Goal: Feedback & Contribution: Contribute content

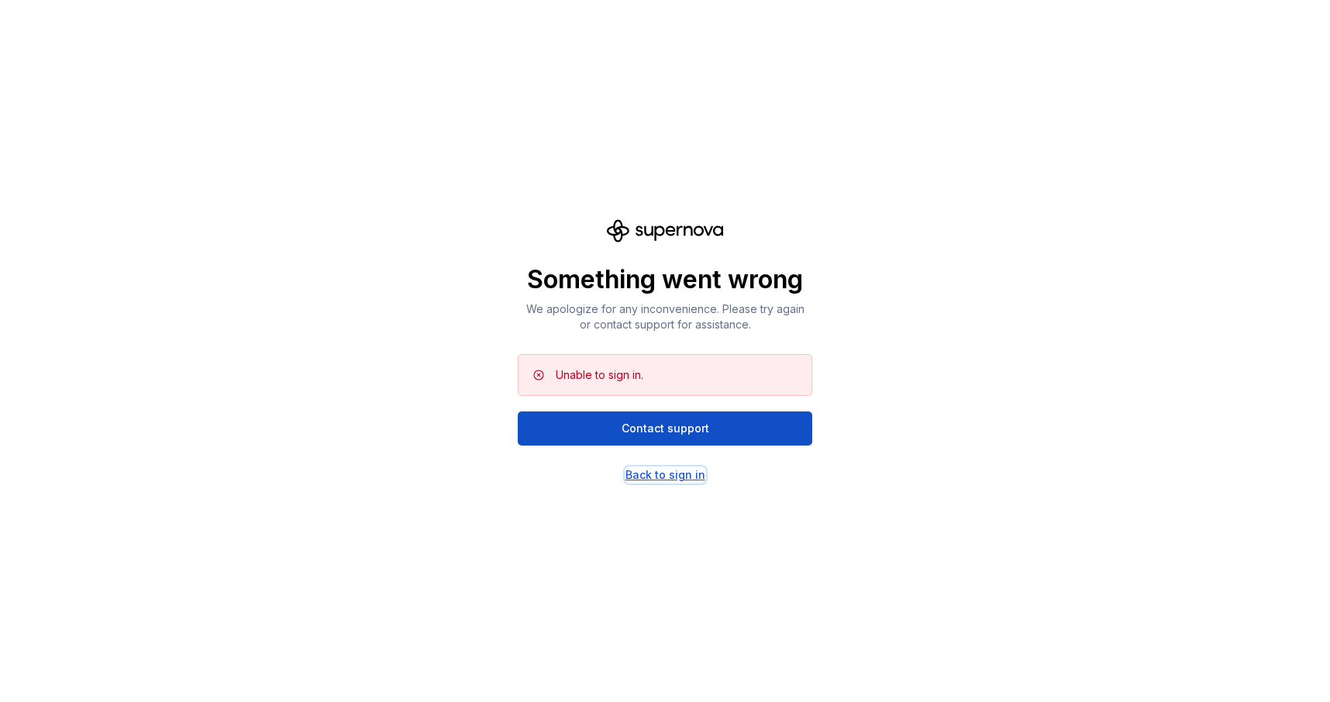
click at [652, 481] on div "Back to sign in" at bounding box center [666, 475] width 80 height 16
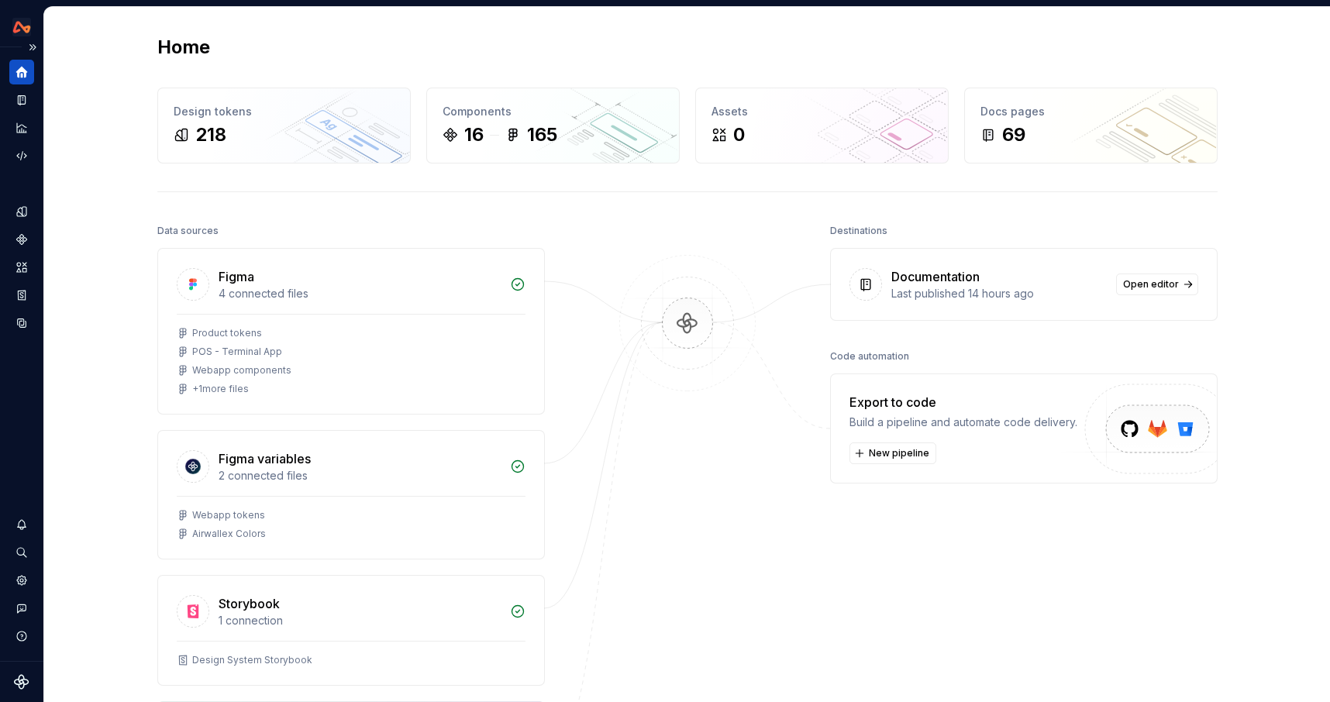
click at [26, 71] on icon "Home" at bounding box center [22, 73] width 12 height 12
click at [30, 44] on button "Expand sidebar" at bounding box center [33, 47] width 22 height 22
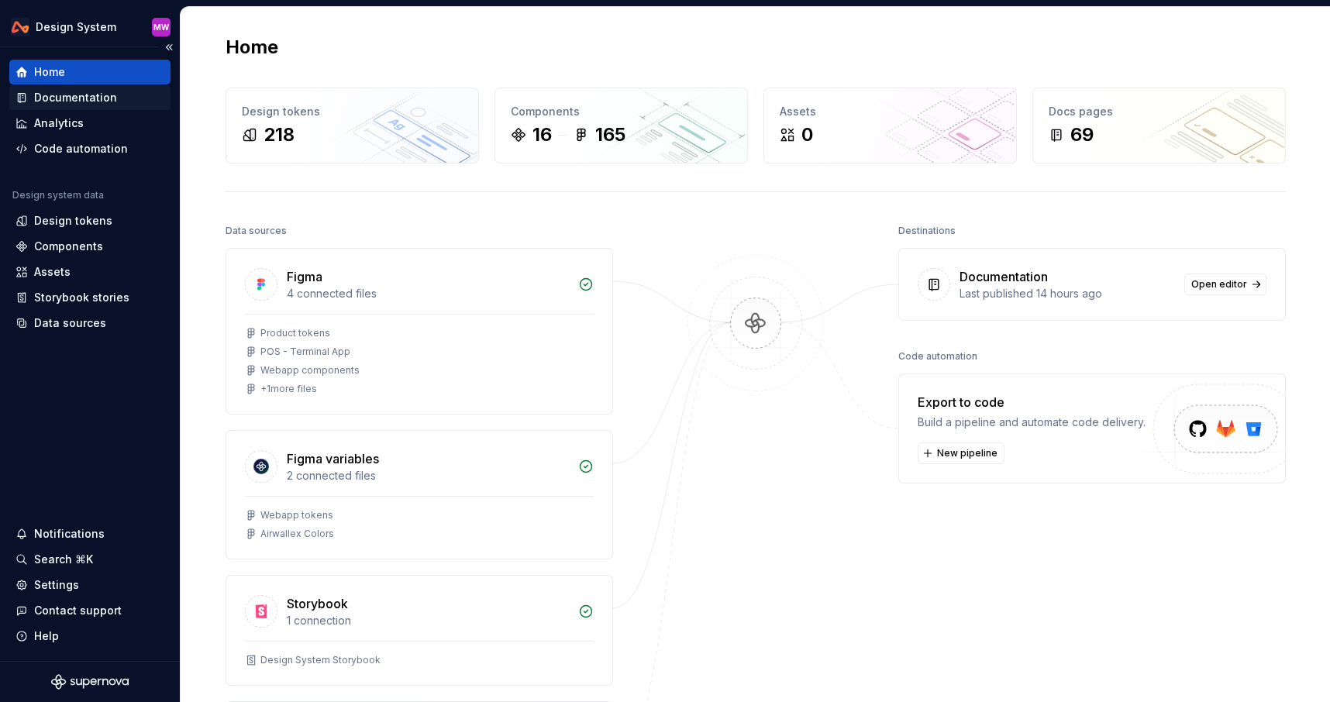
click at [67, 98] on div "Documentation" at bounding box center [75, 98] width 83 height 16
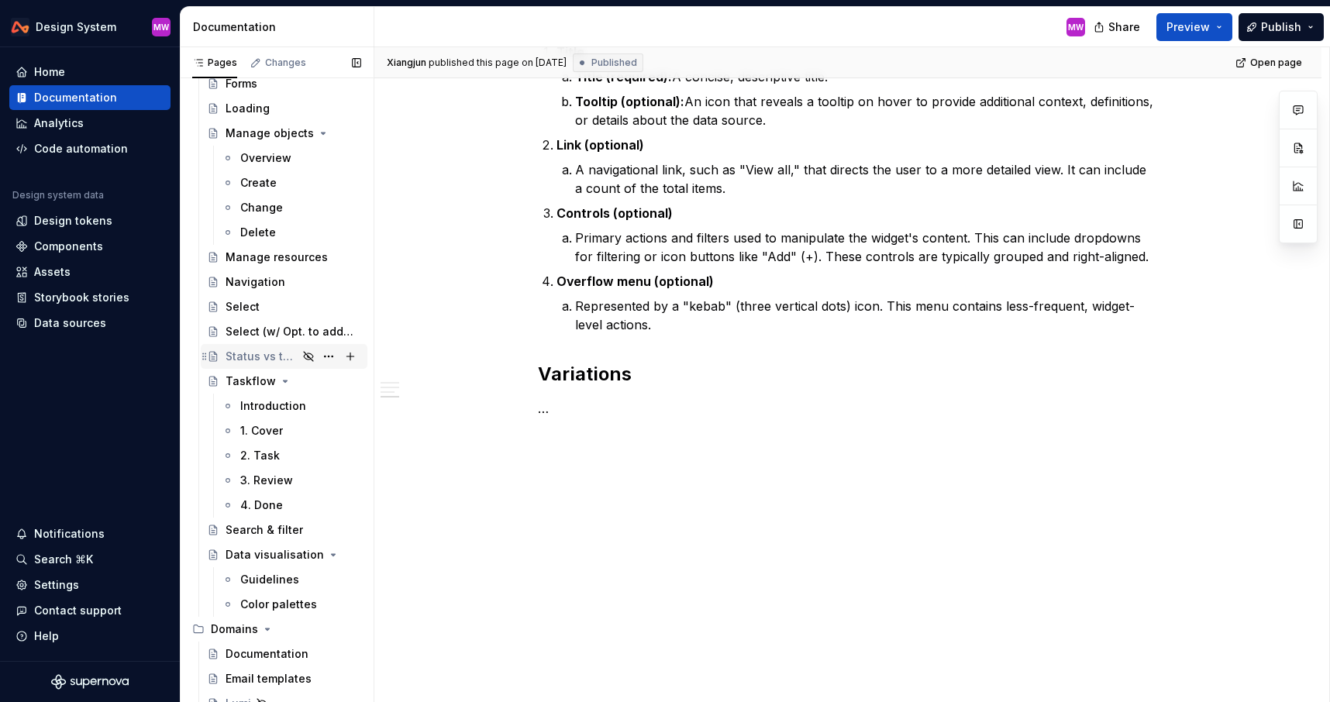
scroll to position [1341, 0]
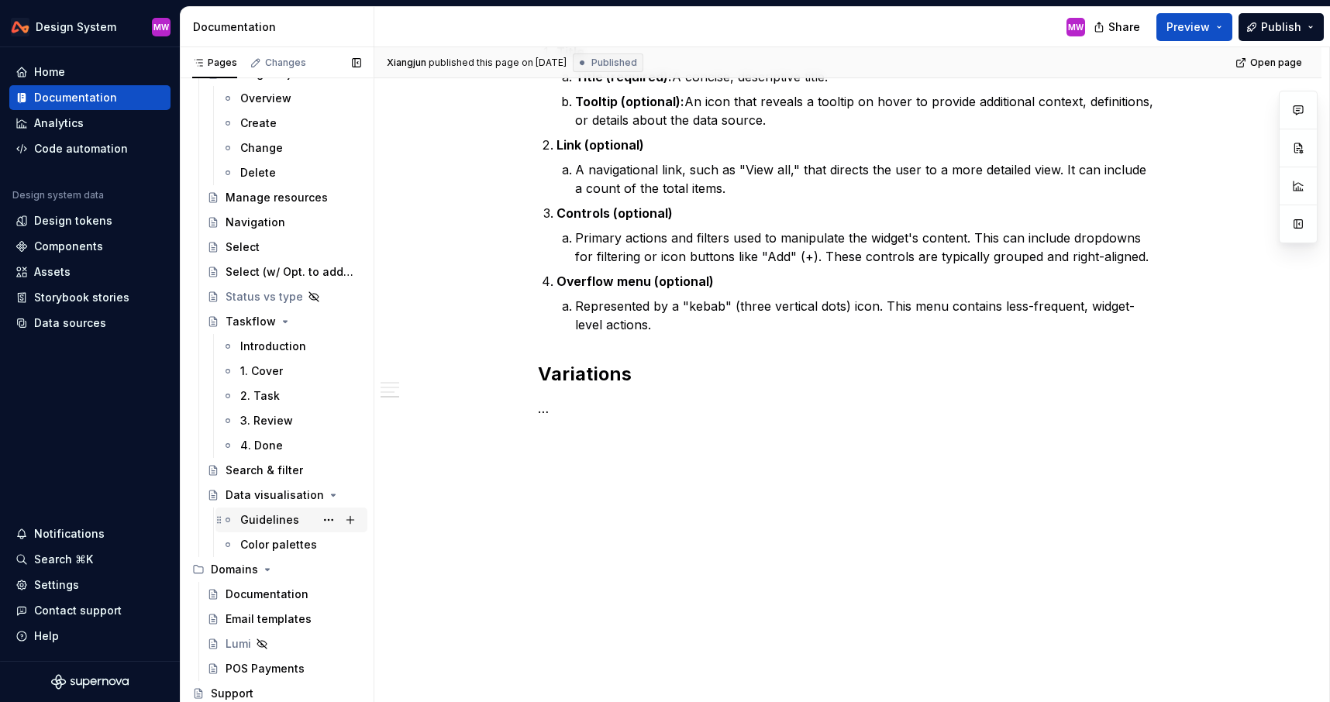
click at [267, 518] on div "Guidelines" at bounding box center [269, 520] width 59 height 16
click at [267, 521] on div "Guidelines" at bounding box center [269, 520] width 59 height 16
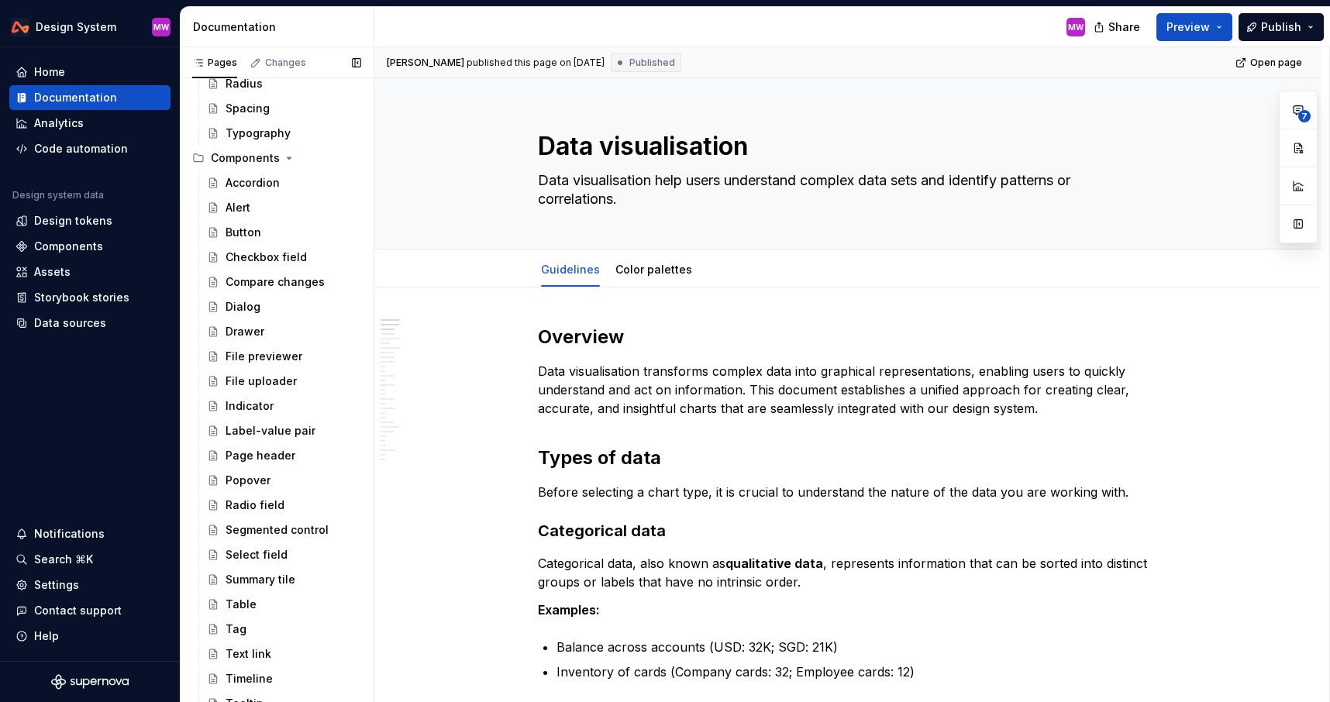
scroll to position [316, 0]
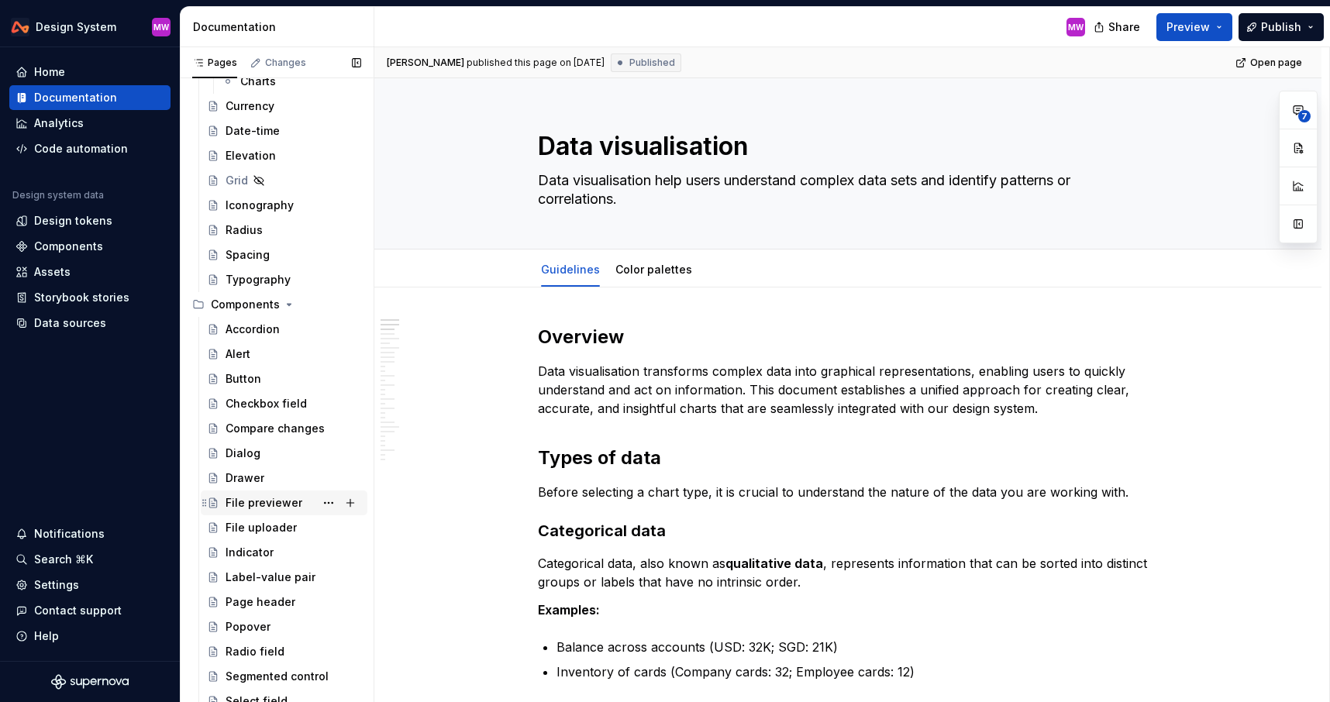
click at [259, 507] on div "File previewer" at bounding box center [264, 503] width 77 height 16
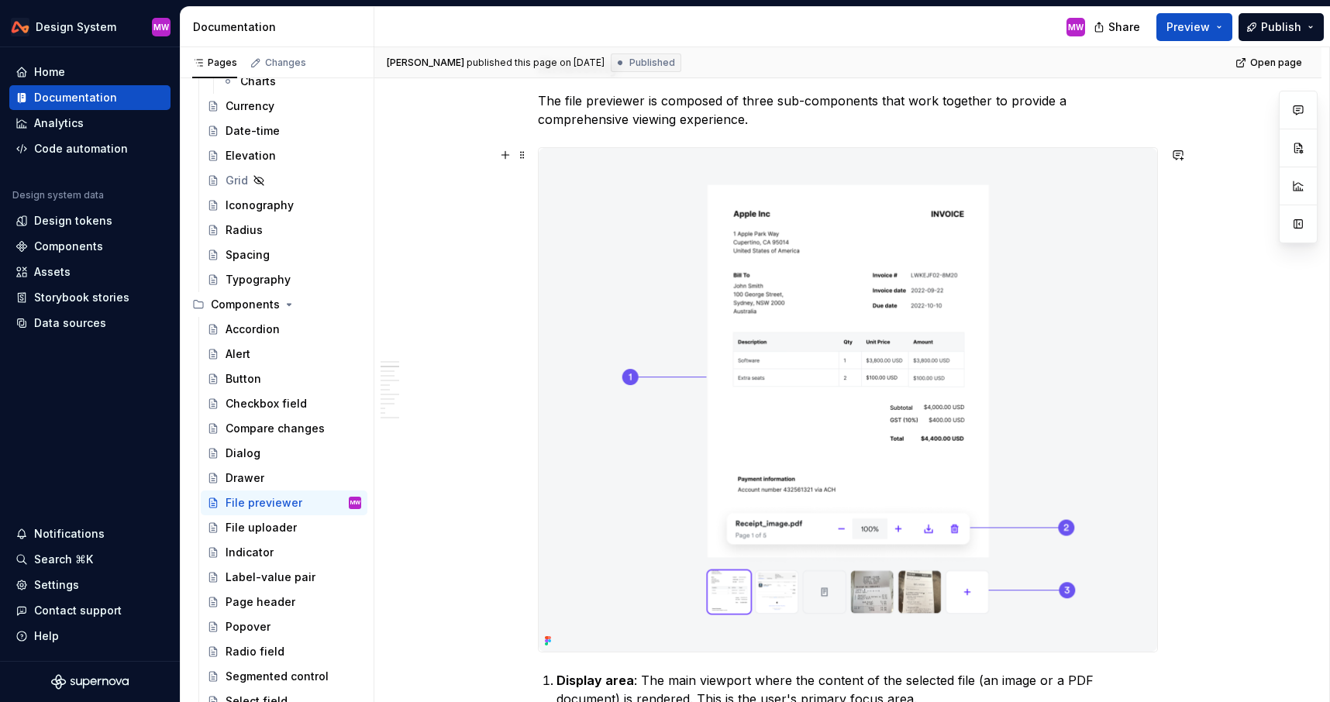
scroll to position [398, 0]
click at [973, 240] on img at bounding box center [848, 399] width 619 height 504
click at [1297, 178] on button "button" at bounding box center [1298, 181] width 28 height 28
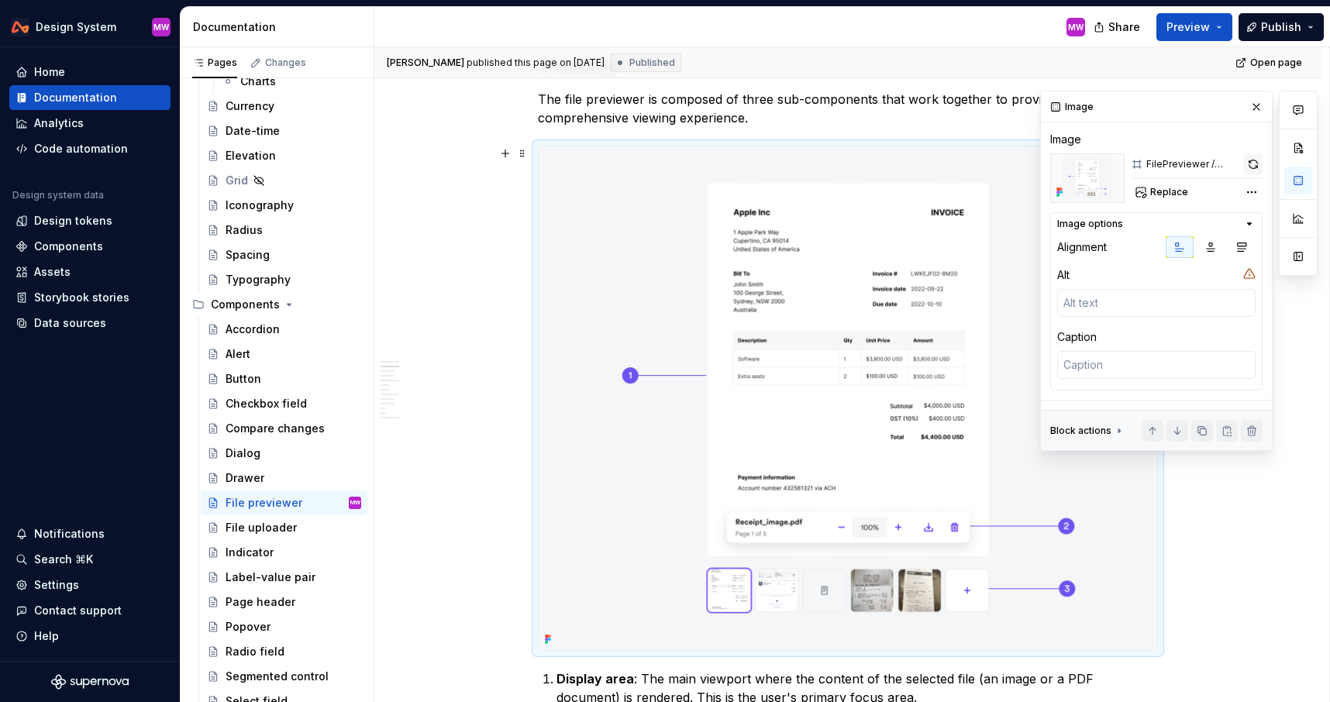
click at [1256, 164] on button "button" at bounding box center [1253, 164] width 19 height 22
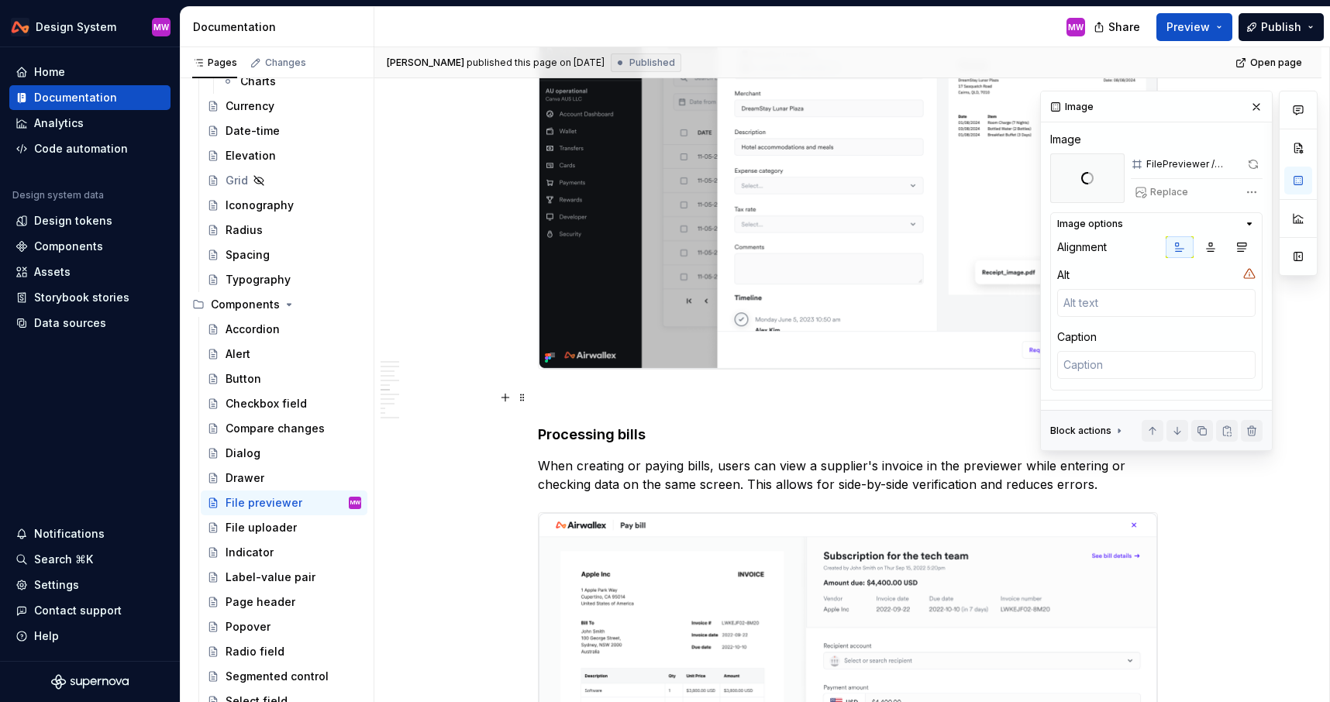
scroll to position [2772, 0]
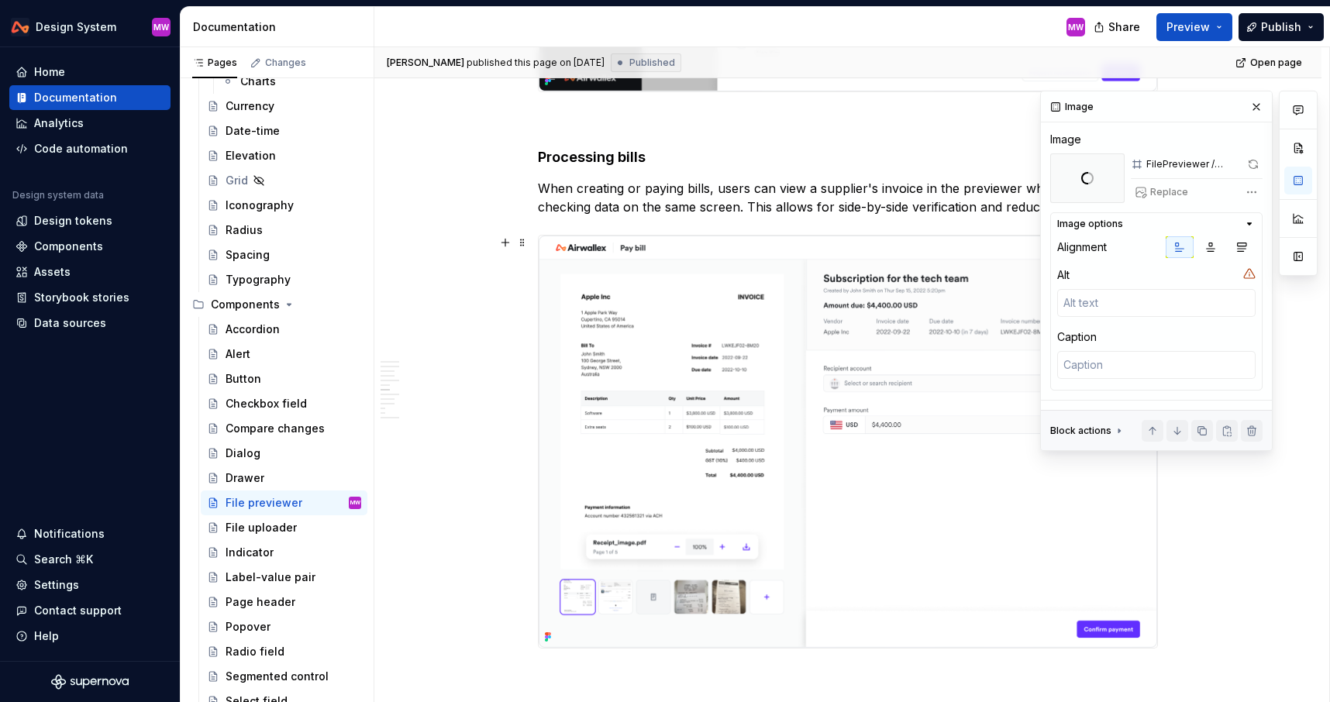
click at [795, 471] on img at bounding box center [848, 442] width 619 height 412
click at [1252, 160] on button "button" at bounding box center [1252, 164] width 22 height 22
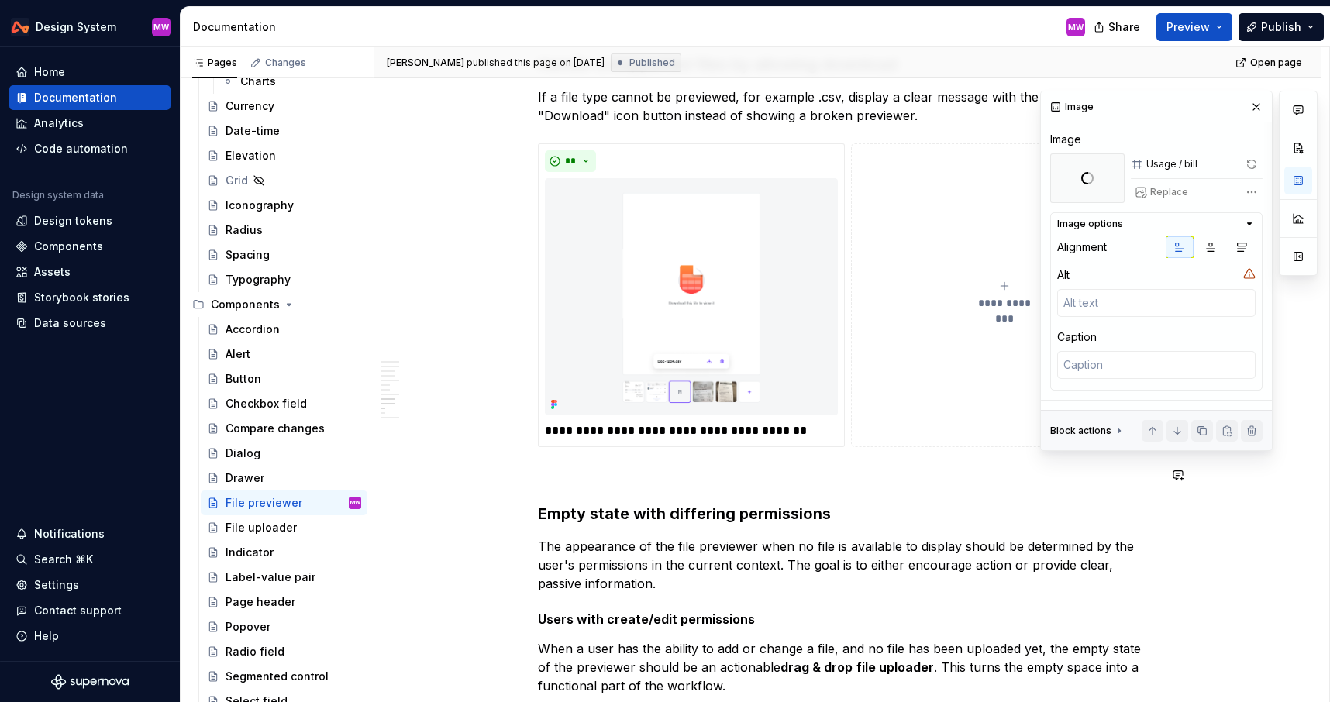
scroll to position [3542, 0]
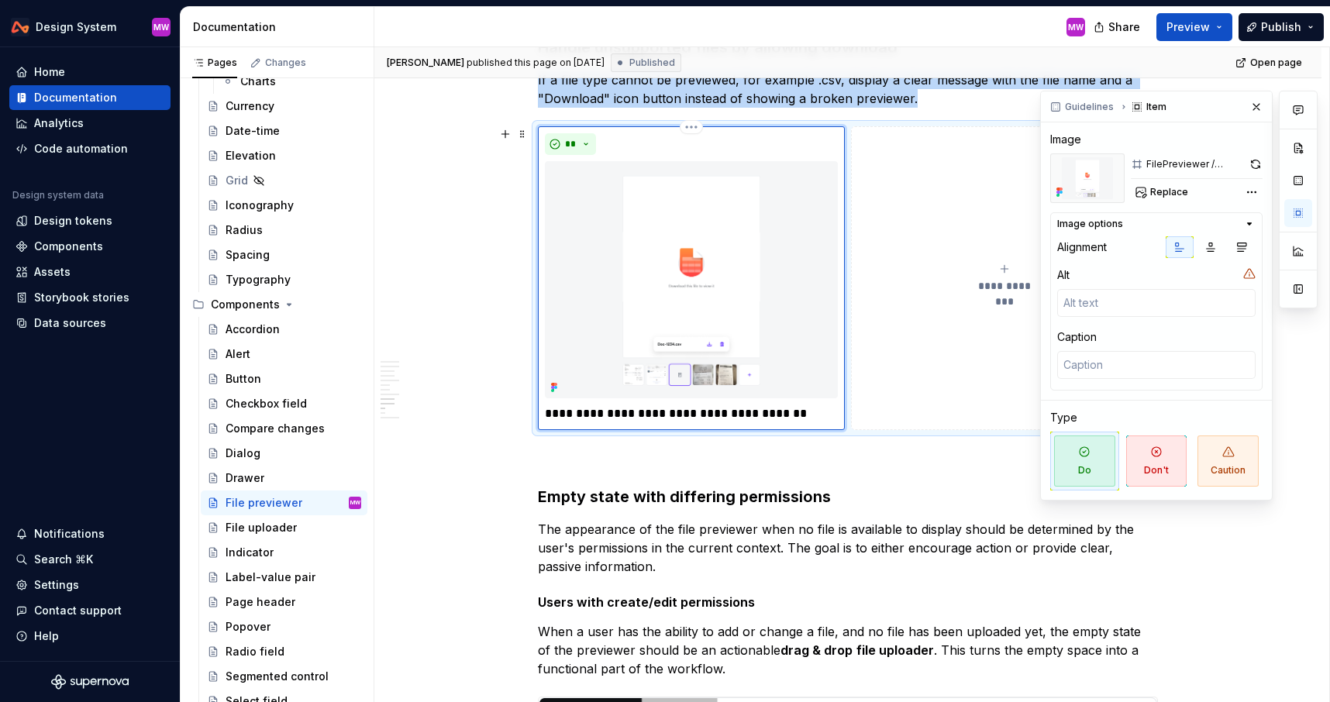
click at [733, 233] on img at bounding box center [691, 279] width 293 height 237
click at [1254, 163] on button "button" at bounding box center [1256, 164] width 13 height 22
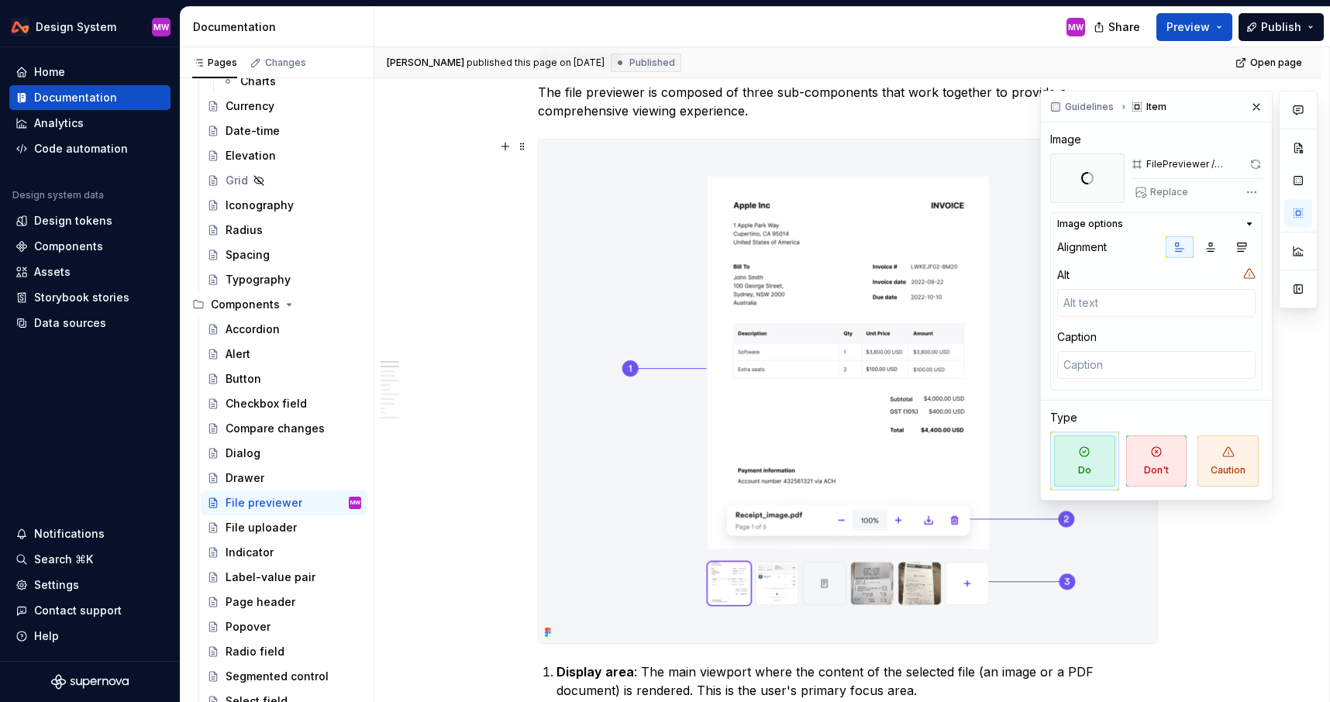
scroll to position [559, 0]
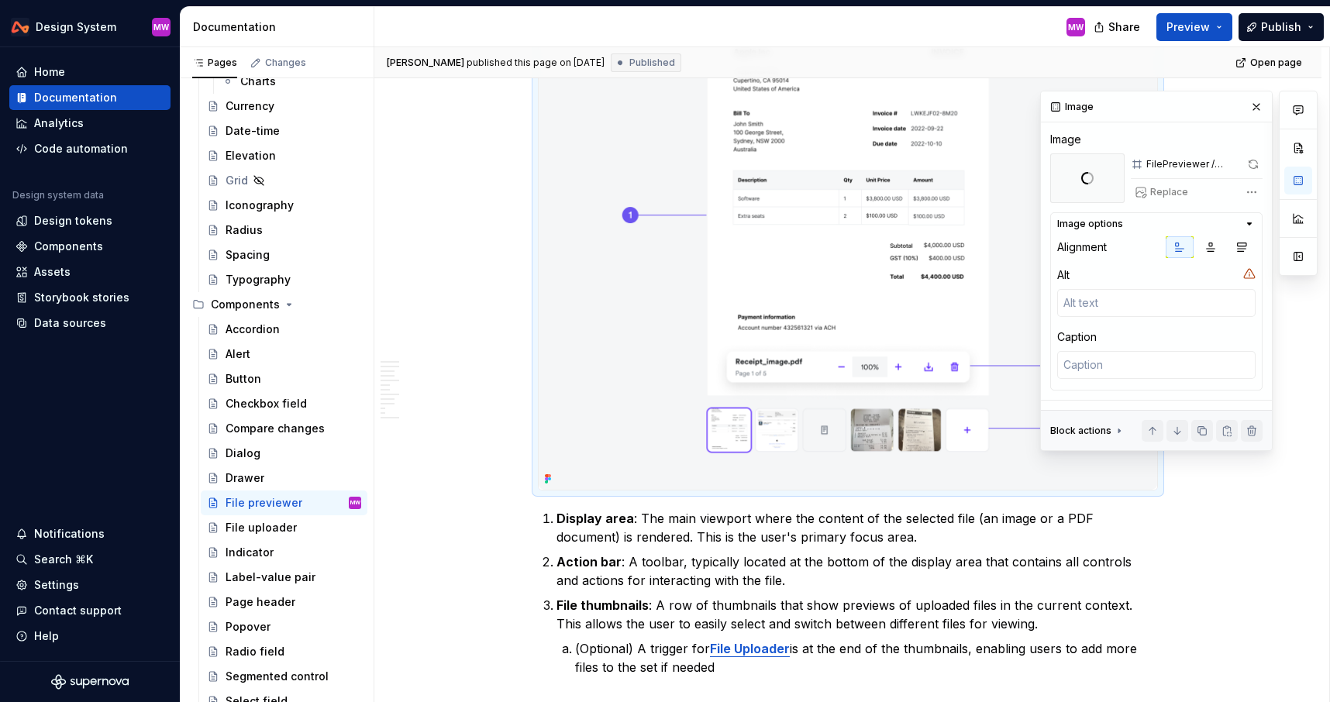
click at [969, 352] on img at bounding box center [848, 238] width 619 height 504
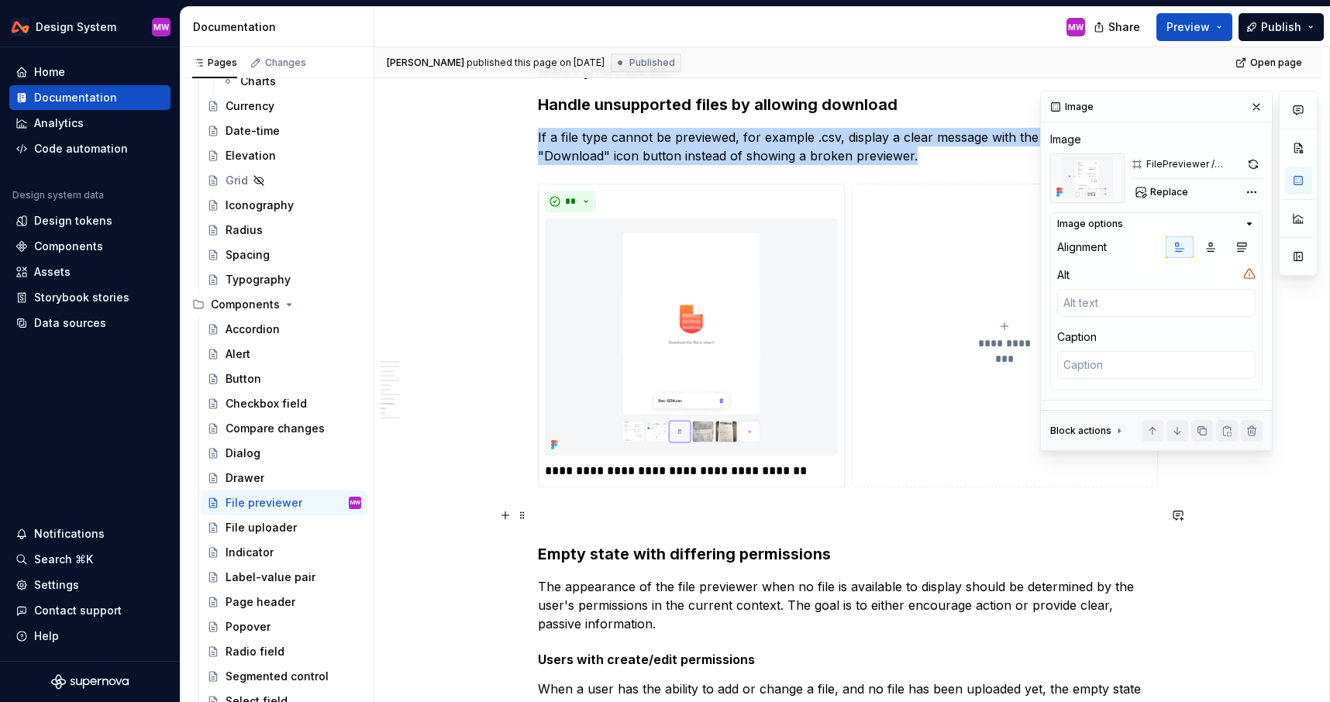
scroll to position [3607, 0]
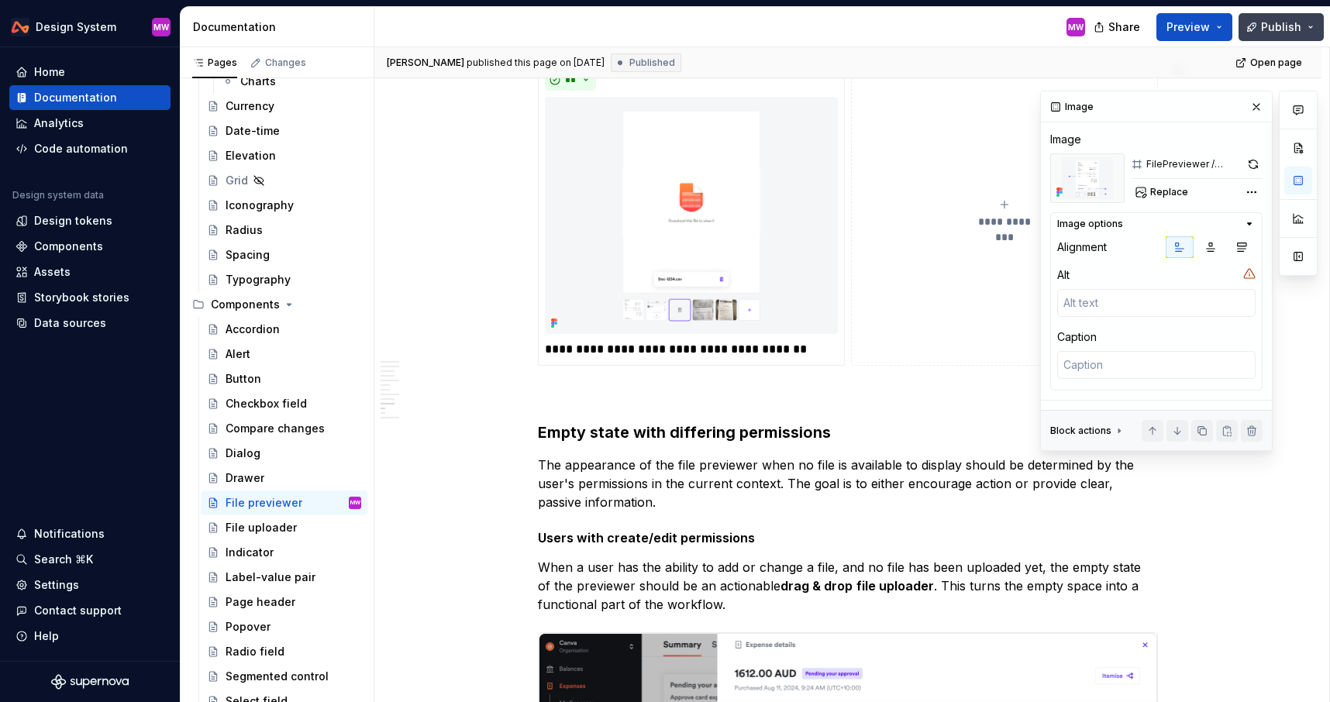
click at [1267, 28] on span "Publish" at bounding box center [1281, 27] width 40 height 16
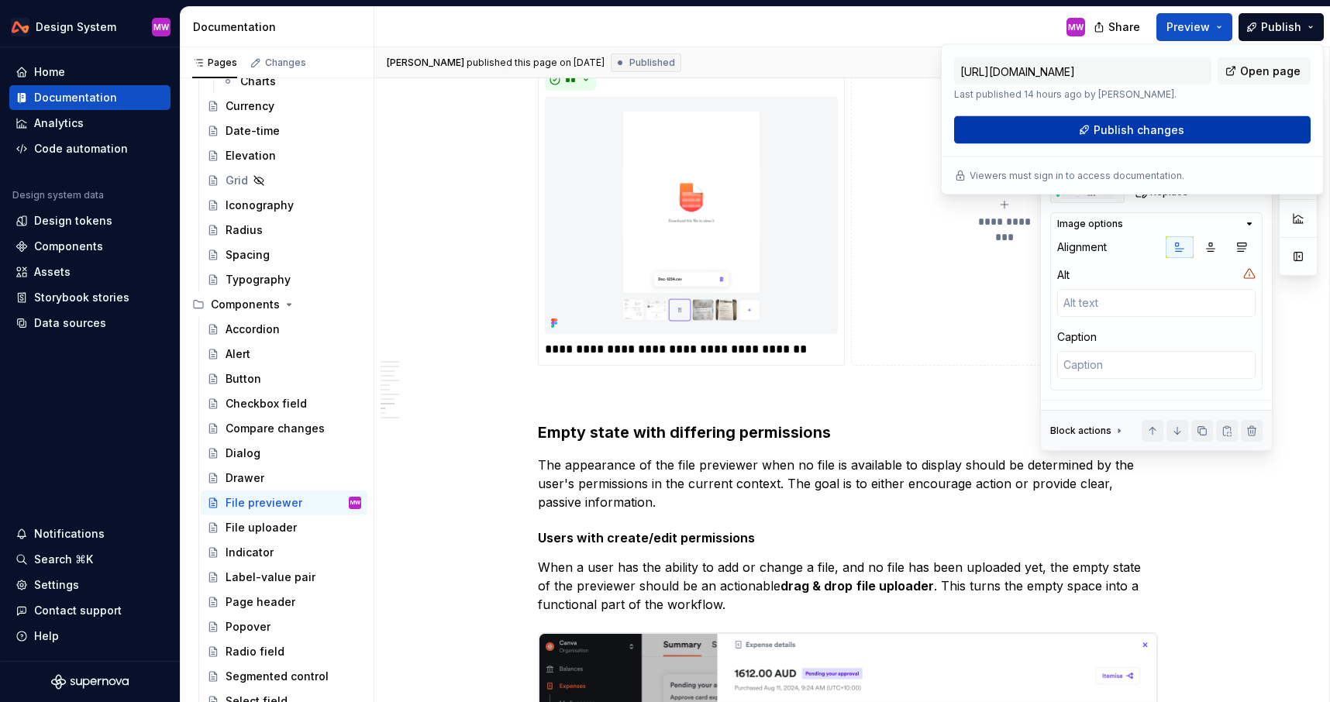
click at [1177, 131] on span "Publish changes" at bounding box center [1139, 130] width 91 height 16
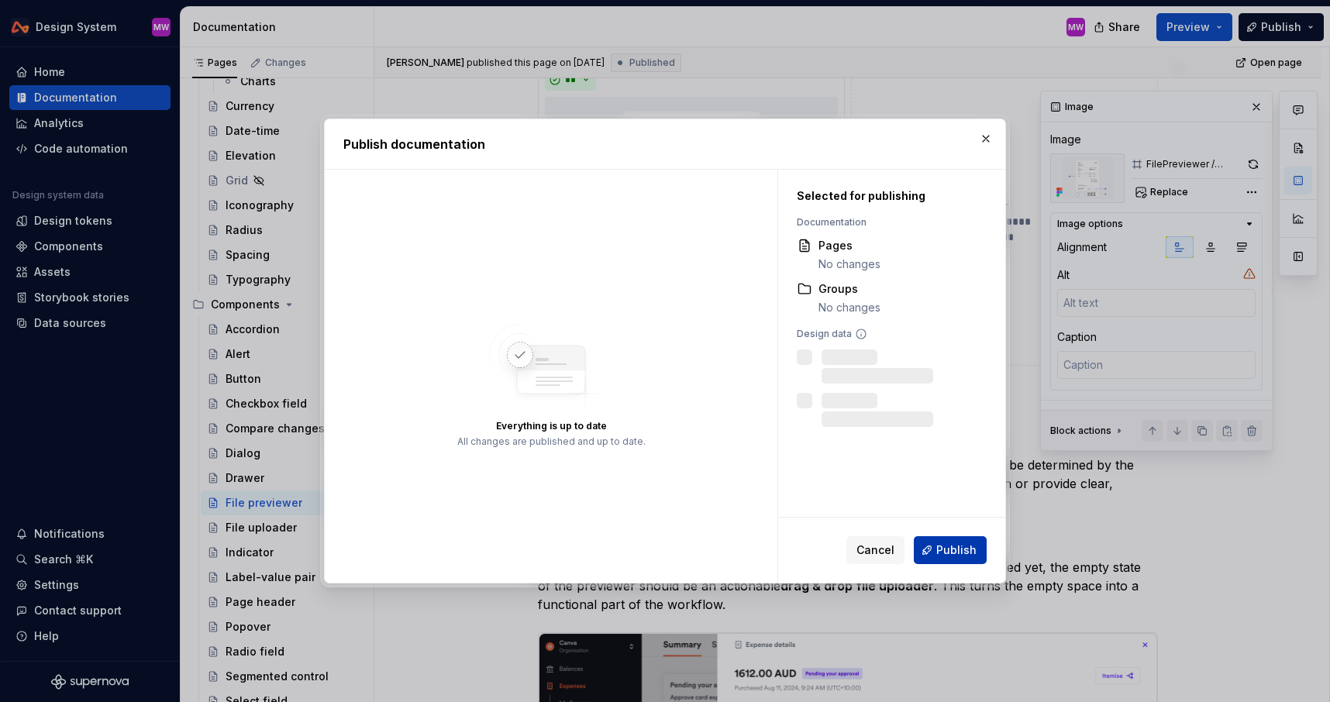
click at [940, 557] on span "Publish" at bounding box center [956, 551] width 40 height 16
type textarea "*"
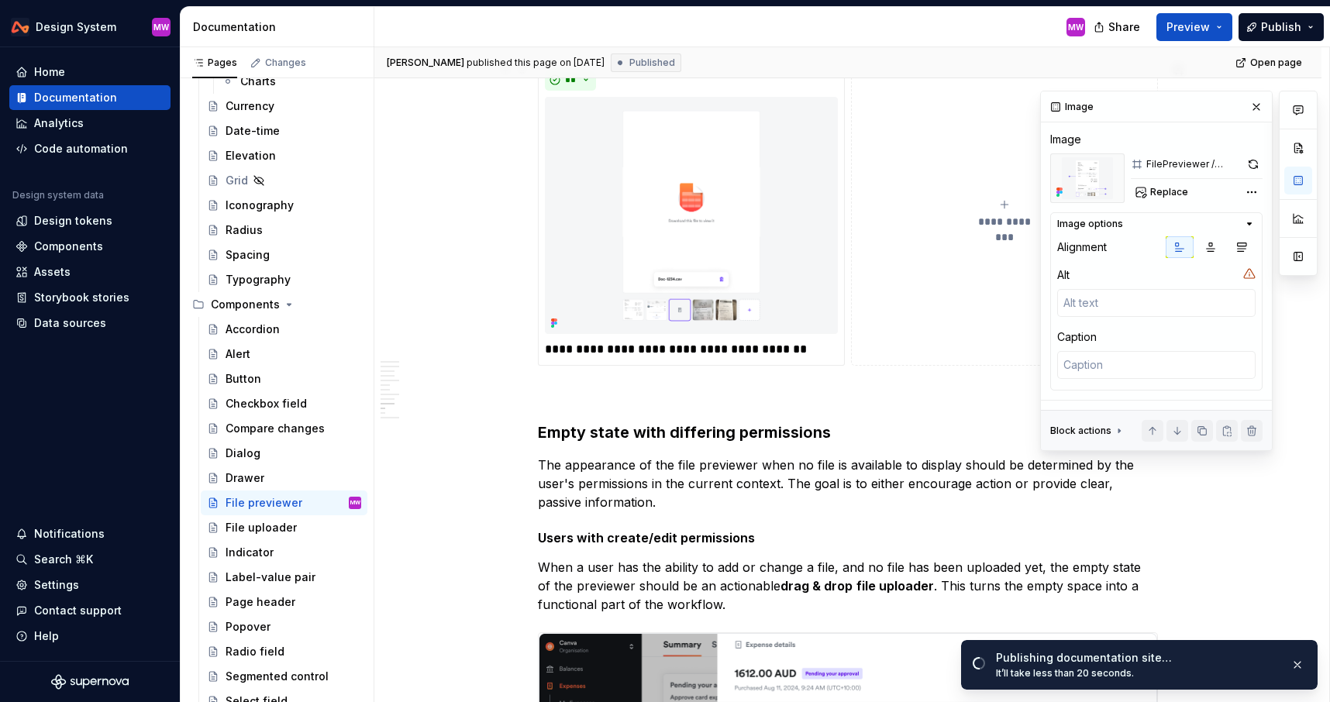
click at [986, 135] on button "**********" at bounding box center [1004, 214] width 307 height 304
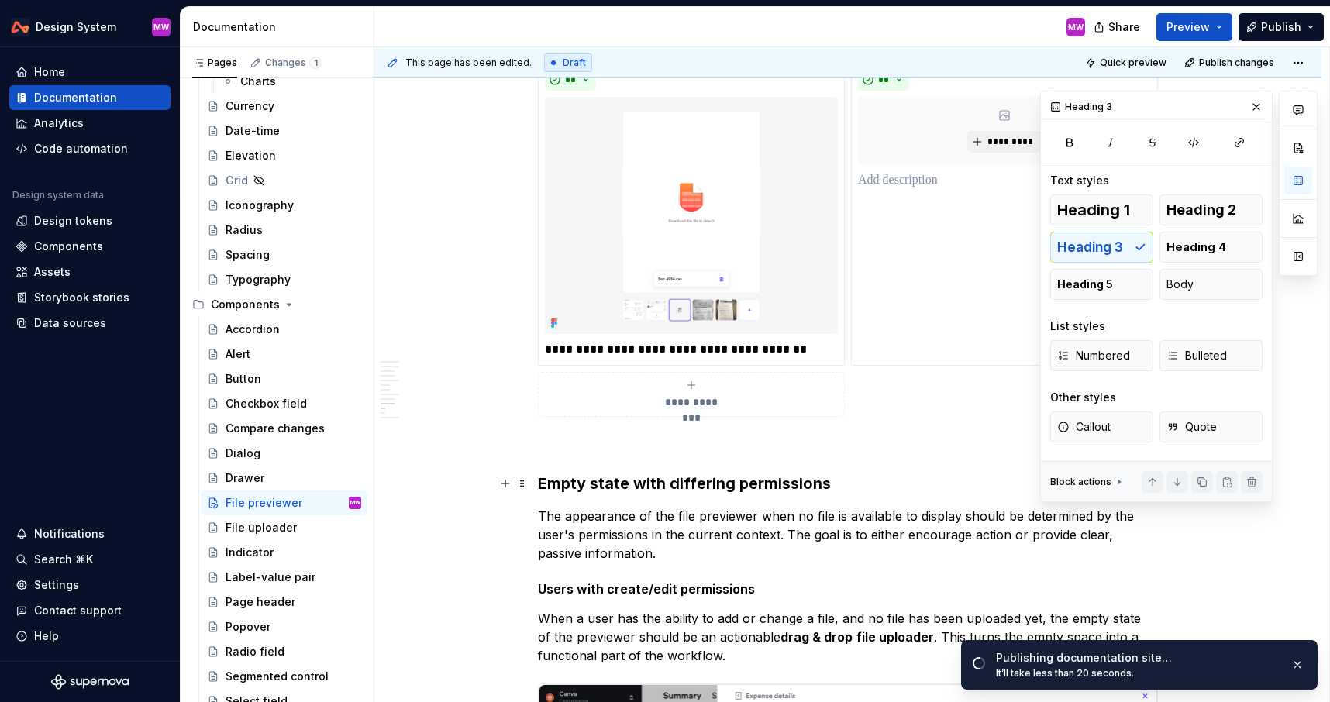
click at [858, 493] on h3 "Empty state with differing permissions" at bounding box center [848, 484] width 620 height 22
click at [1286, 33] on span "Publish" at bounding box center [1281, 27] width 40 height 16
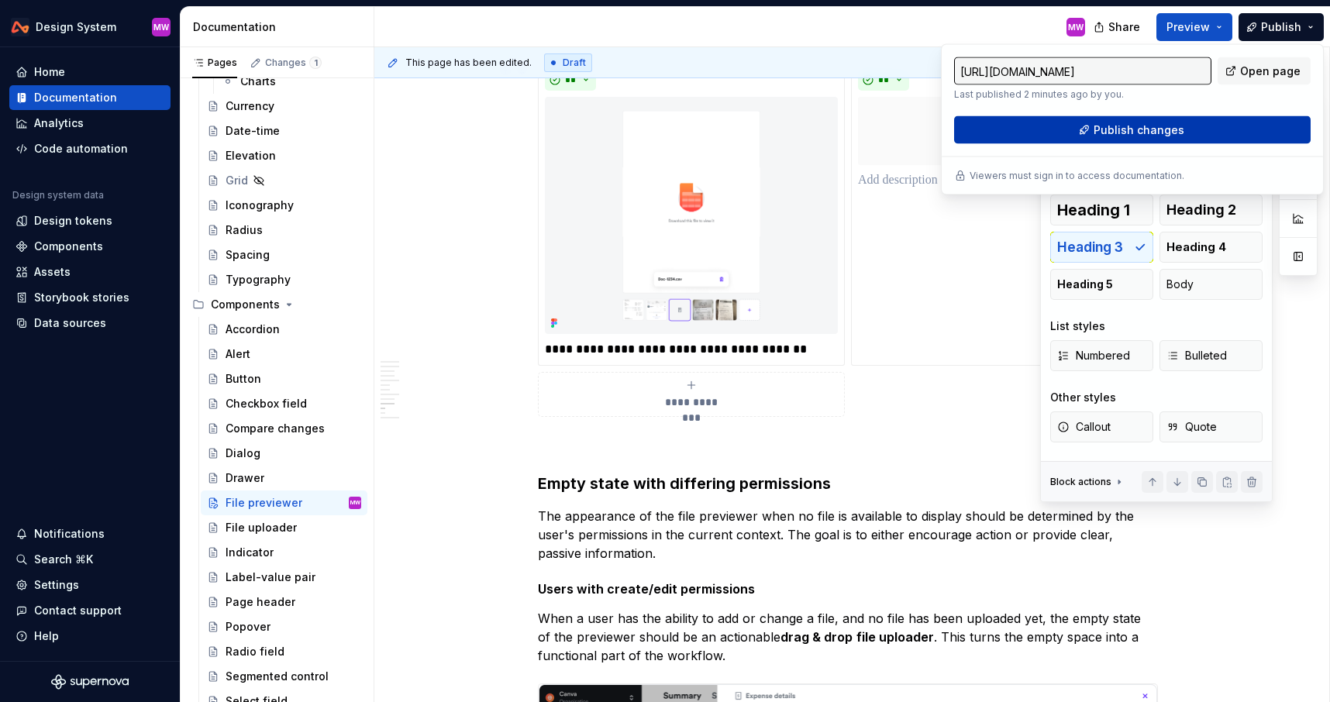
click at [1040, 134] on button "Publish changes" at bounding box center [1132, 130] width 357 height 28
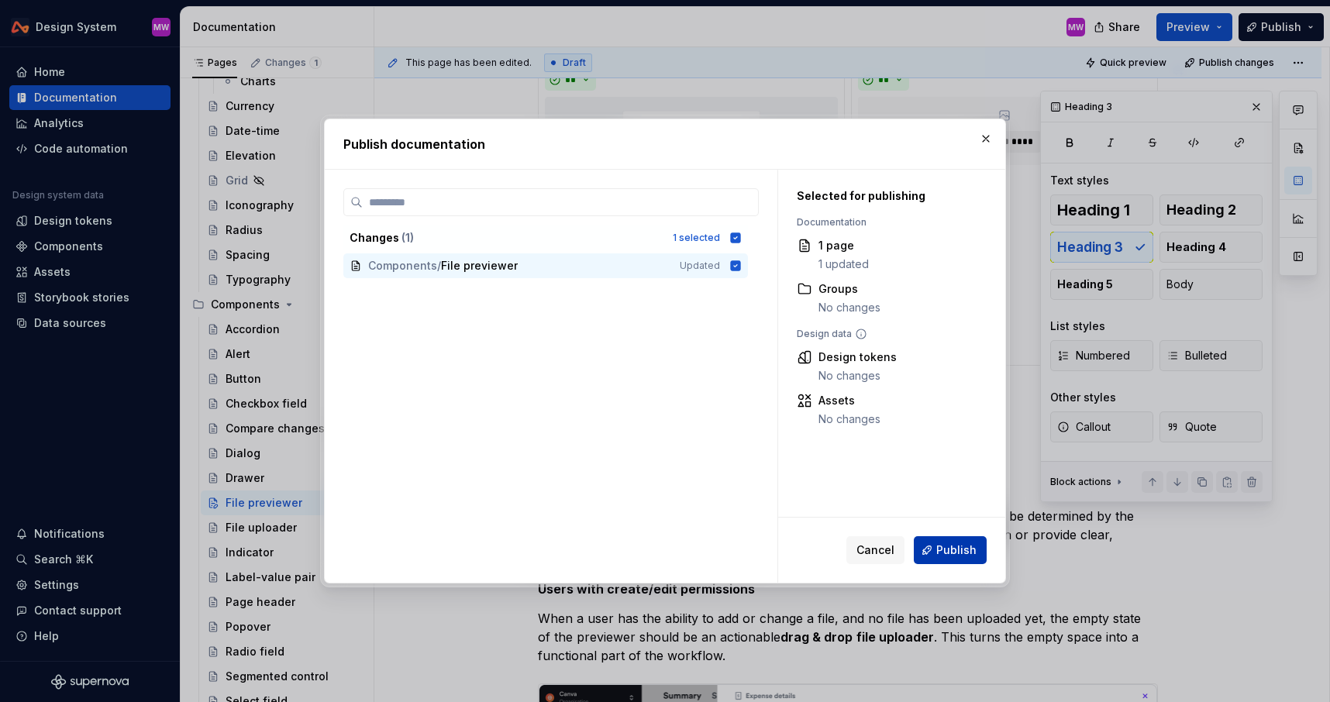
click at [950, 542] on button "Publish" at bounding box center [950, 550] width 73 height 28
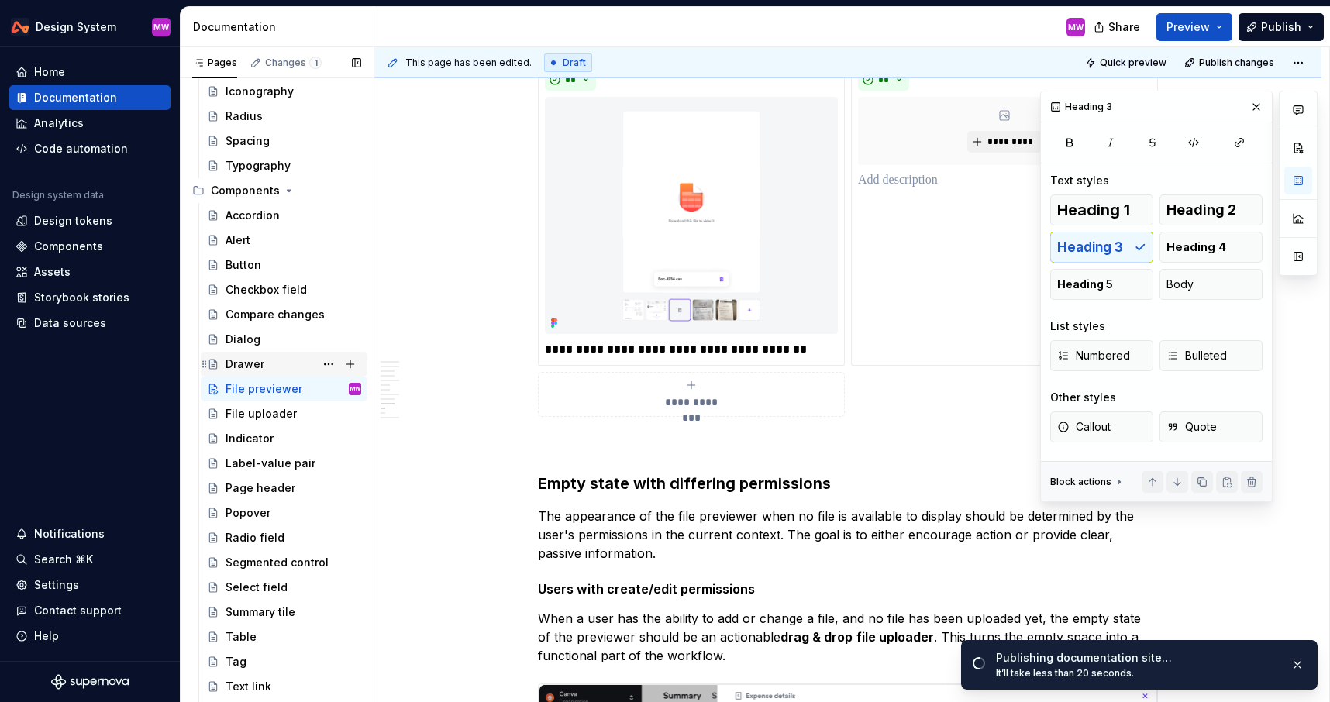
scroll to position [550, 0]
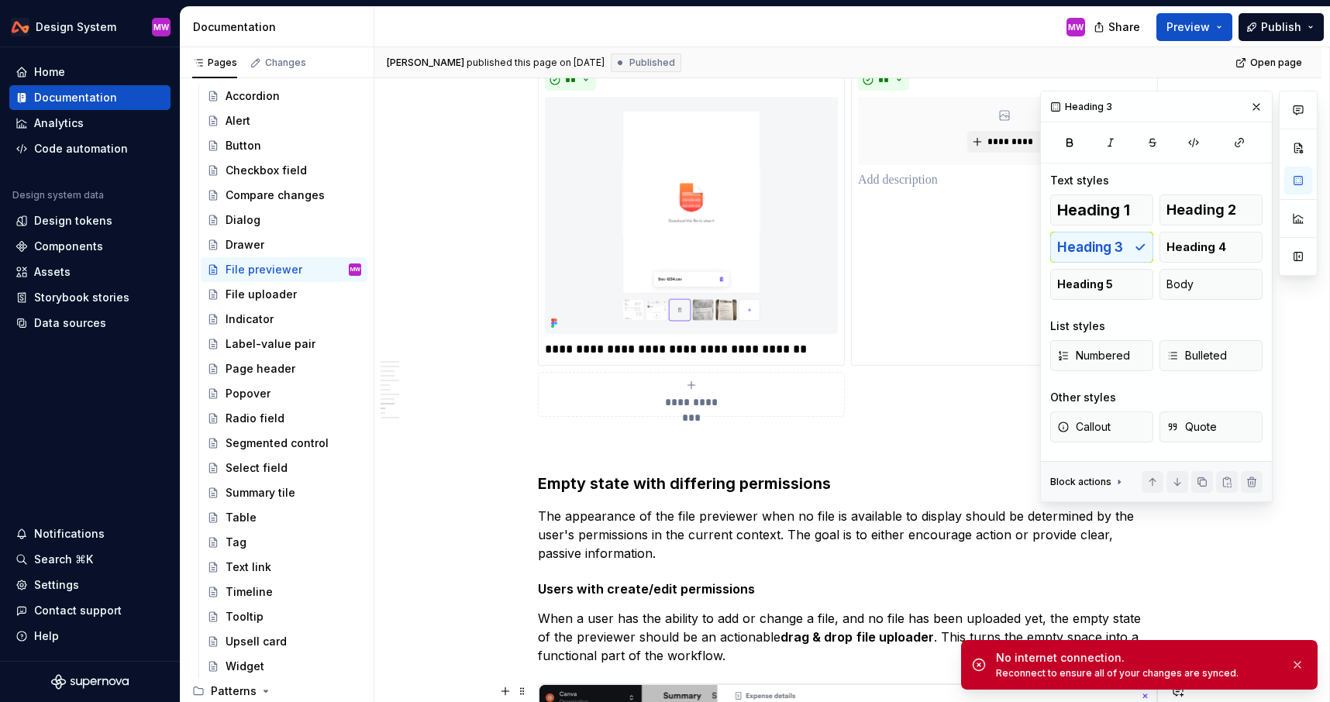
click at [1150, 679] on div "Reconnect to ensure all of your changes are synced." at bounding box center [1137, 673] width 282 height 12
click at [1298, 664] on button "button" at bounding box center [1297, 665] width 20 height 22
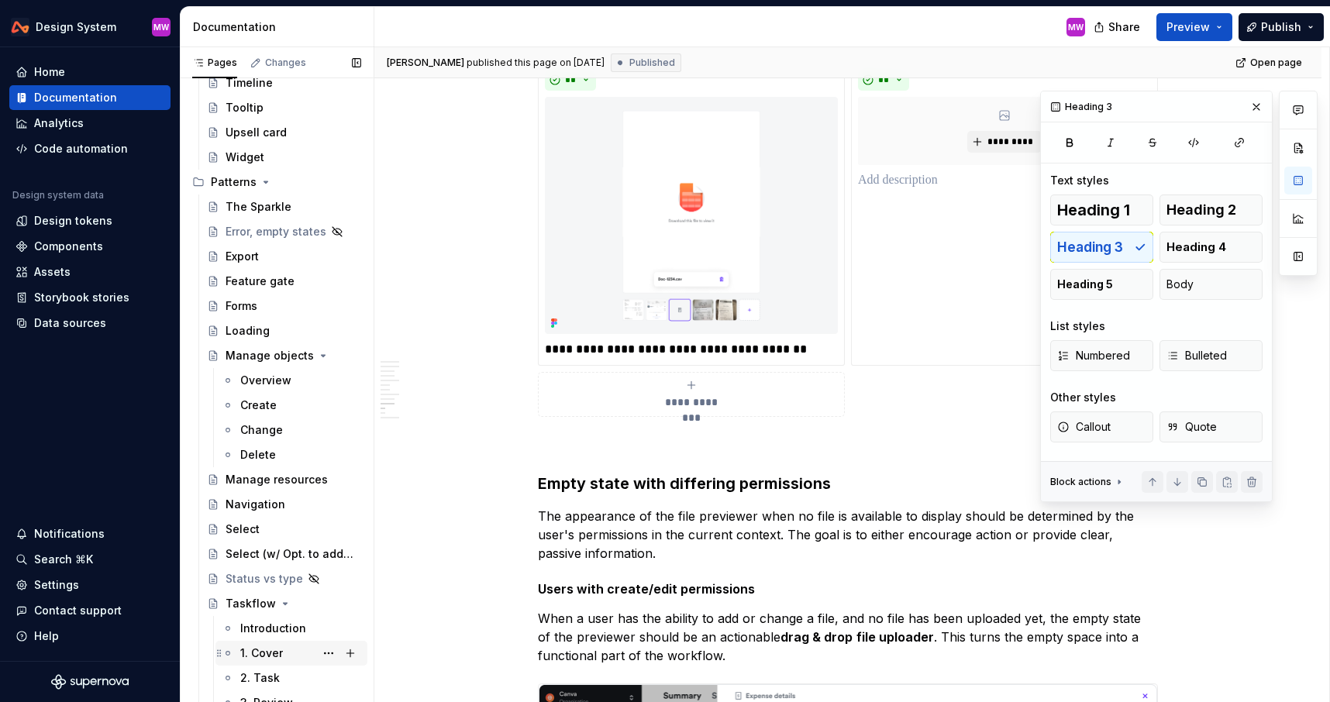
scroll to position [1341, 0]
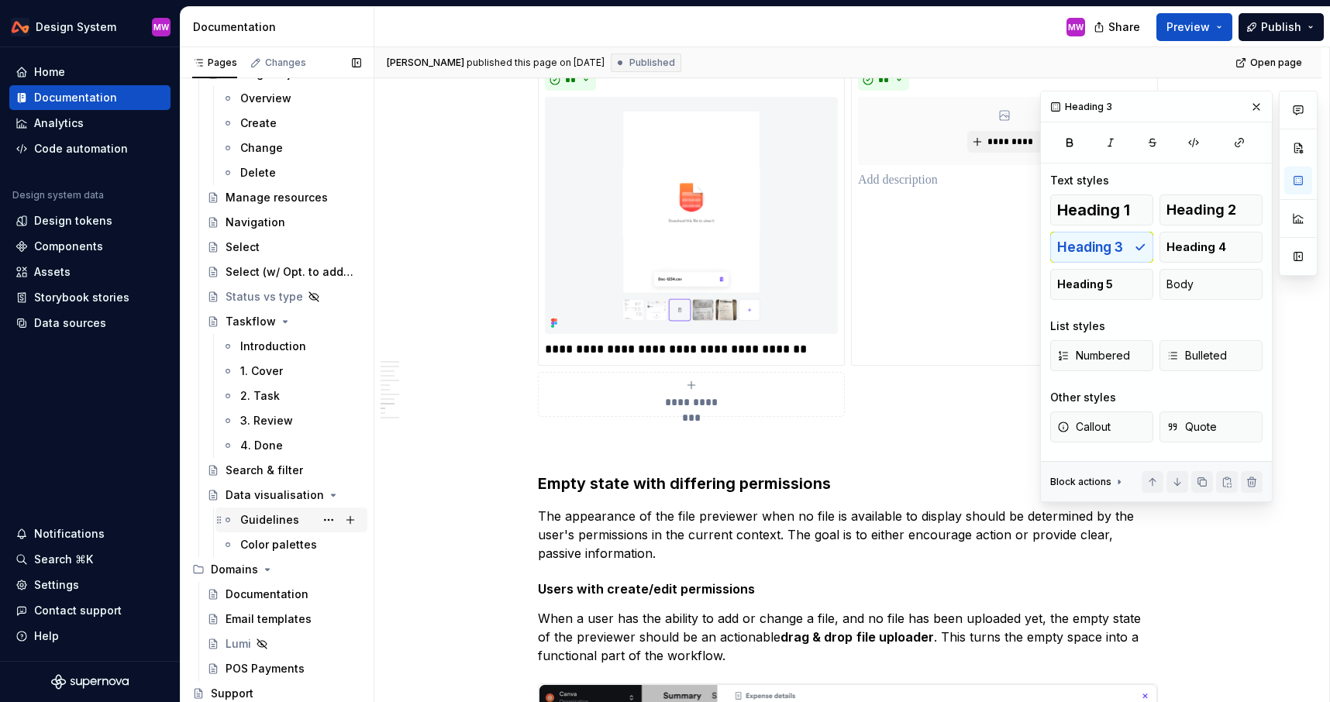
click at [263, 524] on div "Guidelines" at bounding box center [269, 520] width 59 height 16
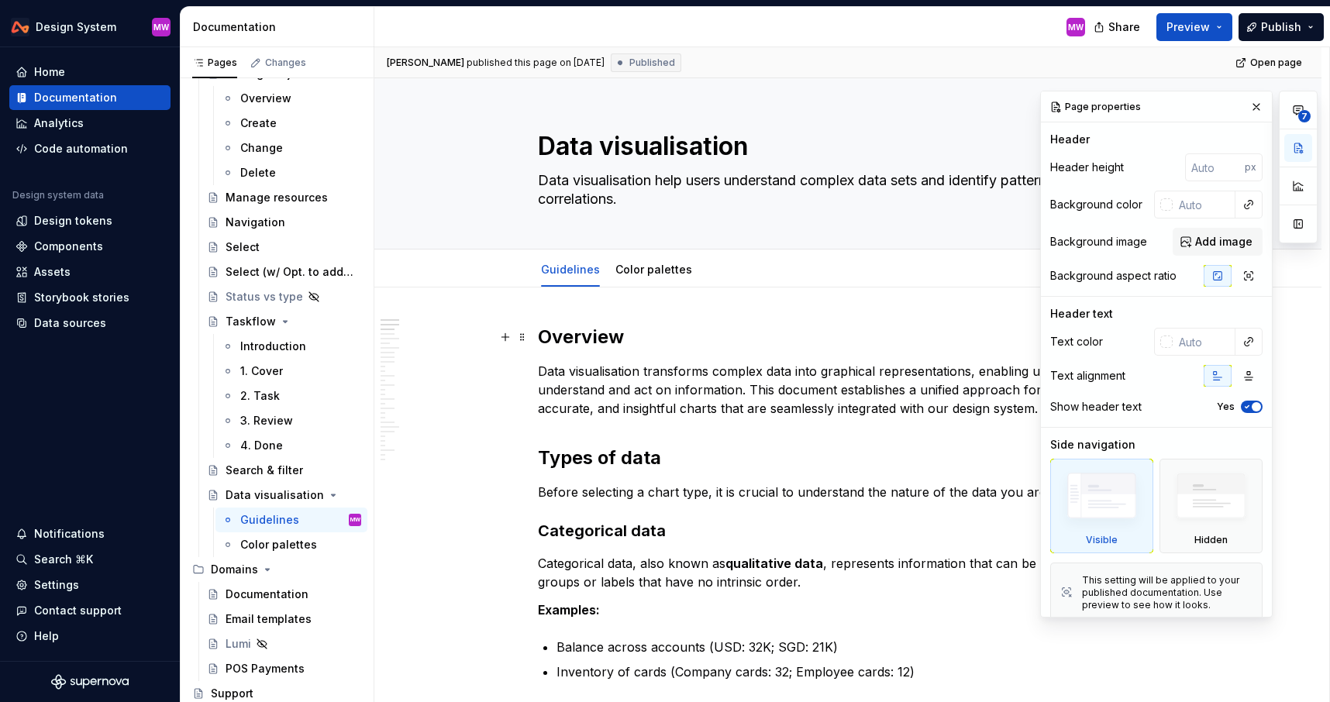
click at [750, 372] on p "Data visualisation transforms complex data into graphical representations, enab…" at bounding box center [848, 390] width 620 height 56
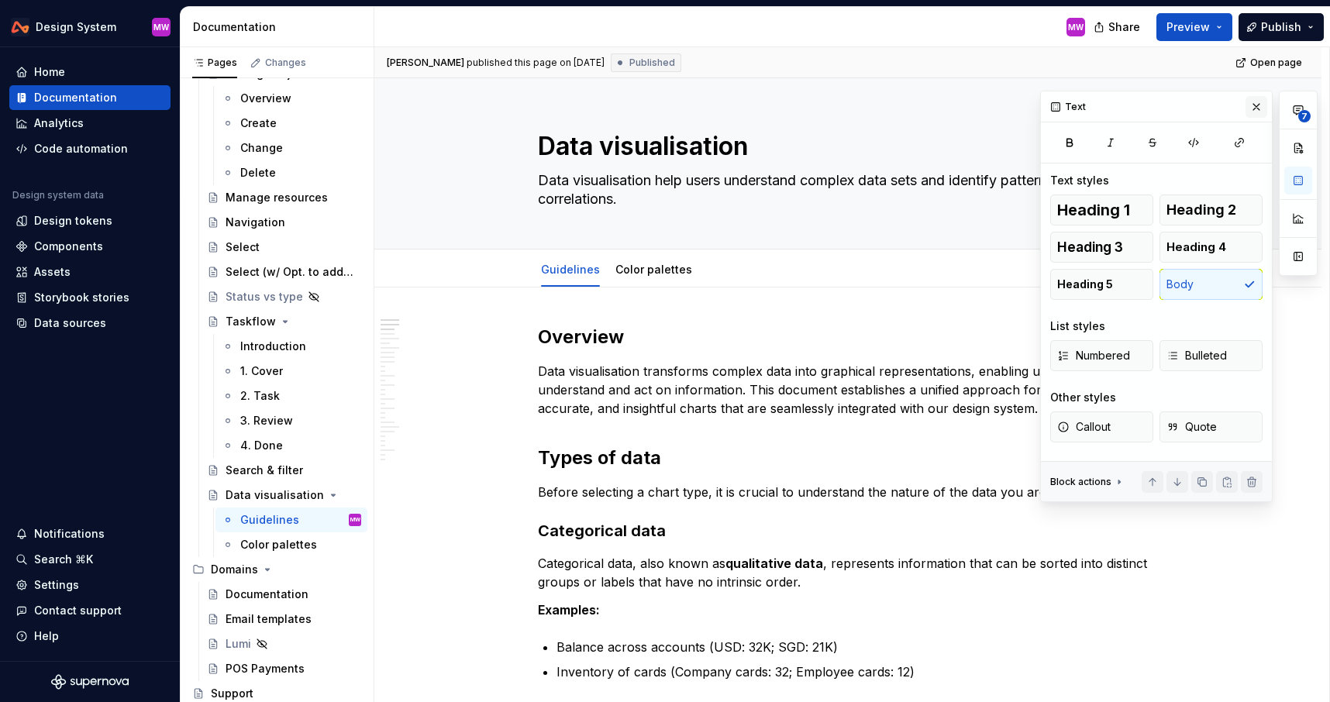
click at [1263, 105] on button "button" at bounding box center [1257, 107] width 22 height 22
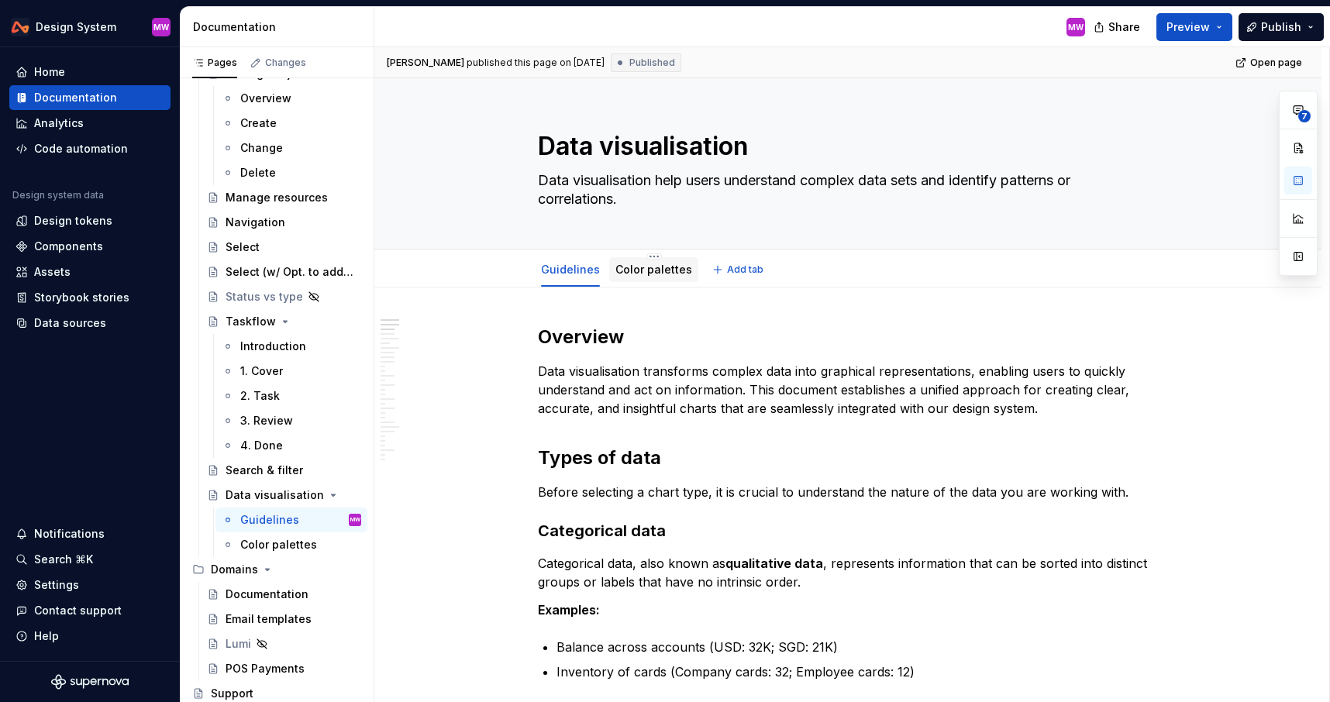
click at [663, 264] on link "Color palettes" at bounding box center [653, 269] width 77 height 13
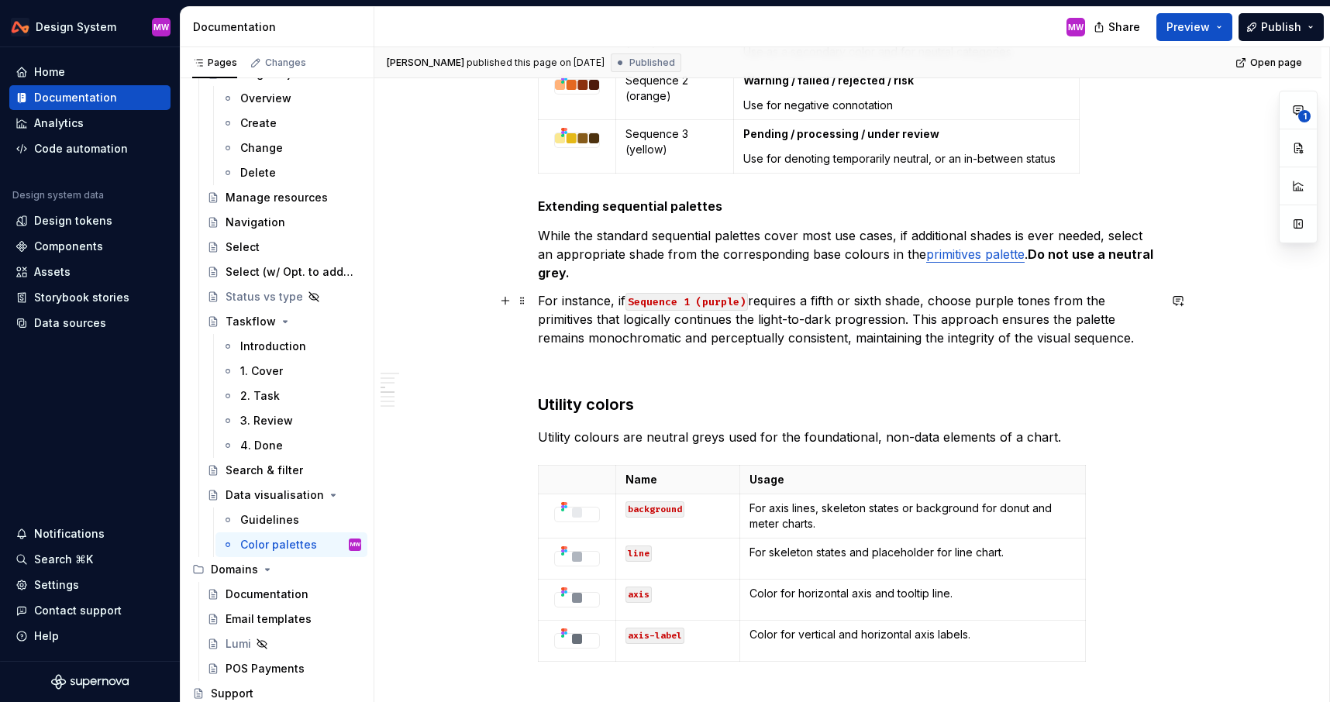
scroll to position [1531, 0]
click at [563, 367] on p at bounding box center [848, 367] width 620 height 19
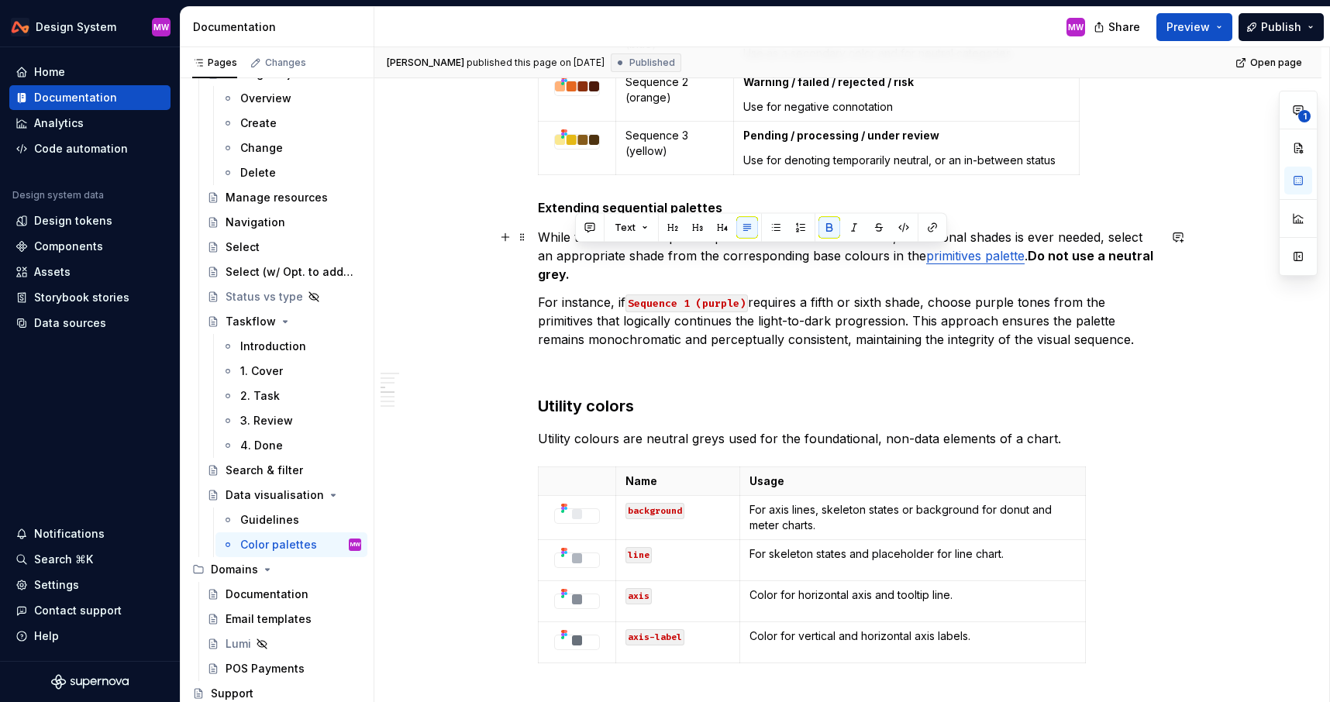
drag, startPoint x: 1037, startPoint y: 254, endPoint x: 1051, endPoint y: 281, distance: 29.8
click at [1053, 282] on p "While the standard sequential palettes cover most use cases, if additional shad…" at bounding box center [848, 256] width 620 height 56
click at [588, 224] on button "button" at bounding box center [590, 228] width 22 height 22
click at [638, 253] on p "**********" at bounding box center [703, 255] width 228 height 16
click at [743, 256] on p "Ambiguous Meaning:gray" at bounding box center [703, 255] width 228 height 16
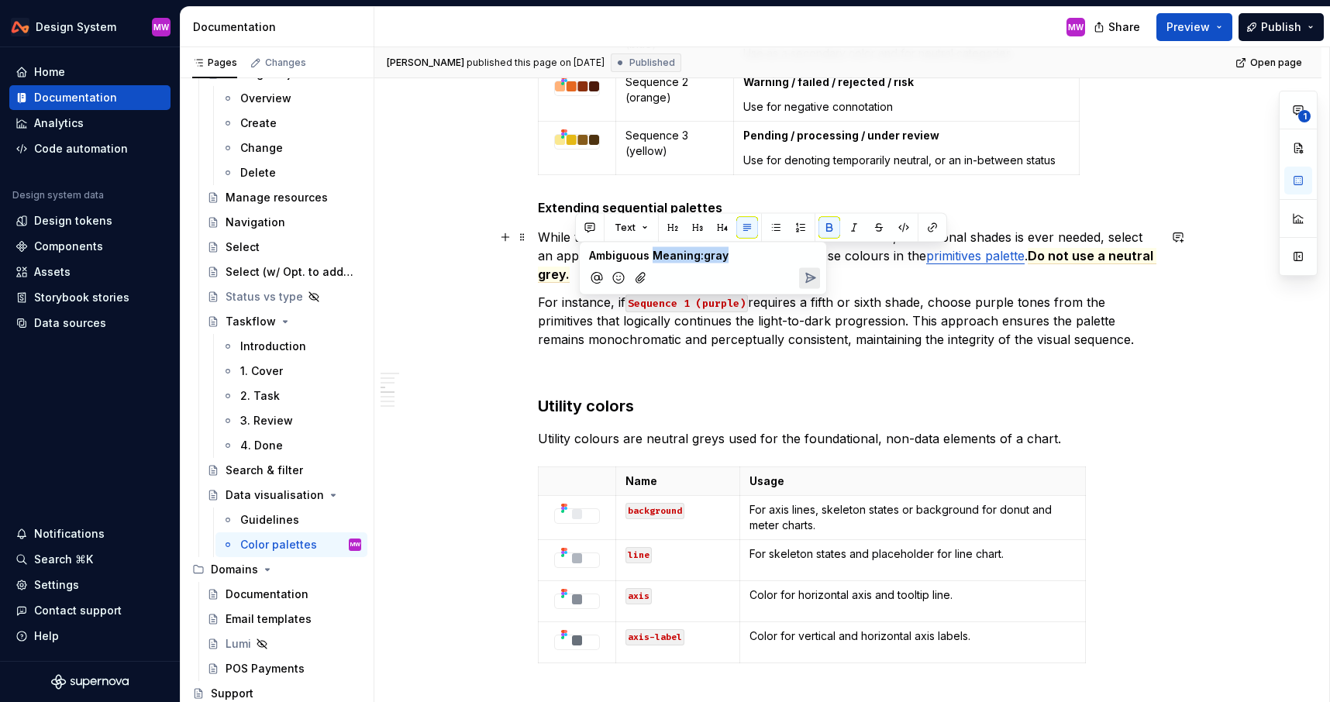
drag, startPoint x: 728, startPoint y: 253, endPoint x: 653, endPoint y: 257, distance: 75.3
click at [653, 257] on p "Ambiguous Meaning:gray" at bounding box center [703, 255] width 228 height 16
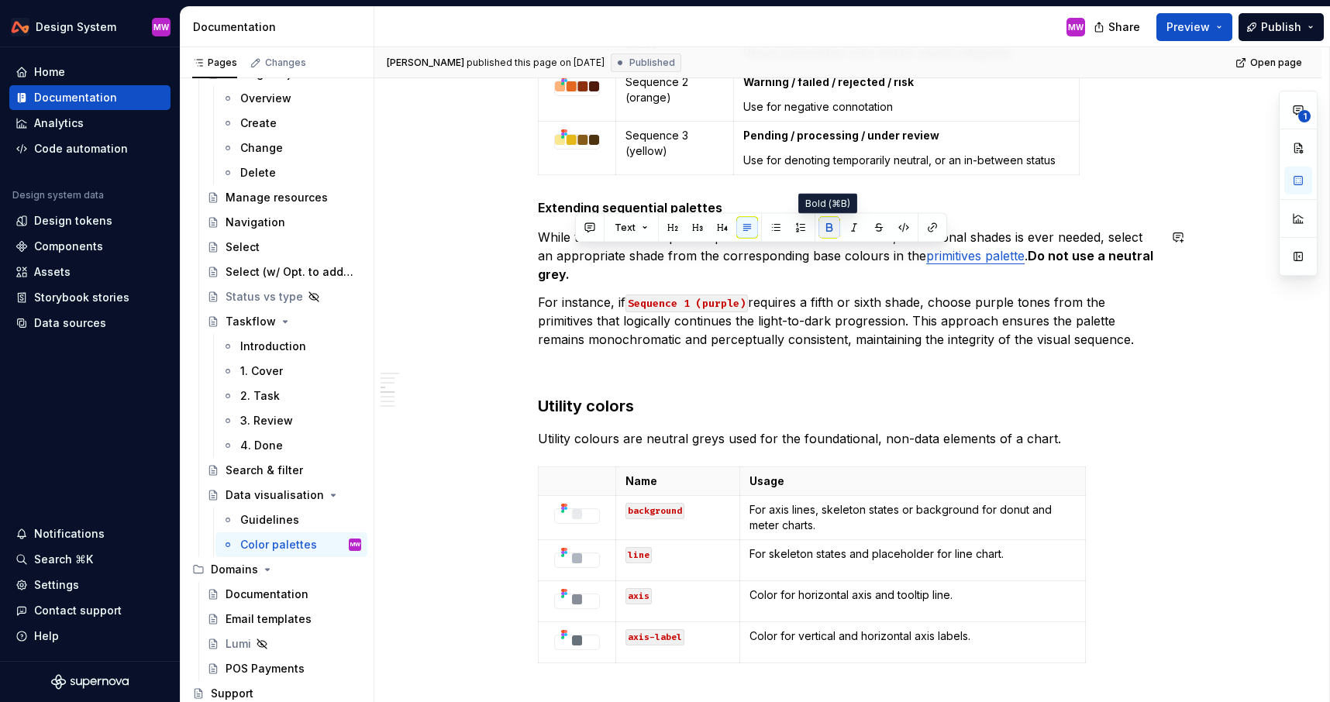
click at [832, 222] on button "button" at bounding box center [830, 228] width 22 height 22
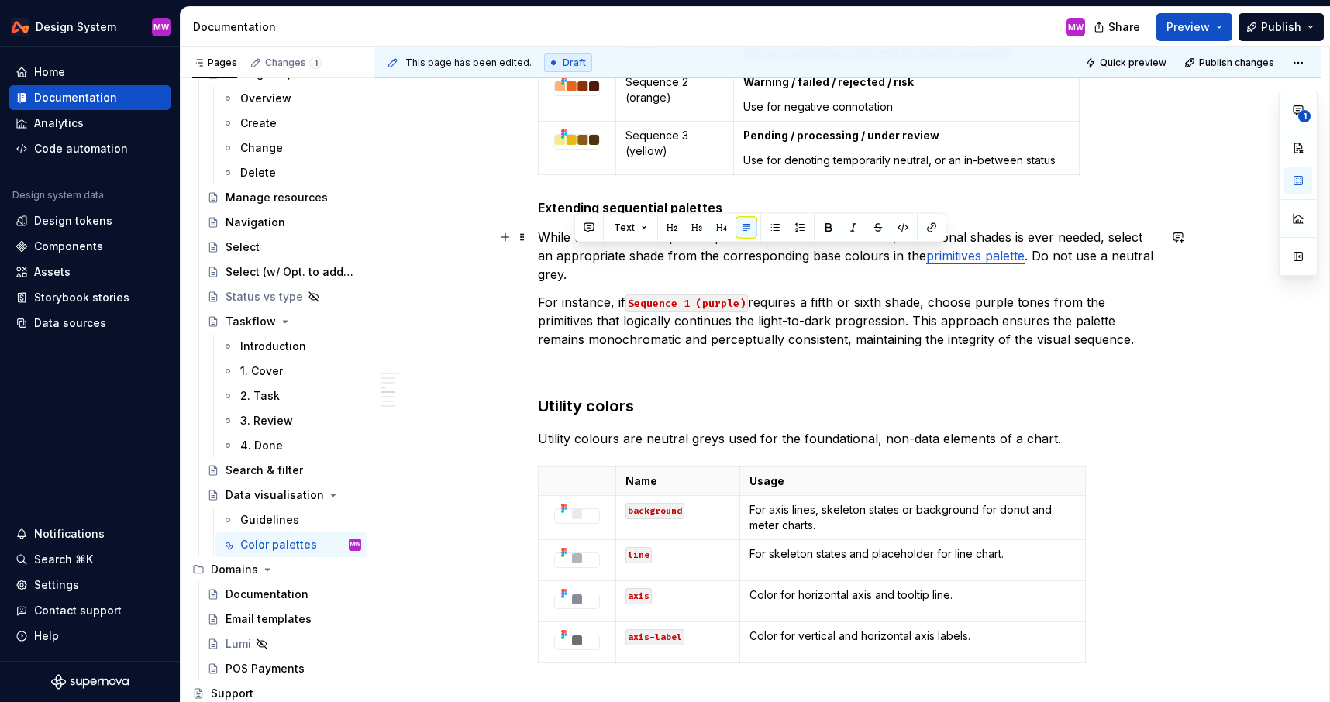
type textarea "*"
click at [585, 228] on button "button" at bounding box center [589, 228] width 22 height 22
click at [1132, 257] on p "While the standard sequential palettes cover most use cases, if additional shad…" at bounding box center [848, 256] width 620 height 56
drag, startPoint x: 1035, startPoint y: 252, endPoint x: 1041, endPoint y: 273, distance: 21.8
click at [1041, 273] on p "While the standard sequential palettes cover most use cases, if additional shad…" at bounding box center [848, 256] width 620 height 56
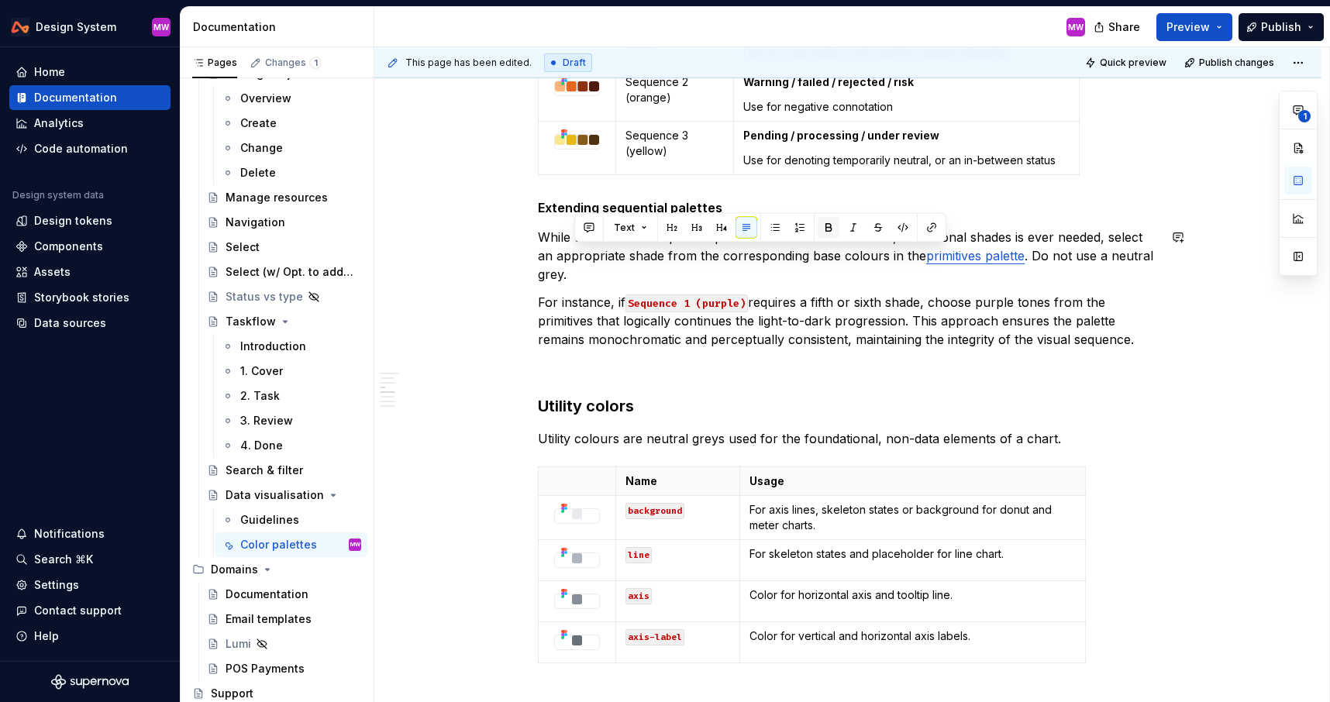
click at [823, 226] on button "button" at bounding box center [829, 228] width 22 height 22
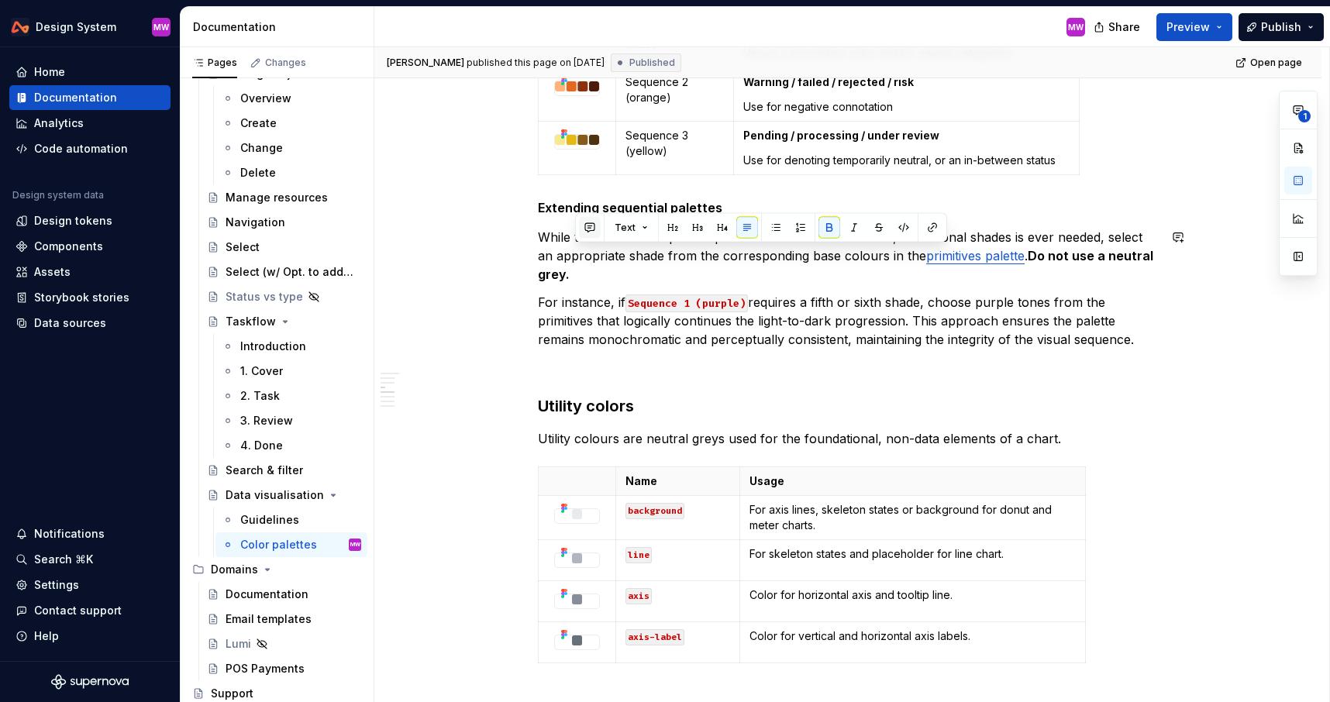
click at [600, 226] on button "button" at bounding box center [590, 228] width 22 height 22
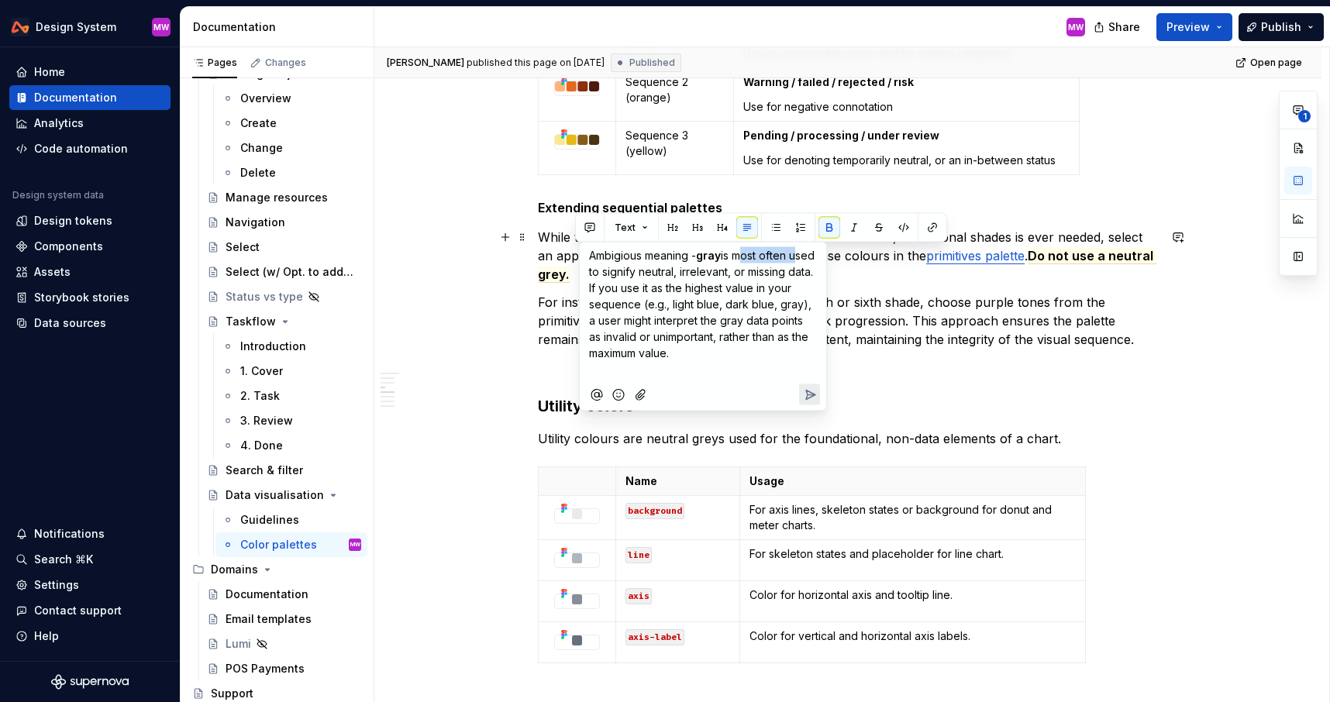
drag, startPoint x: 740, startPoint y: 257, endPoint x: 798, endPoint y: 260, distance: 57.4
click at [798, 260] on p "Ambigious meaning - gray is most often used to signify neutral, irrelevant, or …" at bounding box center [703, 304] width 228 height 114
click at [713, 287] on span "is usually used to signify neutral, irrelevant, or missing data. If you use it …" at bounding box center [702, 304] width 226 height 111
drag, startPoint x: 667, startPoint y: 302, endPoint x: 615, endPoint y: 321, distance: 54.4
click at [615, 321] on span "is usually used to signify neutral, irrelevant, or missing data. If you use it …" at bounding box center [700, 304] width 223 height 111
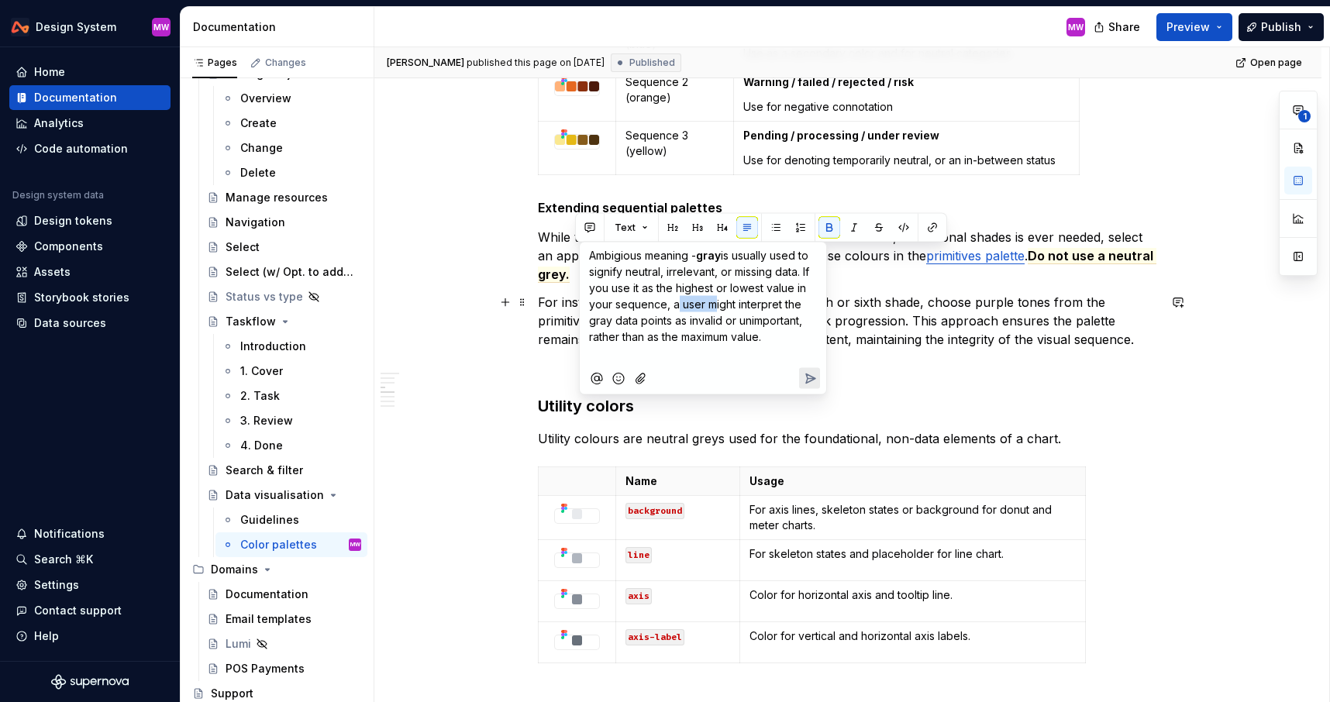
drag, startPoint x: 707, startPoint y: 305, endPoint x: 673, endPoint y: 303, distance: 34.1
click at [673, 303] on span "is usually used to signify neutral, irrelevant, or missing data. If you use it …" at bounding box center [700, 296] width 223 height 95
click at [711, 302] on span "is usually used to signify neutral, irrelevant, or missing data. If you use it …" at bounding box center [700, 296] width 223 height 95
click at [773, 298] on span "is usually used to signify neutral, irrelevant, or missing data. If you use it …" at bounding box center [700, 296] width 223 height 95
drag, startPoint x: 786, startPoint y: 301, endPoint x: 672, endPoint y: 320, distance: 115.6
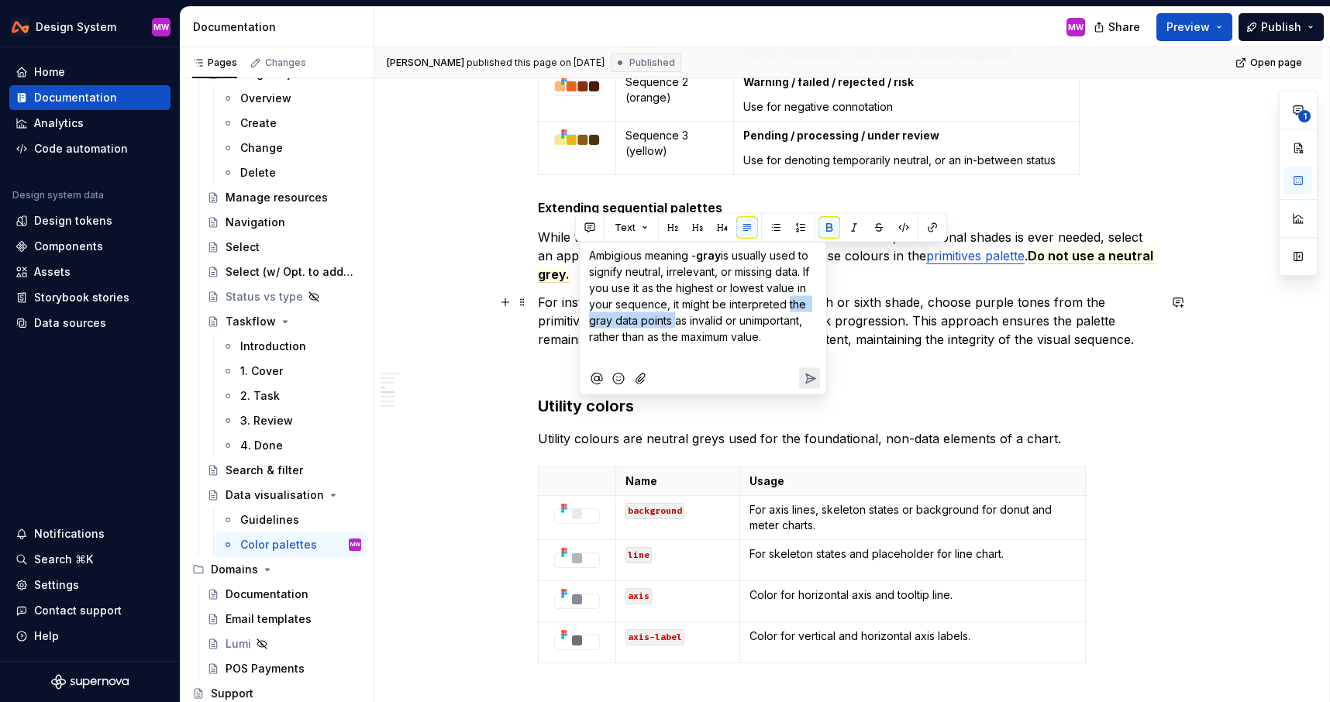
click at [672, 320] on span "is usually used to signify neutral, irrelevant, or missing data. If you use it …" at bounding box center [700, 296] width 223 height 95
click at [719, 341] on p "Ambigious meaning - gray is usually used to signify neutral, irrelevant, or mis…" at bounding box center [703, 296] width 228 height 98
click at [802, 376] on icon "Send" at bounding box center [810, 379] width 16 height 16
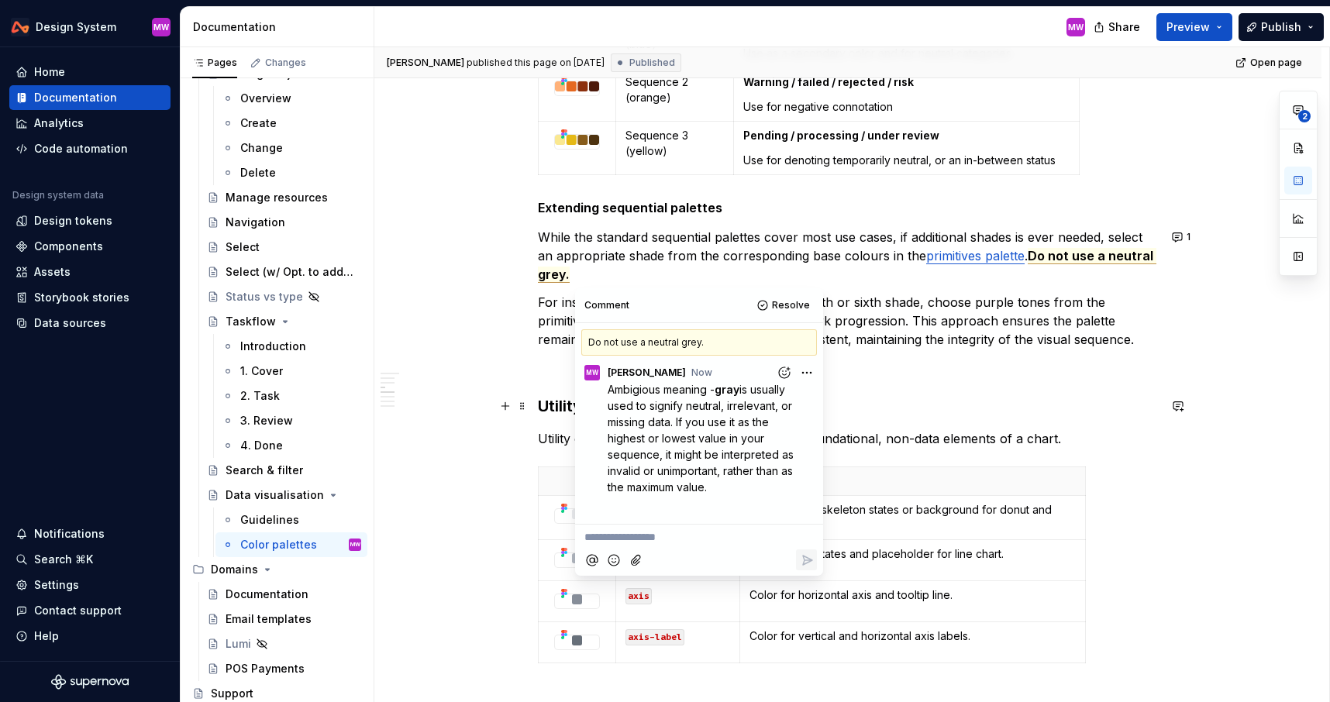
click at [922, 407] on h3 "Utility colors" at bounding box center [848, 406] width 620 height 22
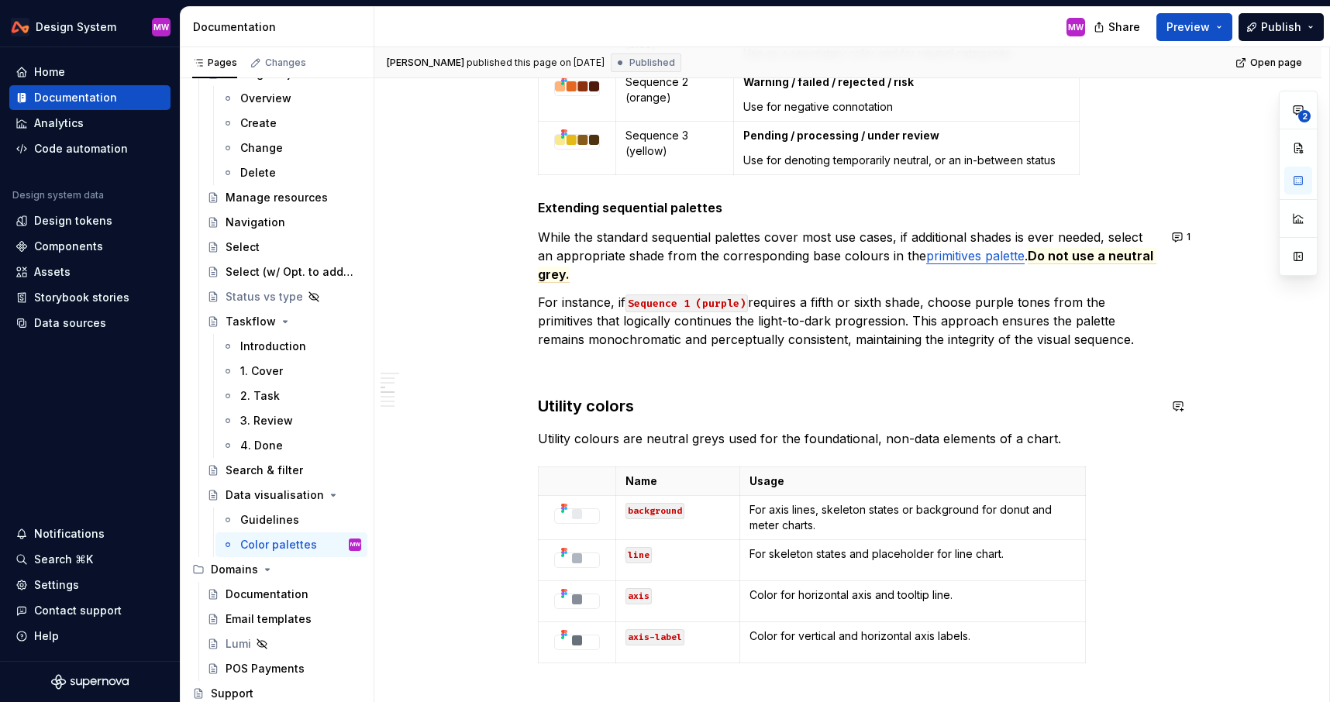
click at [567, 363] on p at bounding box center [848, 367] width 620 height 19
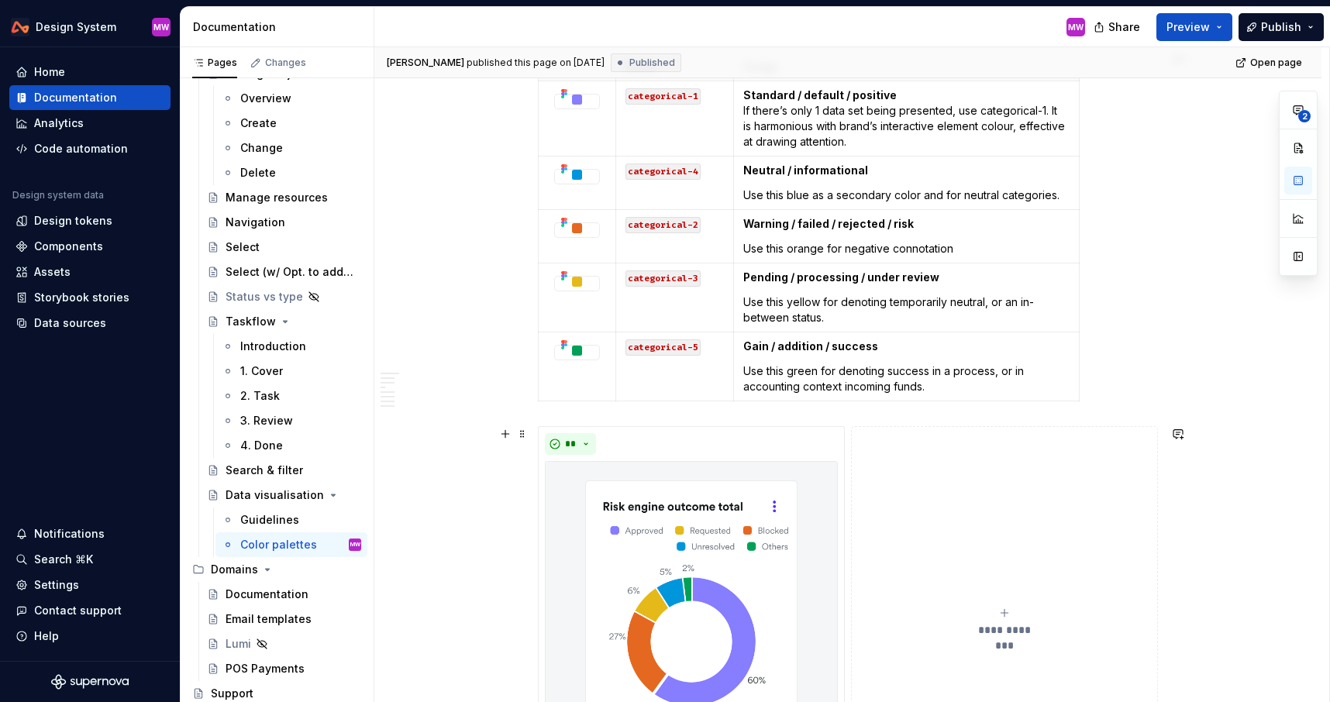
scroll to position [119, 0]
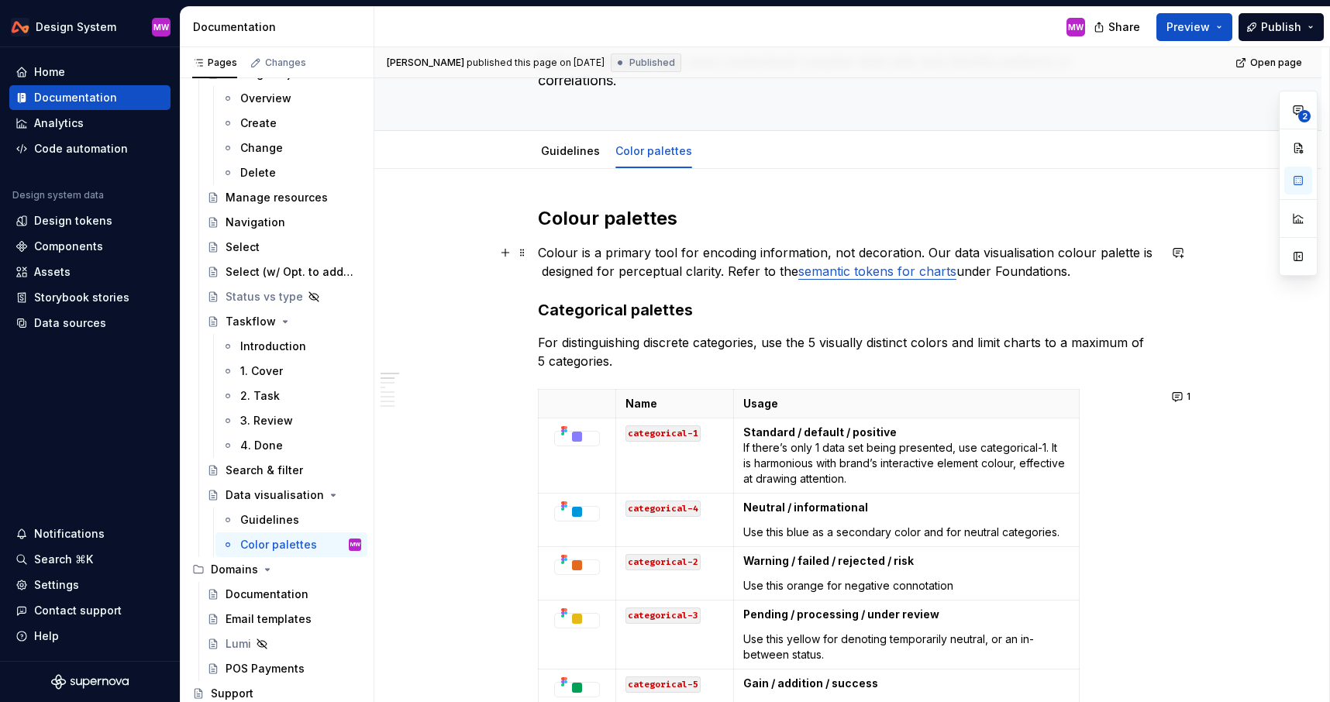
click at [869, 267] on link "semantic tokens for charts" at bounding box center [877, 272] width 158 height 16
click at [881, 271] on link "semantic tokens for charts" at bounding box center [877, 272] width 158 height 16
click at [953, 274] on link "semantic tokens for charts" at bounding box center [877, 272] width 158 height 16
click at [952, 273] on link "semantic tokens for charts" at bounding box center [877, 272] width 158 height 16
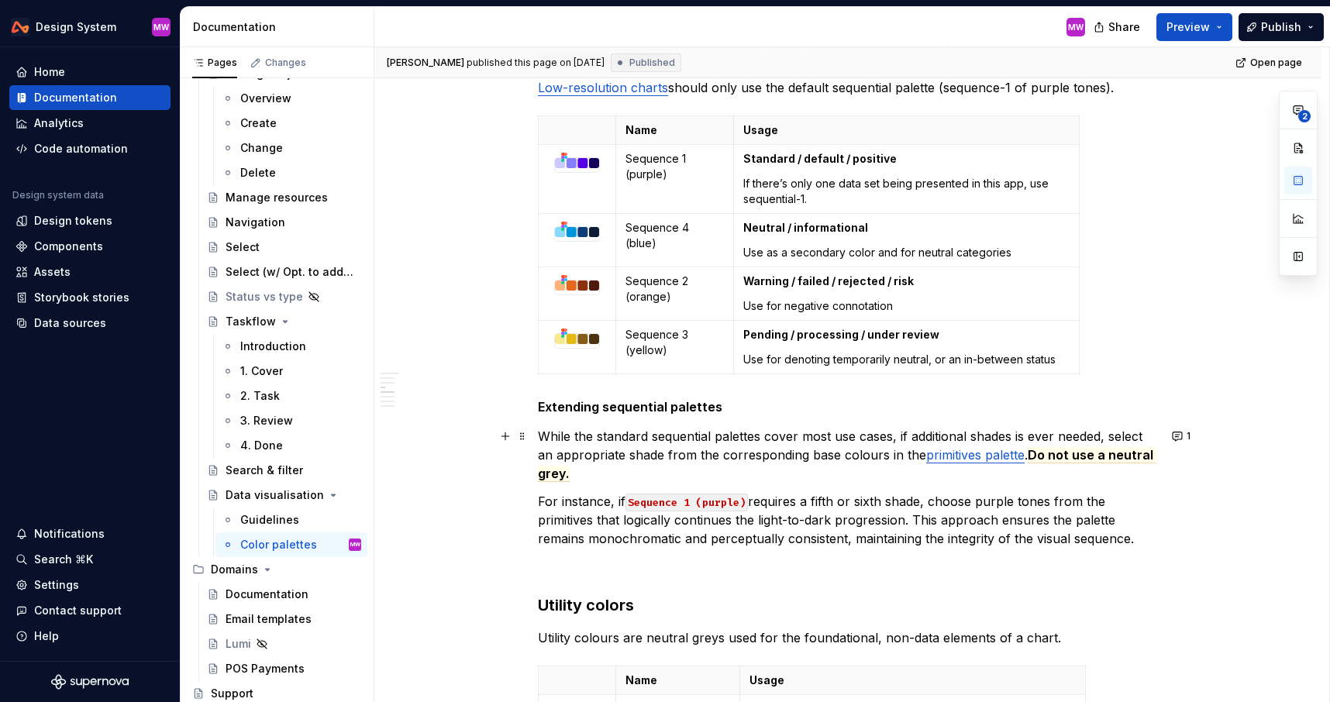
scroll to position [1408, 0]
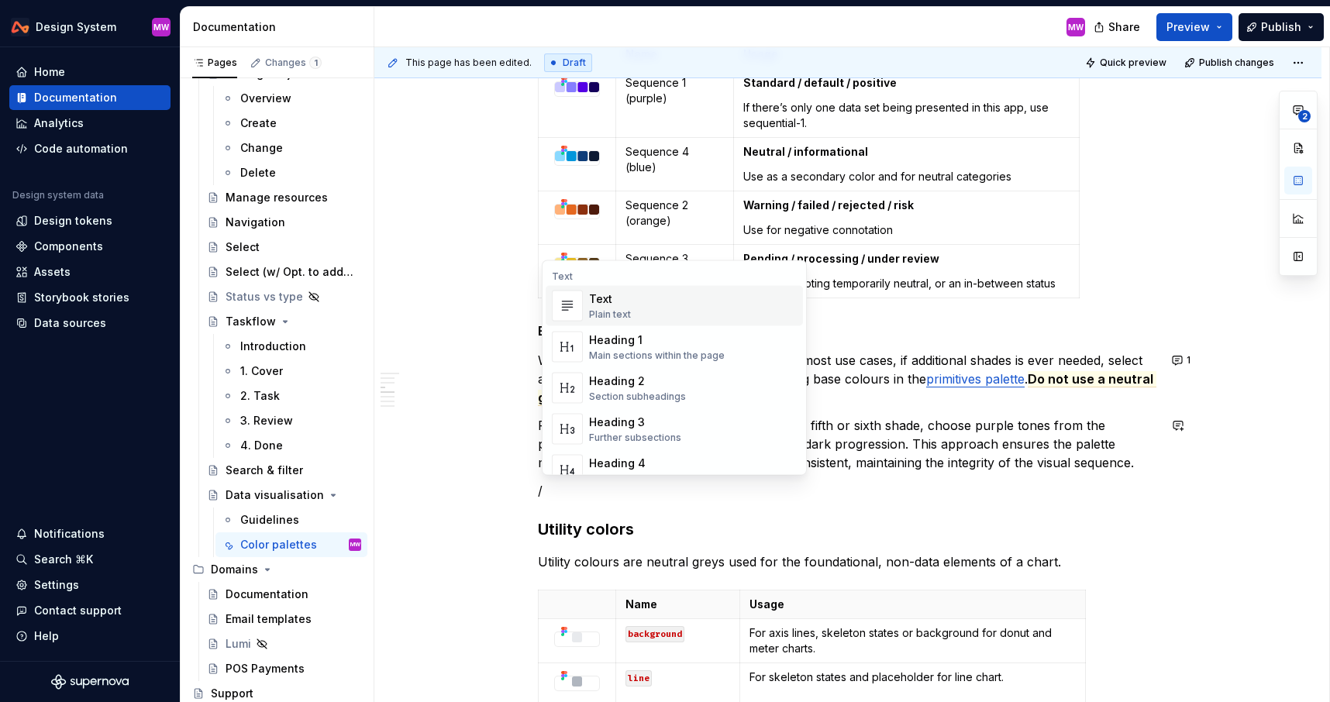
type textarea "*"
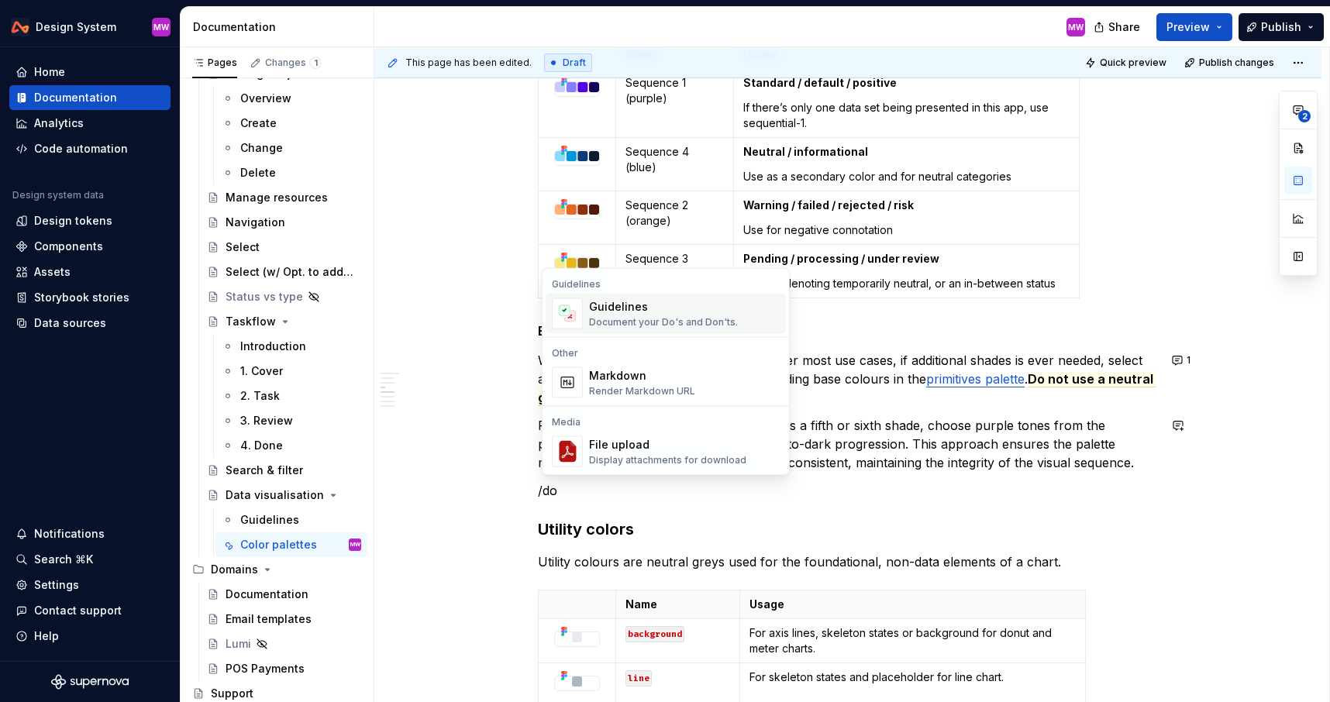
click at [620, 309] on div "Guidelines" at bounding box center [663, 307] width 149 height 16
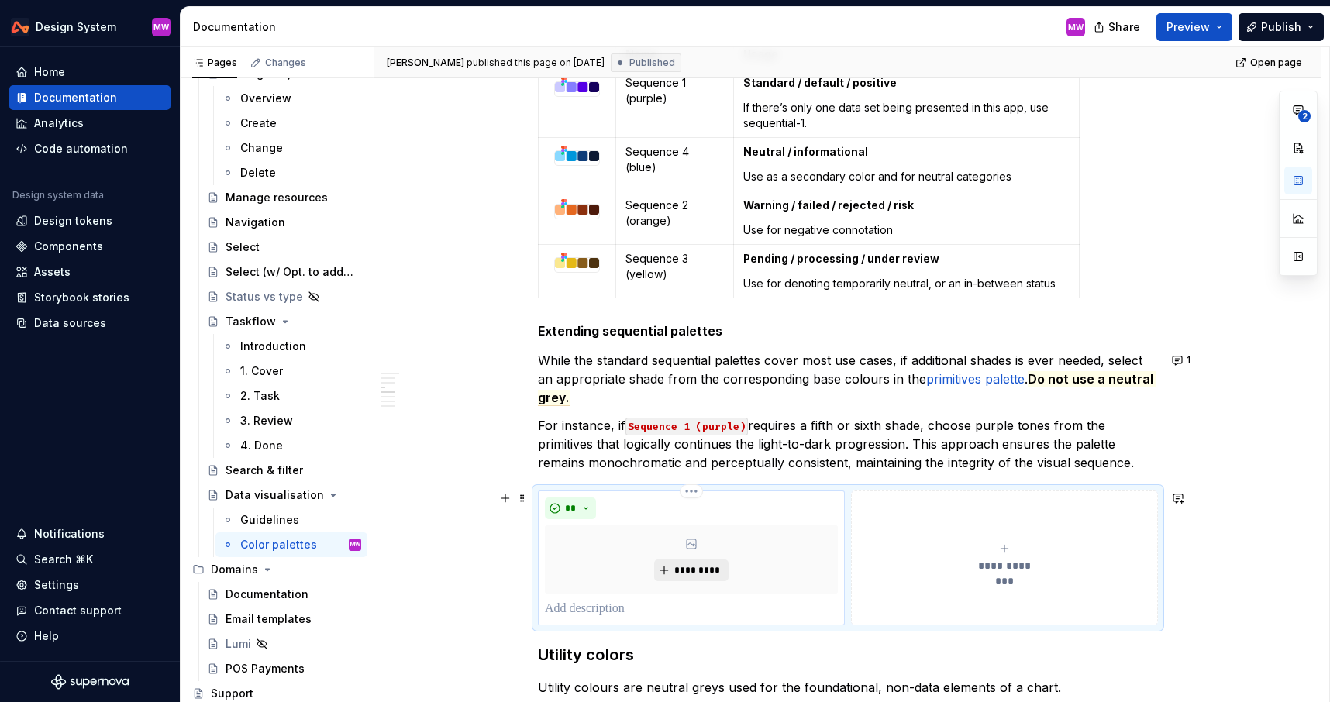
click at [691, 572] on span "*********" at bounding box center [697, 570] width 47 height 12
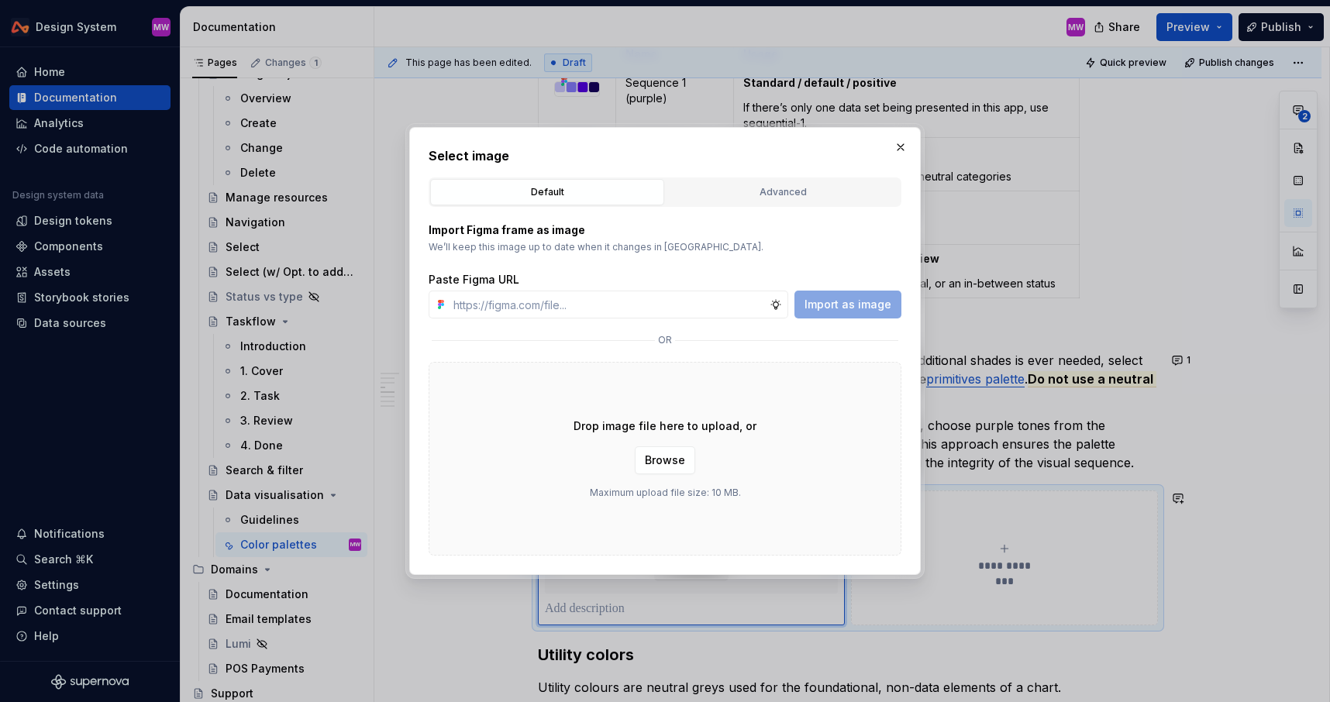
type textarea "*"
click at [753, 298] on input "text" at bounding box center [608, 305] width 322 height 28
type input "[URL][DOMAIN_NAME]"
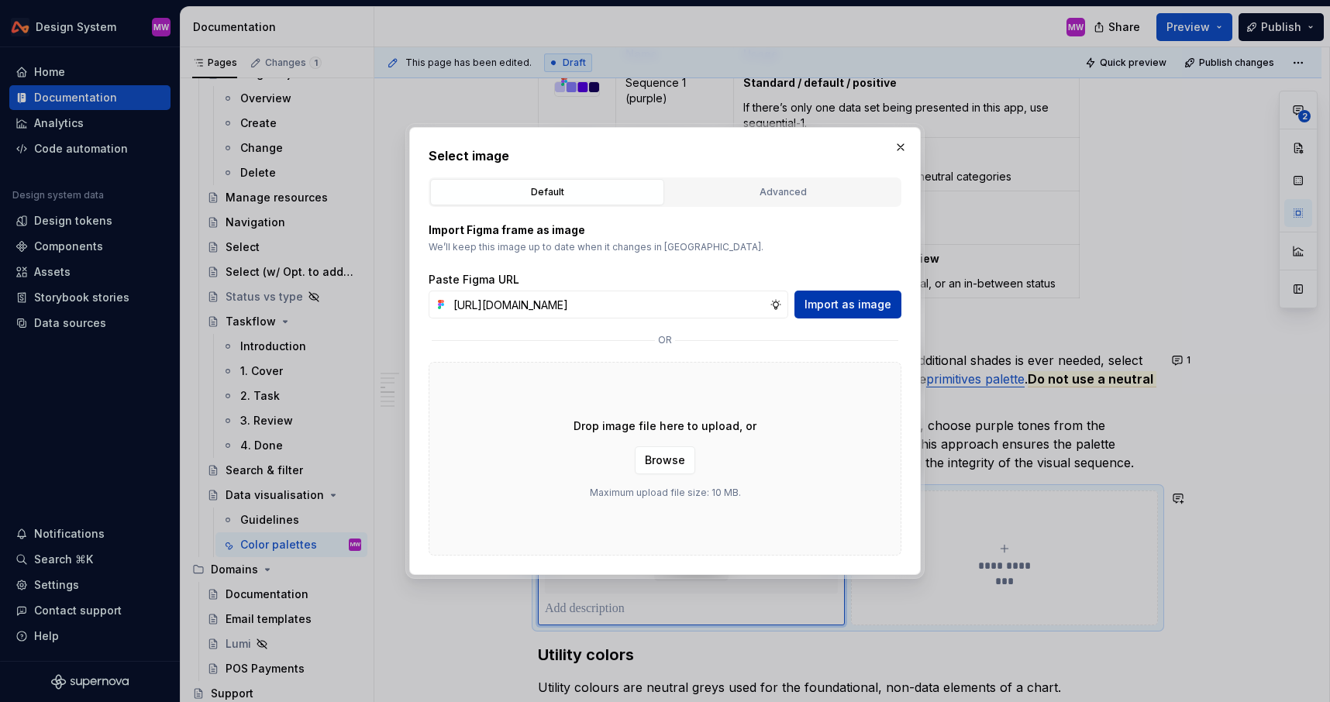
click at [856, 301] on span "Import as image" at bounding box center [848, 305] width 87 height 16
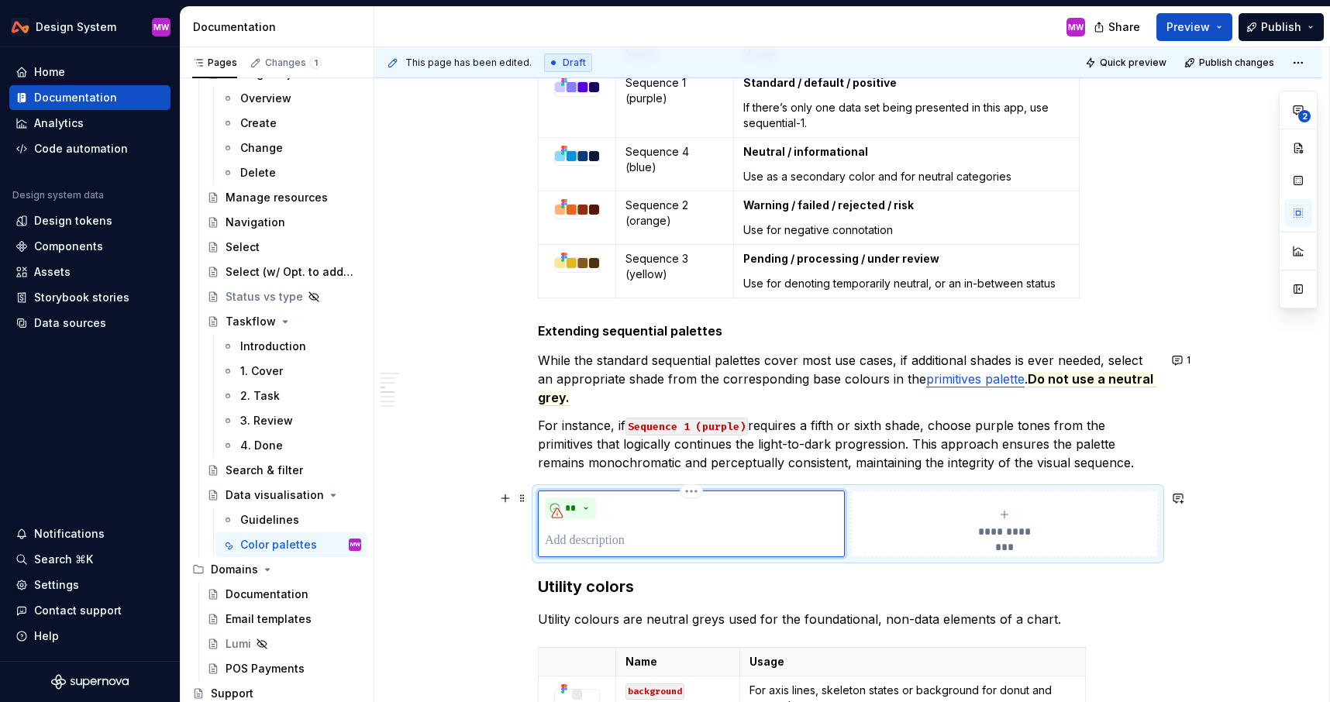
click at [599, 538] on p at bounding box center [691, 541] width 293 height 19
type textarea "*"
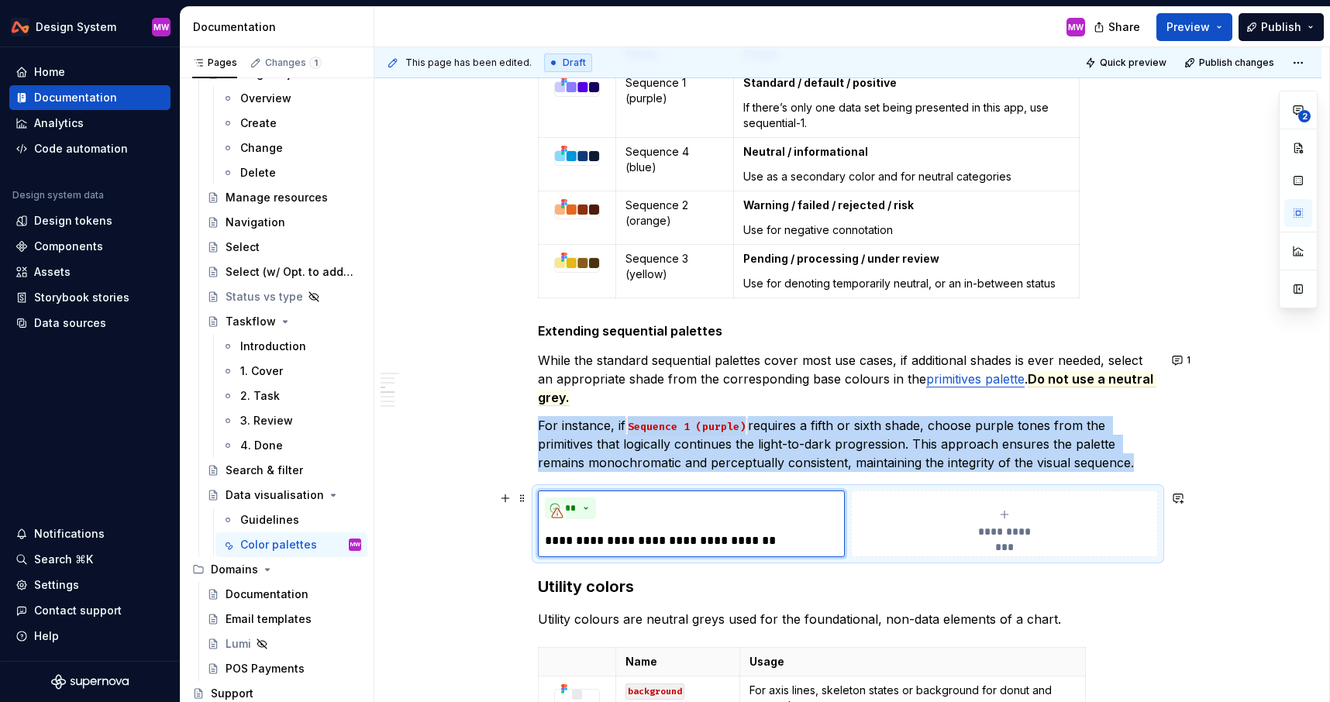
click at [1011, 512] on icon "submit" at bounding box center [1004, 514] width 12 height 12
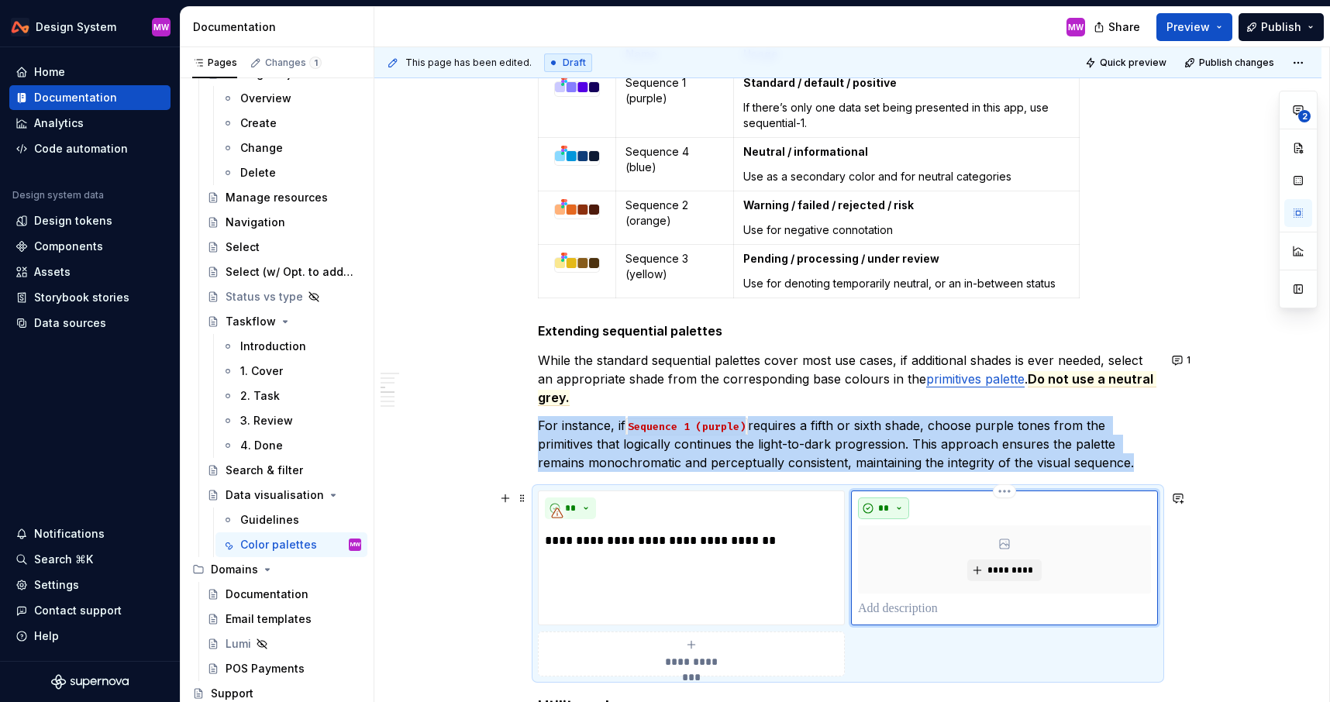
click at [907, 511] on button "**" at bounding box center [883, 509] width 51 height 22
click at [910, 559] on div "Don't" at bounding box center [923, 565] width 29 height 16
click at [1001, 574] on span "*********" at bounding box center [1010, 570] width 47 height 12
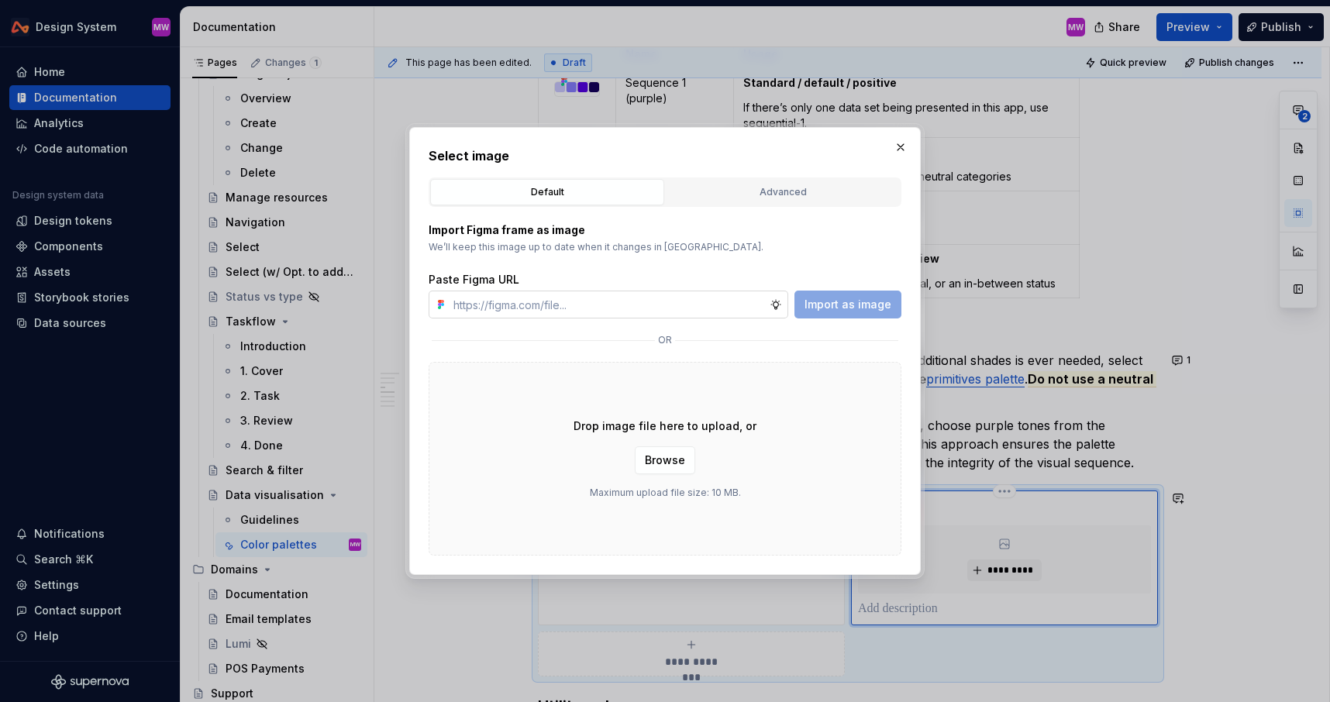
click at [668, 302] on input "text" at bounding box center [608, 305] width 322 height 28
type input "[URL][DOMAIN_NAME]"
click at [831, 298] on span "Import as image" at bounding box center [848, 305] width 87 height 16
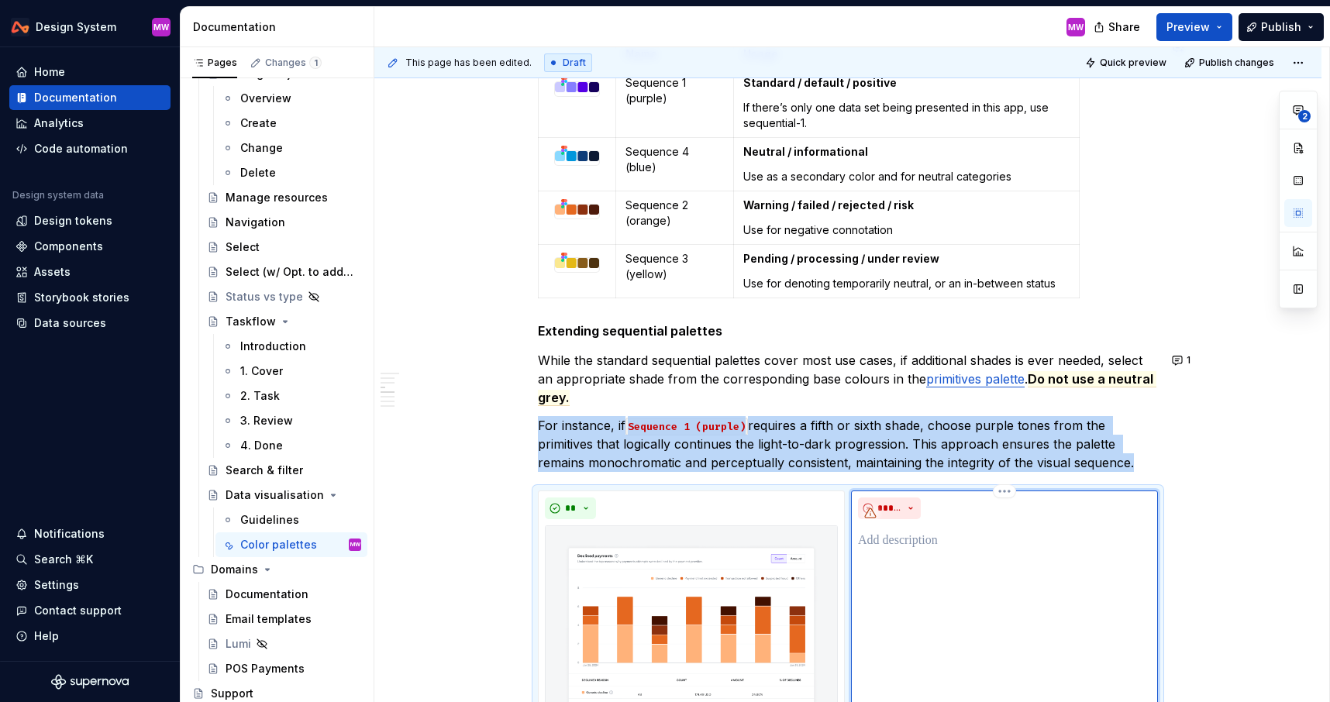
scroll to position [1586, 0]
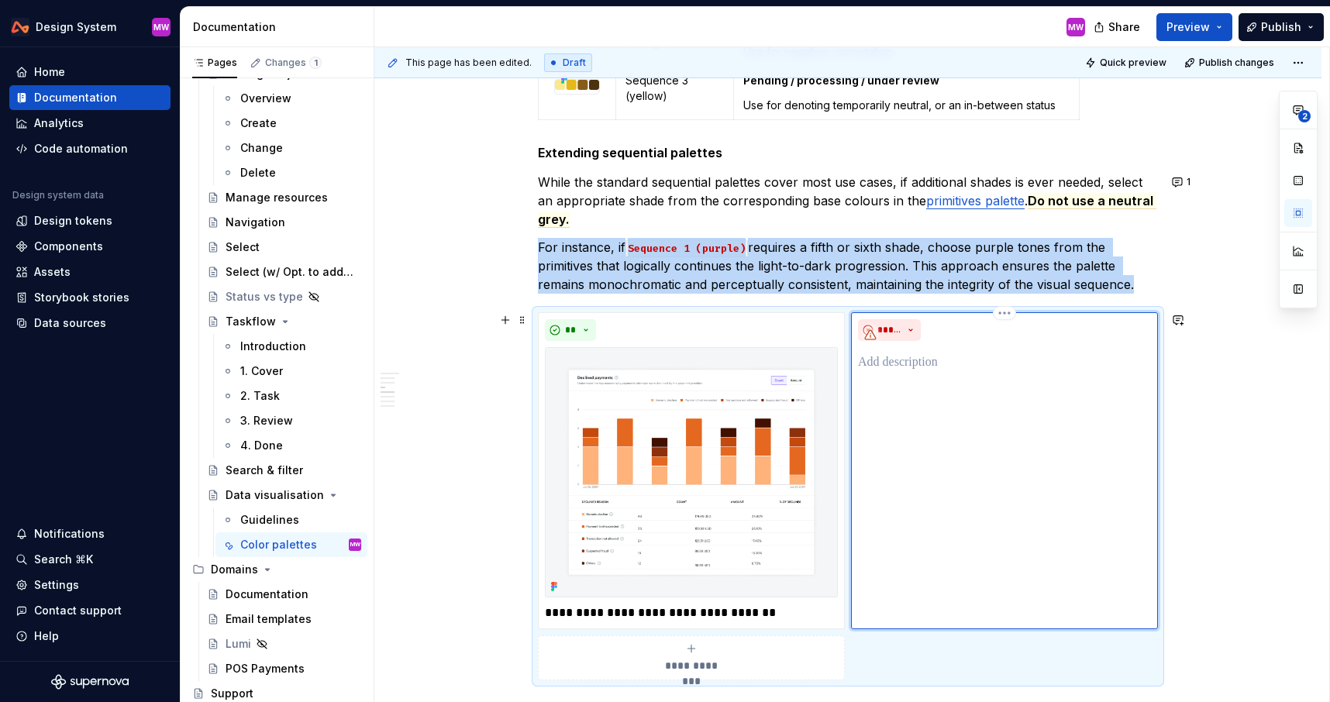
click at [902, 367] on p at bounding box center [1004, 362] width 293 height 19
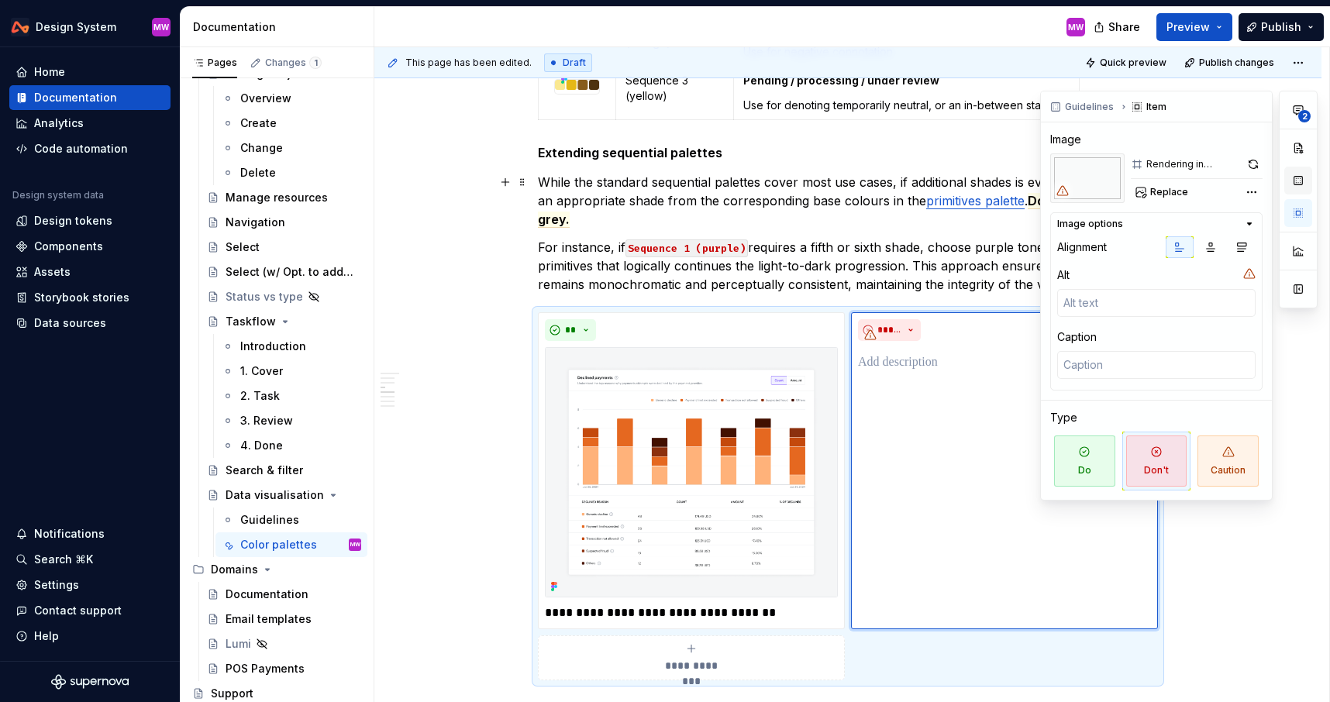
click at [1299, 179] on button "button" at bounding box center [1298, 181] width 28 height 28
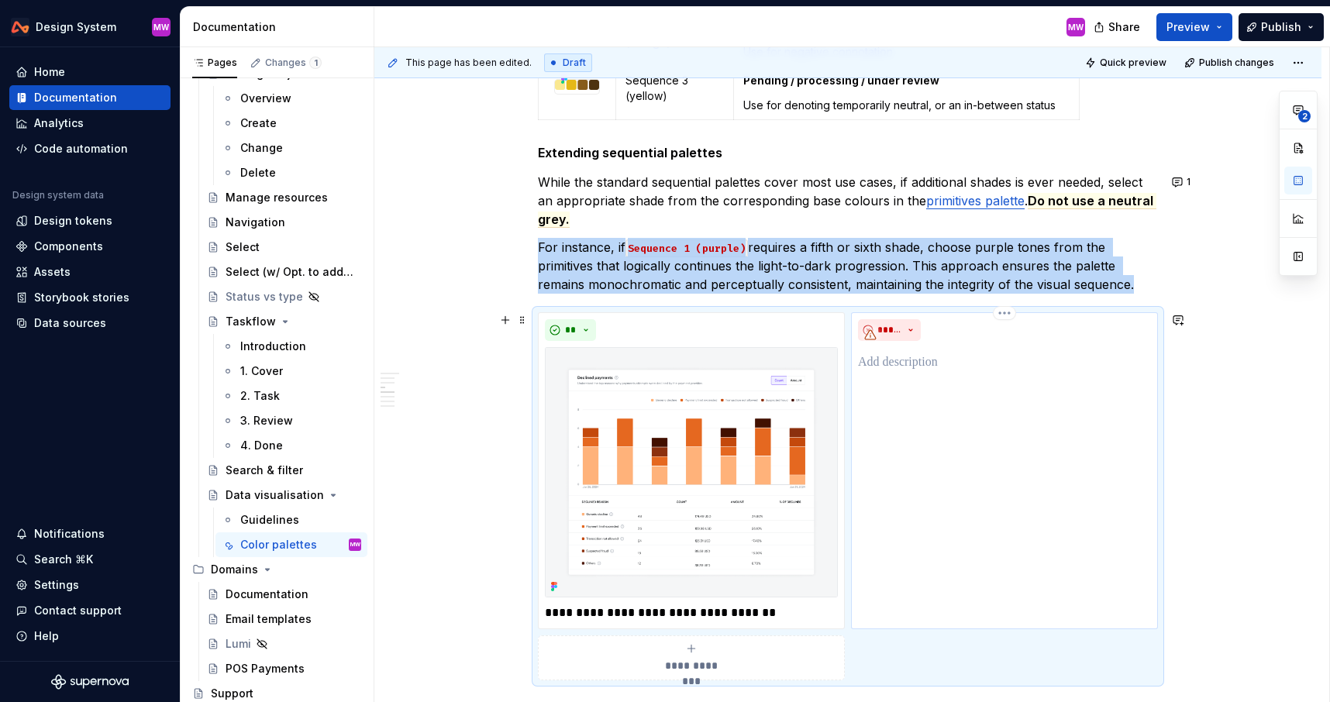
click at [946, 383] on div "*****" at bounding box center [1004, 470] width 307 height 317
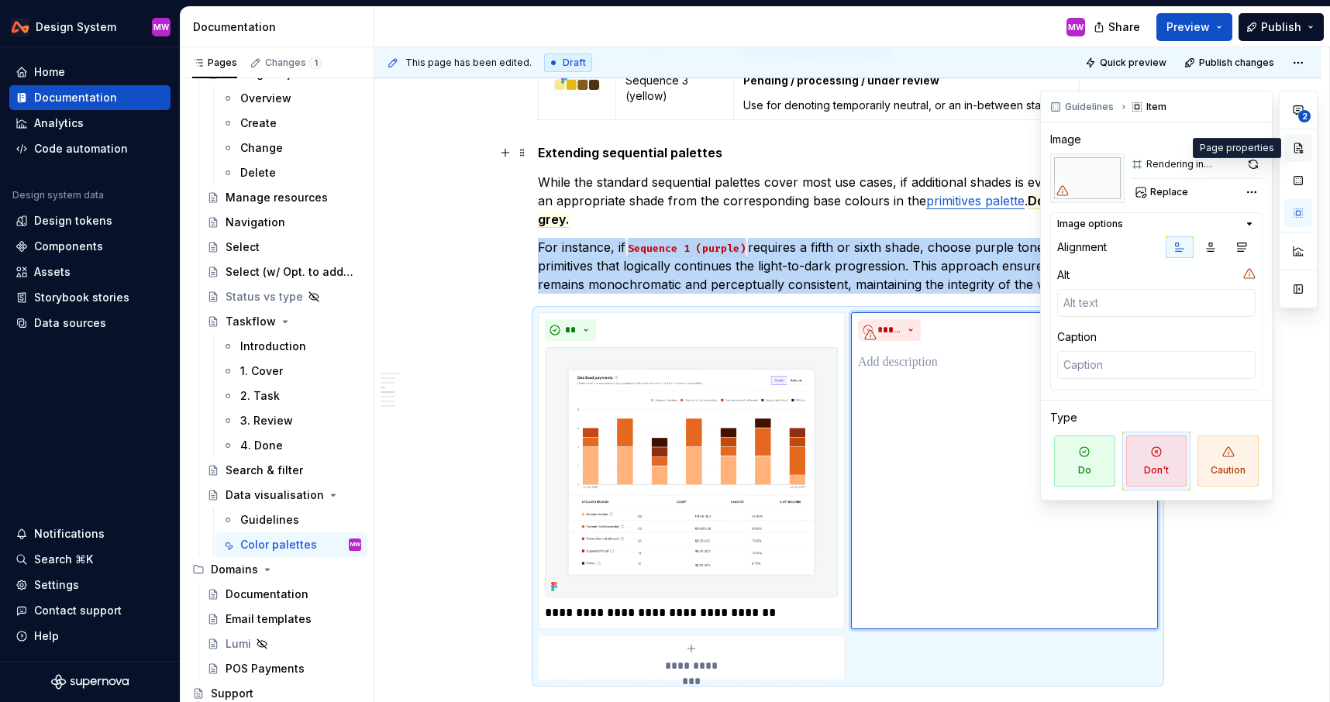
click at [1299, 157] on button "button" at bounding box center [1298, 148] width 28 height 28
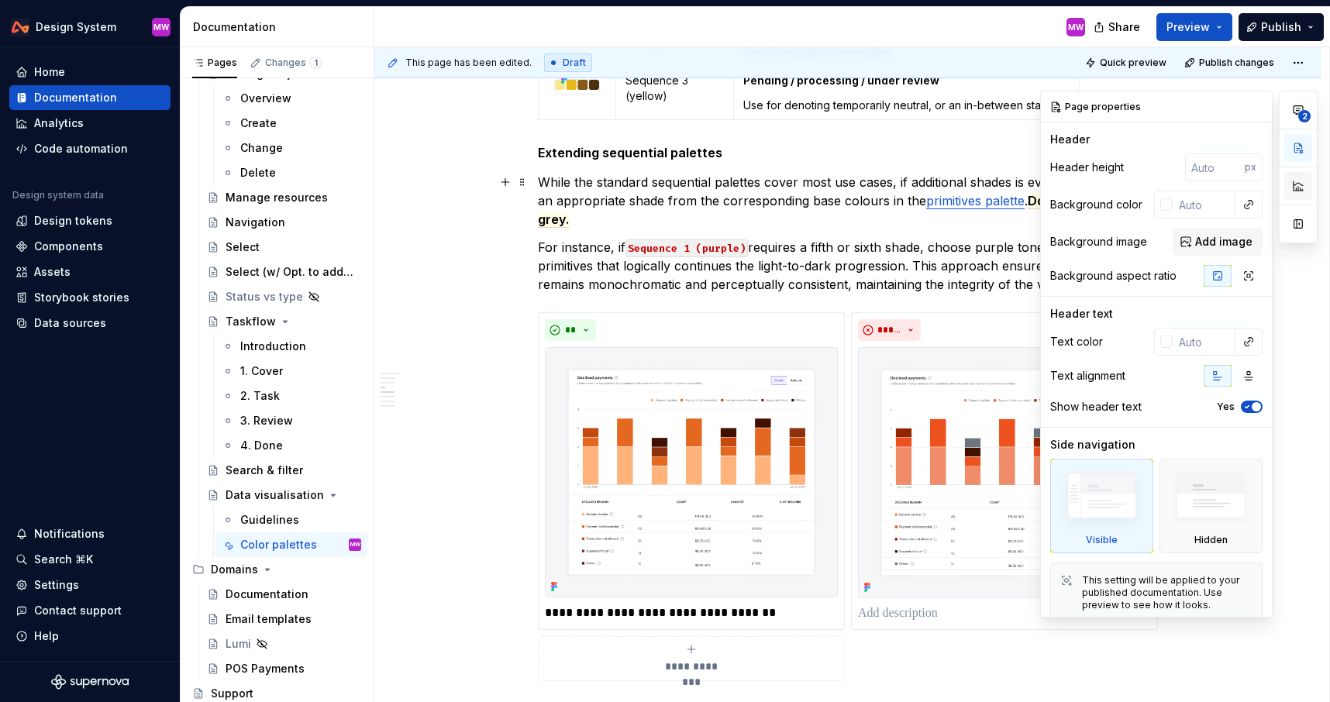
click at [1300, 194] on button "button" at bounding box center [1298, 186] width 28 height 28
click at [1296, 114] on icon "button" at bounding box center [1298, 110] width 9 height 9
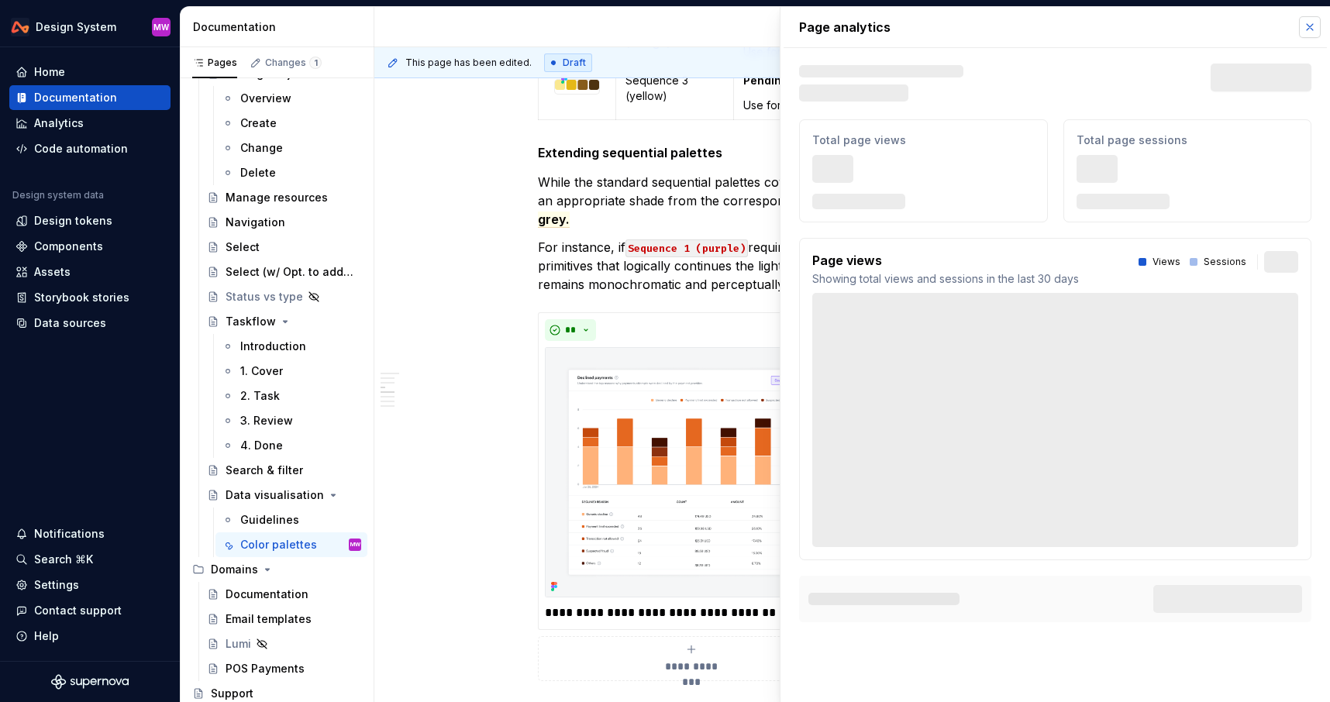
click at [1308, 24] on button "button" at bounding box center [1310, 27] width 22 height 22
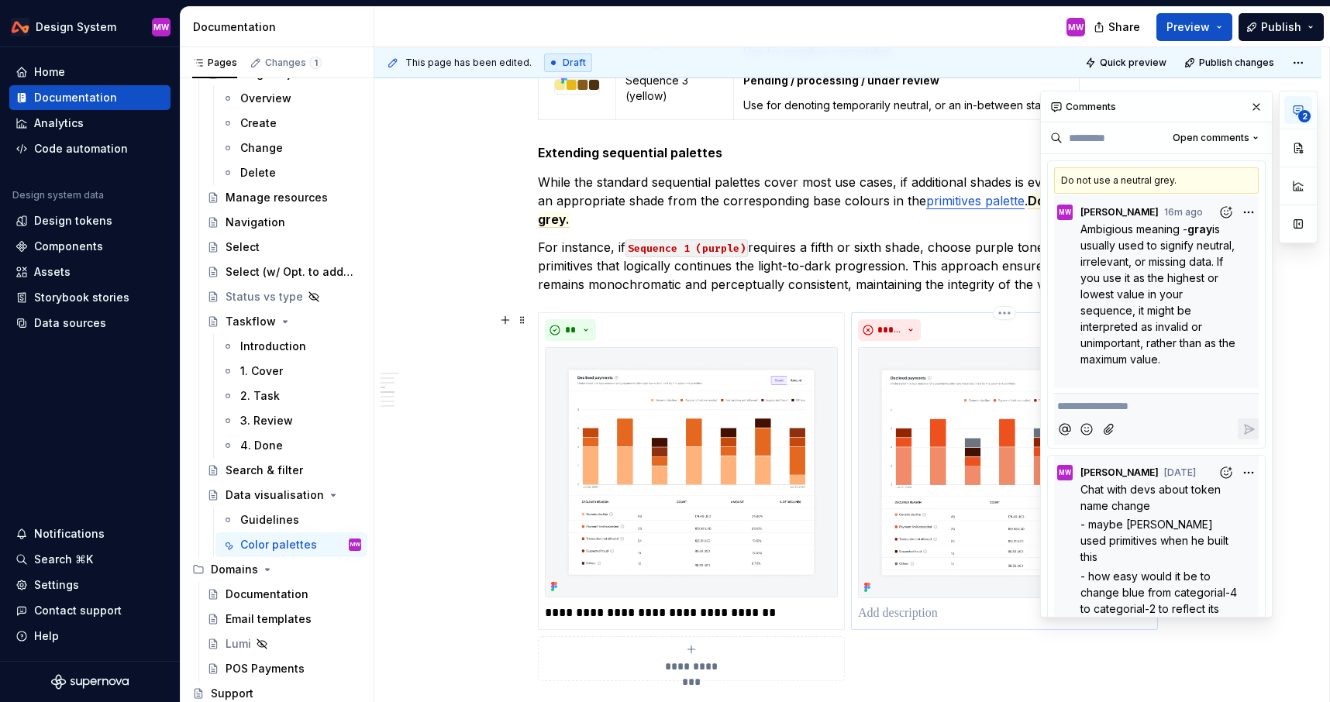
click at [946, 475] on img at bounding box center [1004, 472] width 293 height 251
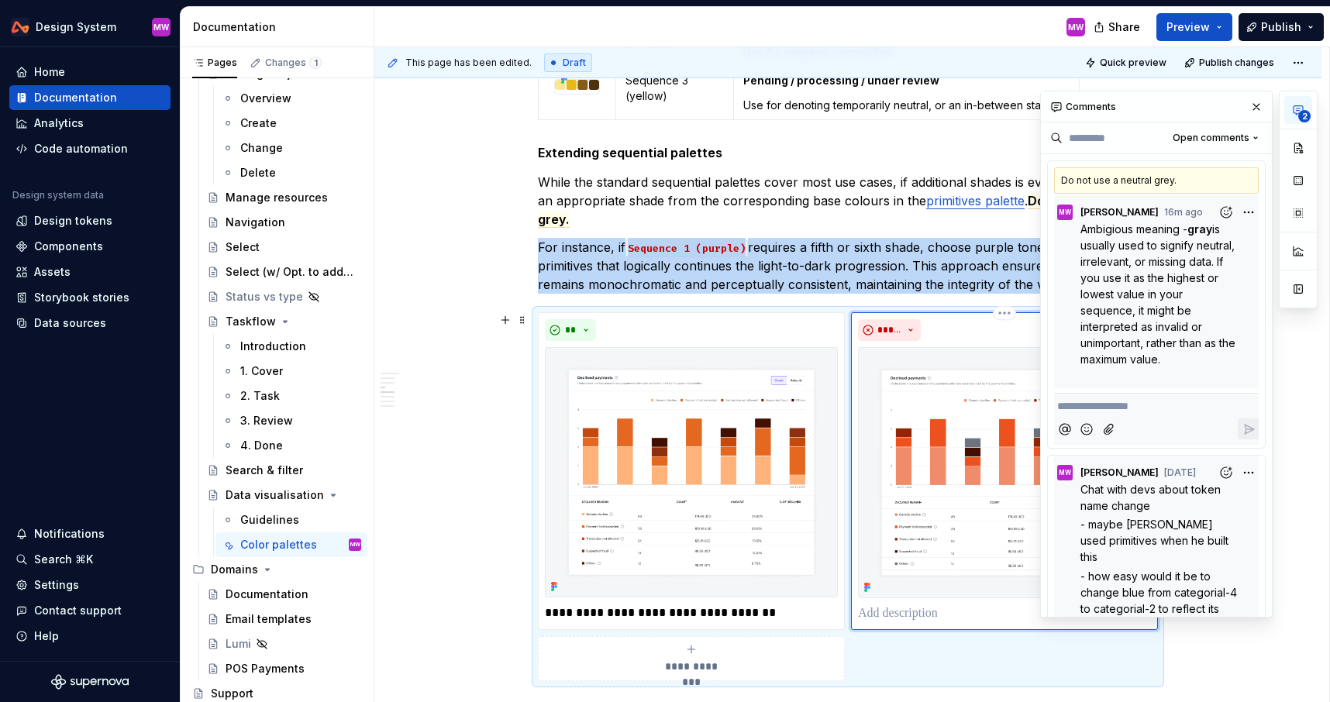
click at [904, 608] on p at bounding box center [1004, 614] width 293 height 19
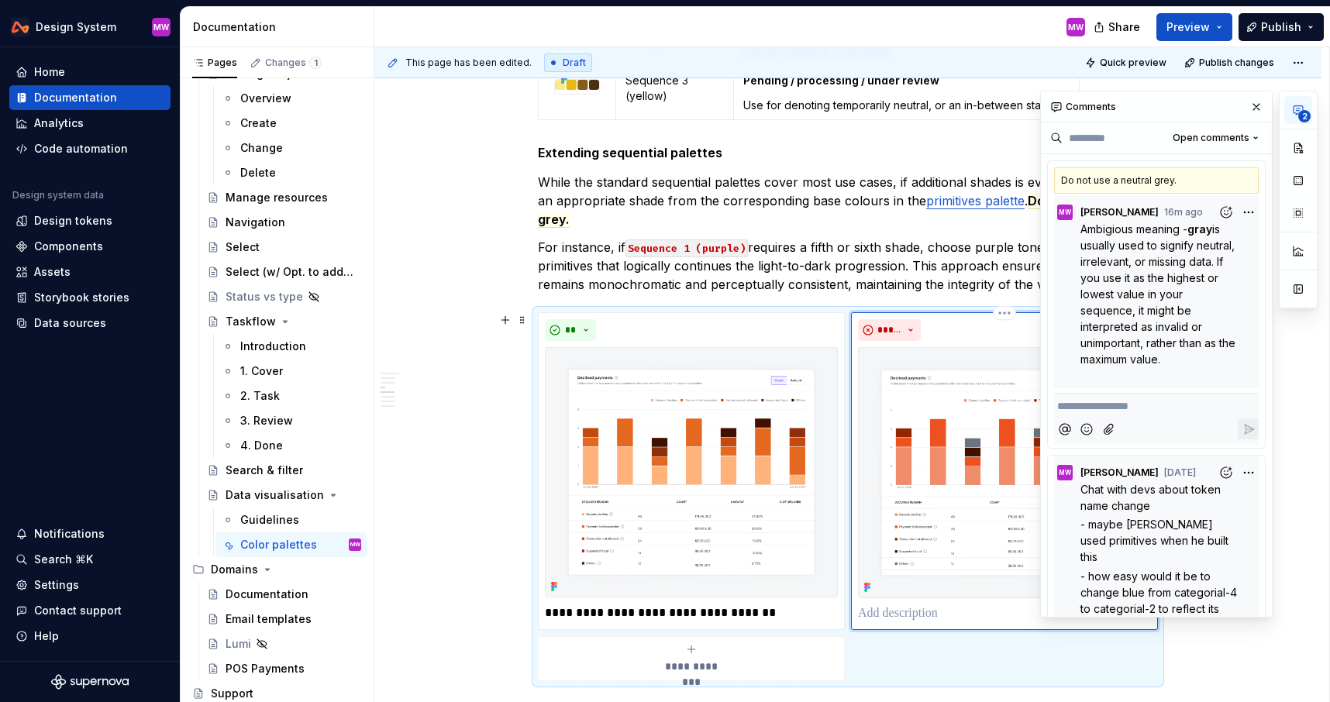
type textarea "*"
click at [1258, 105] on button "button" at bounding box center [1257, 107] width 22 height 22
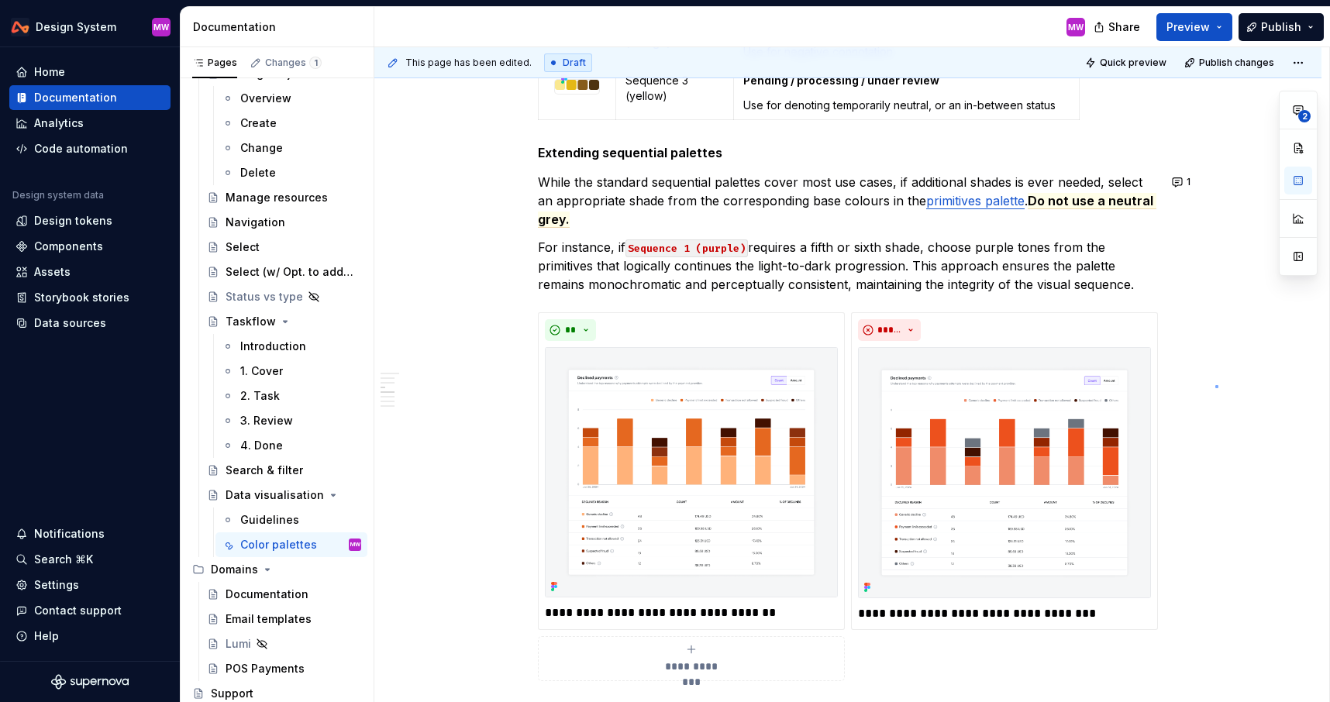
click at [1216, 385] on div "This page has been edited. Draft Quick preview Publish changes Data visualisati…" at bounding box center [851, 375] width 955 height 656
click at [922, 613] on p "**********" at bounding box center [1004, 614] width 293 height 19
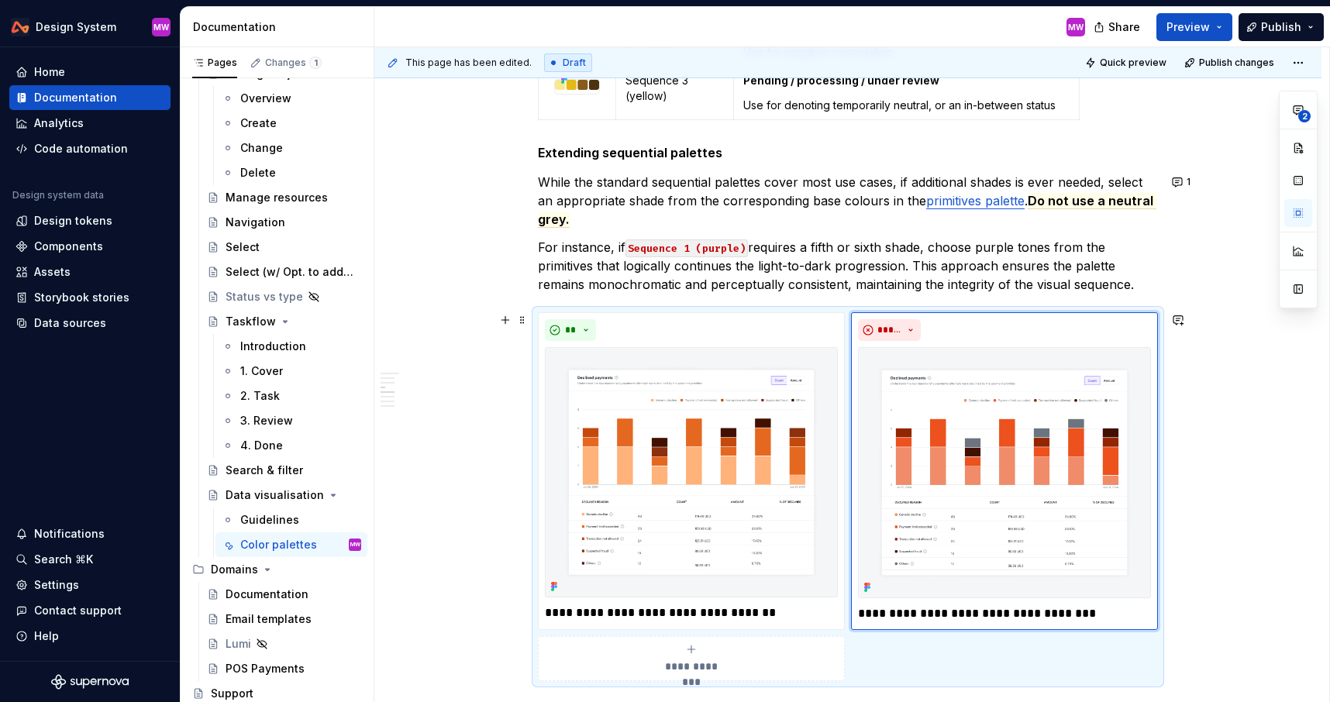
click at [1266, 608] on div "This page has been edited. Draft Quick preview Publish changes Data visualisati…" at bounding box center [851, 375] width 955 height 656
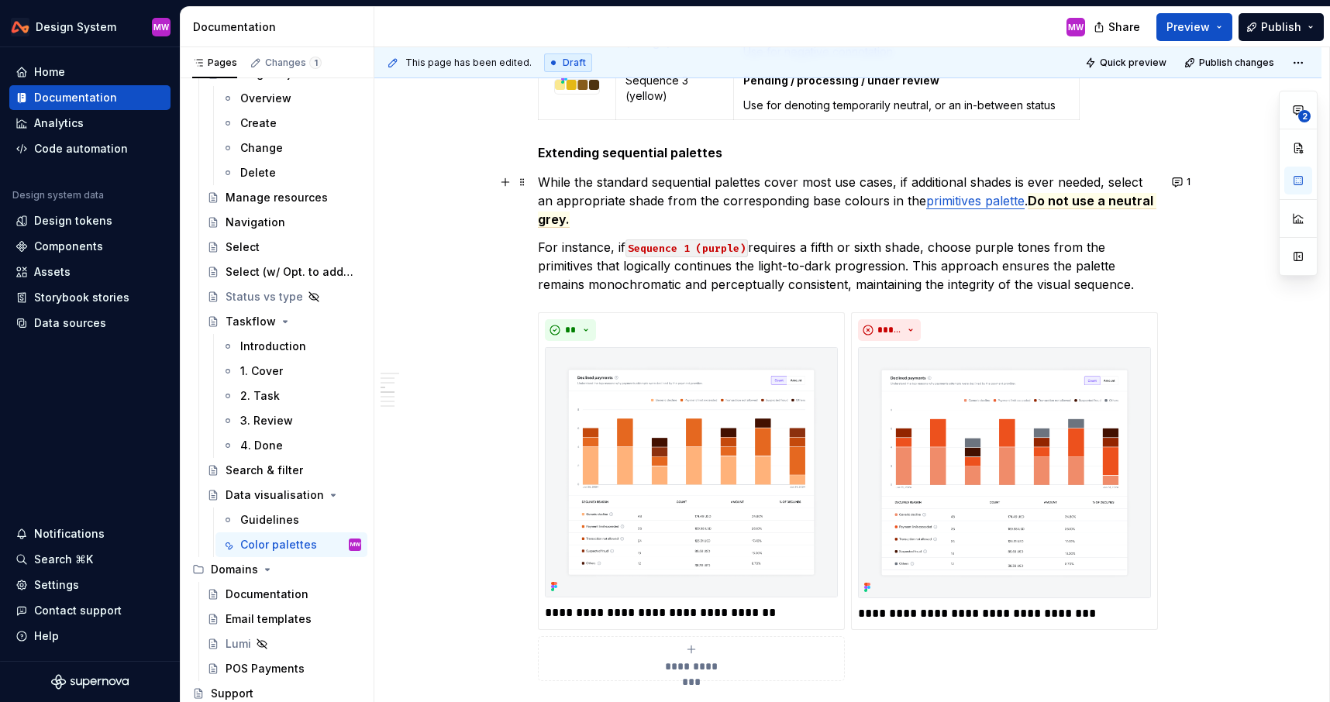
click at [697, 215] on p "While the standard sequential palettes cover most use cases, if additional shad…" at bounding box center [848, 201] width 620 height 56
click at [1121, 203] on span "Do not use a neutral grey." at bounding box center [847, 210] width 619 height 35
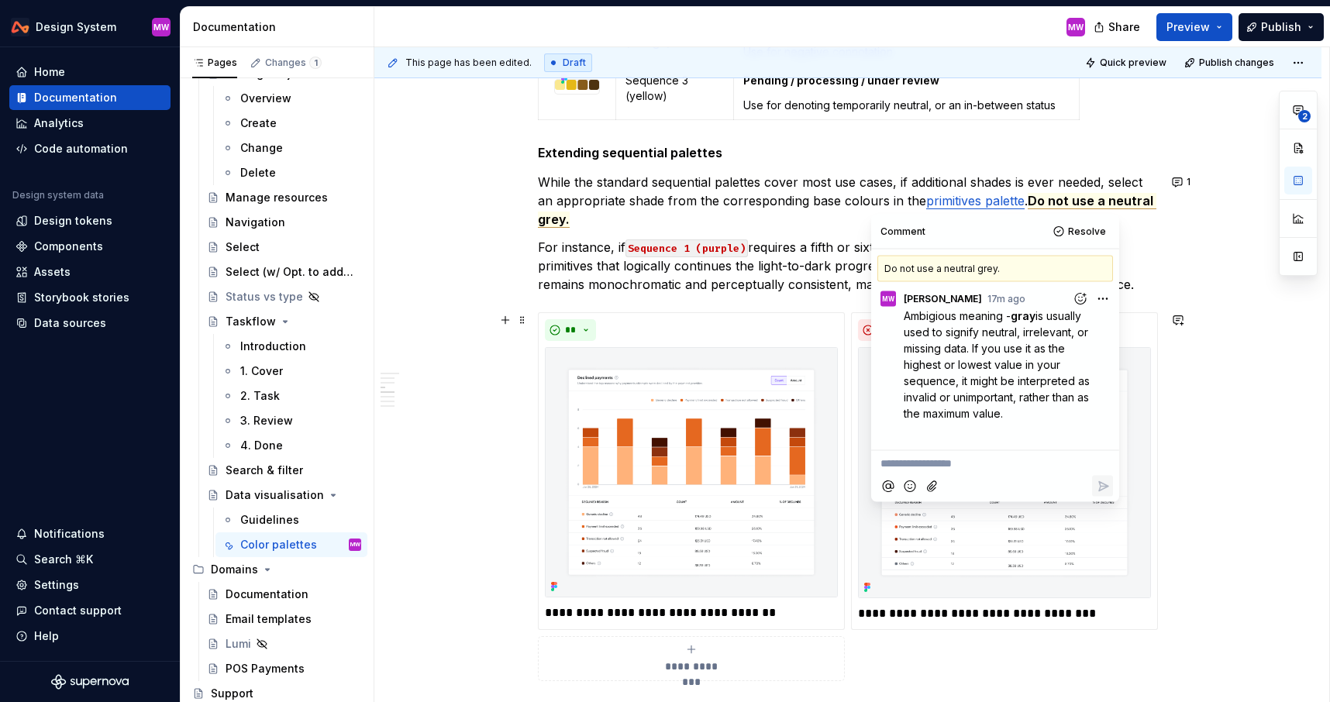
drag, startPoint x: 904, startPoint y: 313, endPoint x: 1059, endPoint y: 414, distance: 184.9
click at [1059, 414] on p "Ambigious meaning - gray is usually used to signify neutral, irrelevant, or mis…" at bounding box center [999, 364] width 191 height 114
copy p "Ambigious meaning - gray is usually used to signify neutral, irrelevant, or mis…"
click at [741, 210] on p "While the standard sequential palettes cover most use cases, if additional shad…" at bounding box center [848, 201] width 620 height 56
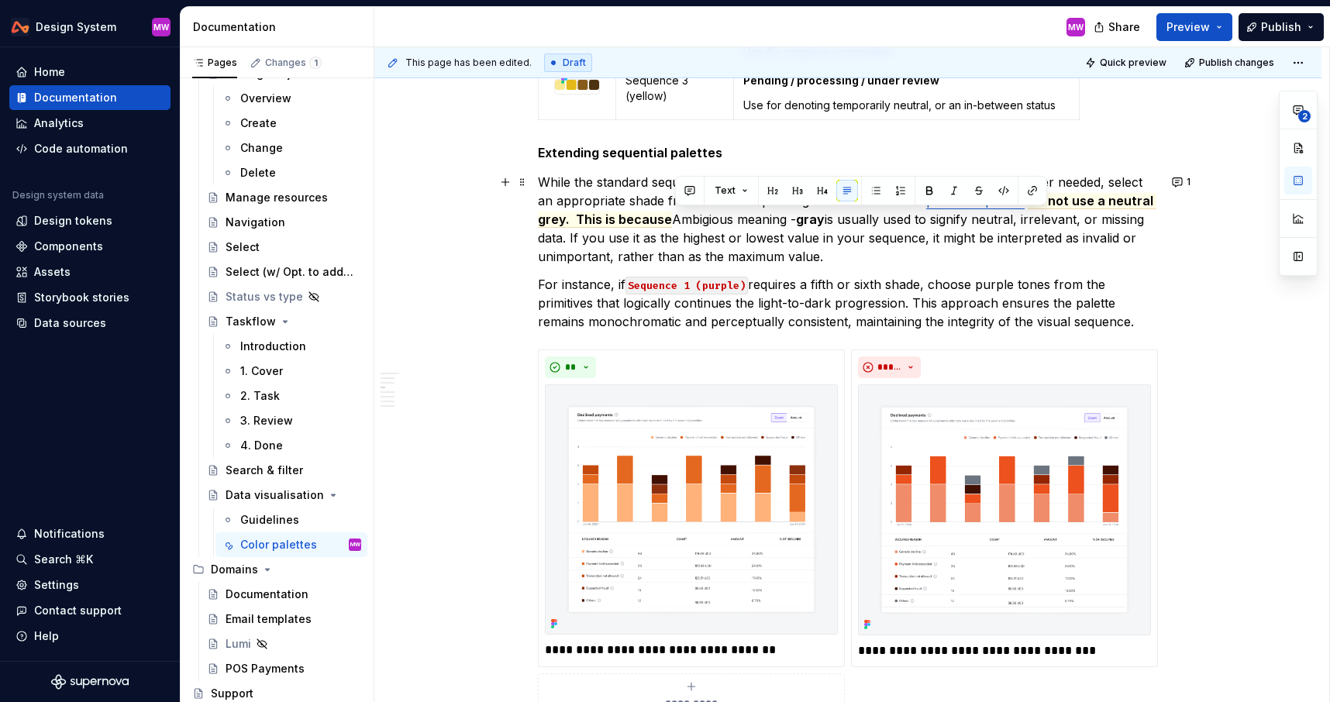
drag, startPoint x: 801, startPoint y: 220, endPoint x: 674, endPoint y: 212, distance: 128.2
click at [674, 212] on p "While the standard sequential palettes cover most use cases, if additional shad…" at bounding box center [848, 219] width 620 height 93
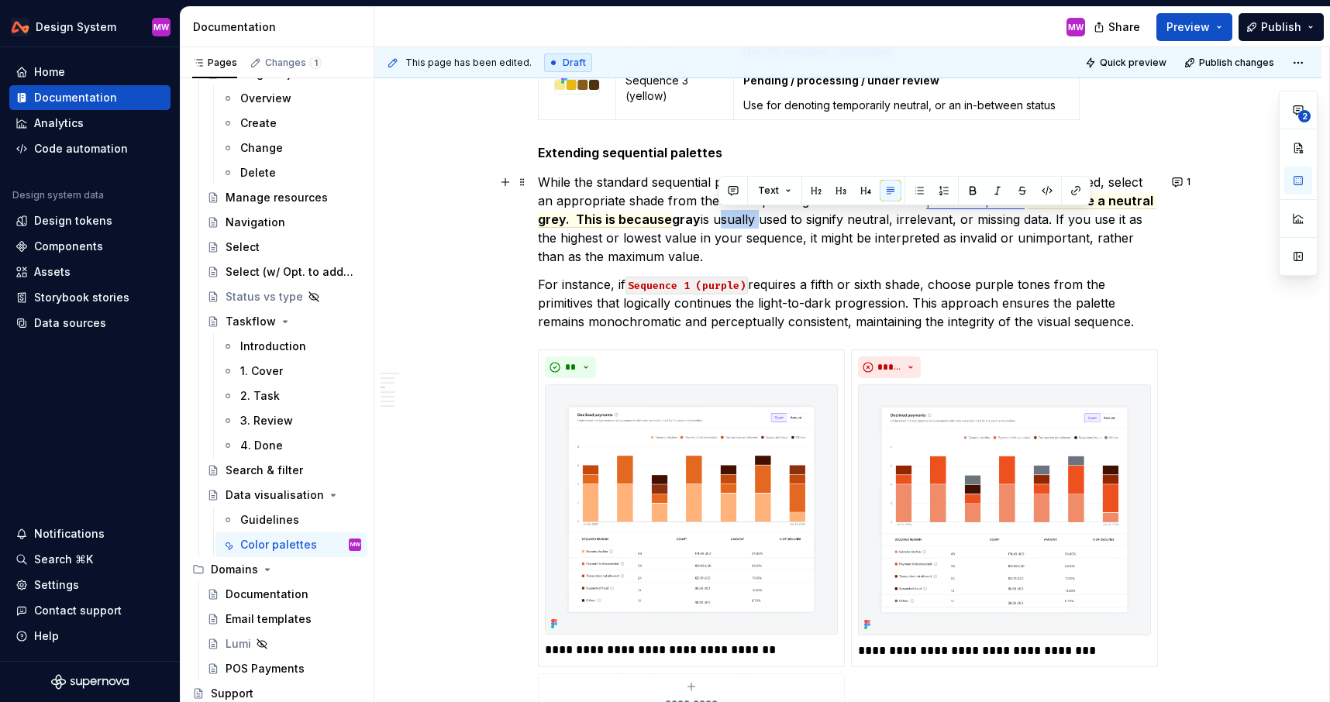
drag, startPoint x: 758, startPoint y: 218, endPoint x: 720, endPoint y: 216, distance: 38.0
click at [720, 218] on p "While the standard sequential palettes cover most use cases, if additional shad…" at bounding box center [848, 219] width 620 height 93
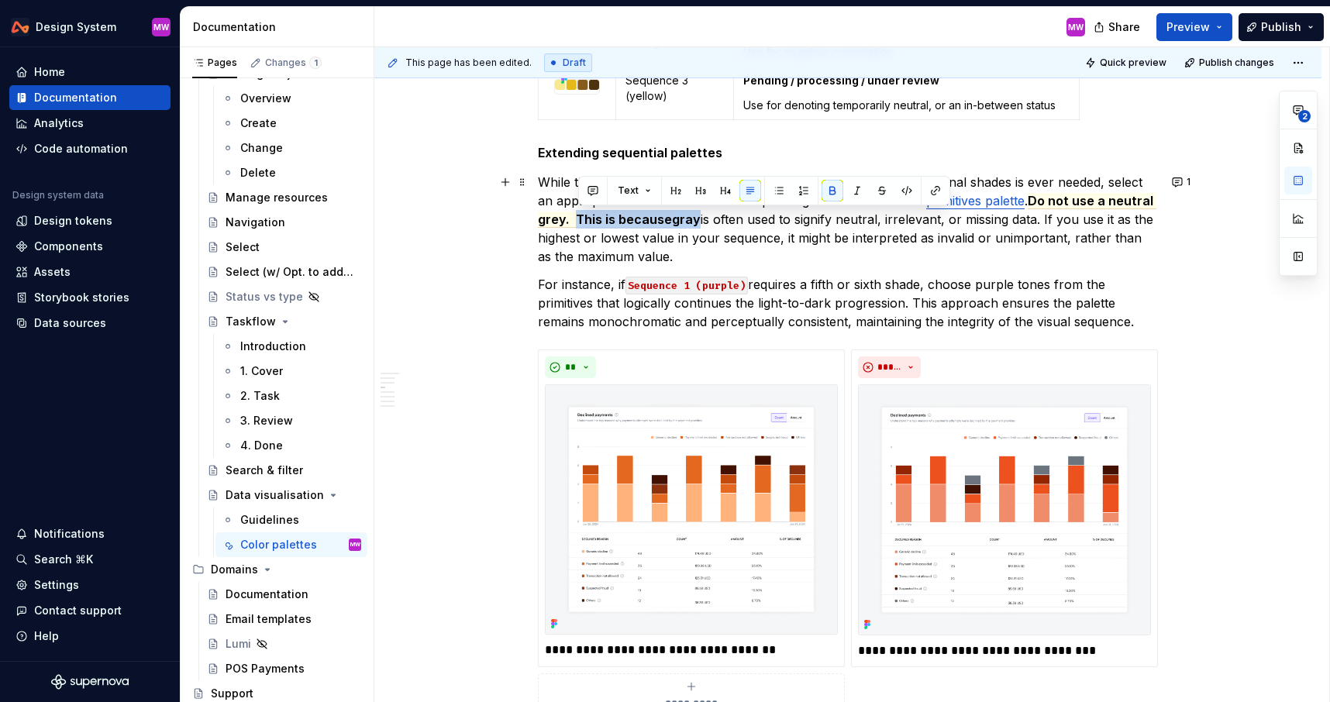
drag, startPoint x: 579, startPoint y: 216, endPoint x: 701, endPoint y: 218, distance: 122.5
click at [701, 218] on p "While the standard sequential palettes cover most use cases, if additional shad…" at bounding box center [848, 219] width 620 height 93
click at [832, 189] on button "button" at bounding box center [833, 191] width 22 height 22
click at [599, 190] on button "button" at bounding box center [593, 191] width 22 height 22
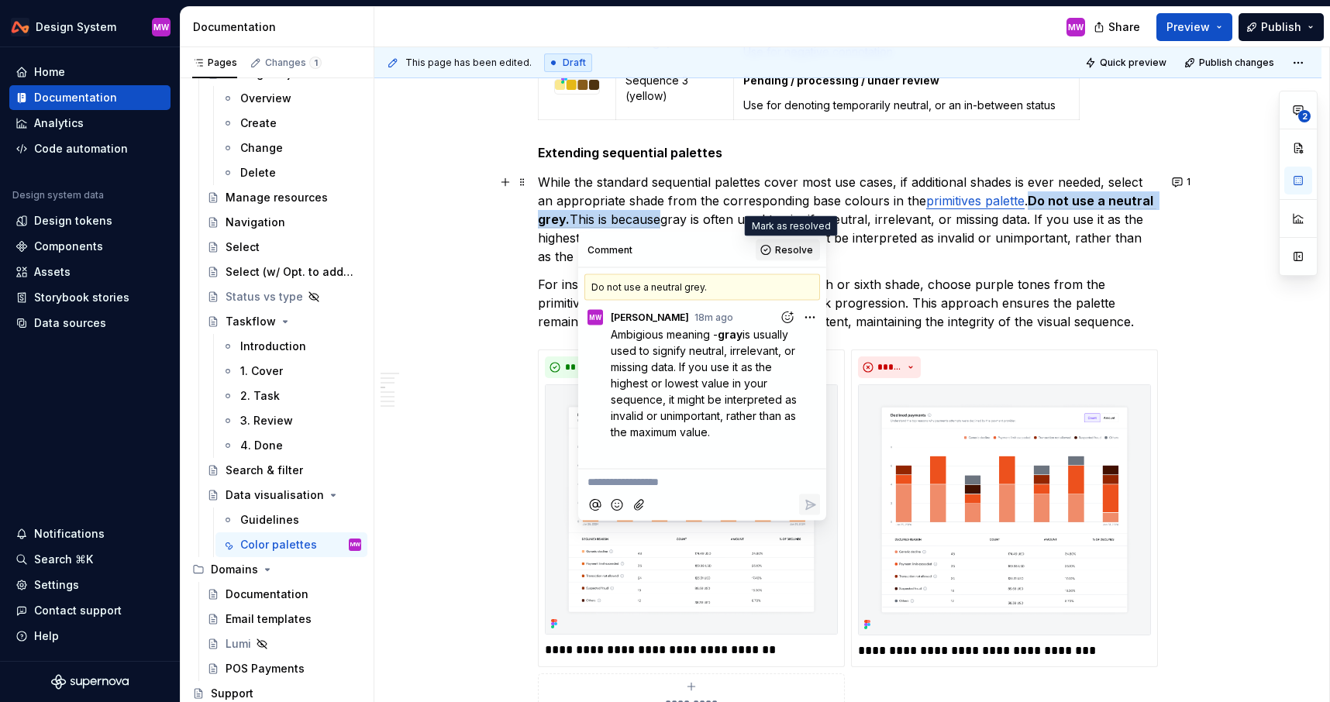
click at [788, 255] on span "Resolve" at bounding box center [794, 250] width 38 height 12
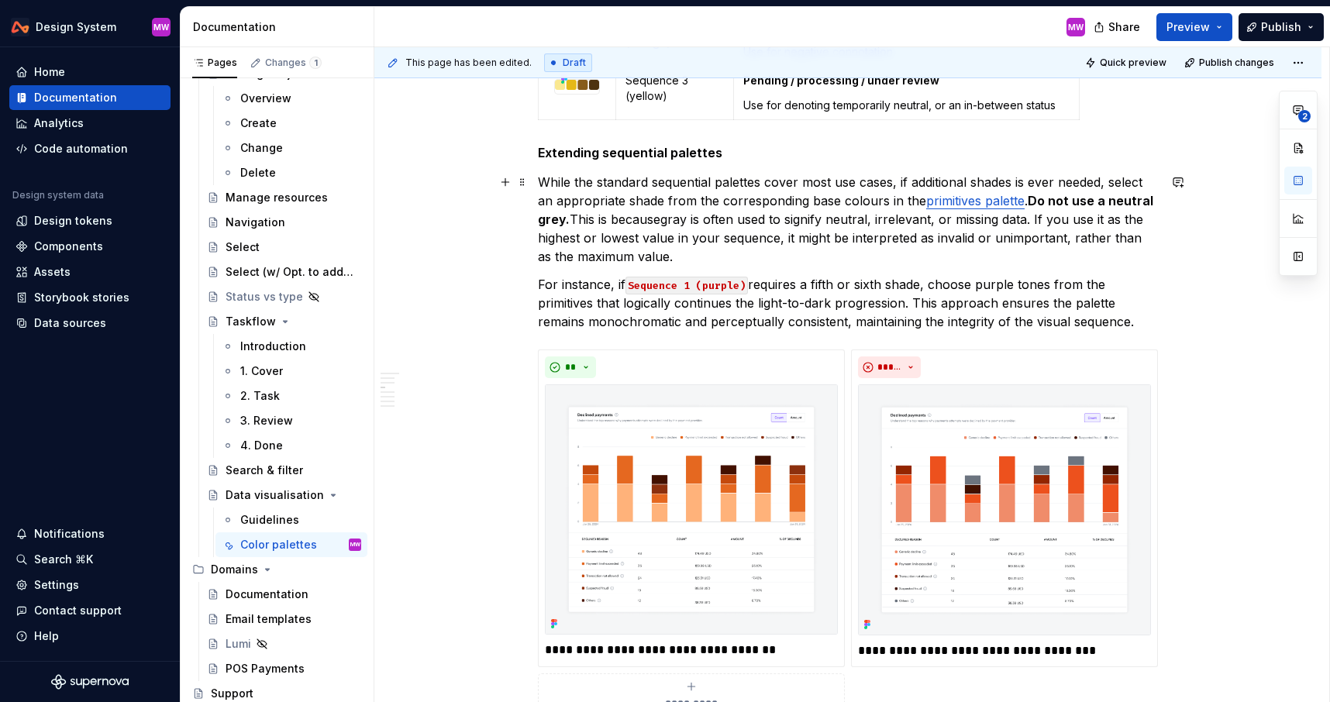
click at [779, 252] on p "While the standard sequential palettes cover most use cases, if additional shad…" at bounding box center [848, 219] width 620 height 93
click at [619, 257] on p "While the standard sequential palettes cover most use cases, if additional shad…" at bounding box center [848, 219] width 620 height 93
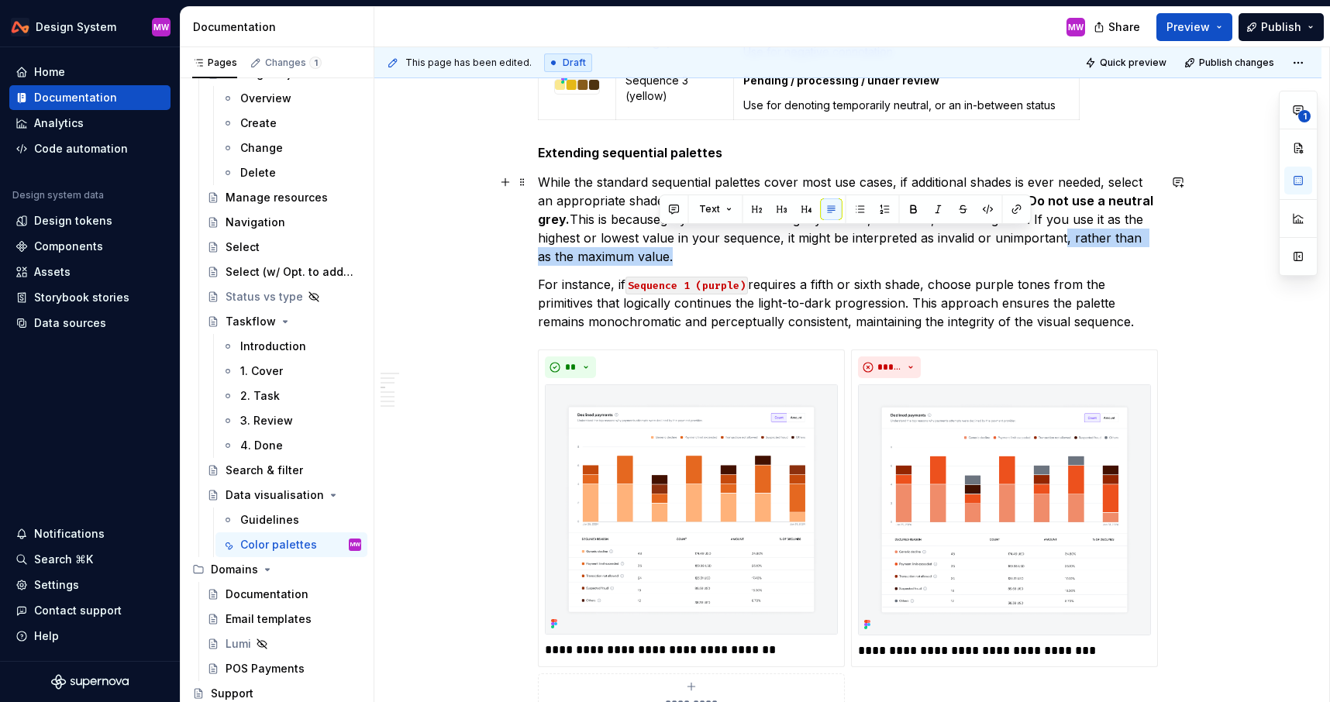
drag, startPoint x: 1066, startPoint y: 236, endPoint x: 1089, endPoint y: 263, distance: 35.7
click at [1089, 263] on p "While the standard sequential palettes cover most use cases, if additional shad…" at bounding box center [848, 219] width 620 height 93
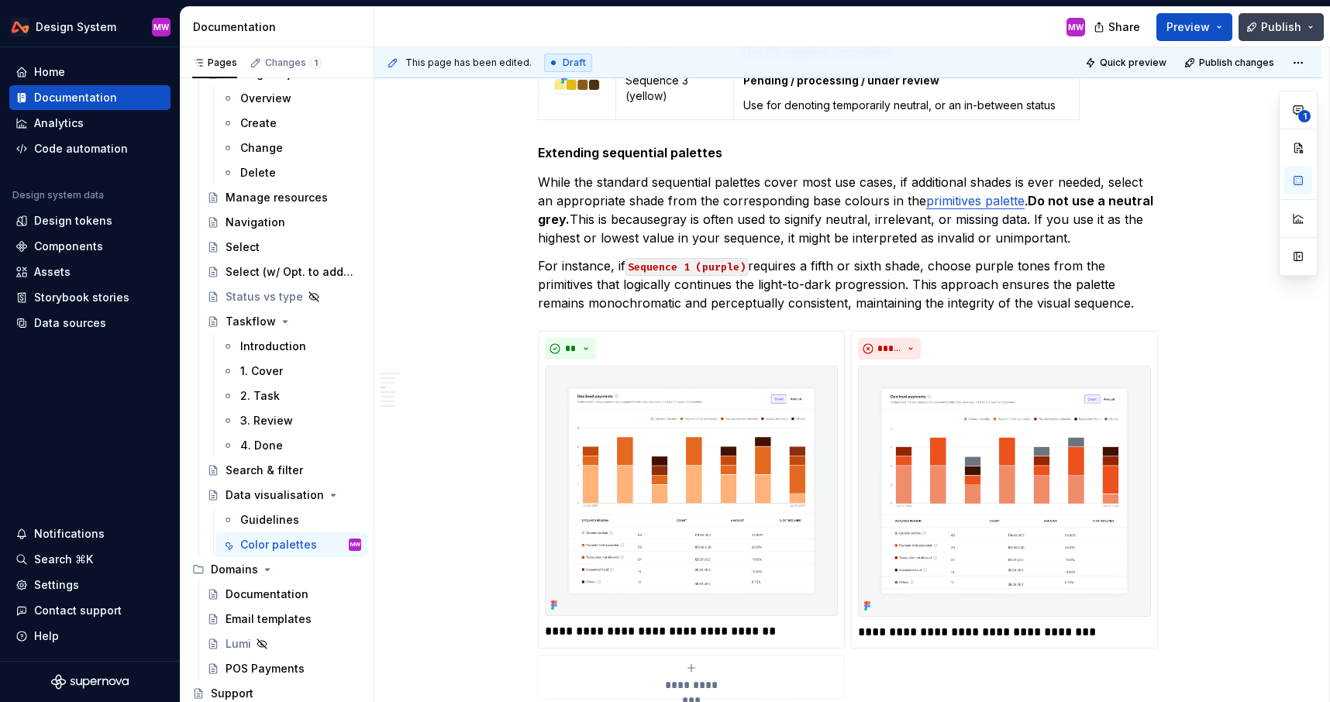
click at [1285, 25] on span "Publish" at bounding box center [1281, 27] width 40 height 16
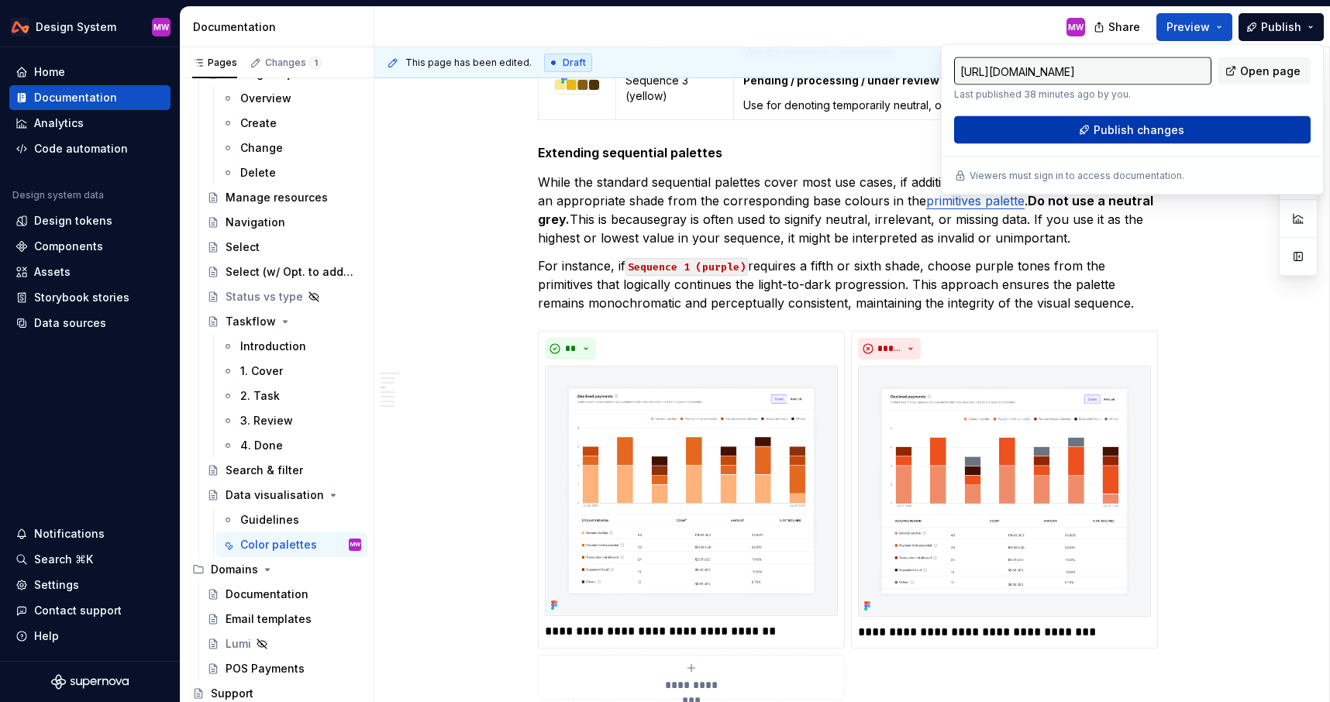
click at [1143, 127] on span "Publish changes" at bounding box center [1139, 130] width 91 height 16
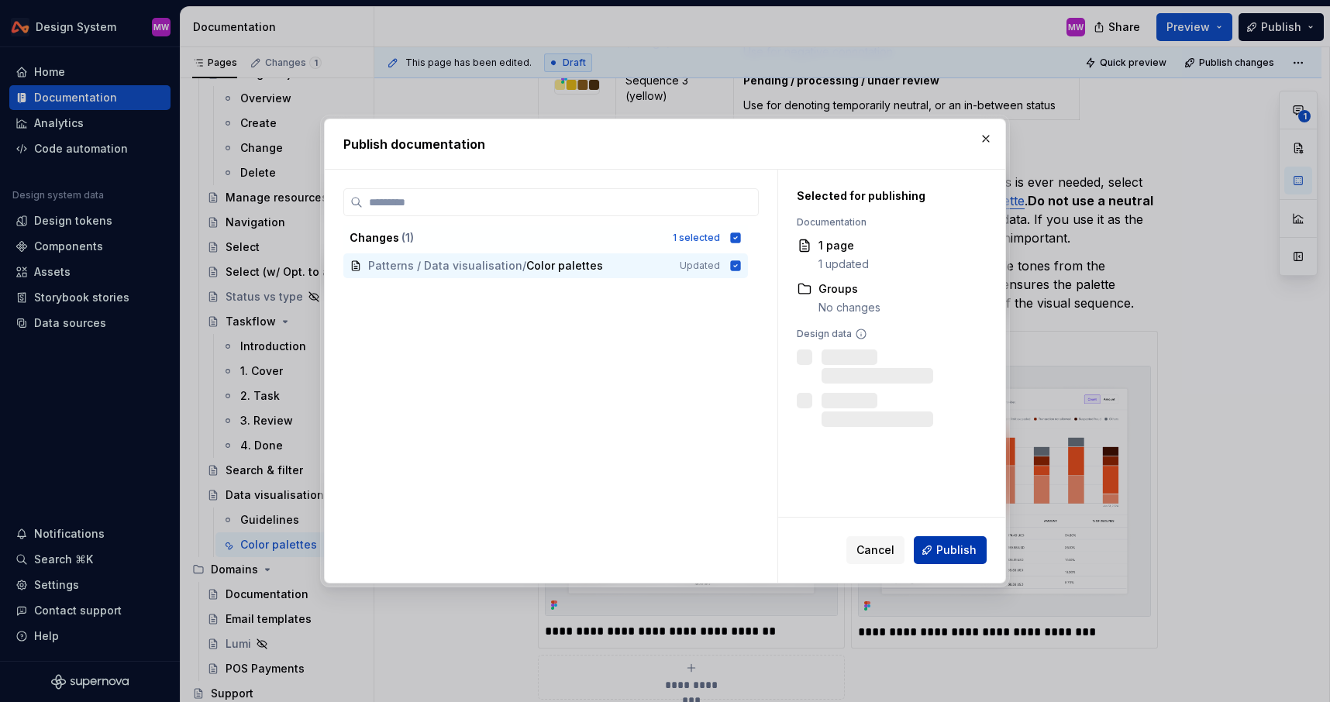
click at [939, 560] on button "Publish" at bounding box center [950, 550] width 73 height 28
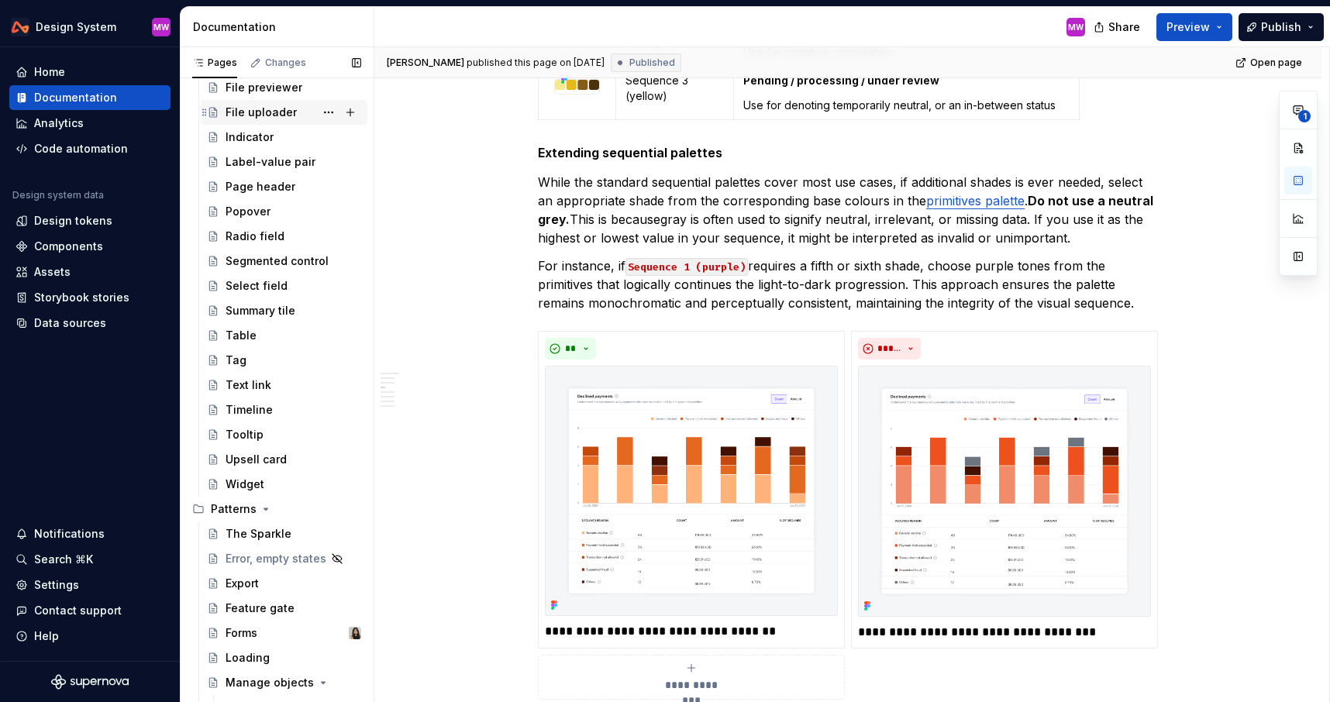
scroll to position [836, 0]
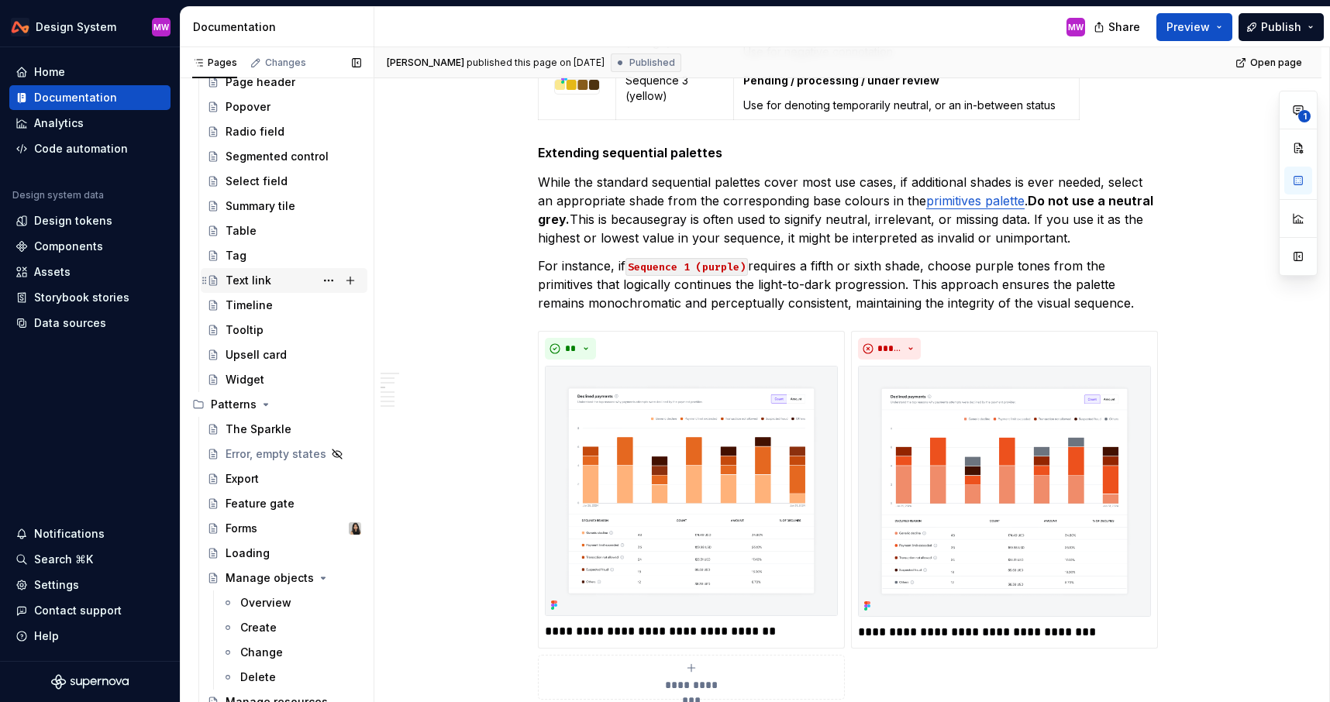
click at [250, 281] on div "Text link" at bounding box center [249, 281] width 46 height 16
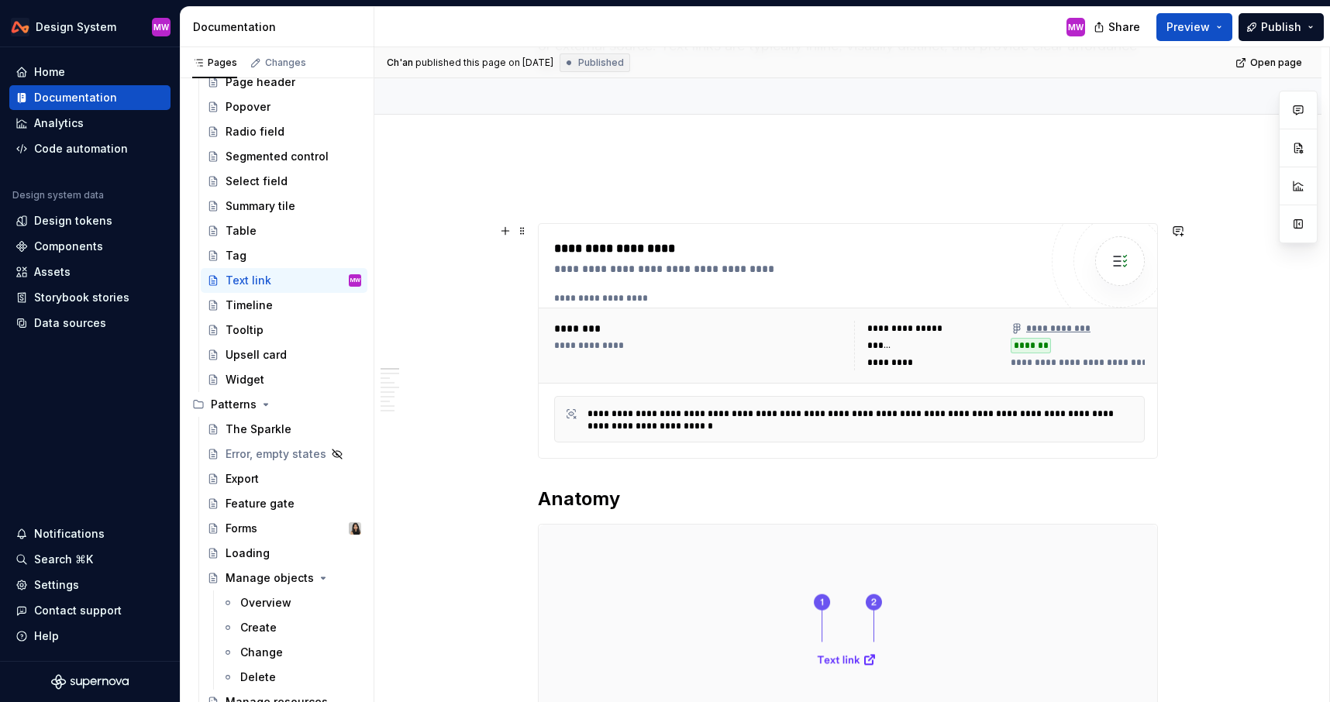
scroll to position [156, 0]
click at [1059, 360] on span "**********" at bounding box center [1179, 360] width 336 height 12
click at [660, 326] on div "********" at bounding box center [699, 327] width 291 height 16
click at [681, 419] on div "**********" at bounding box center [861, 417] width 547 height 25
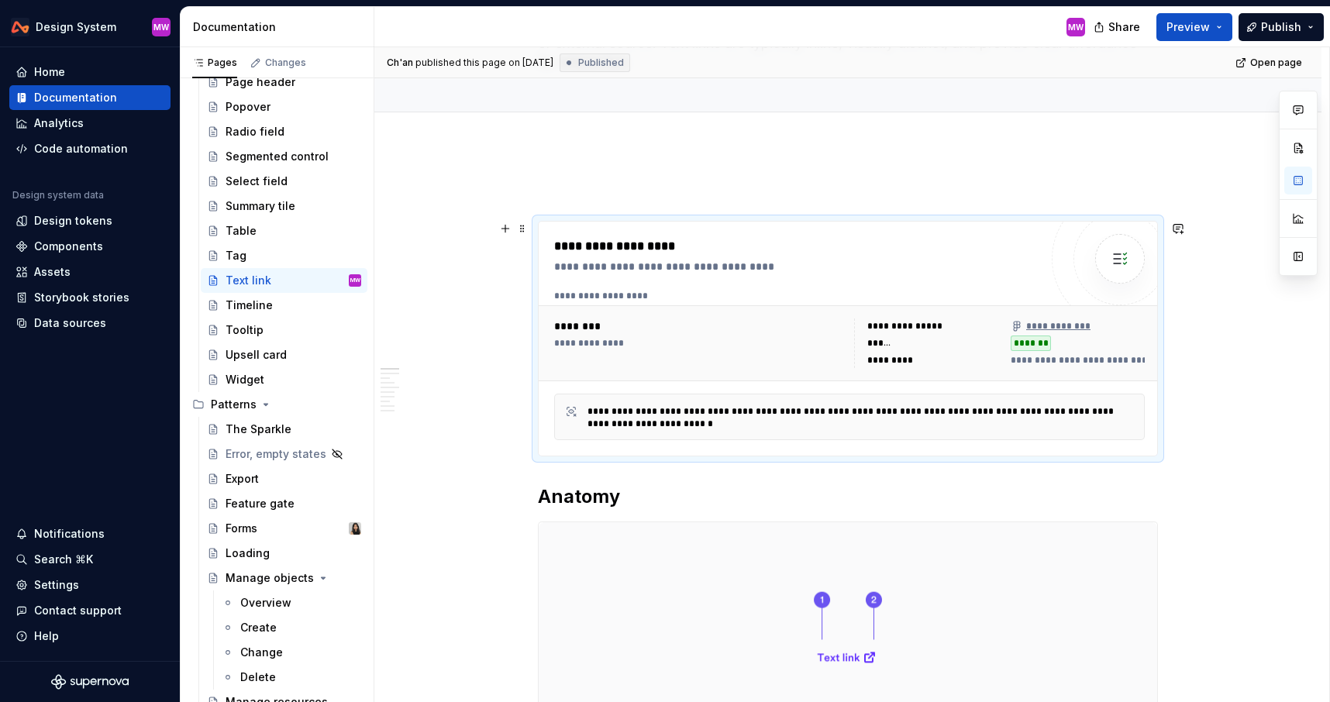
click at [681, 419] on div "**********" at bounding box center [861, 417] width 547 height 25
click at [612, 253] on div "**********" at bounding box center [796, 246] width 485 height 19
click at [591, 311] on div "**********" at bounding box center [850, 343] width 622 height 76
click at [602, 336] on div "**********" at bounding box center [699, 344] width 291 height 50
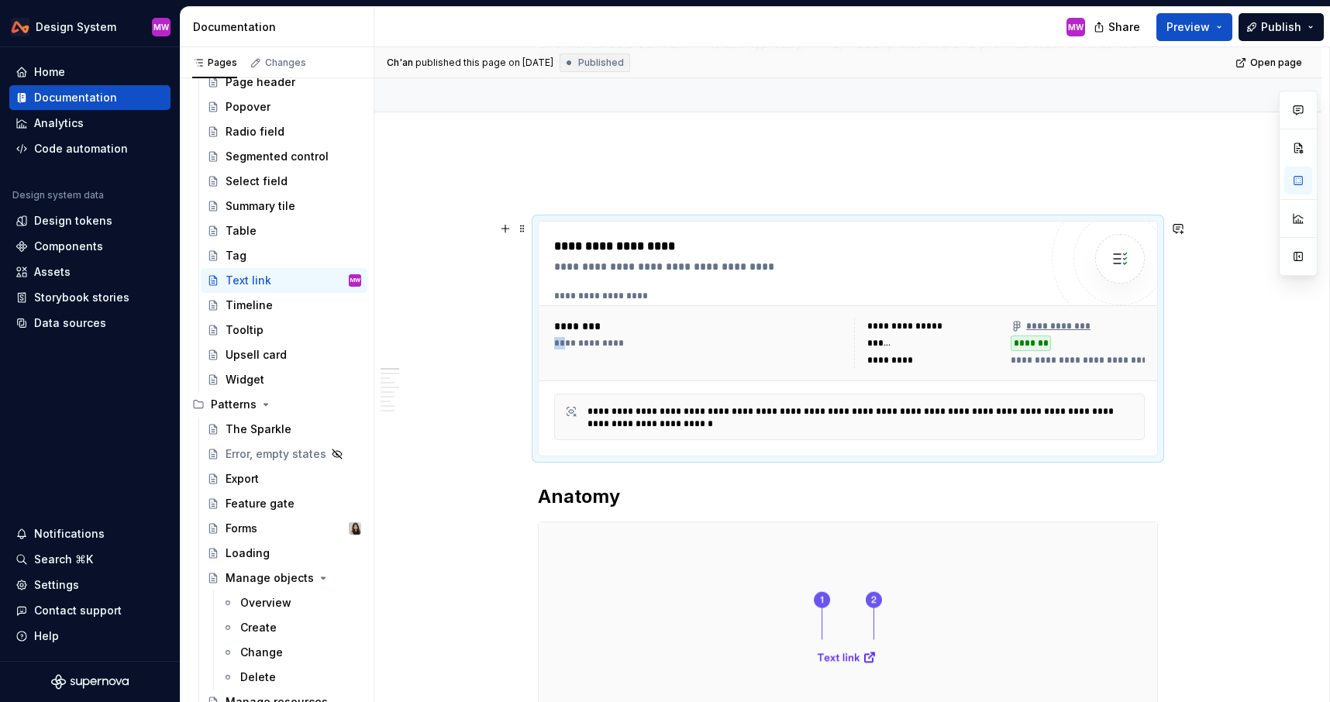
click at [602, 336] on div "**********" at bounding box center [699, 344] width 291 height 50
click at [602, 274] on div "**********" at bounding box center [796, 267] width 485 height 16
click at [1051, 360] on span "**********" at bounding box center [1179, 360] width 336 height 12
click at [1057, 362] on span "**********" at bounding box center [1179, 360] width 336 height 12
click at [889, 431] on div "**********" at bounding box center [849, 417] width 591 height 47
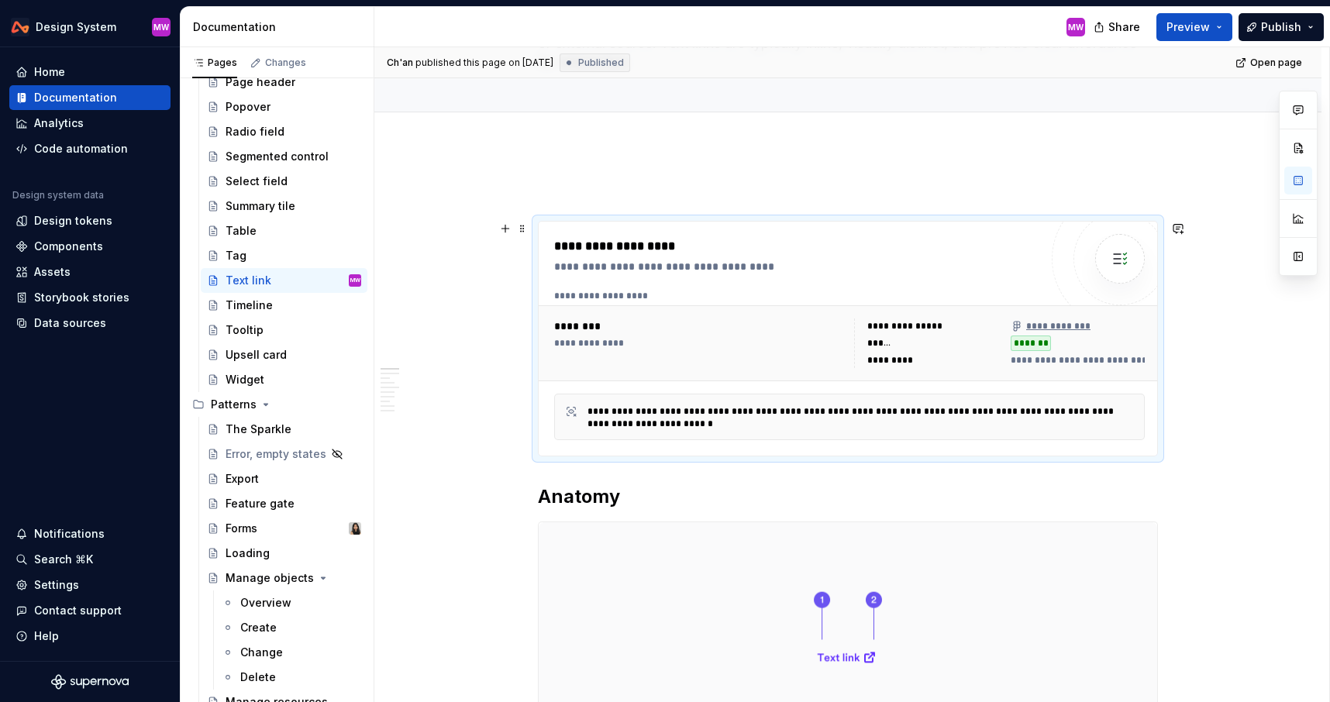
click at [701, 241] on div "**********" at bounding box center [796, 246] width 485 height 19
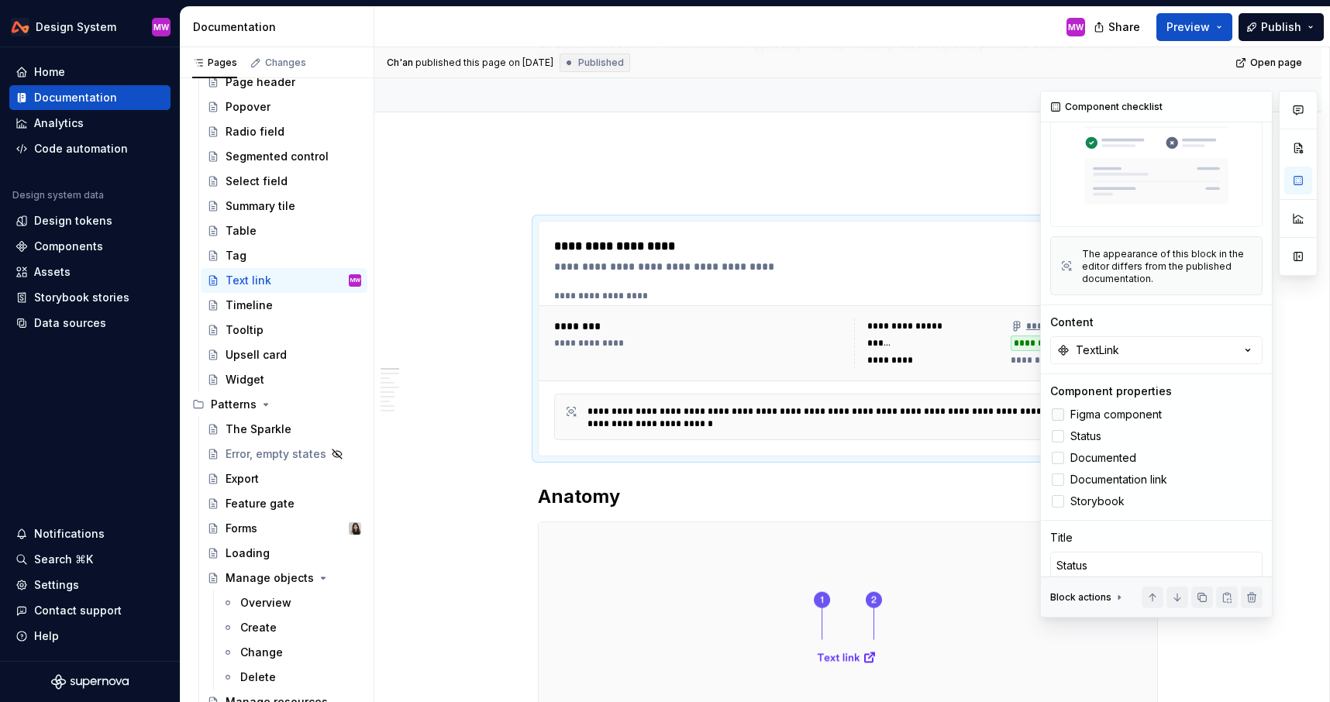
scroll to position [115, 0]
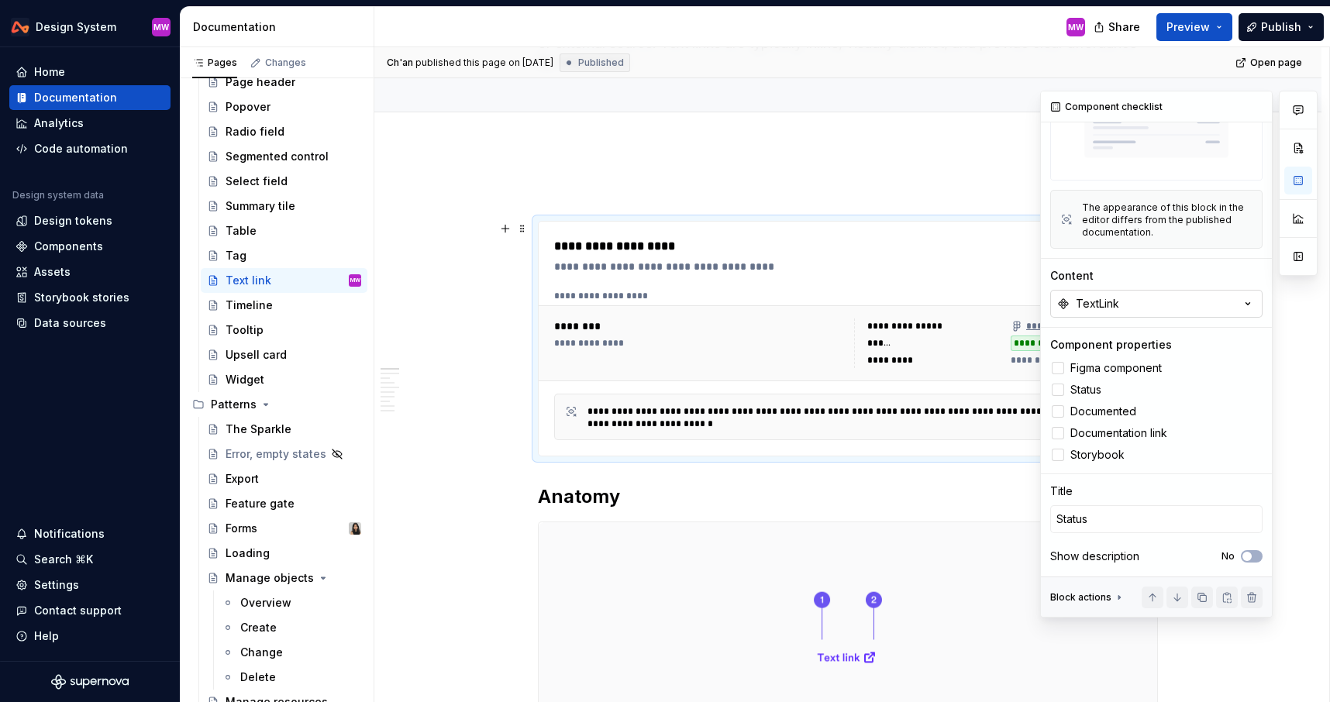
click at [1126, 297] on button "TextLink" at bounding box center [1156, 304] width 212 height 28
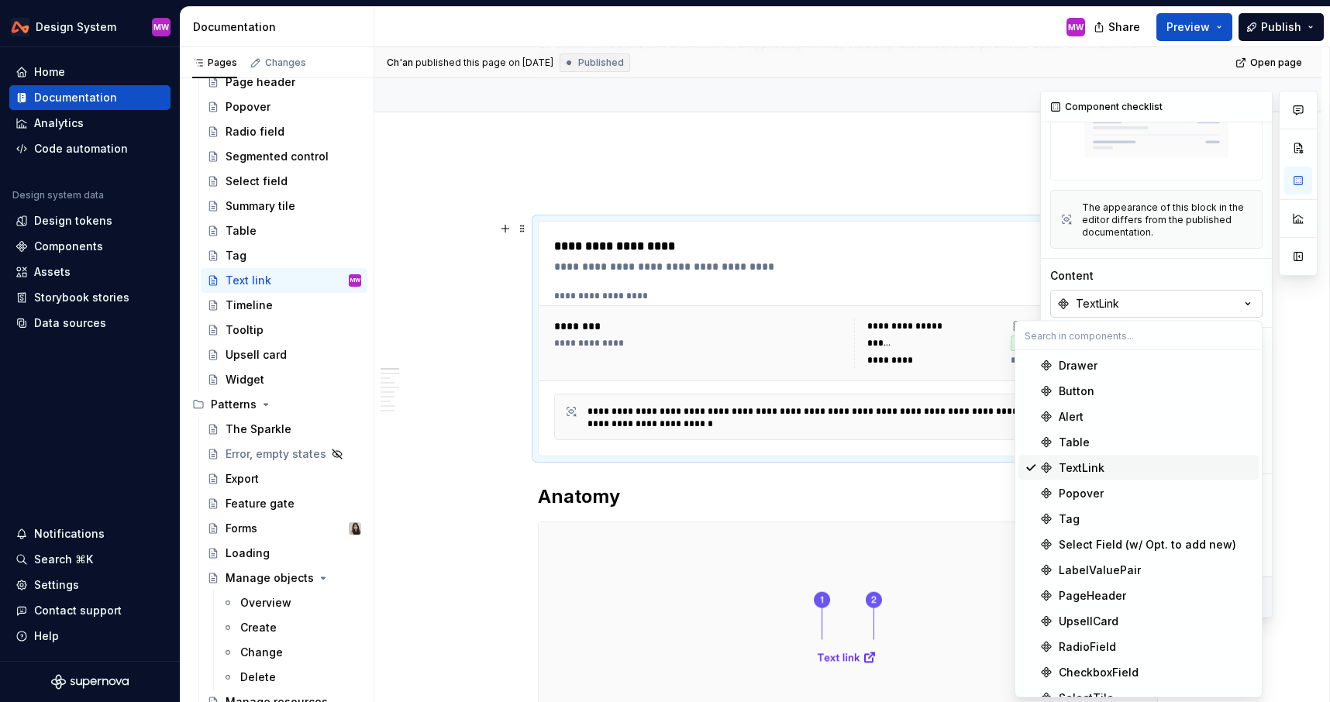
click at [1126, 297] on button "TextLink" at bounding box center [1156, 304] width 212 height 28
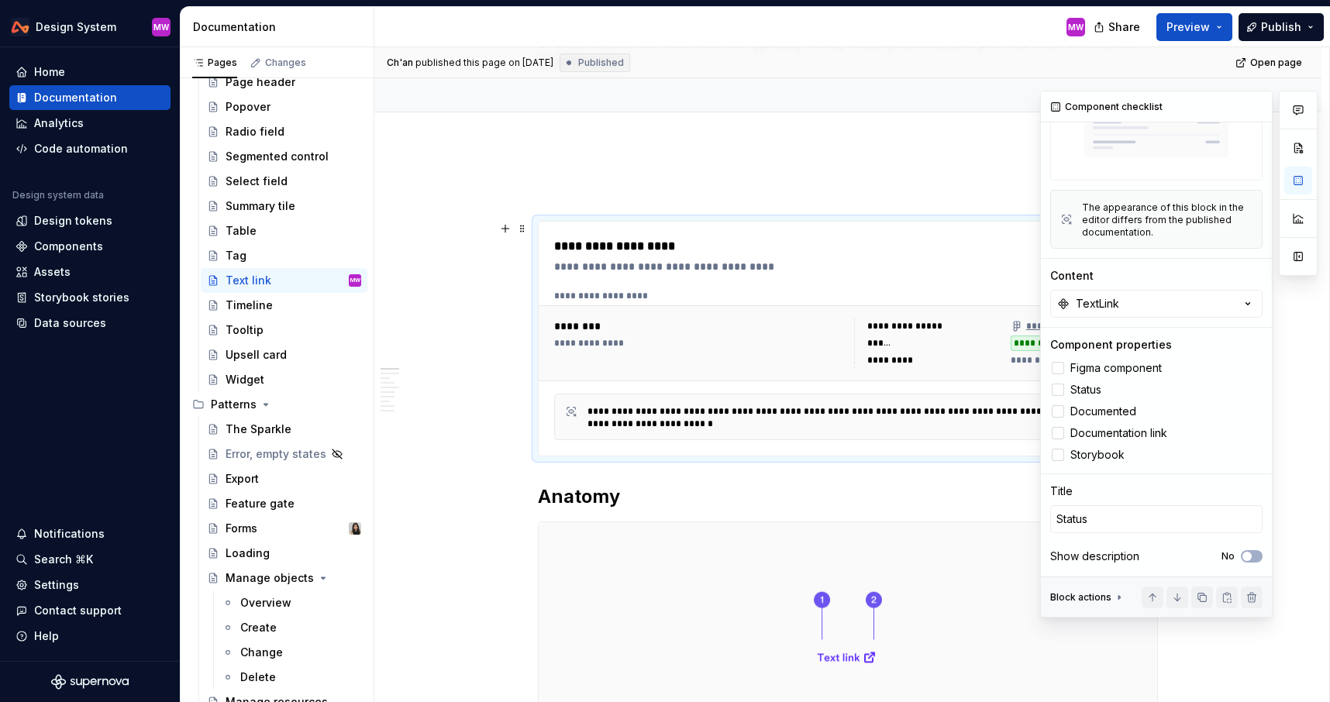
click at [1143, 255] on div "Block preview The appearance of this block in the editor differs from the publi…" at bounding box center [1156, 137] width 212 height 241
click at [1058, 455] on icon at bounding box center [1058, 455] width 0 height 0
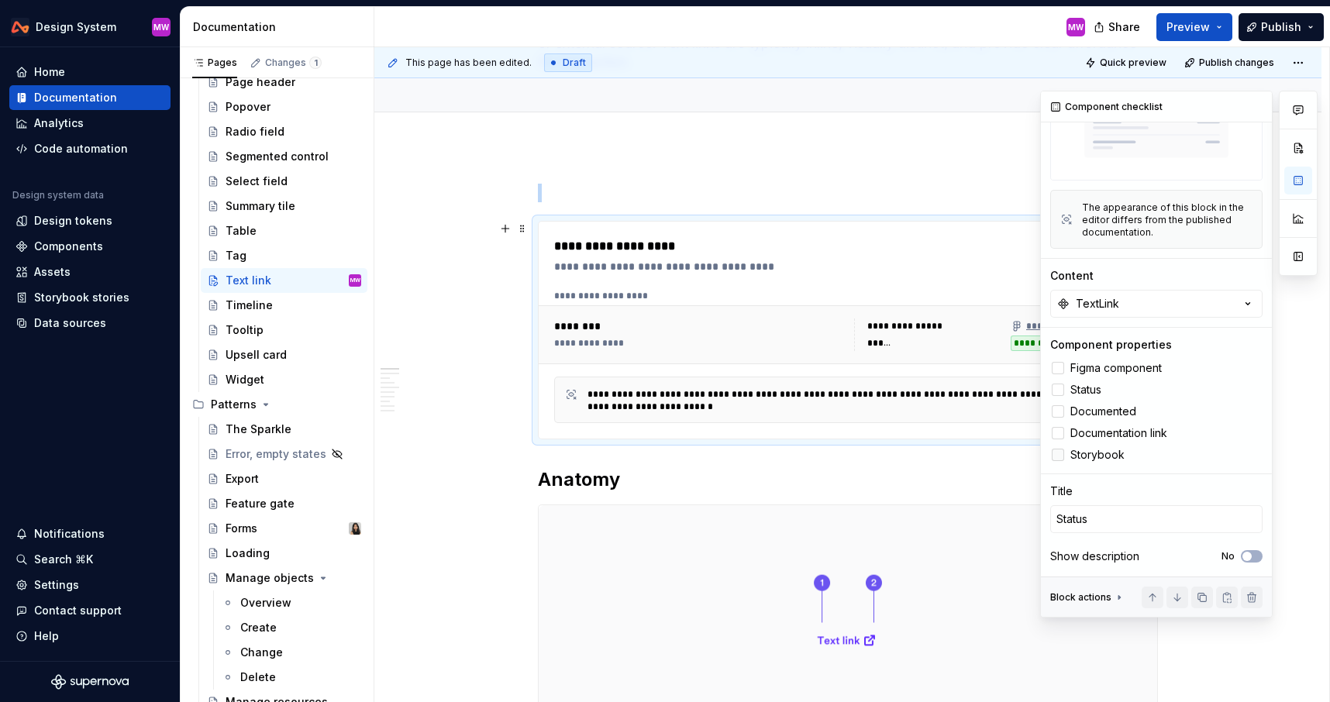
click at [1057, 453] on div at bounding box center [1058, 455] width 12 height 12
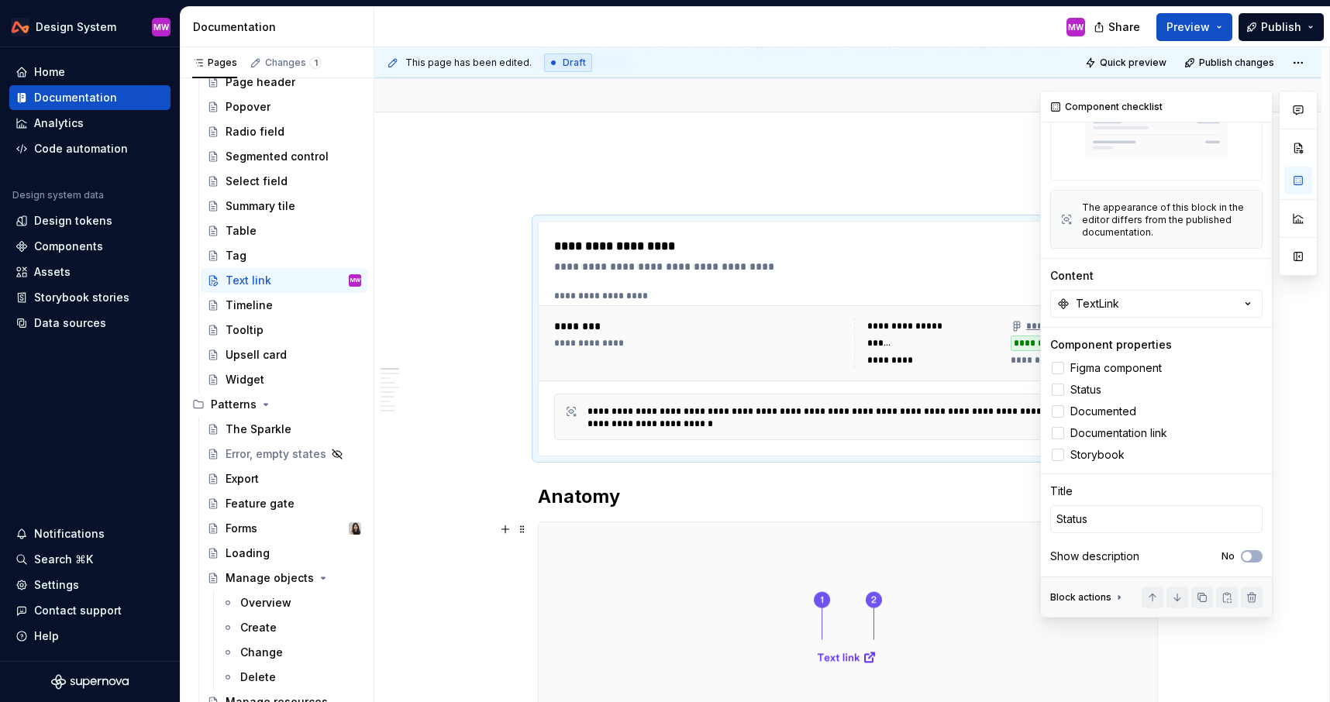
click at [1113, 598] on icon at bounding box center [1119, 597] width 12 height 12
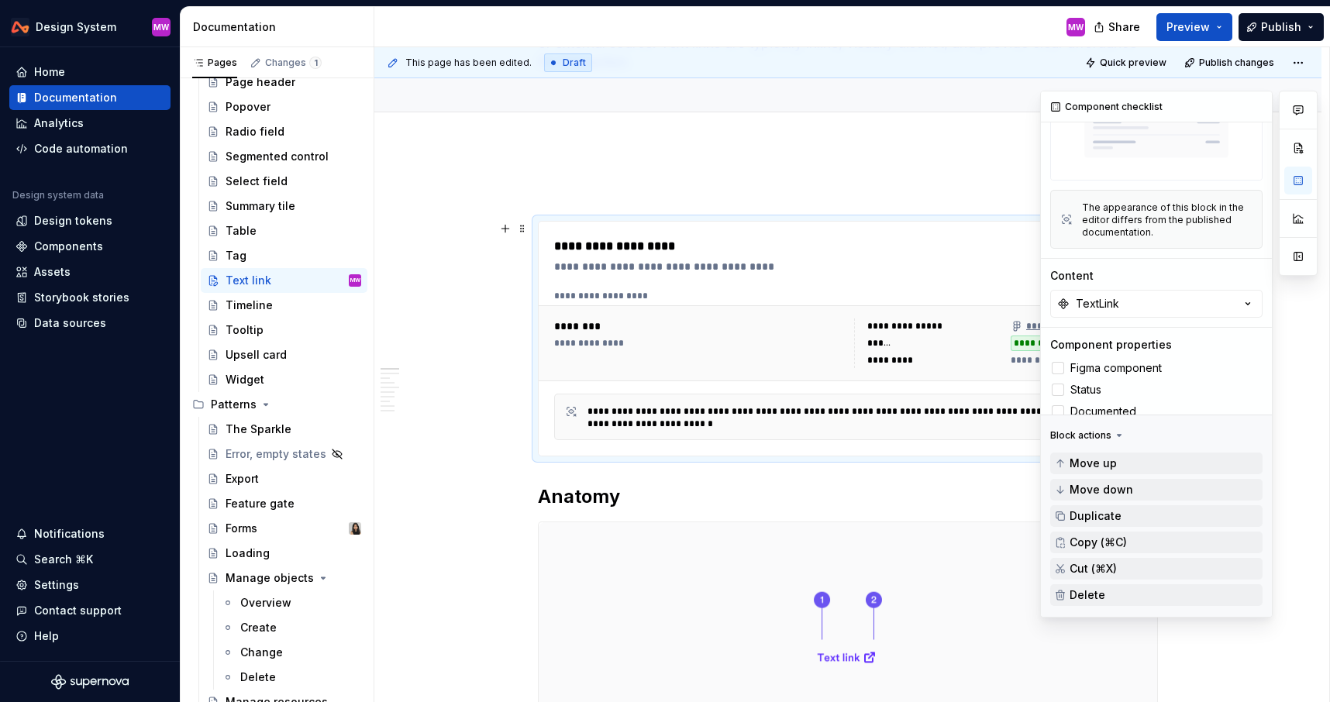
click at [1133, 399] on div "Figma component Status Documented Documentation link Storybook" at bounding box center [1156, 411] width 212 height 105
click at [1119, 430] on icon at bounding box center [1119, 435] width 12 height 12
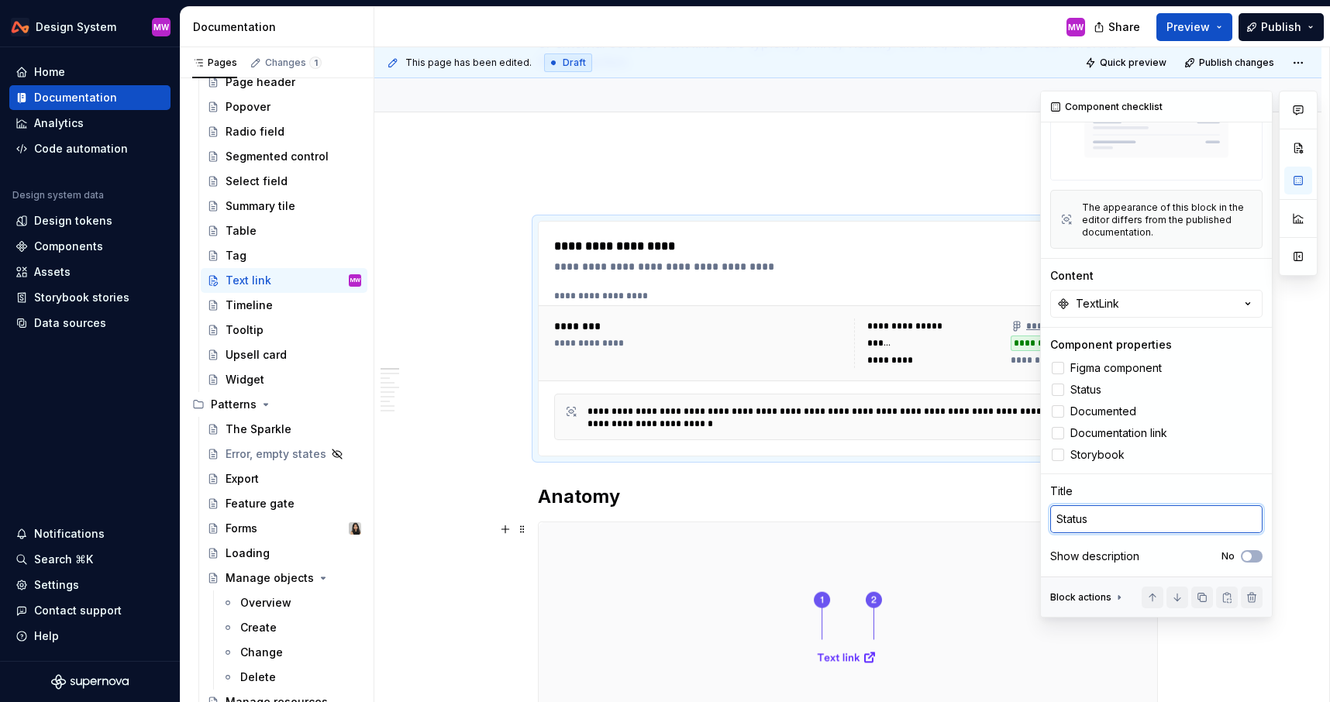
click at [1134, 517] on textarea "Status" at bounding box center [1156, 519] width 212 height 28
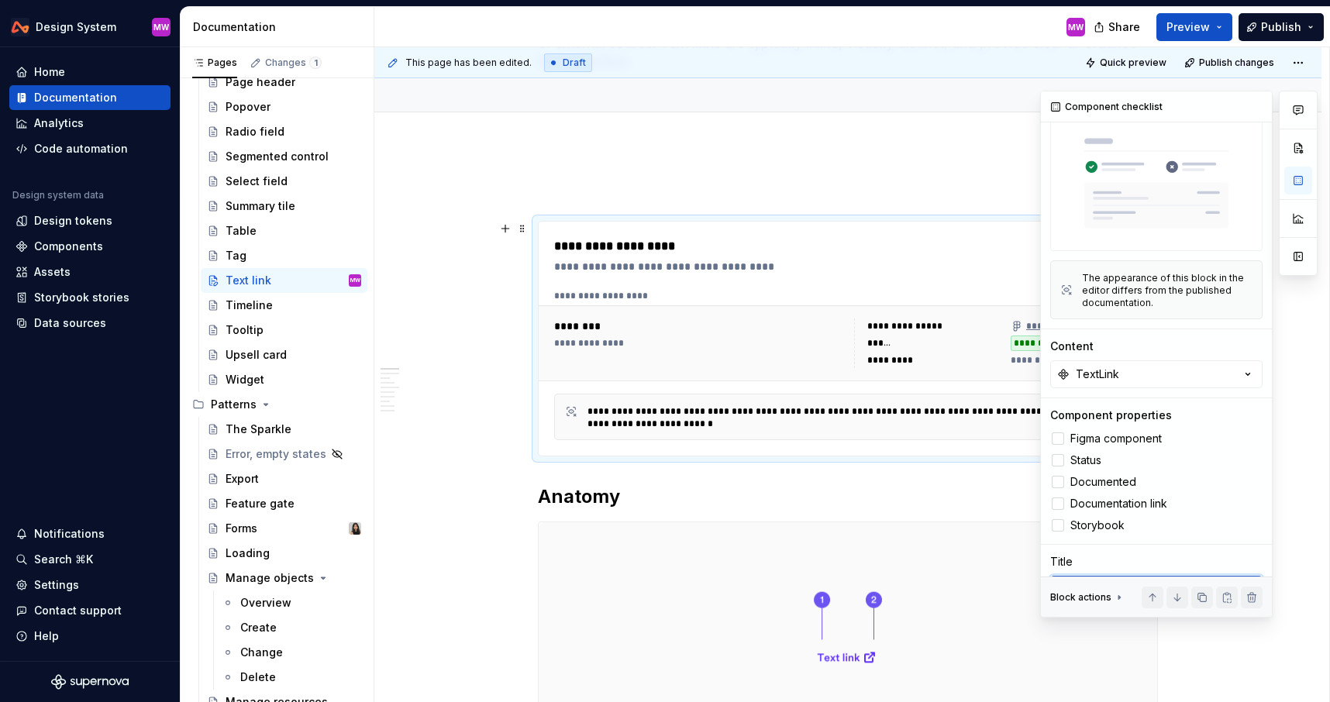
scroll to position [0, 0]
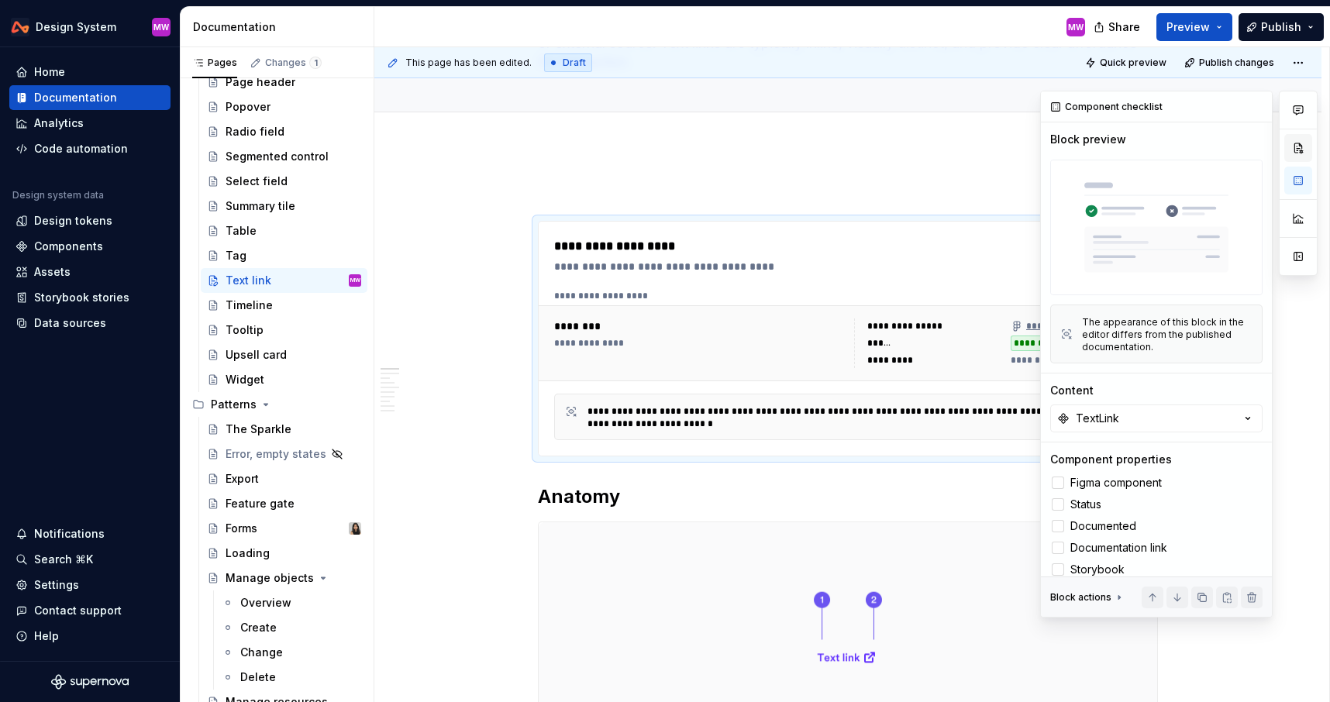
click at [1302, 148] on button "button" at bounding box center [1298, 148] width 28 height 28
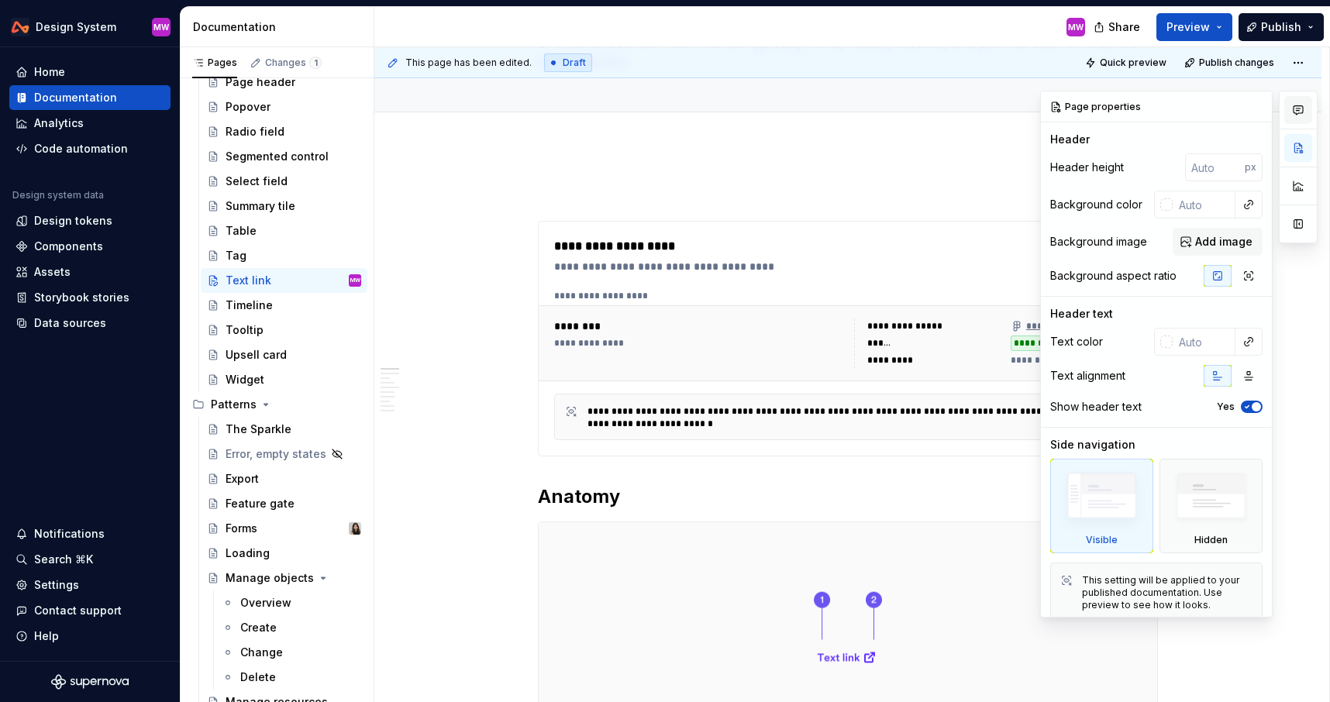
click at [1299, 109] on icon "button" at bounding box center [1298, 110] width 9 height 9
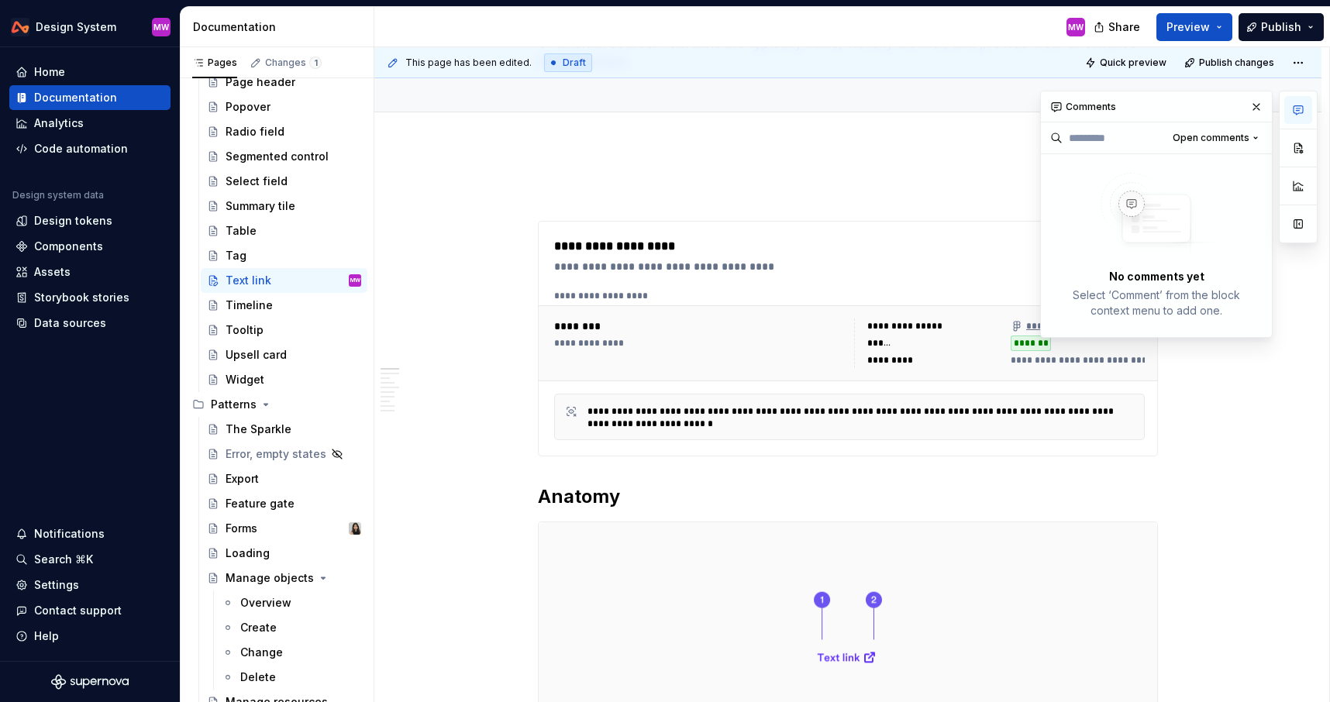
click at [1293, 204] on div at bounding box center [1298, 167] width 39 height 153
click at [1298, 230] on button "button" at bounding box center [1298, 224] width 28 height 28
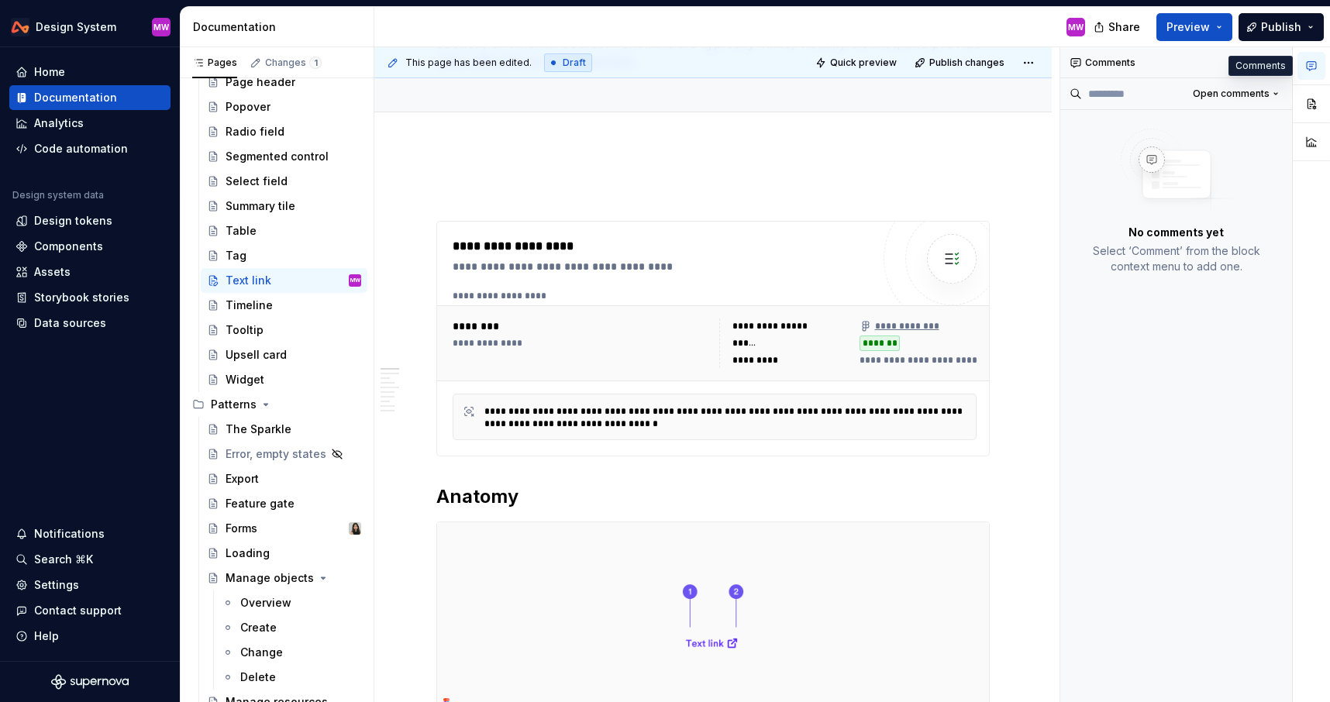
click at [1315, 67] on icon "button" at bounding box center [1311, 66] width 9 height 9
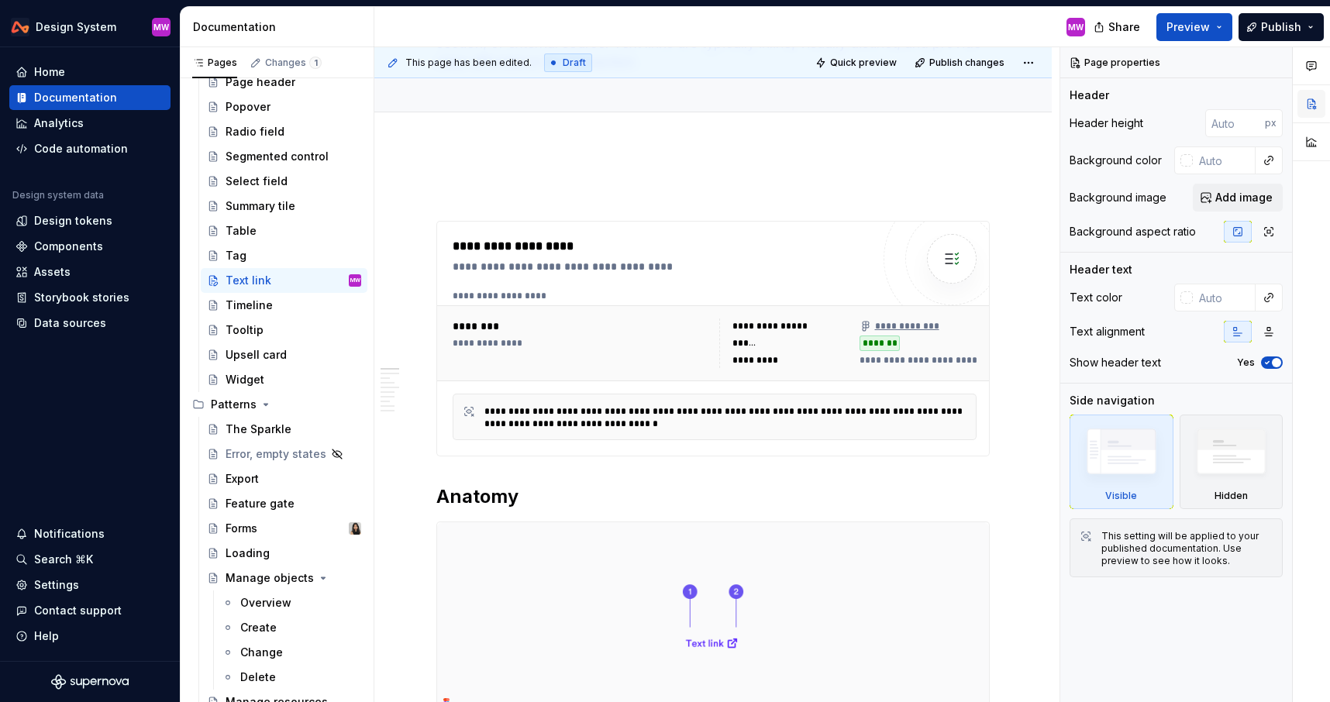
click at [1311, 109] on button "button" at bounding box center [1312, 104] width 28 height 28
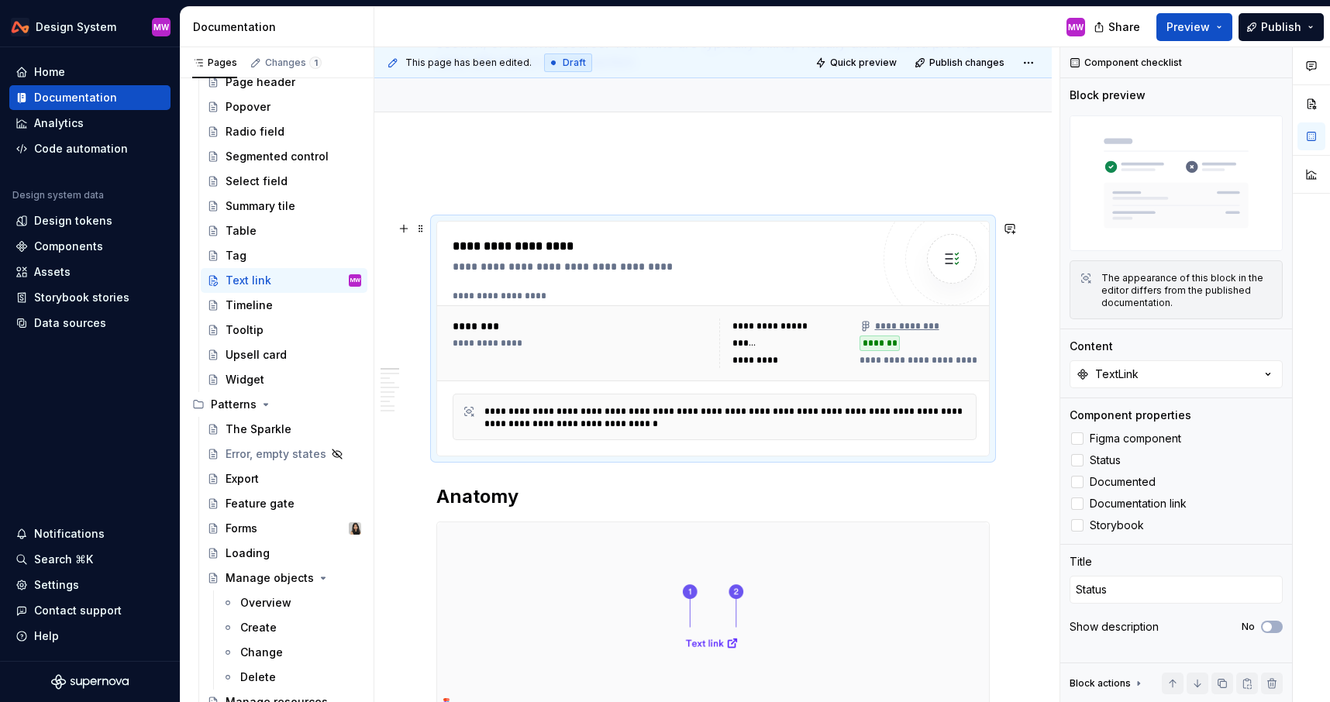
click at [822, 315] on div "**********" at bounding box center [714, 343] width 536 height 62
click at [1036, 57] on html "Design System MW Home Documentation Analytics Code automation Design system dat…" at bounding box center [665, 351] width 1330 height 702
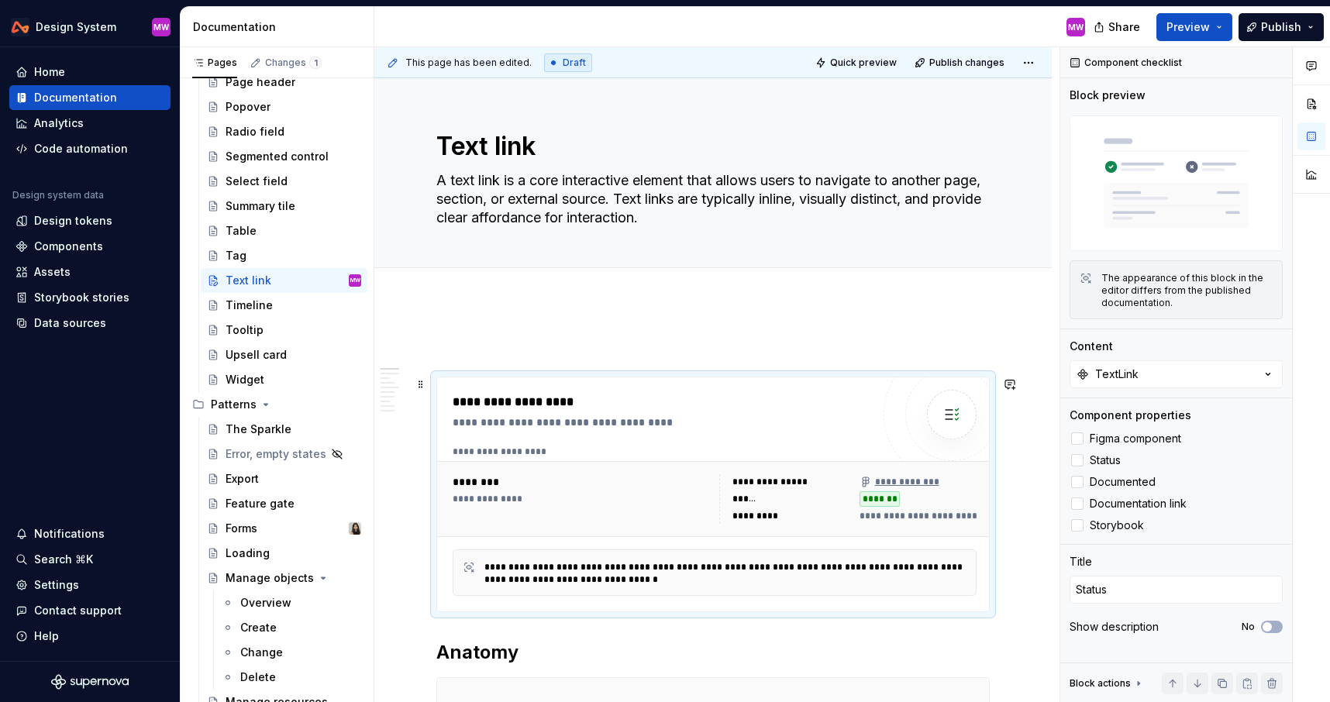
click at [902, 486] on div "**********" at bounding box center [899, 482] width 79 height 12
click at [1077, 460] on icon at bounding box center [1077, 460] width 0 height 0
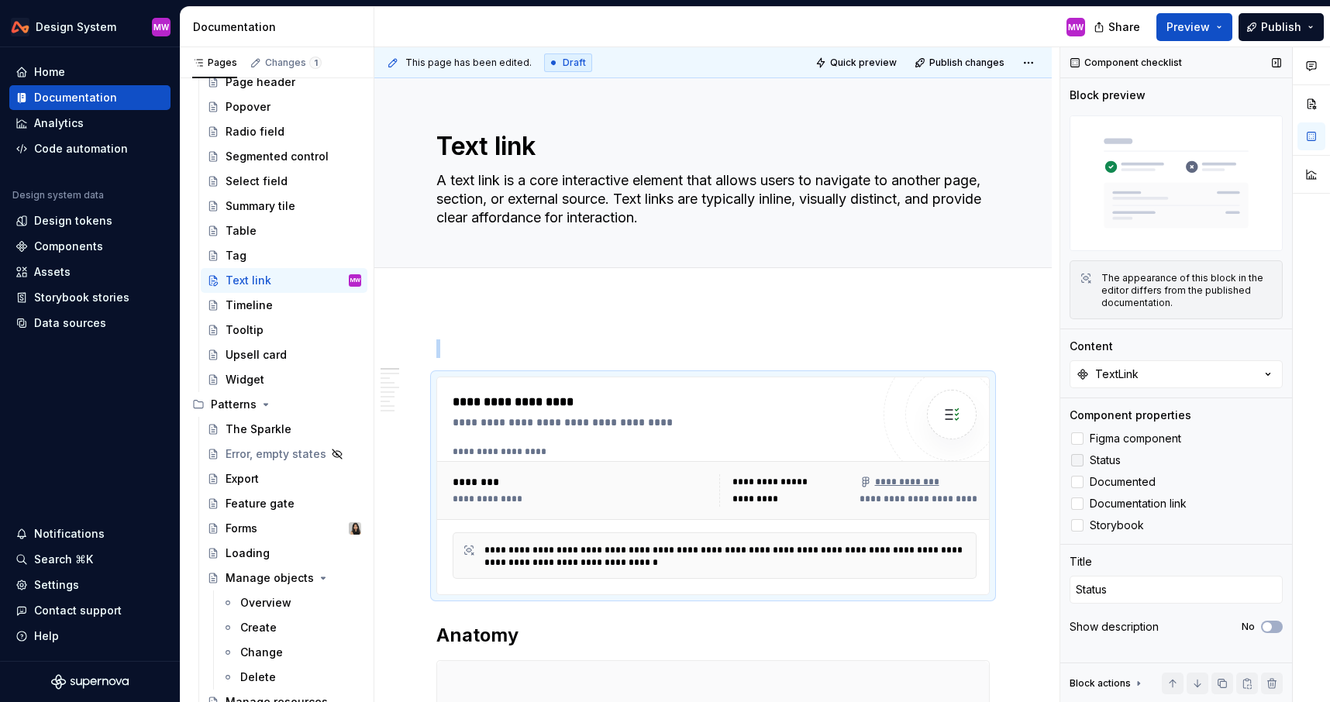
click at [1077, 460] on div at bounding box center [1077, 460] width 12 height 12
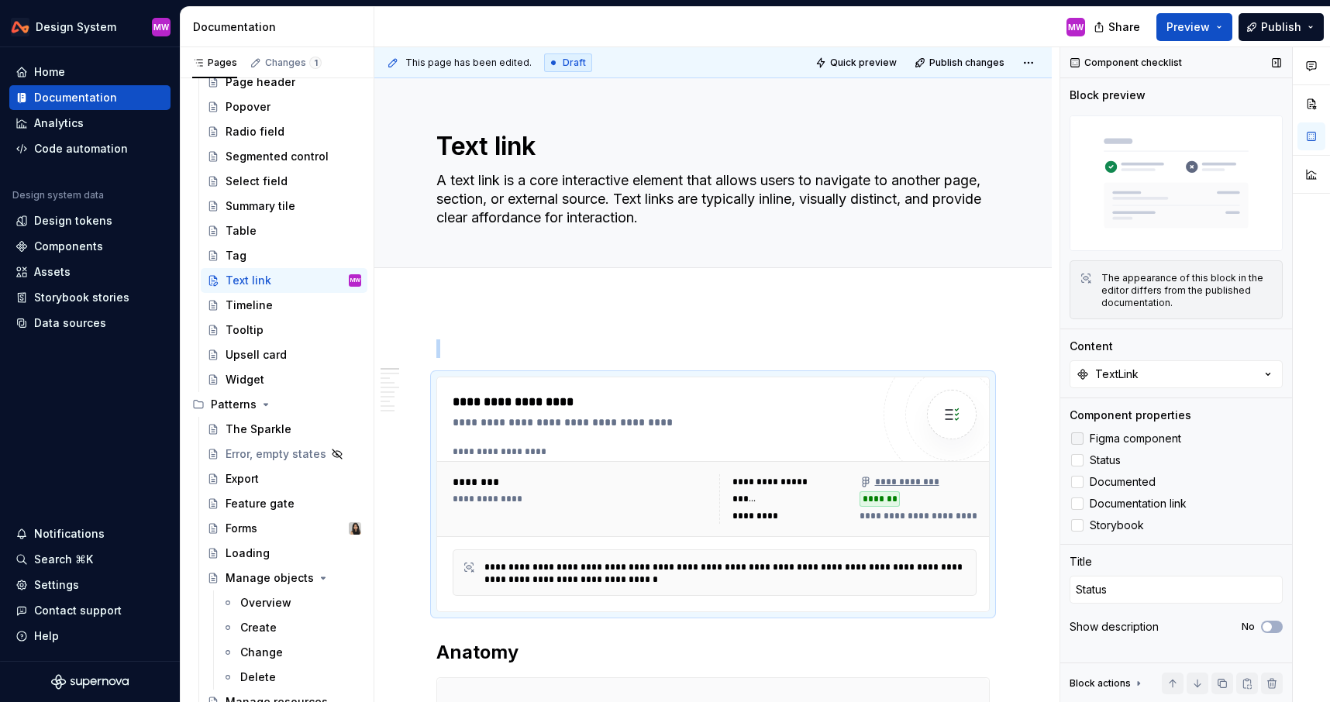
click at [1076, 433] on div at bounding box center [1077, 439] width 12 height 12
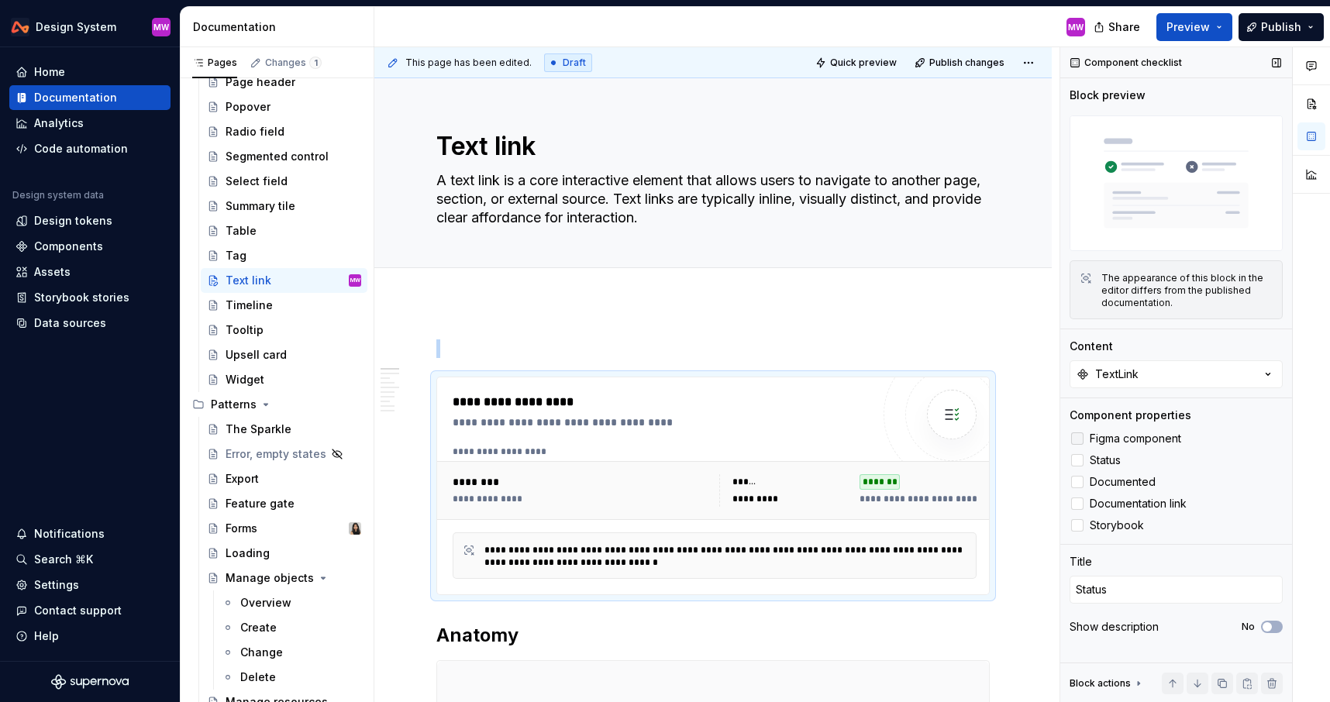
click at [1076, 433] on div at bounding box center [1077, 439] width 12 height 12
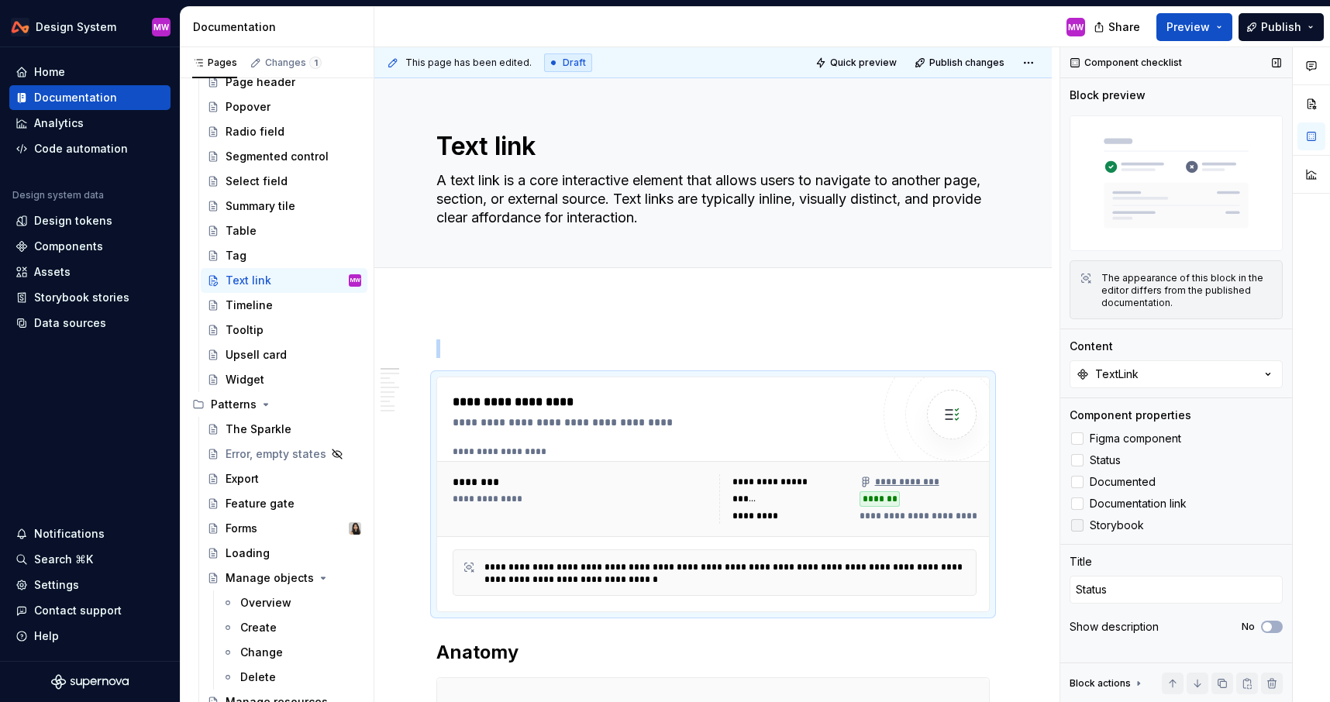
click at [1077, 526] on icon at bounding box center [1077, 526] width 0 height 0
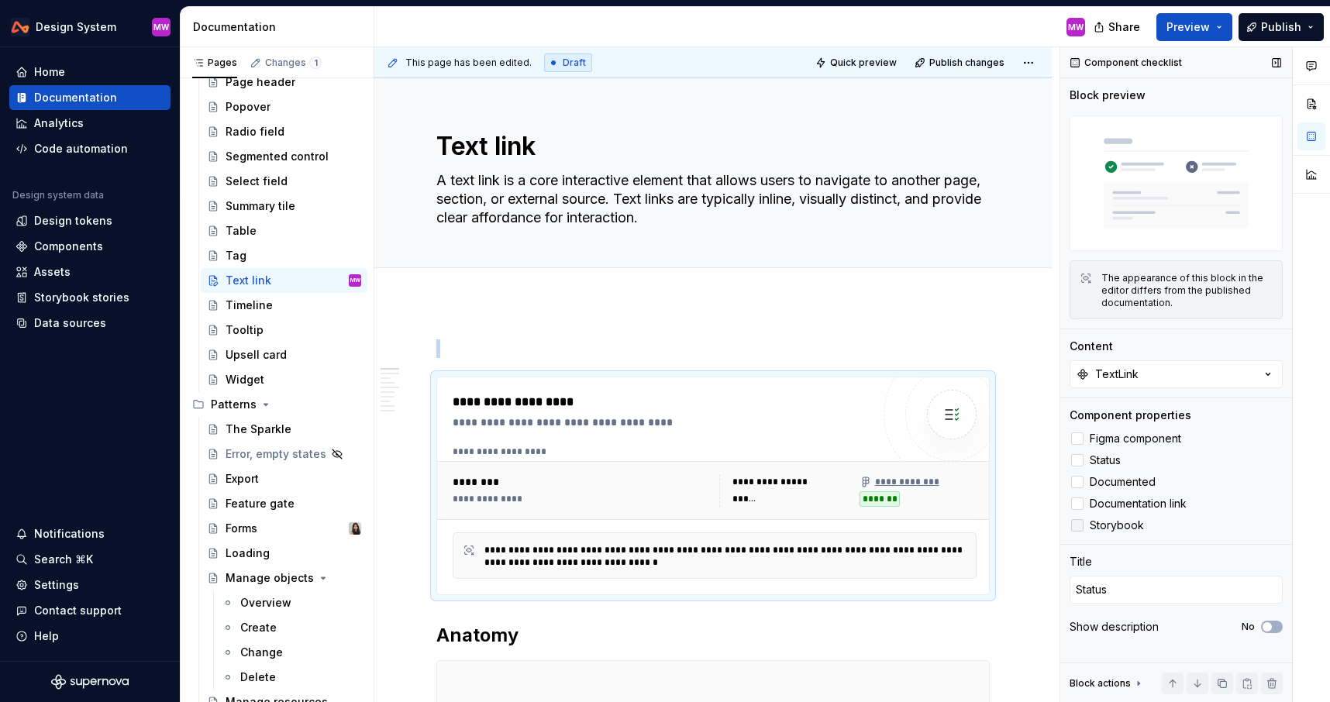
click at [1080, 525] on div at bounding box center [1077, 525] width 12 height 12
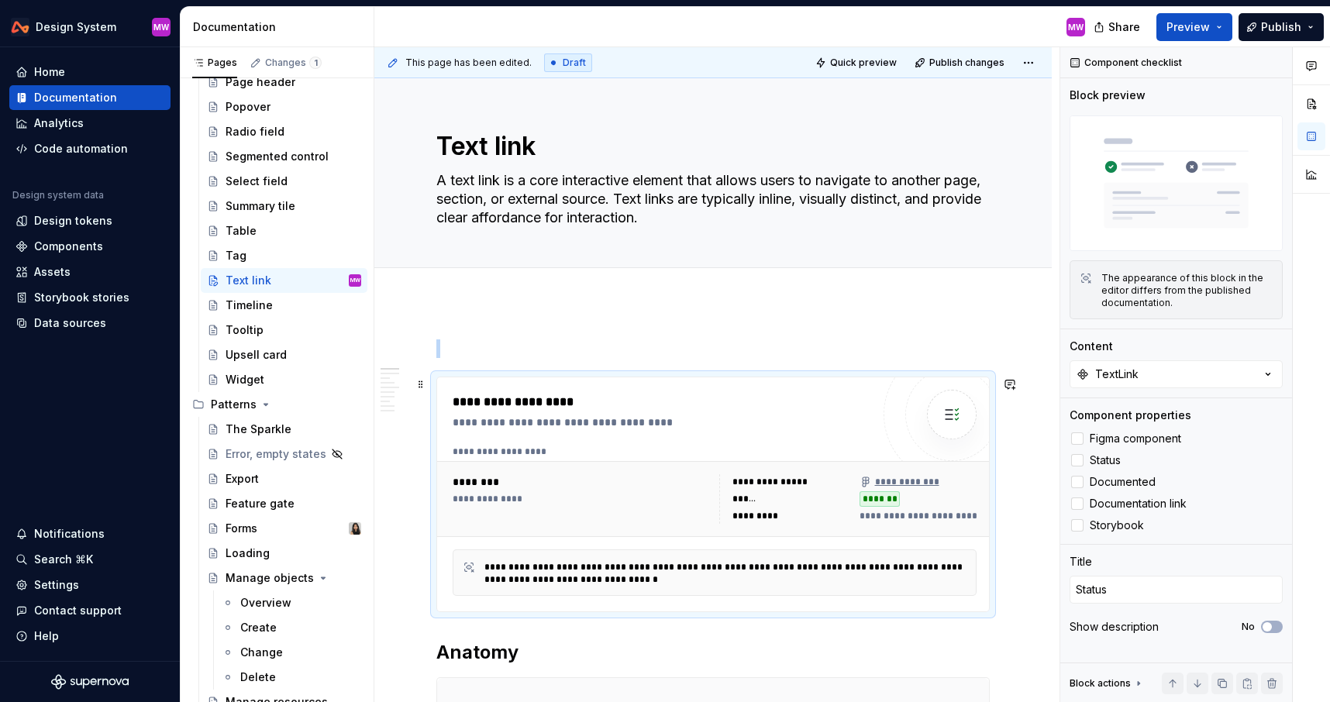
click at [960, 516] on span "**********" at bounding box center [1028, 516] width 336 height 12
click at [420, 384] on span at bounding box center [421, 385] width 12 height 22
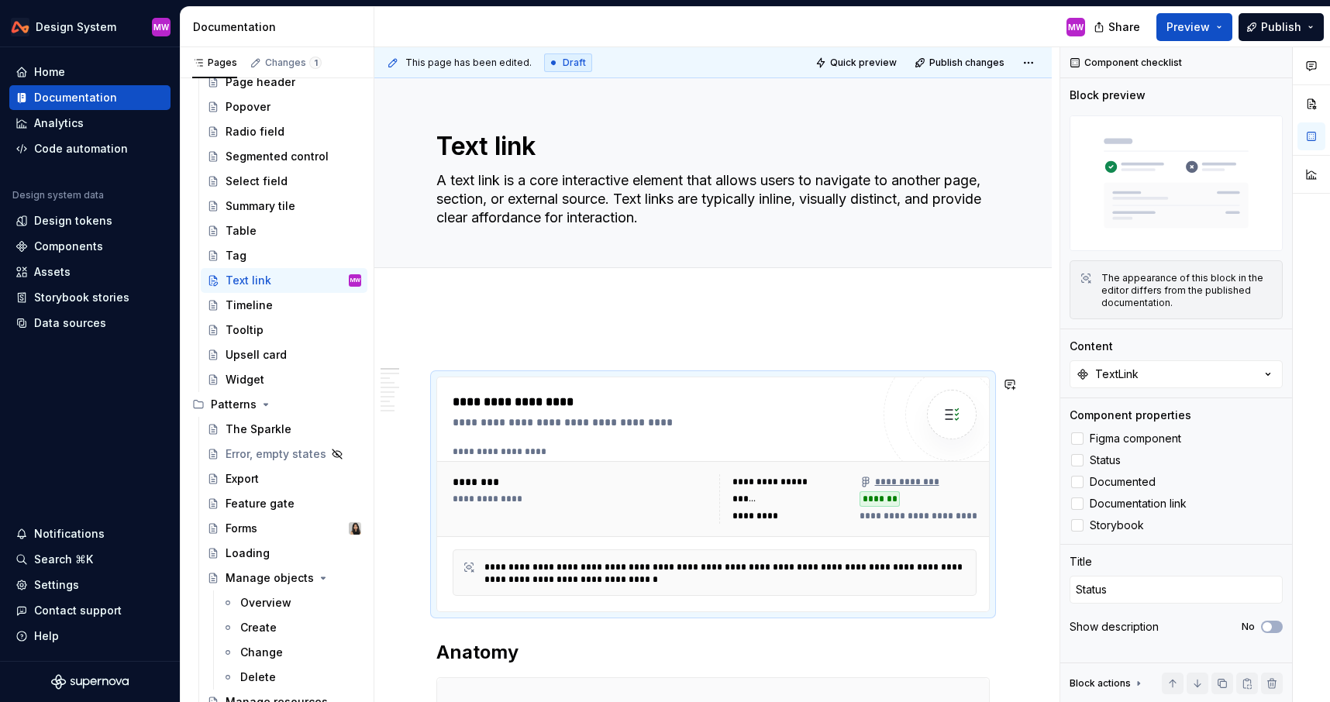
click at [592, 395] on div "**********" at bounding box center [666, 402] width 426 height 19
type textarea "*"
click at [76, 292] on div "Storybook stories" at bounding box center [81, 298] width 95 height 16
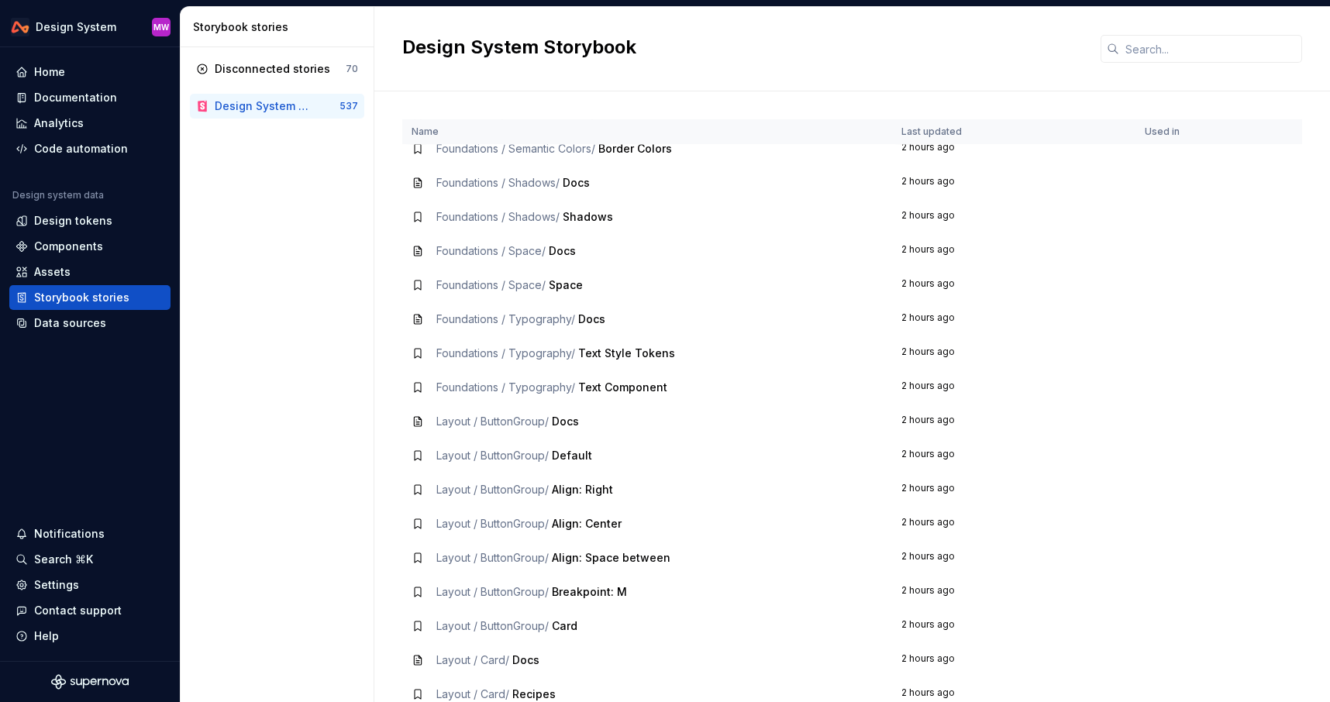
scroll to position [1040, 0]
click at [619, 355] on span "Text Style Tokens" at bounding box center [626, 349] width 97 height 13
click at [416, 357] on td "Foundations / Typography / Text Style Tokens" at bounding box center [647, 350] width 490 height 34
click at [419, 350] on icon at bounding box center [418, 350] width 12 height 12
click at [485, 385] on span "Foundations / Typography /" at bounding box center [505, 383] width 139 height 13
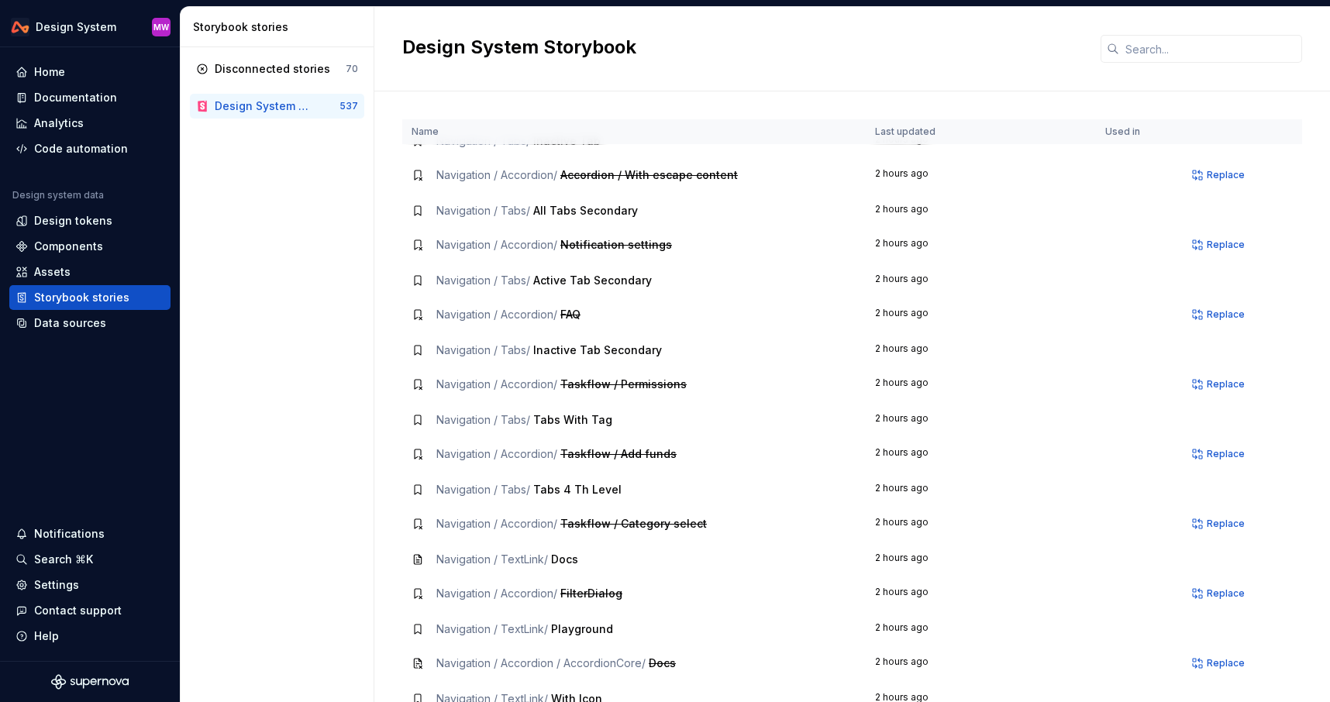
scroll to position [13629, 0]
click at [1149, 53] on input "text" at bounding box center [1210, 49] width 183 height 28
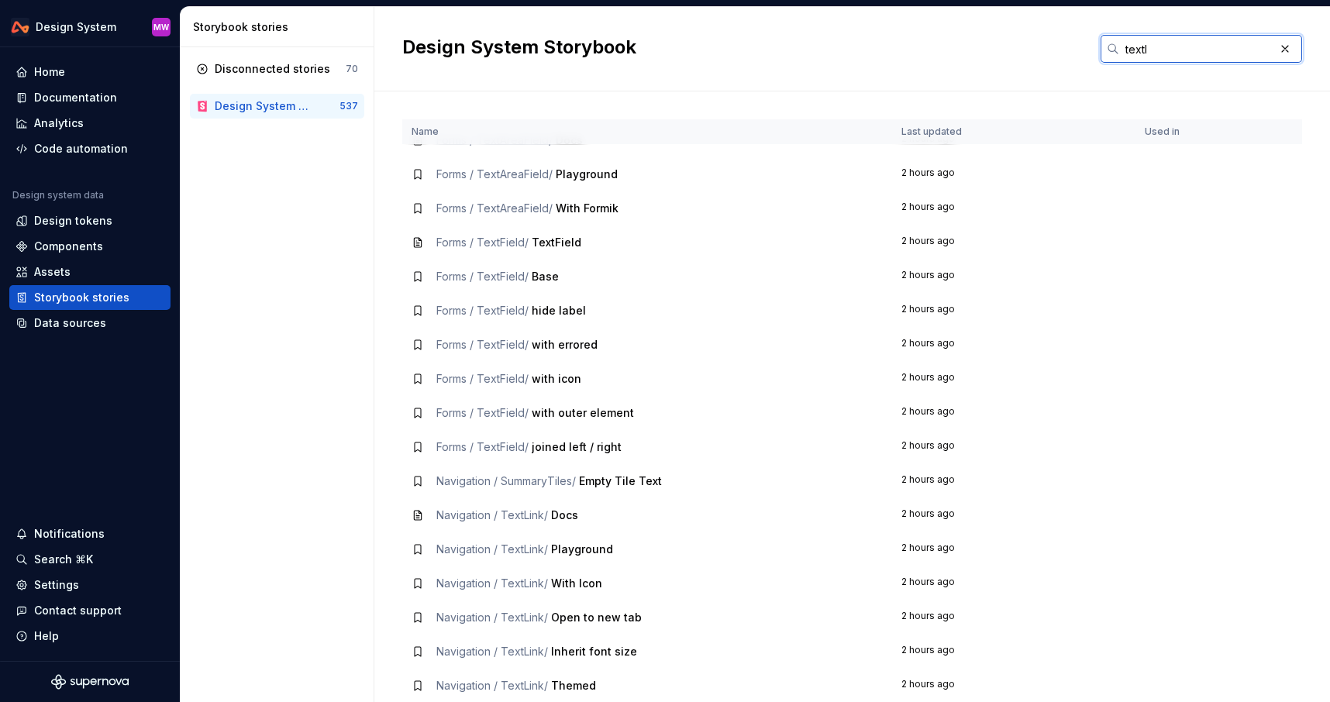
scroll to position [0, 0]
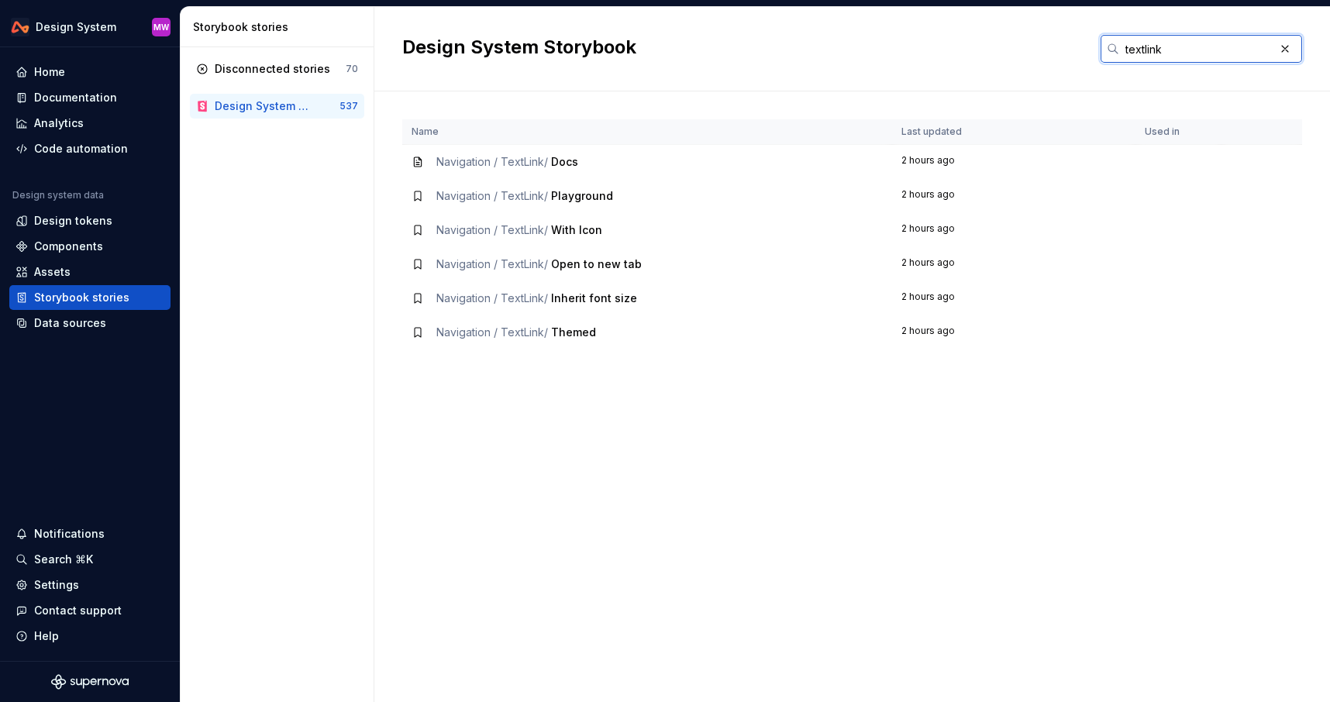
type input "textlink"
click at [566, 166] on span "Docs" at bounding box center [564, 161] width 27 height 13
click at [666, 457] on div "Name Last updated Used in Navigation / TextLink / Docs 2 hours ago Navigation /…" at bounding box center [852, 410] width 900 height 583
click at [577, 158] on span "Docs" at bounding box center [564, 161] width 27 height 13
click at [1154, 163] on td at bounding box center [1179, 162] width 86 height 35
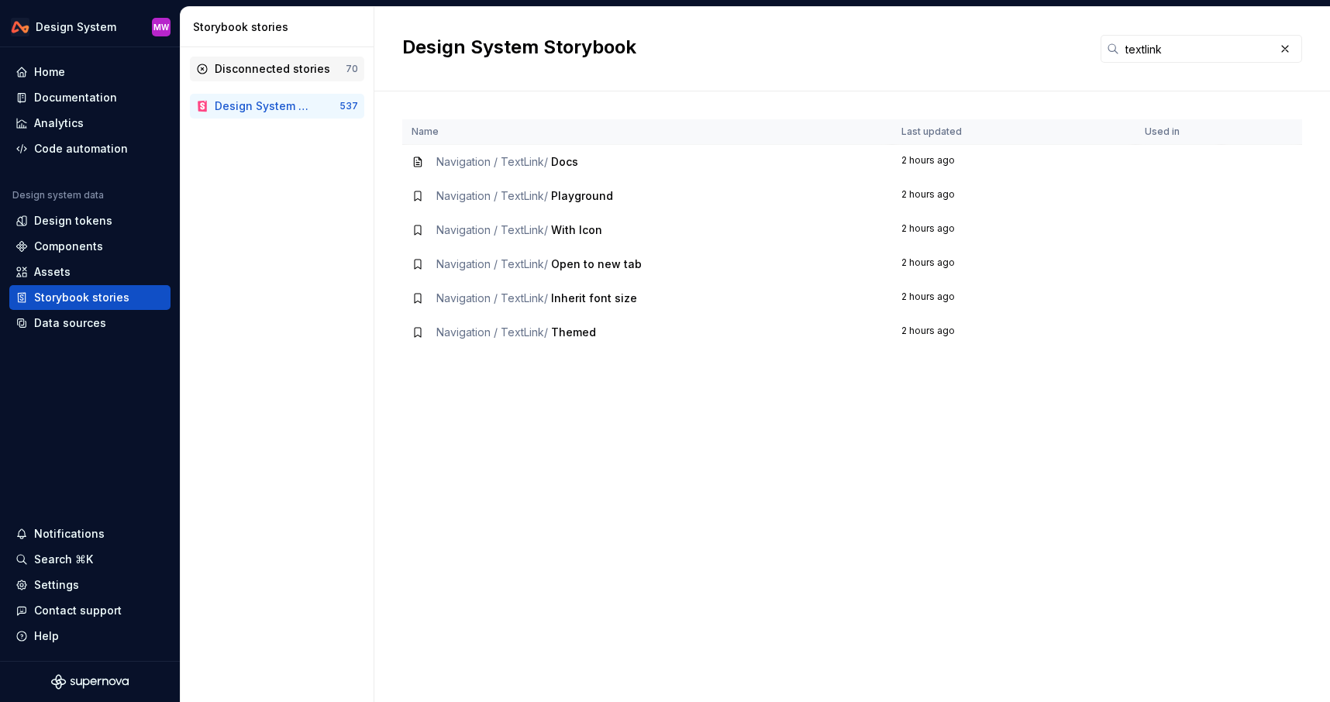
click at [260, 67] on div "Disconnected stories" at bounding box center [272, 69] width 115 height 16
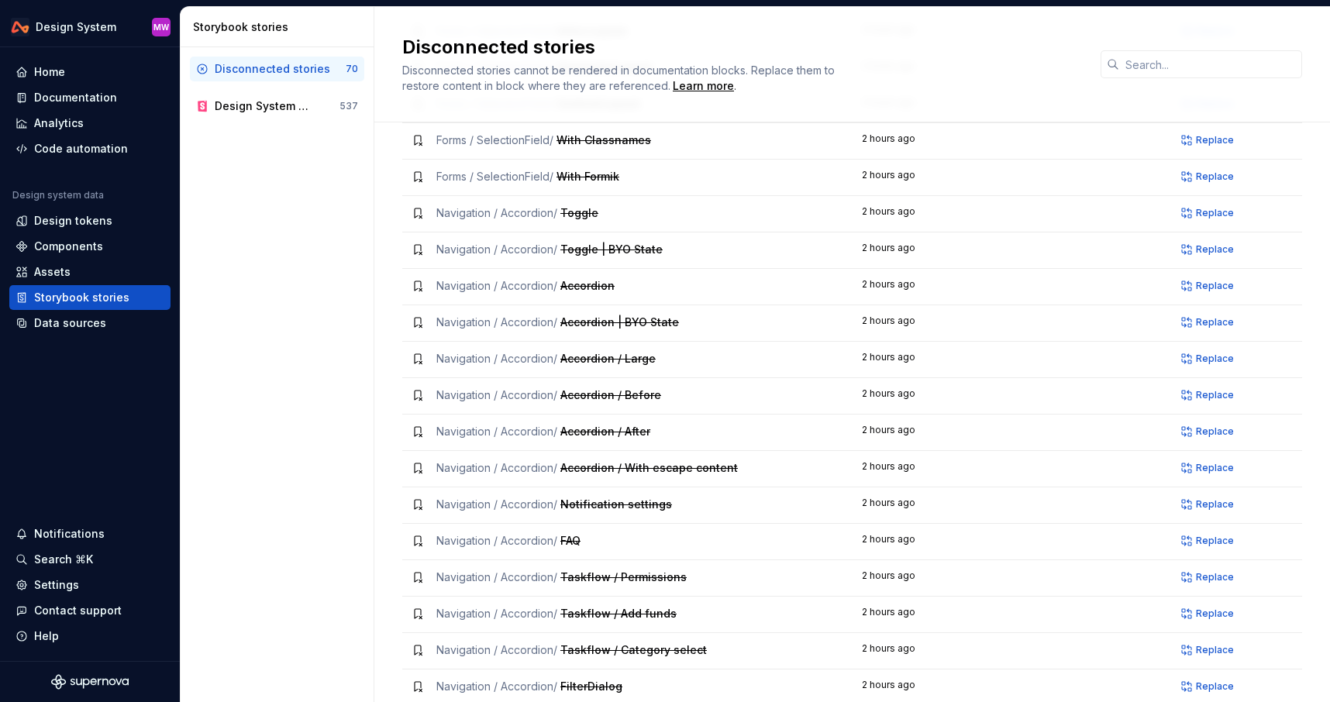
scroll to position [1356, 0]
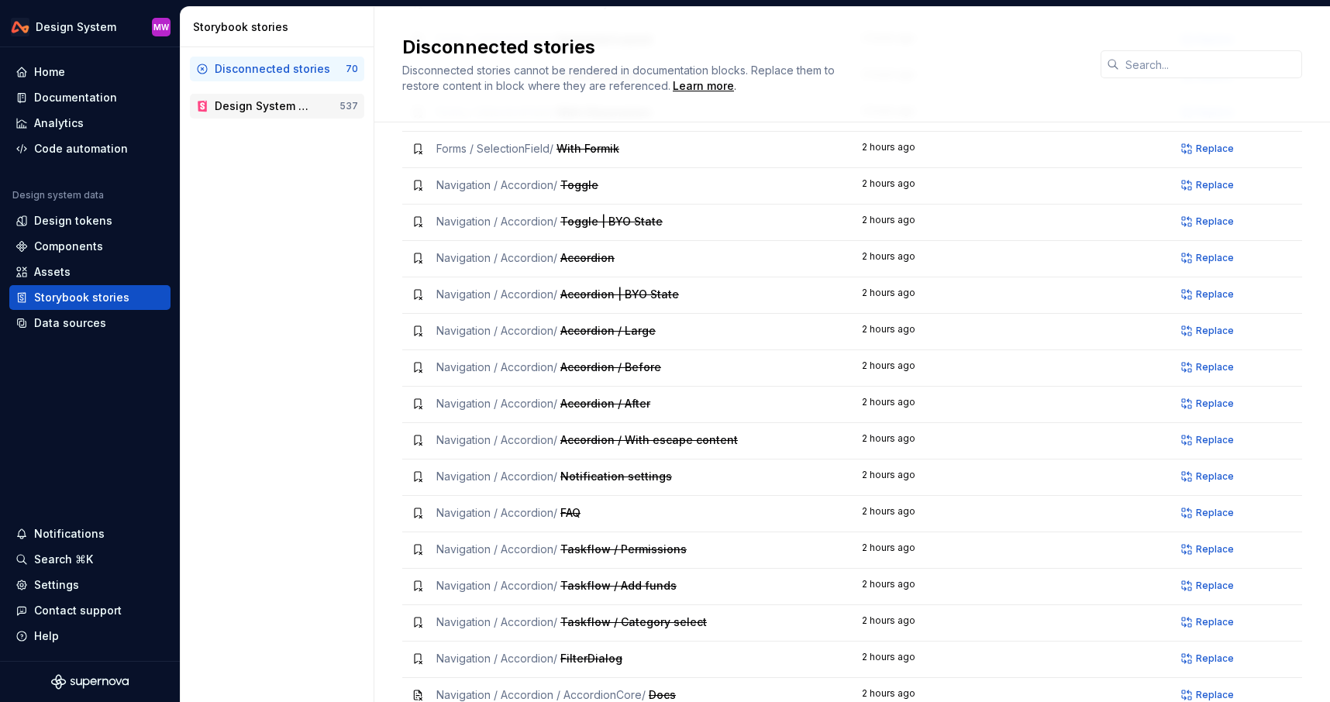
click at [279, 98] on div "Design System Storybook" at bounding box center [265, 106] width 100 height 16
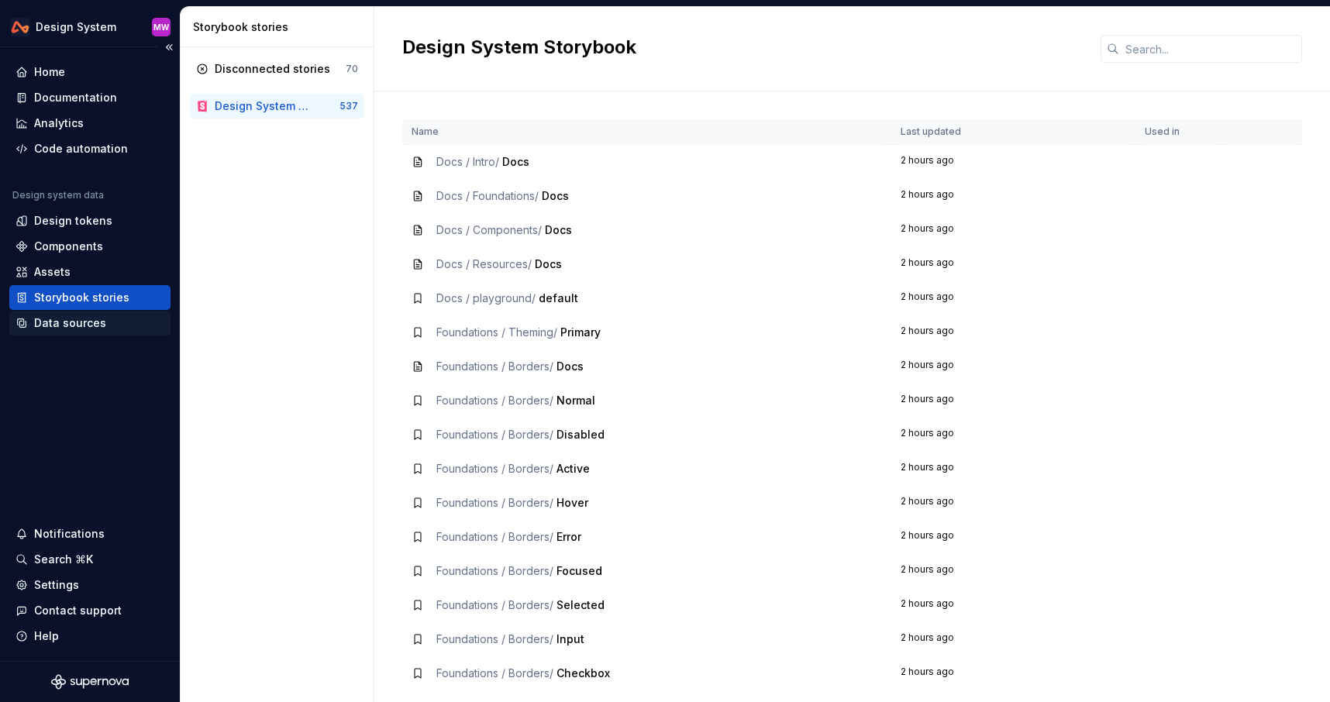
click at [60, 321] on div "Data sources" at bounding box center [70, 323] width 72 height 16
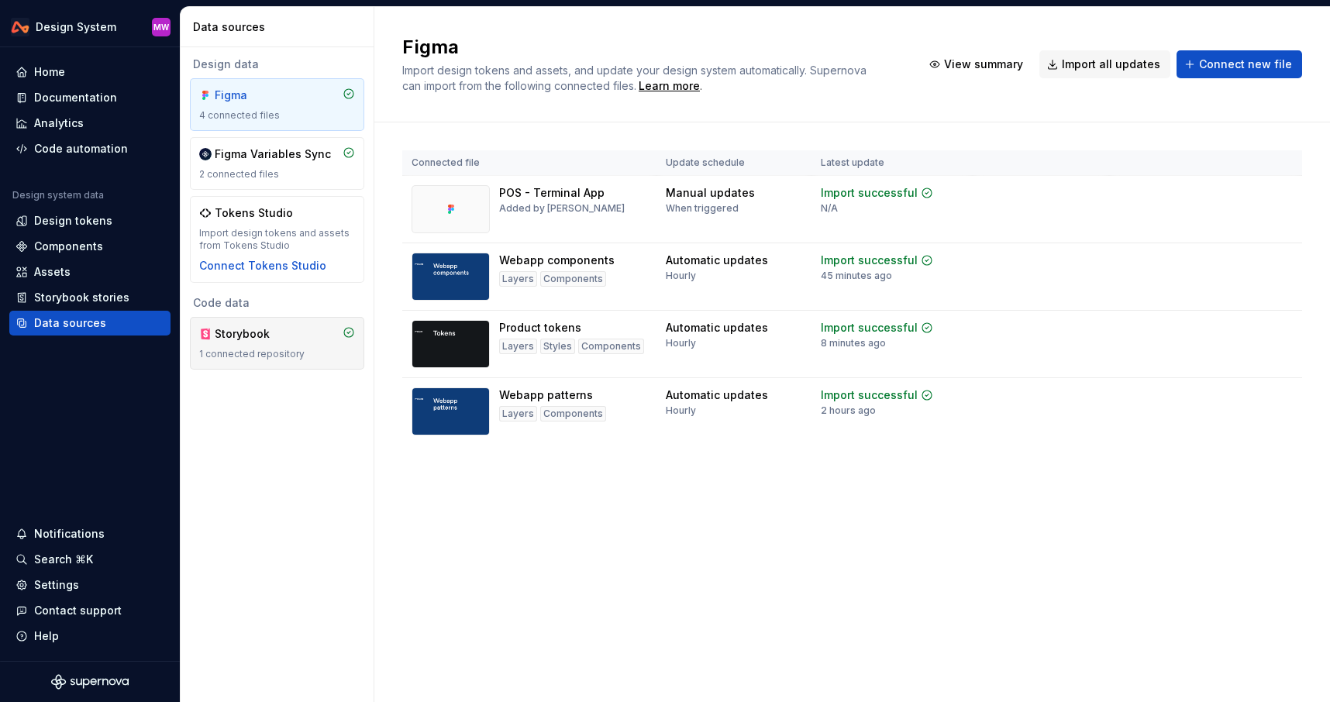
click at [251, 348] on div "1 connected repository" at bounding box center [277, 354] width 156 height 12
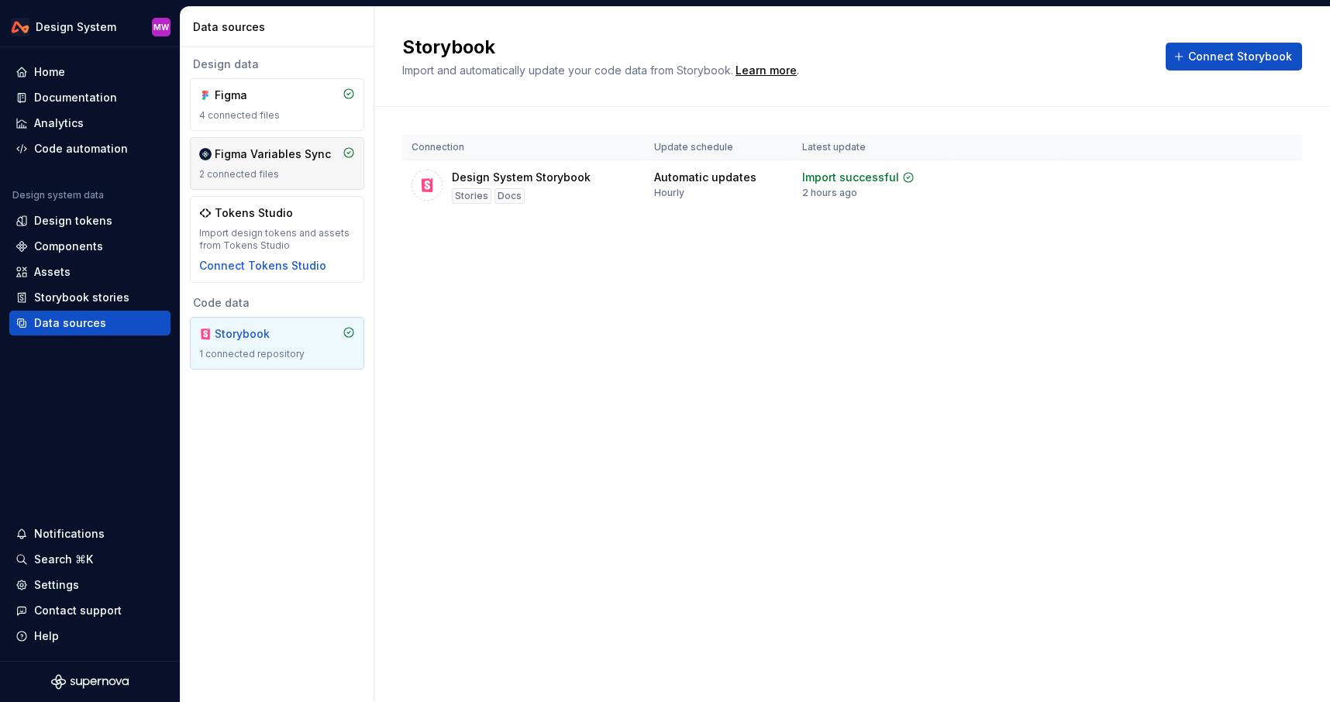
click at [281, 169] on div "2 connected files" at bounding box center [277, 174] width 156 height 12
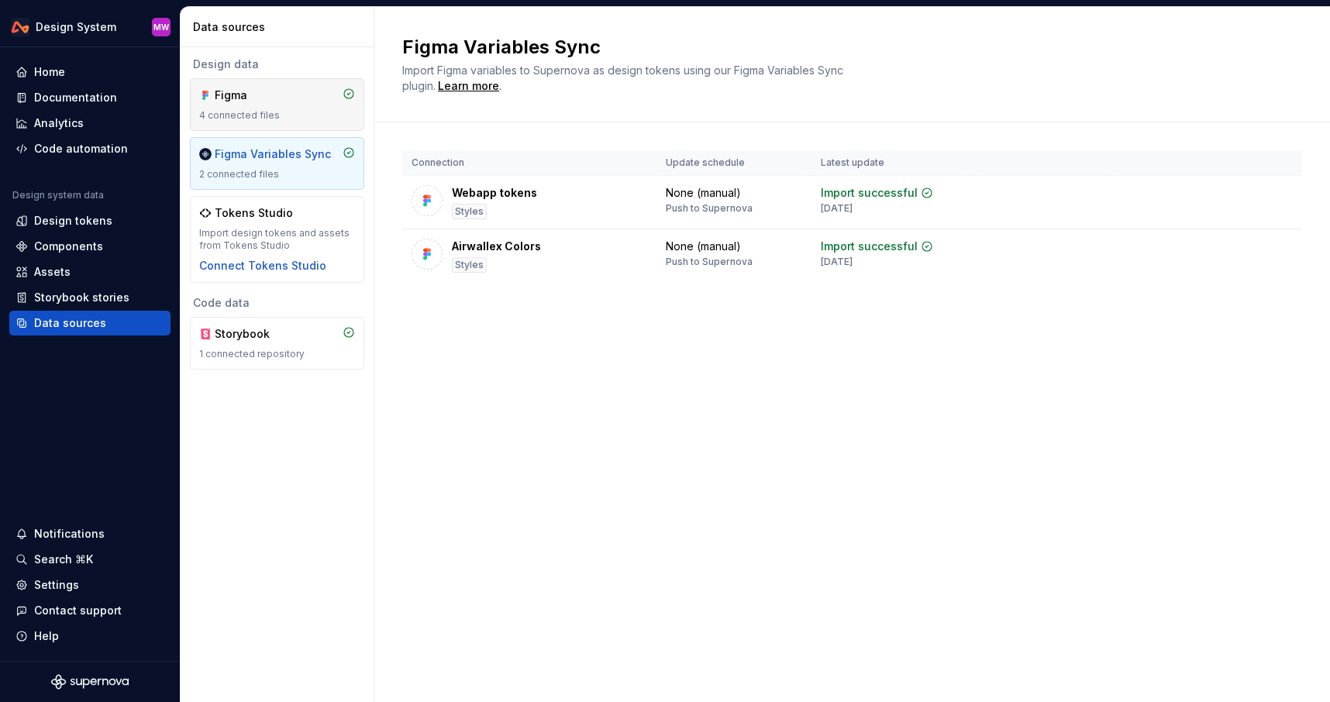
click at [283, 95] on div "Figma" at bounding box center [252, 96] width 74 height 16
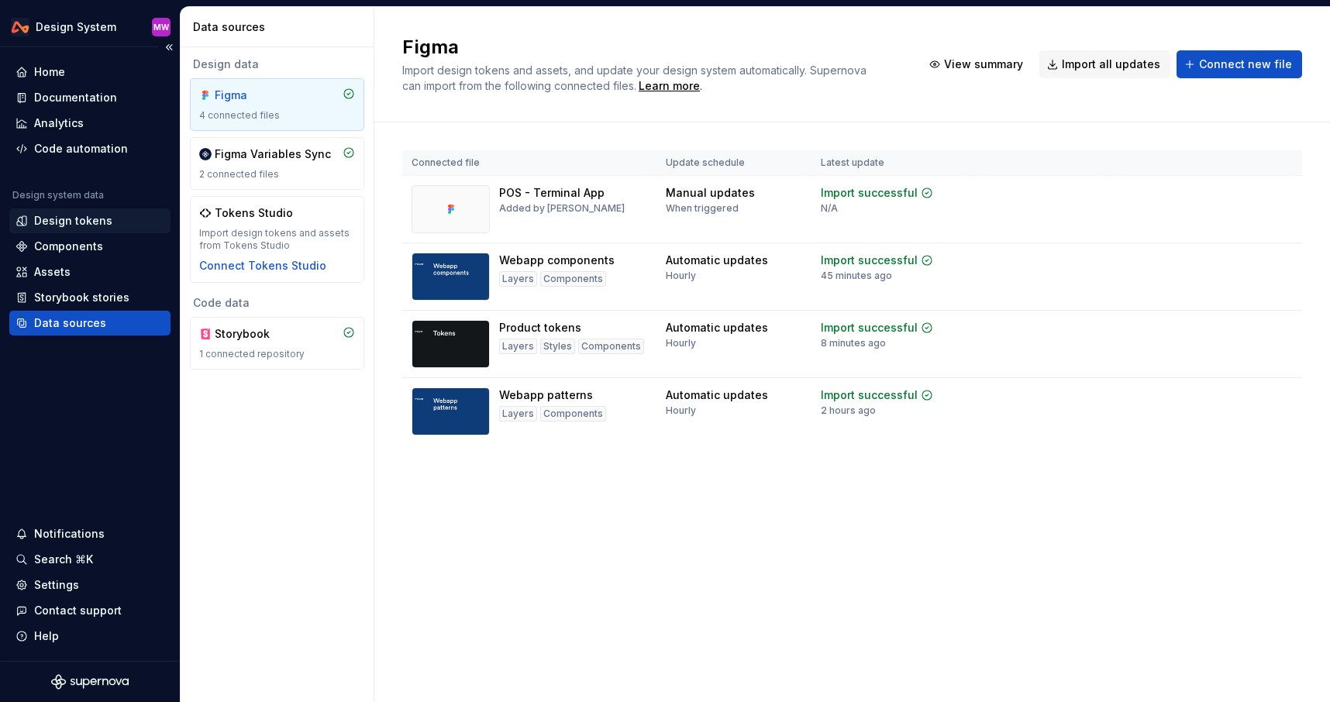
click at [90, 217] on div "Design tokens" at bounding box center [73, 221] width 78 height 16
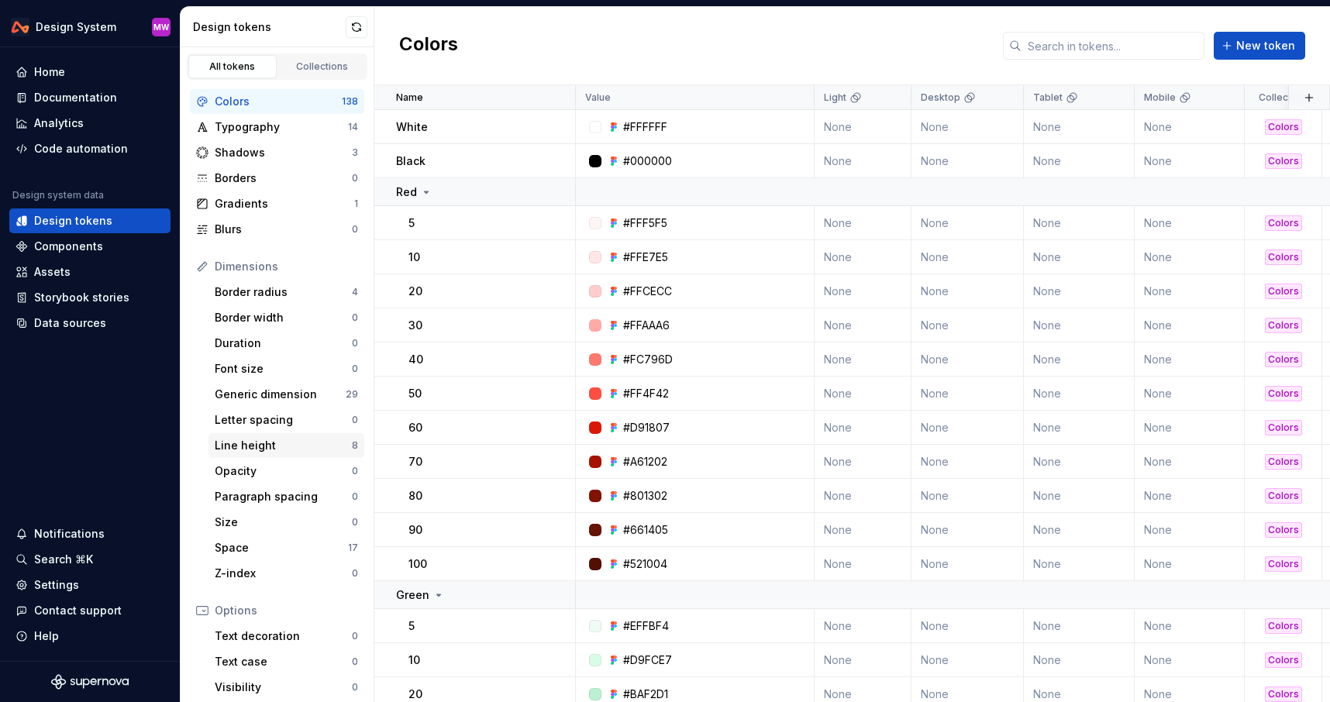
scroll to position [147, 0]
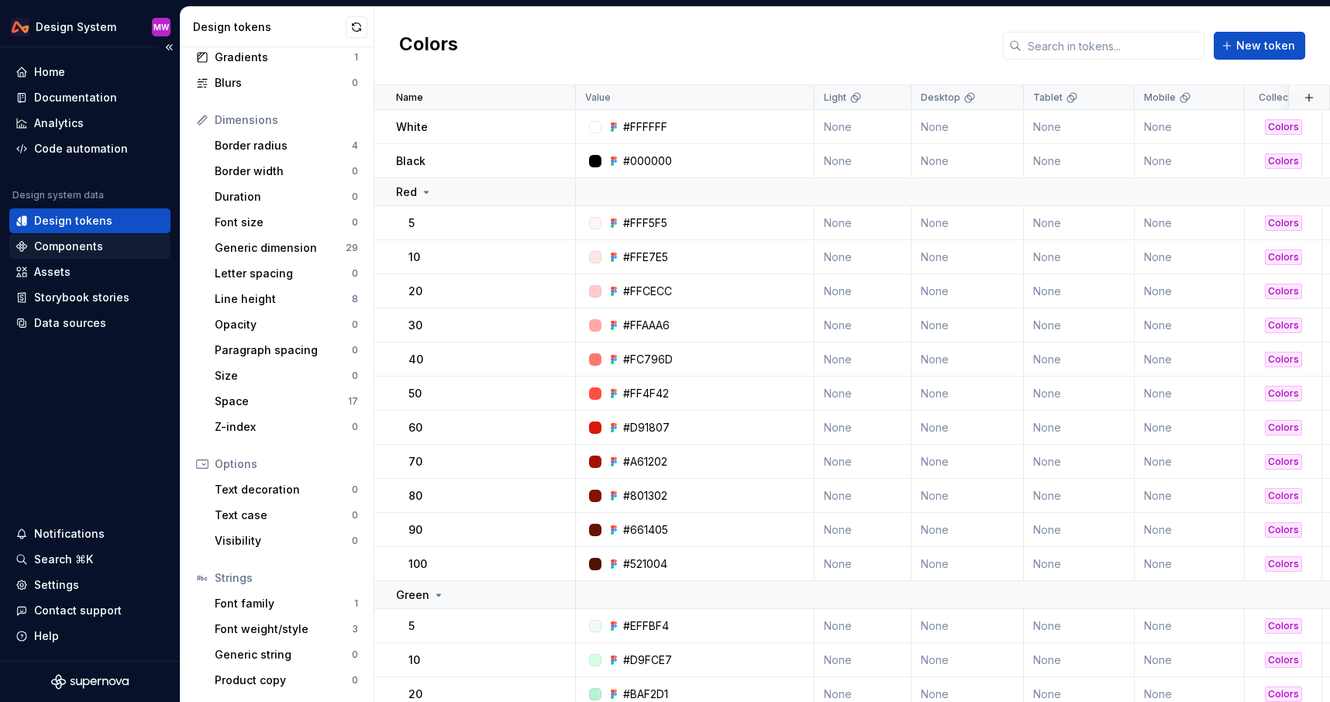
click at [85, 246] on div "Components" at bounding box center [68, 247] width 69 height 16
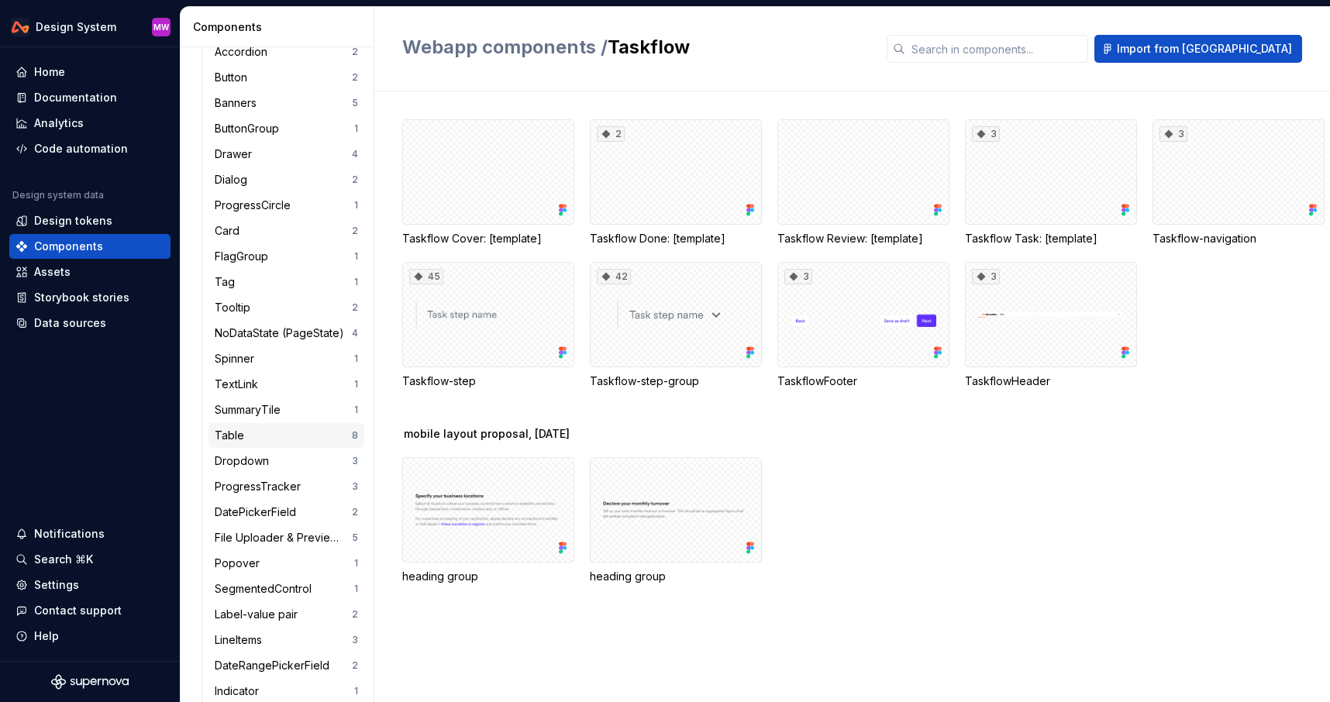
scroll to position [281, 0]
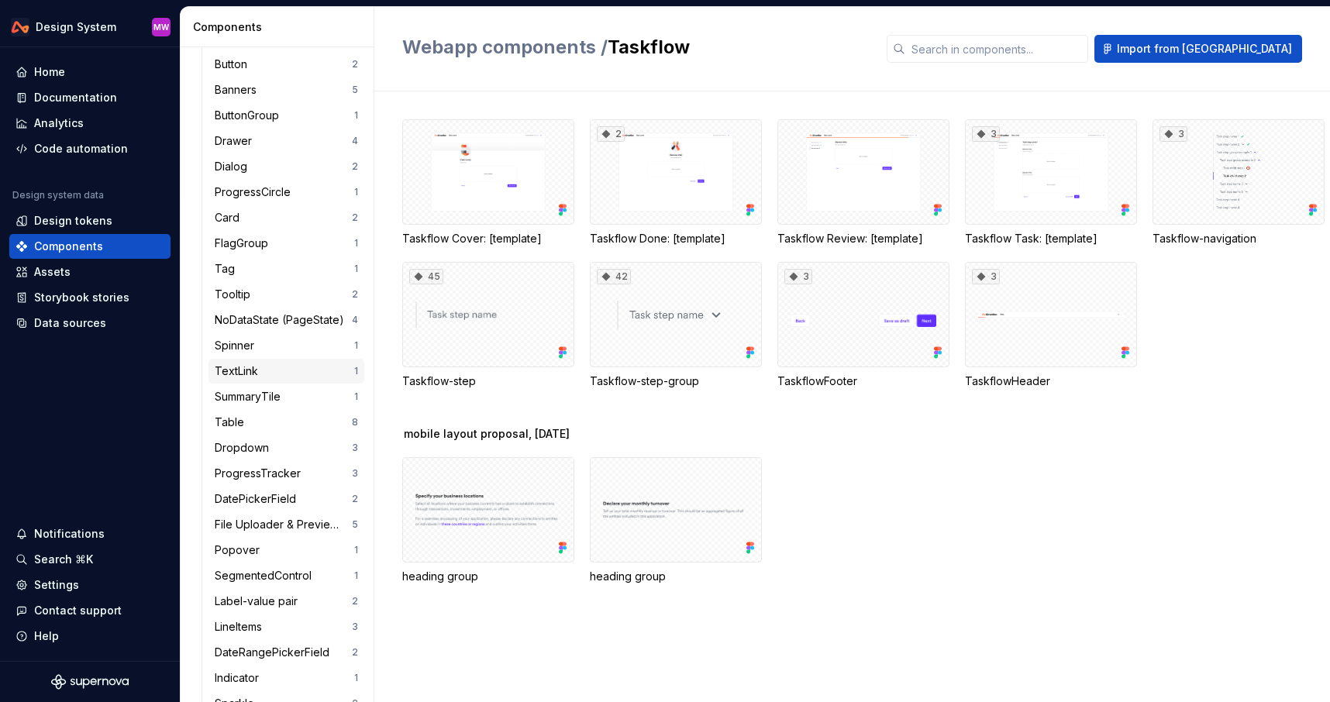
click at [253, 372] on div "TextLink" at bounding box center [240, 372] width 50 height 16
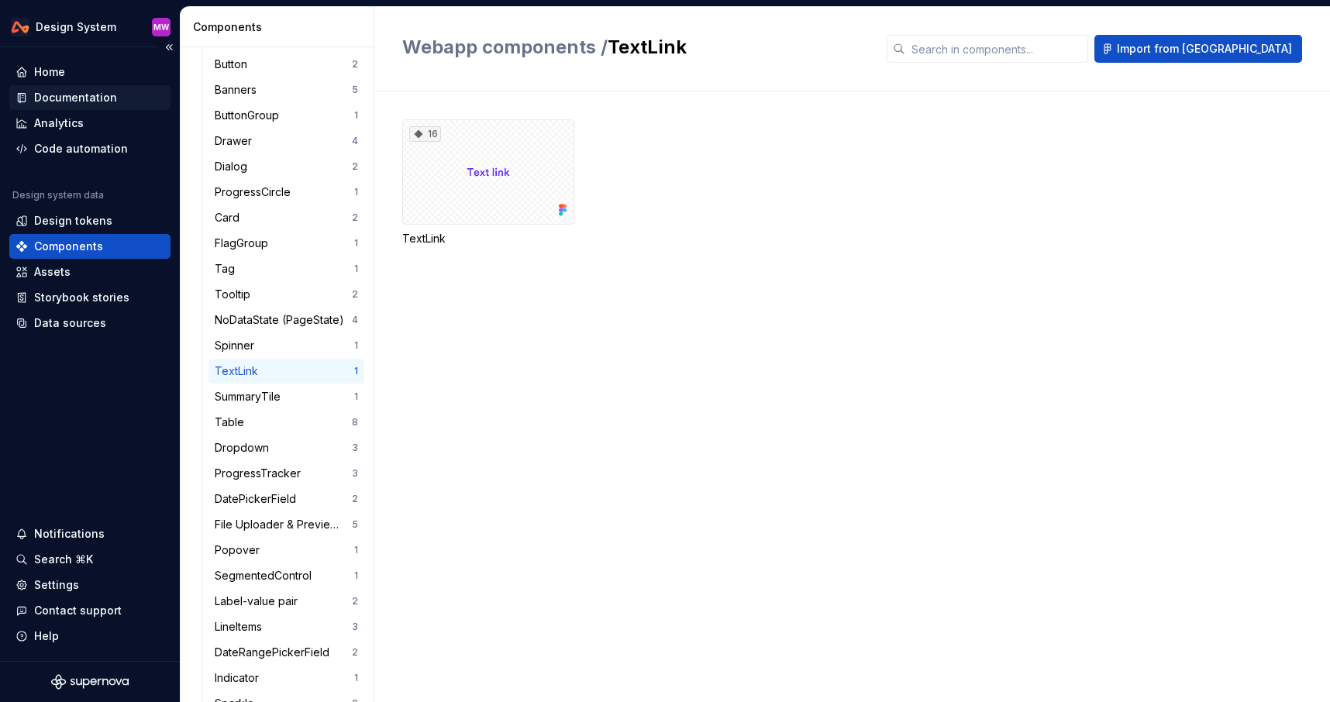
click at [97, 98] on div "Documentation" at bounding box center [75, 98] width 83 height 16
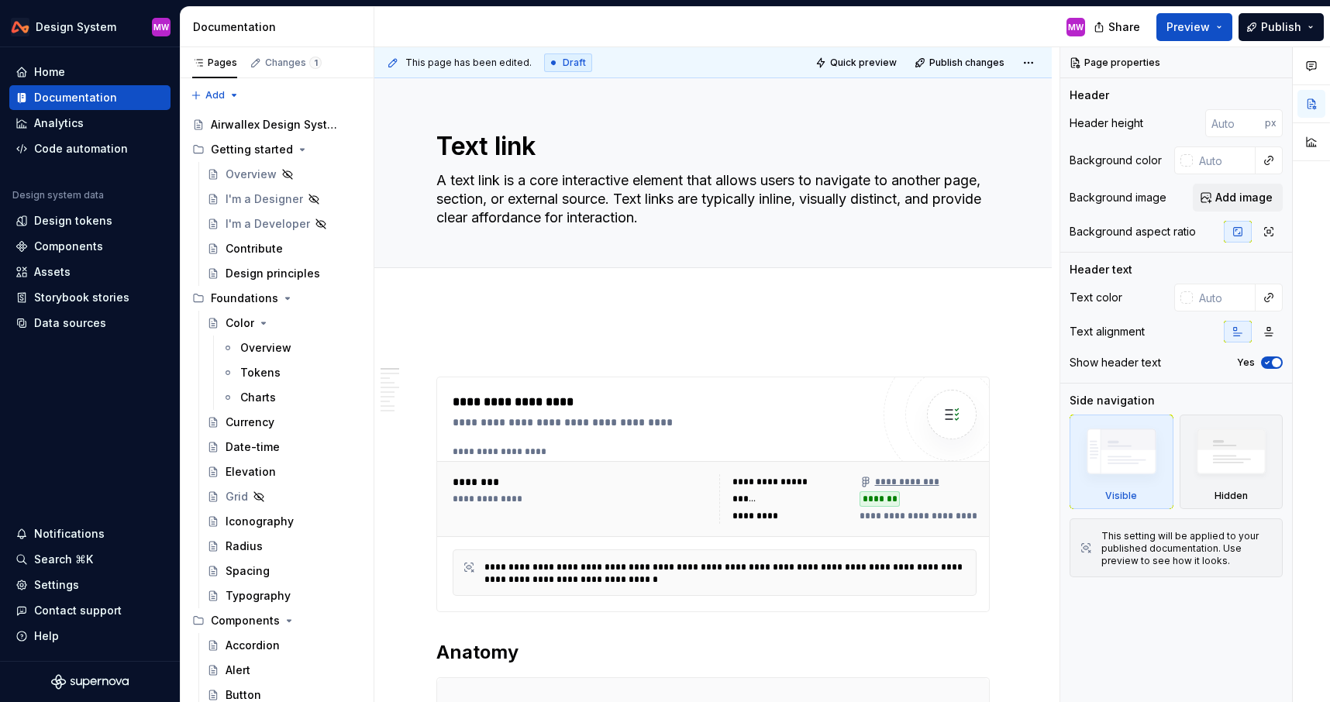
type textarea "*"
click at [660, 353] on p at bounding box center [712, 349] width 553 height 19
click at [405, 350] on button "button" at bounding box center [404, 349] width 22 height 22
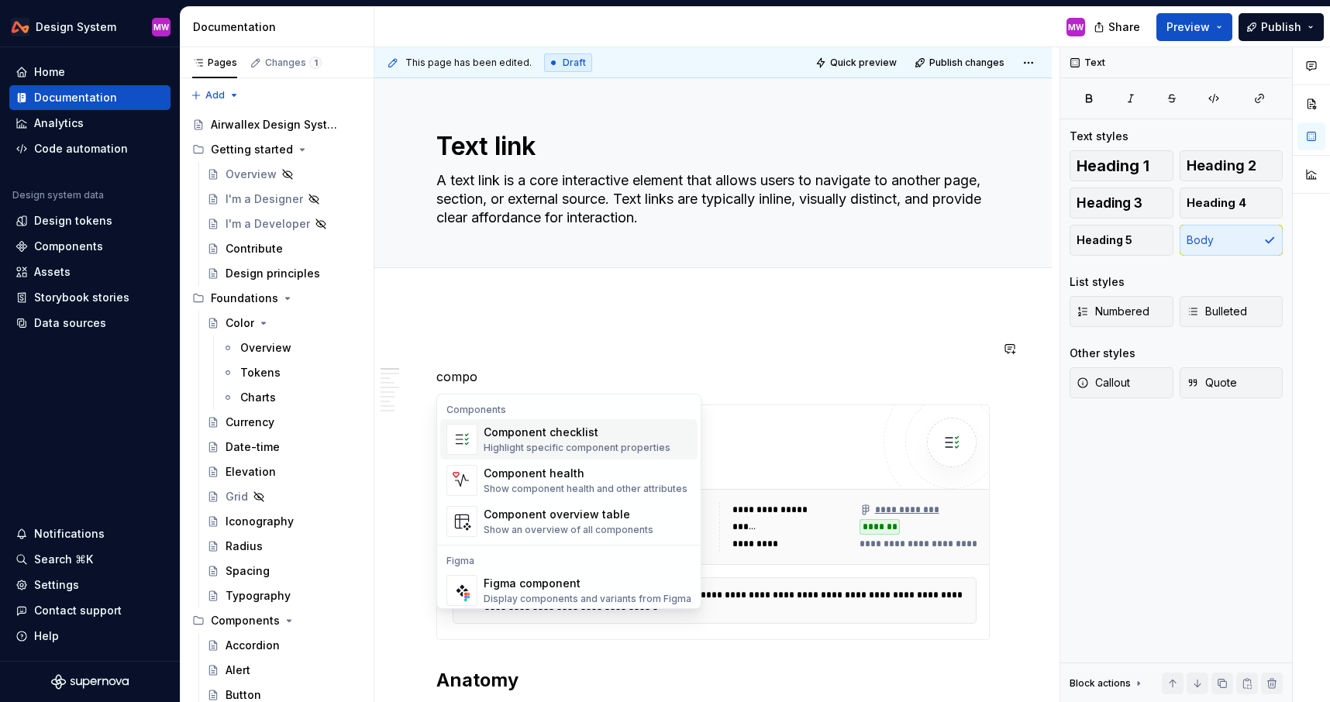
click at [661, 433] on div "Component checklist" at bounding box center [577, 433] width 187 height 16
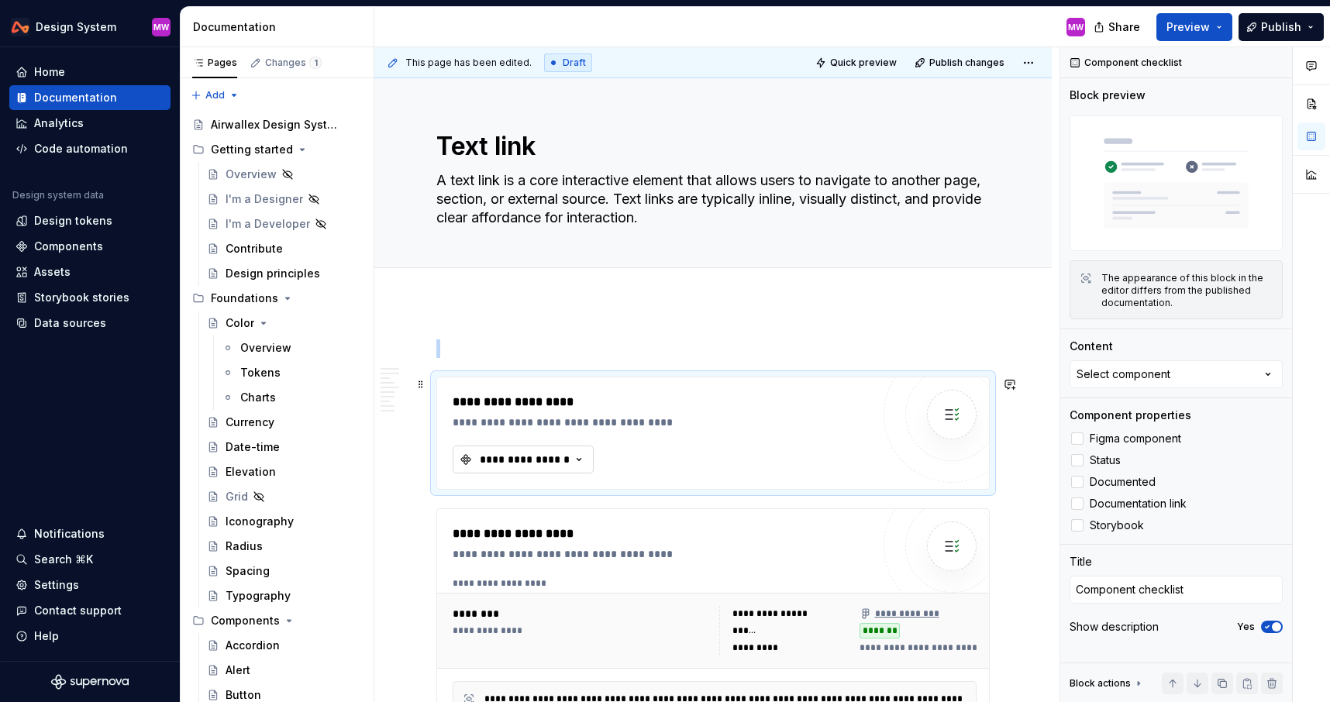
click at [582, 457] on icon "button" at bounding box center [579, 460] width 16 height 16
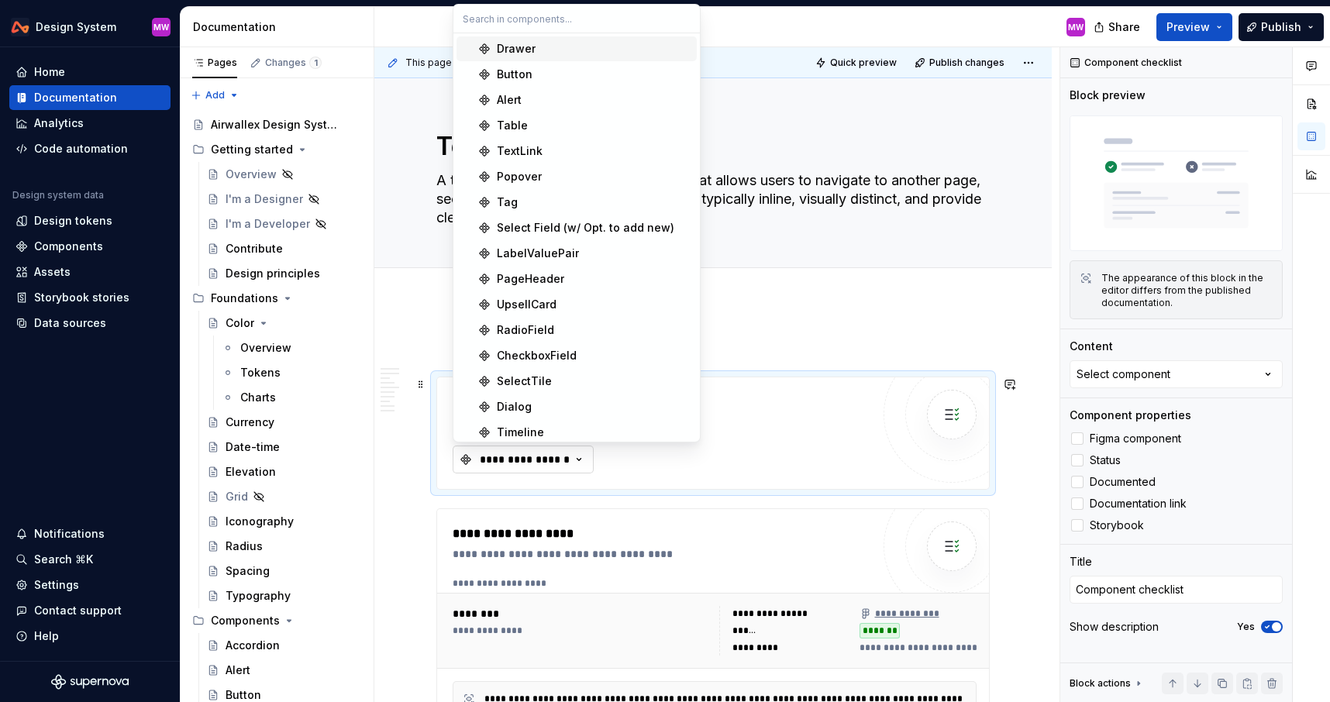
type textarea "*"
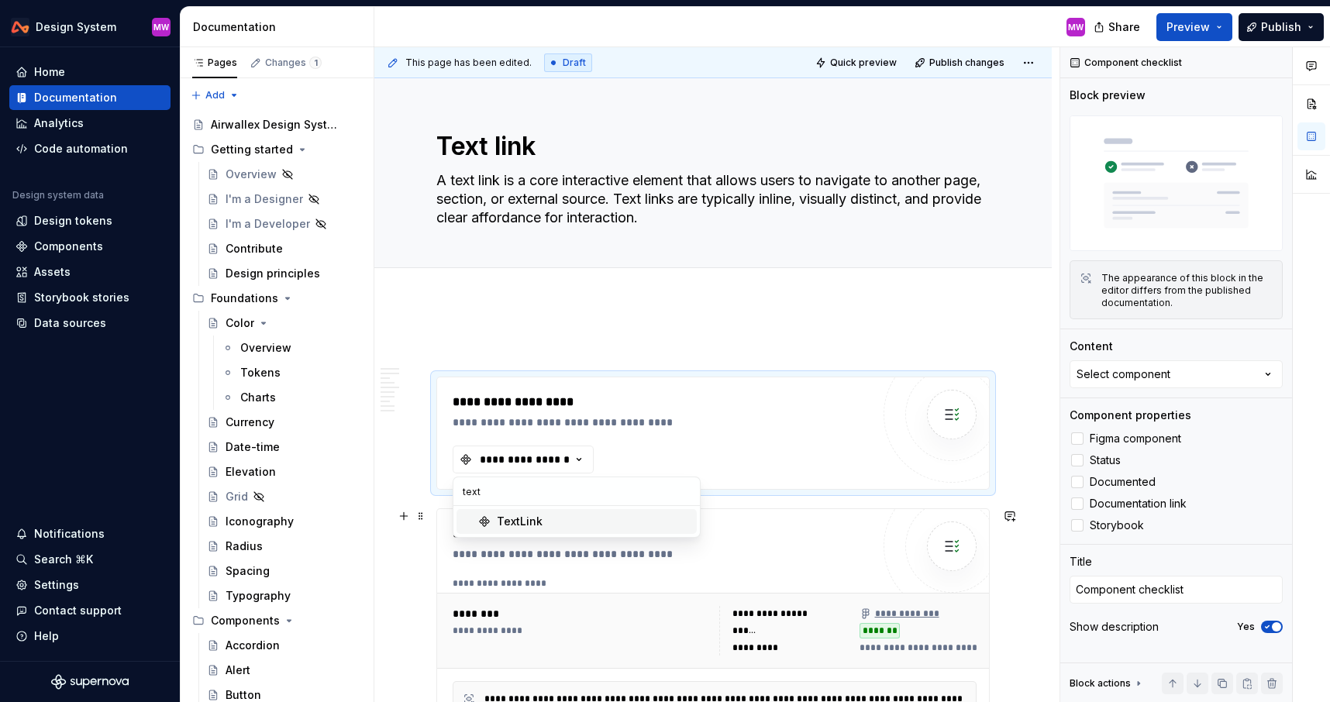
type input "text"
click at [505, 530] on span "TextLink" at bounding box center [577, 521] width 240 height 25
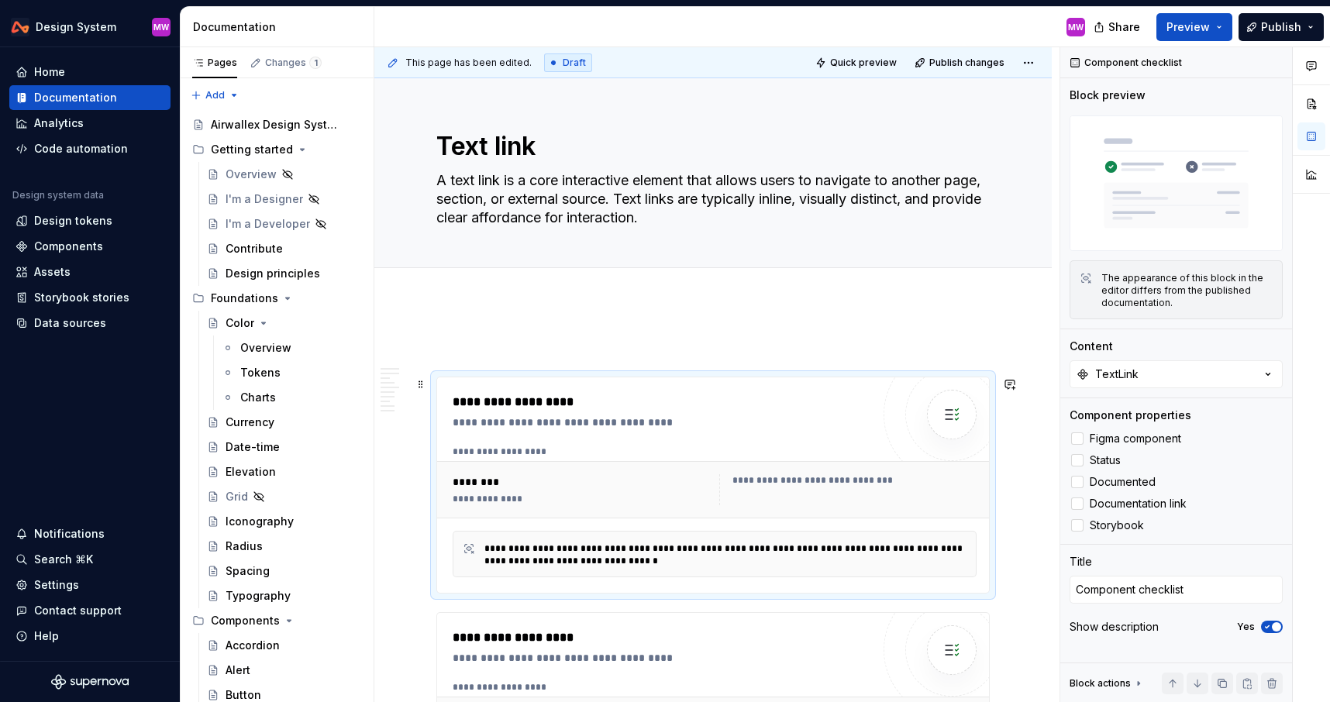
click at [850, 491] on div "**********" at bounding box center [847, 489] width 257 height 31
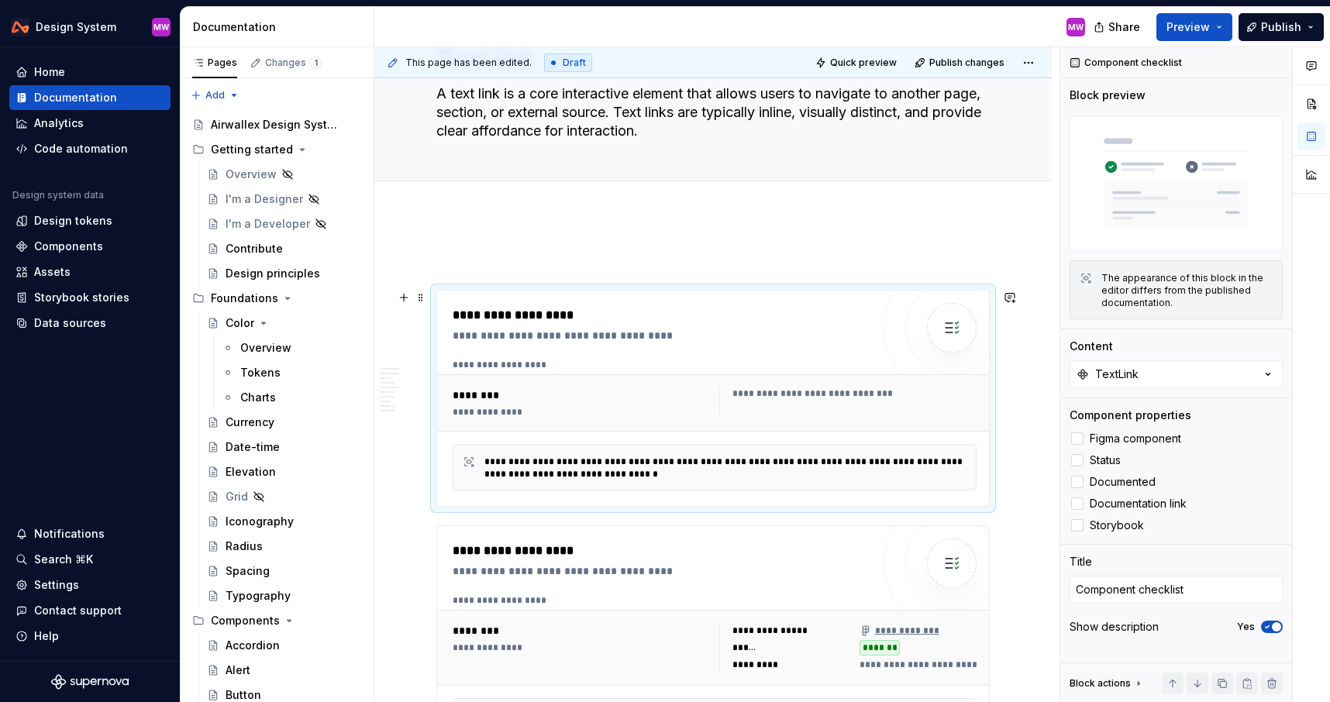
scroll to position [106, 0]
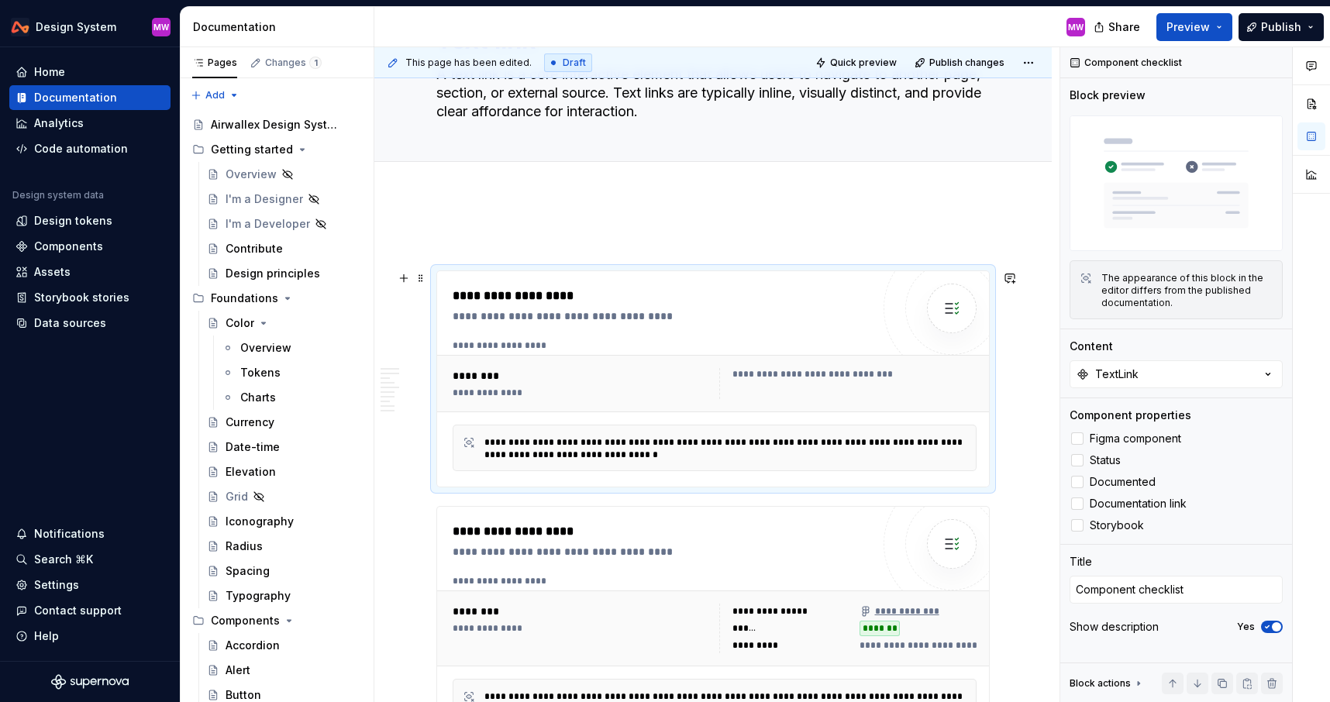
click at [820, 360] on div "**********" at bounding box center [714, 383] width 555 height 57
click at [1077, 439] on div at bounding box center [1077, 439] width 12 height 12
click at [1079, 522] on div at bounding box center [1077, 525] width 12 height 12
click at [1075, 458] on div at bounding box center [1077, 460] width 12 height 12
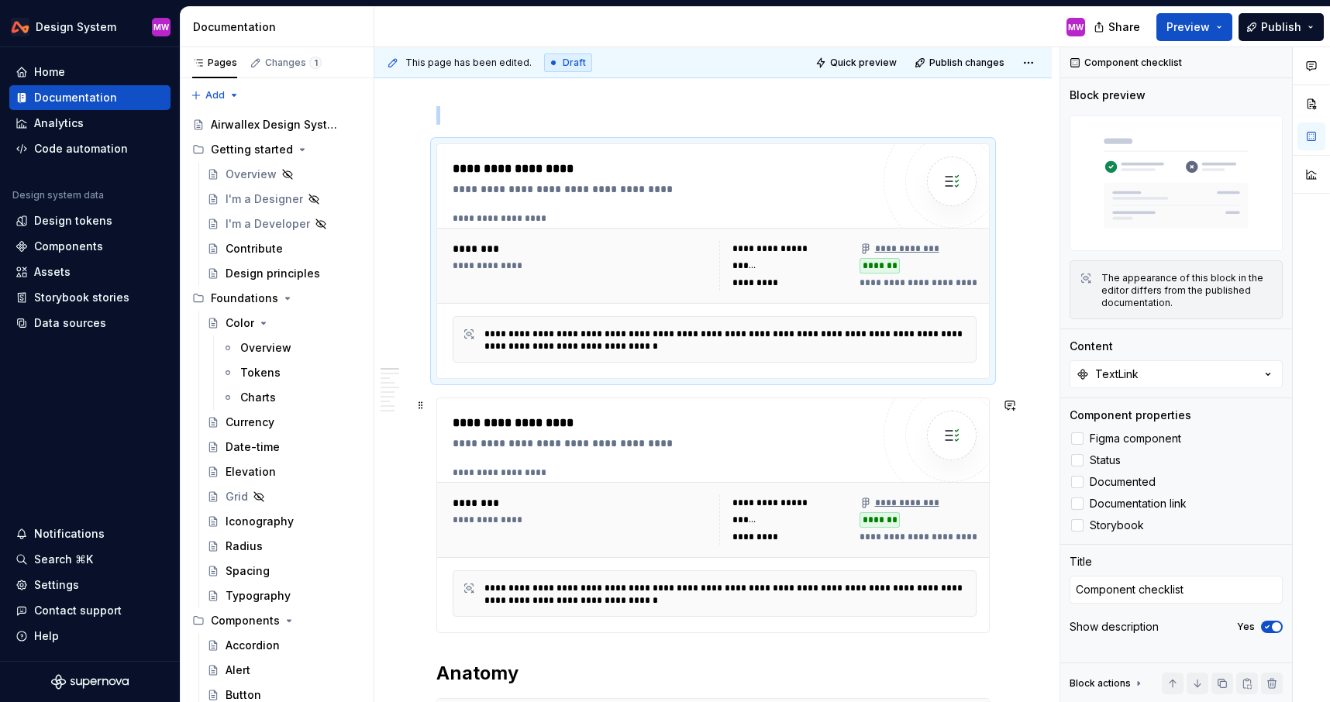
scroll to position [312, 0]
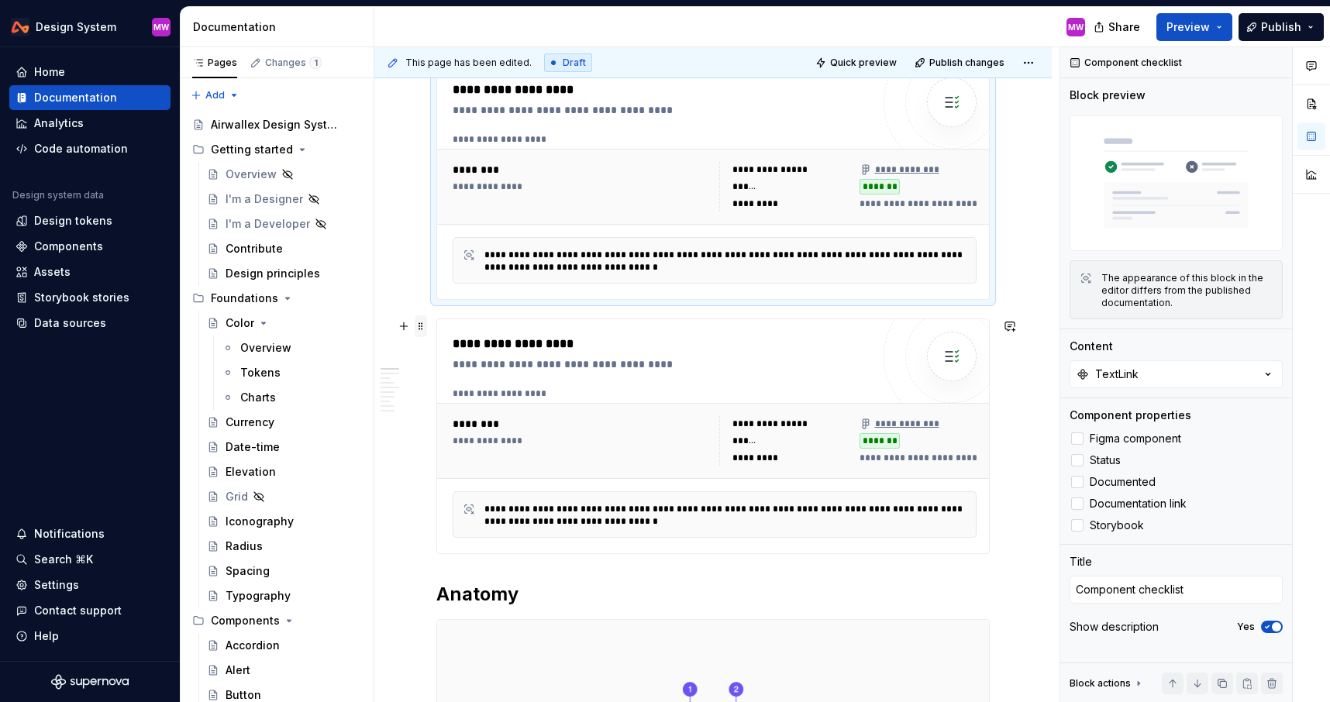
click at [422, 325] on span at bounding box center [421, 326] width 12 height 22
type textarea "*"
type textarea "Status"
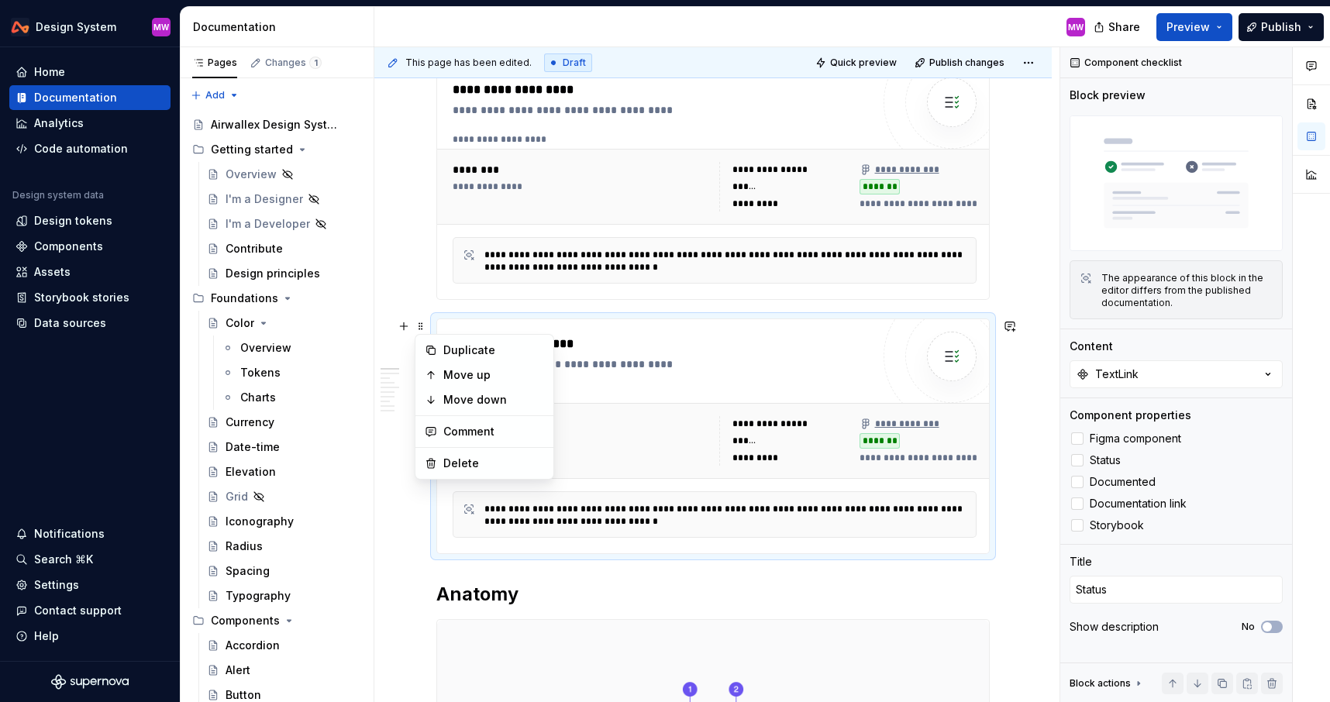
type textarea "*"
type textarea "Component checklist"
click at [503, 226] on div "**********" at bounding box center [715, 208] width 524 height 150
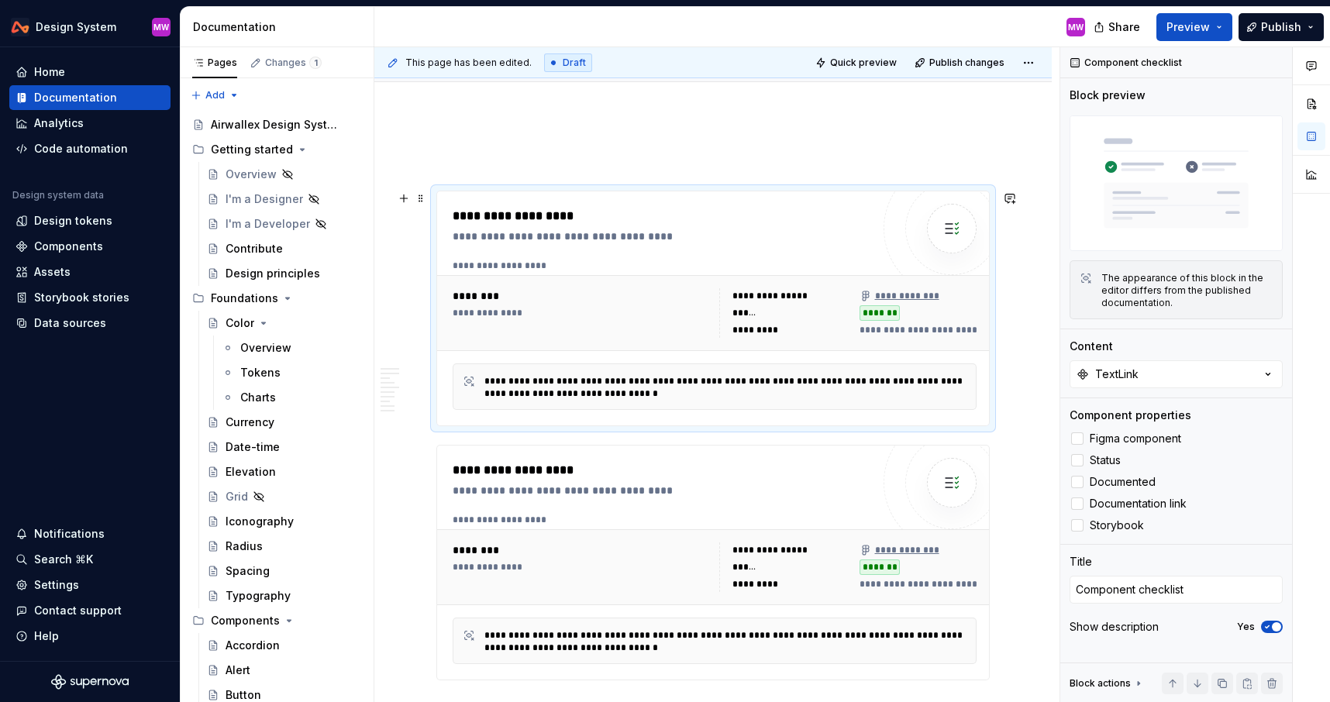
scroll to position [152, 0]
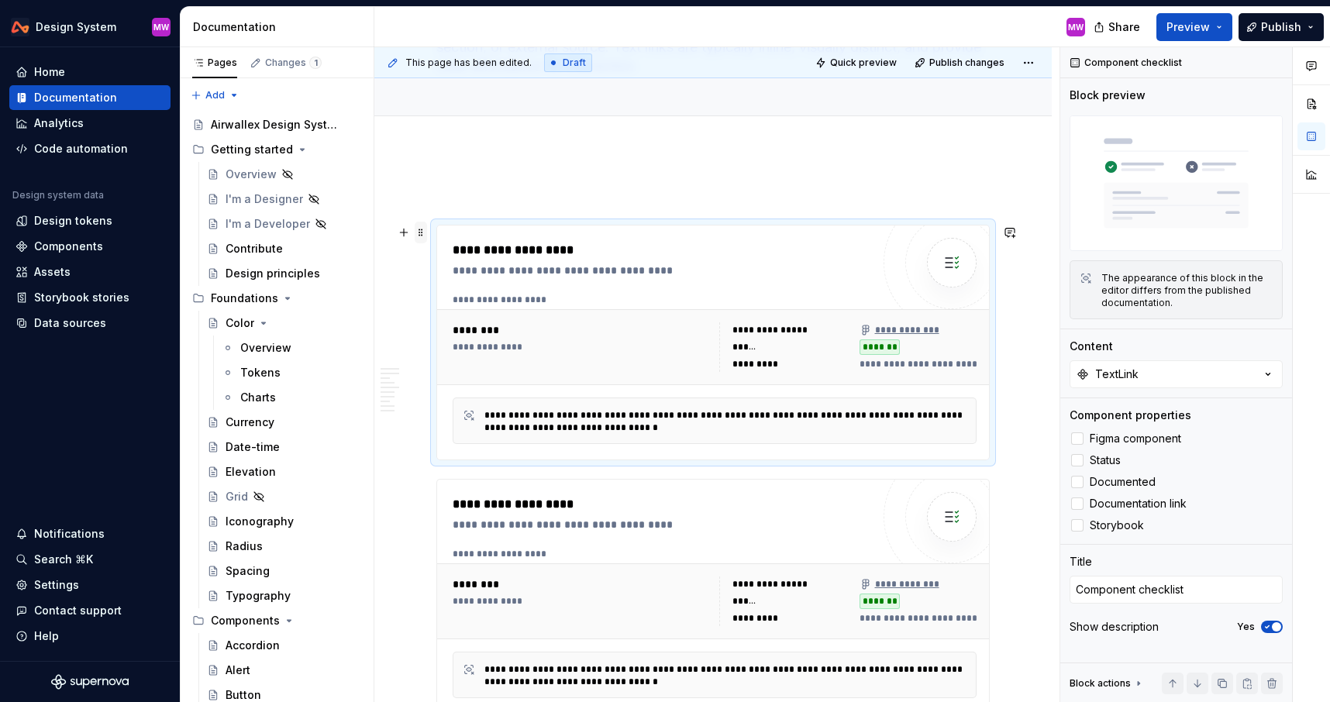
click at [421, 229] on span at bounding box center [421, 233] width 12 height 22
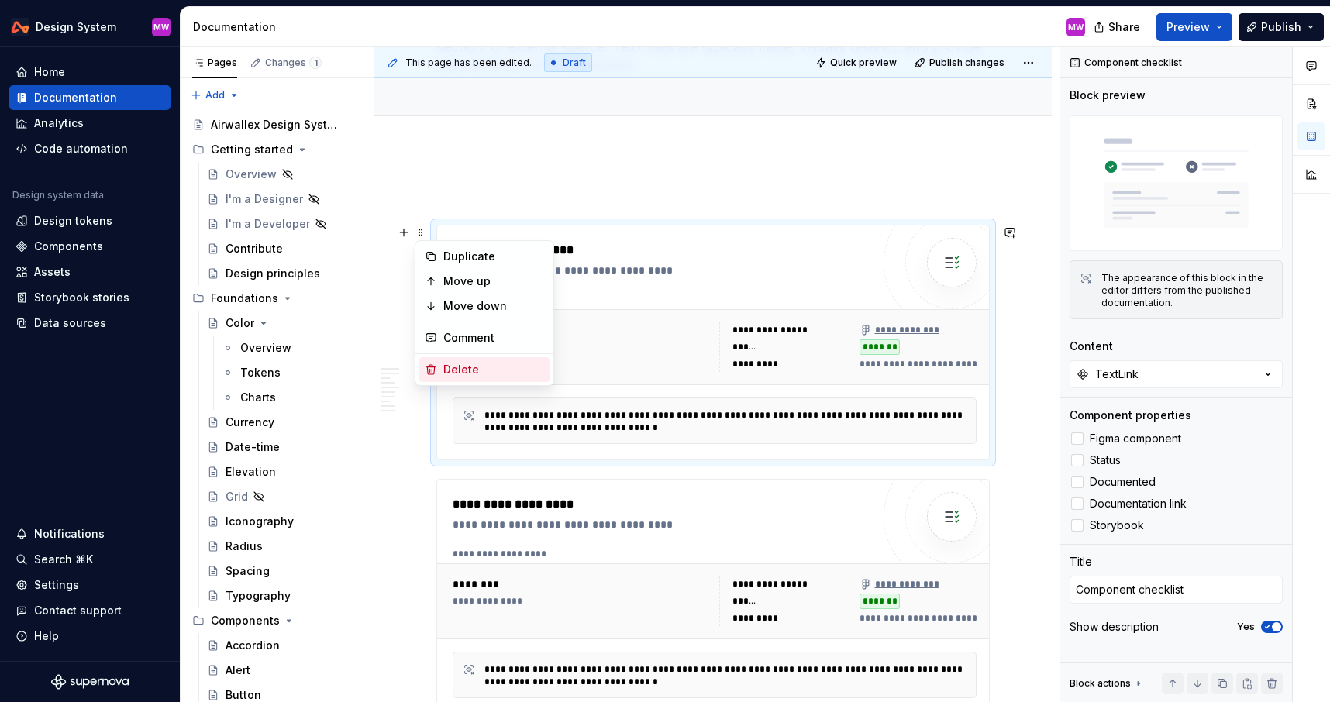
click at [460, 364] on div "Delete" at bounding box center [493, 370] width 101 height 16
type textarea "*"
type textarea "Status"
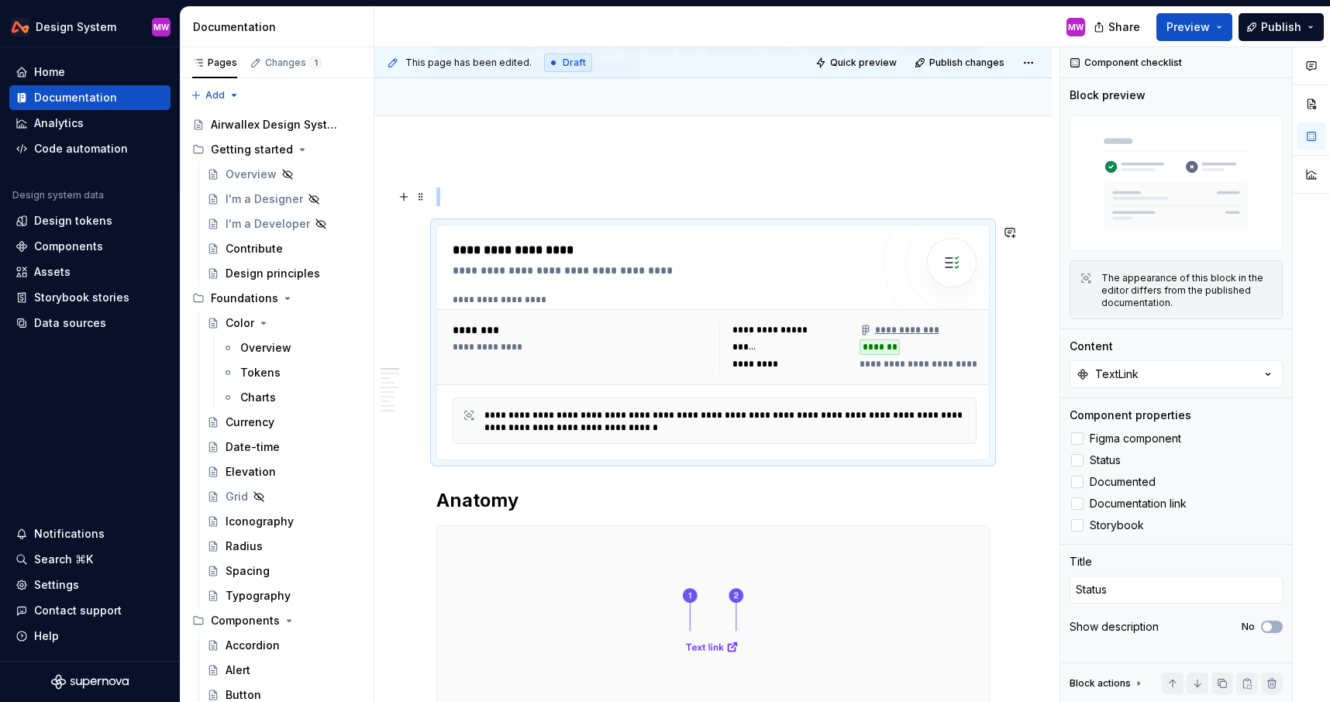
click at [456, 195] on p at bounding box center [712, 197] width 553 height 19
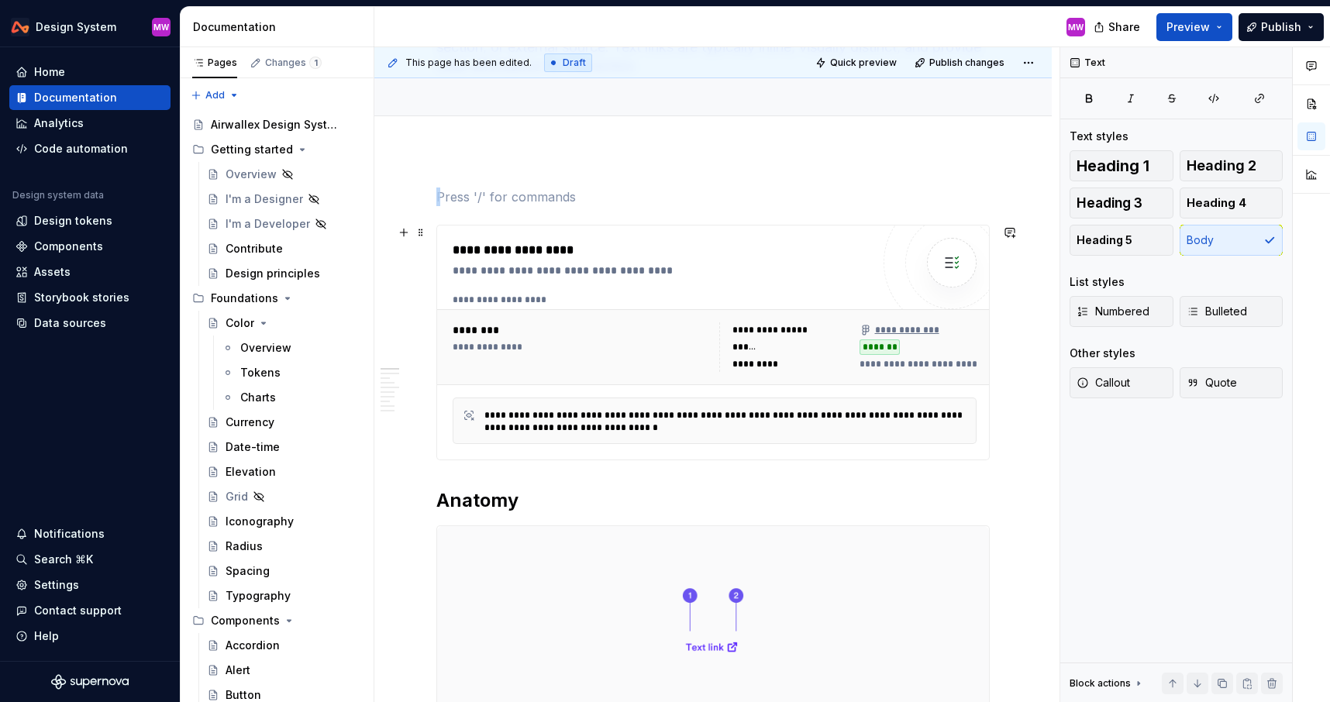
click at [919, 367] on span "**********" at bounding box center [1028, 364] width 336 height 12
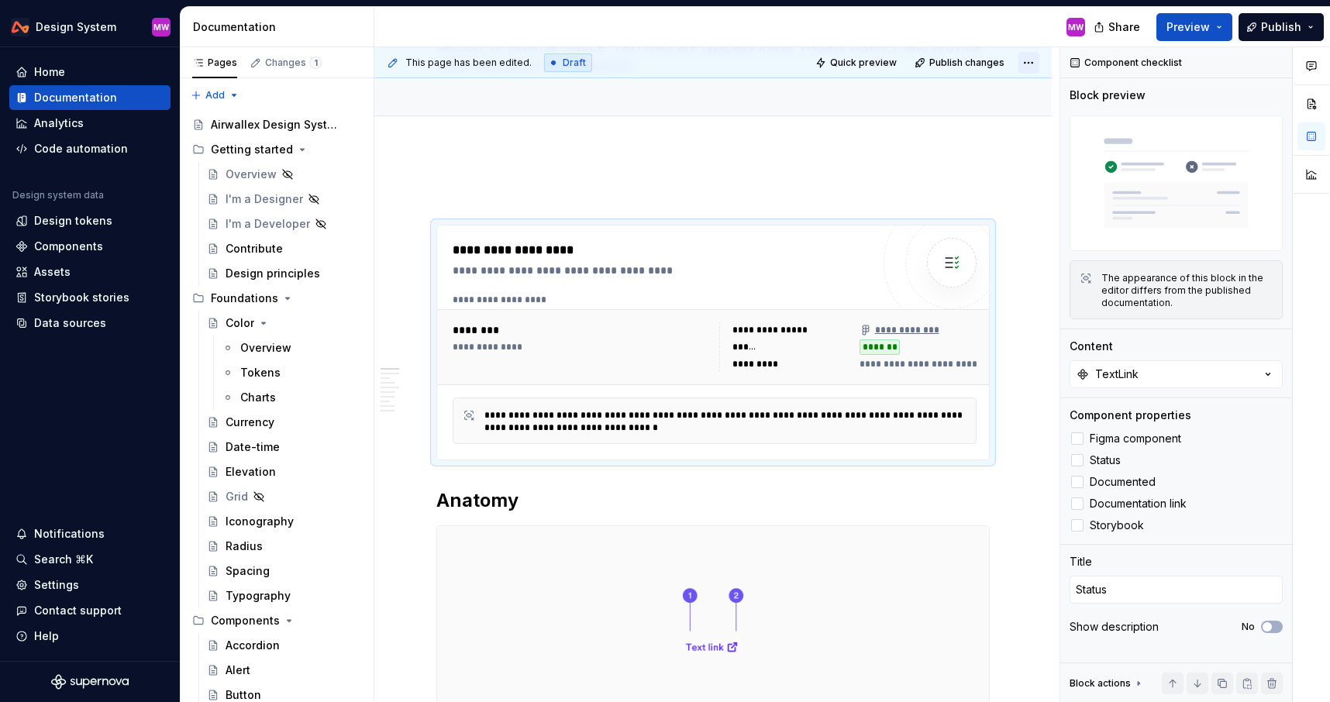
click at [1041, 63] on html "Design System MW Home Documentation Analytics Code automation Design system dat…" at bounding box center [665, 351] width 1330 height 702
click at [1040, 62] on html "Design System MW Home Documentation Analytics Code automation Design system dat…" at bounding box center [665, 351] width 1330 height 702
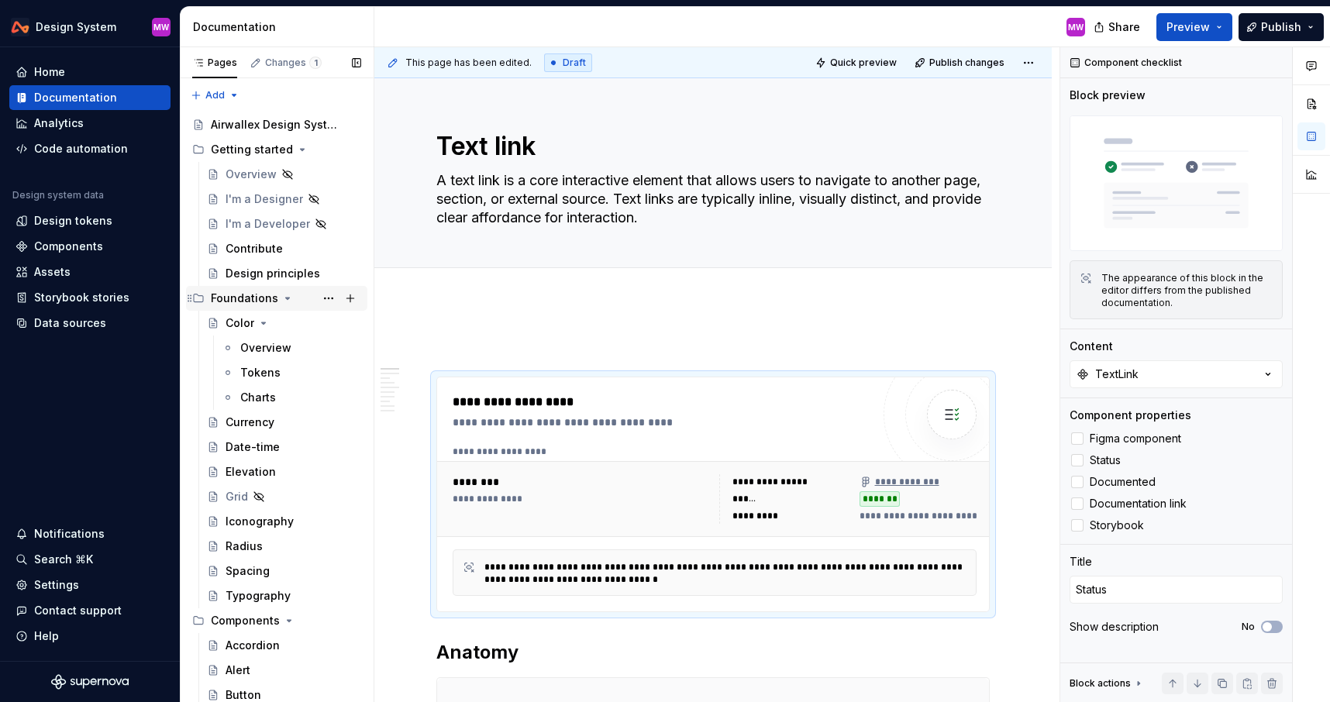
type textarea "*"
click at [63, 299] on div "Storybook stories" at bounding box center [81, 298] width 95 height 16
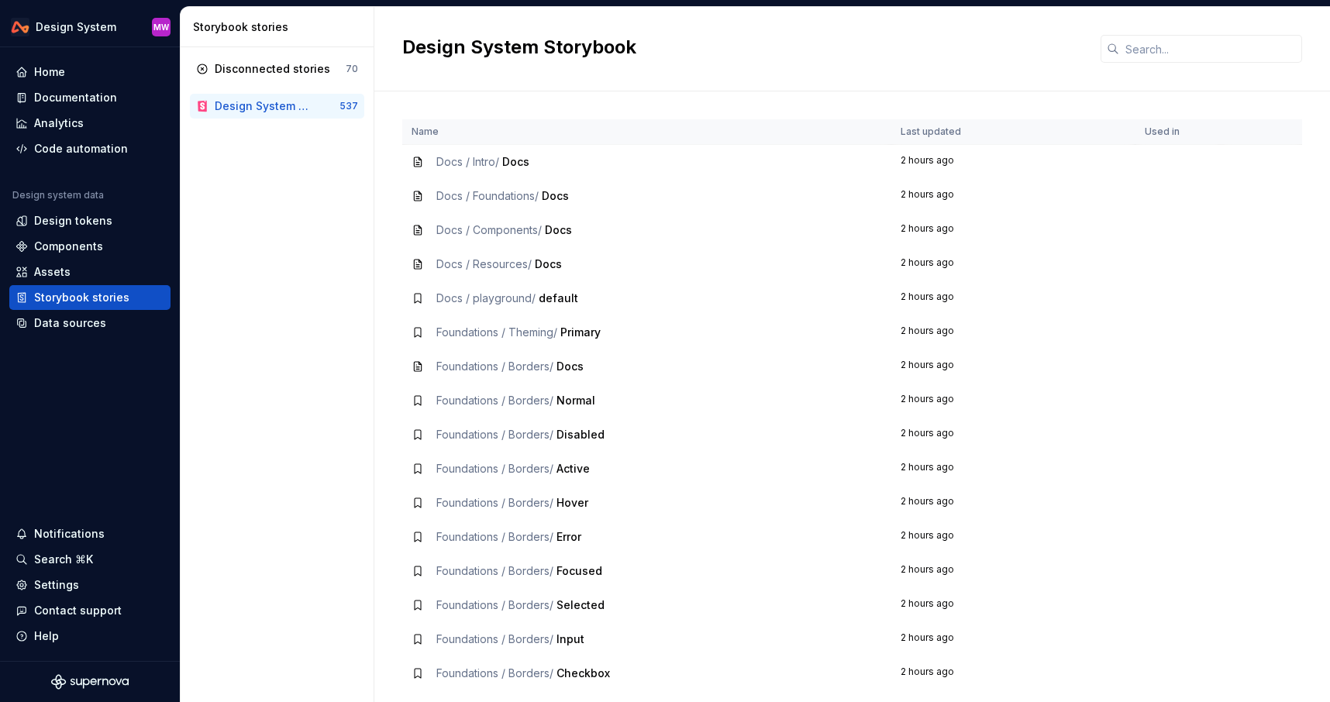
click at [574, 195] on div "Docs / Foundations / Docs" at bounding box center [647, 196] width 471 height 16
click at [552, 230] on span "Docs" at bounding box center [558, 229] width 27 height 13
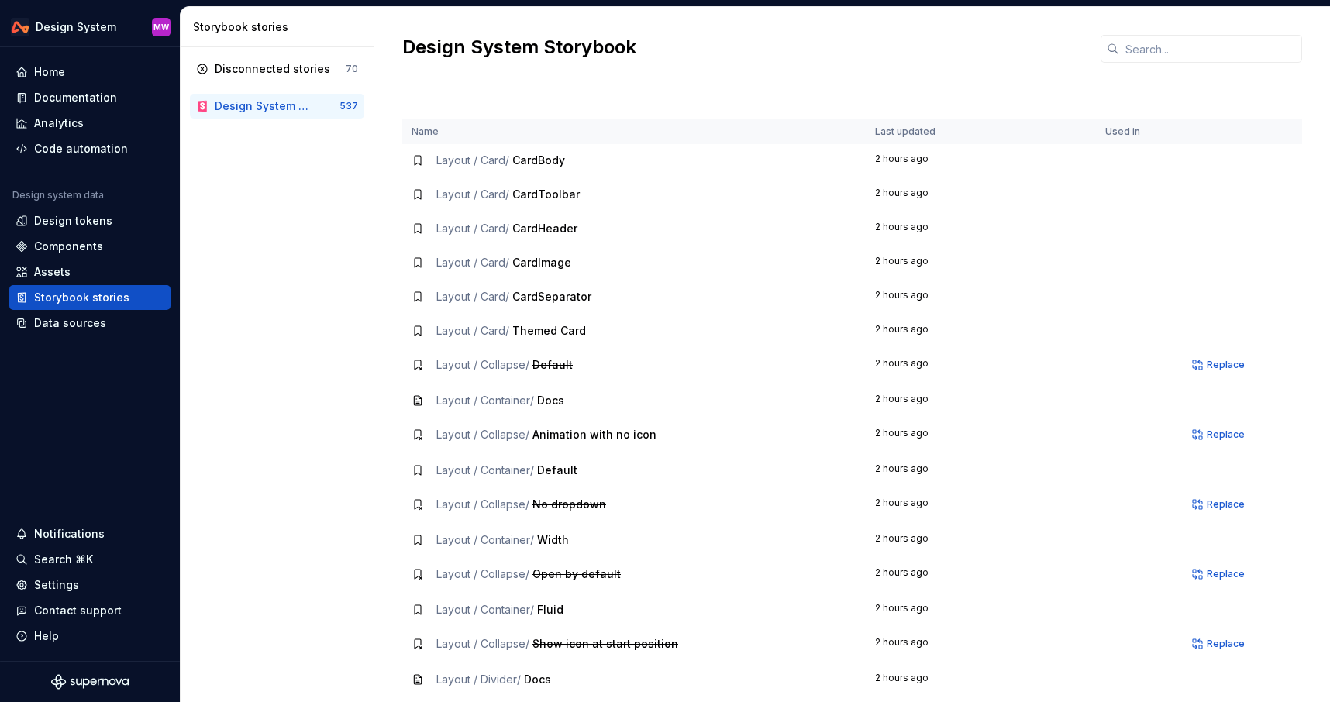
scroll to position [1766, 0]
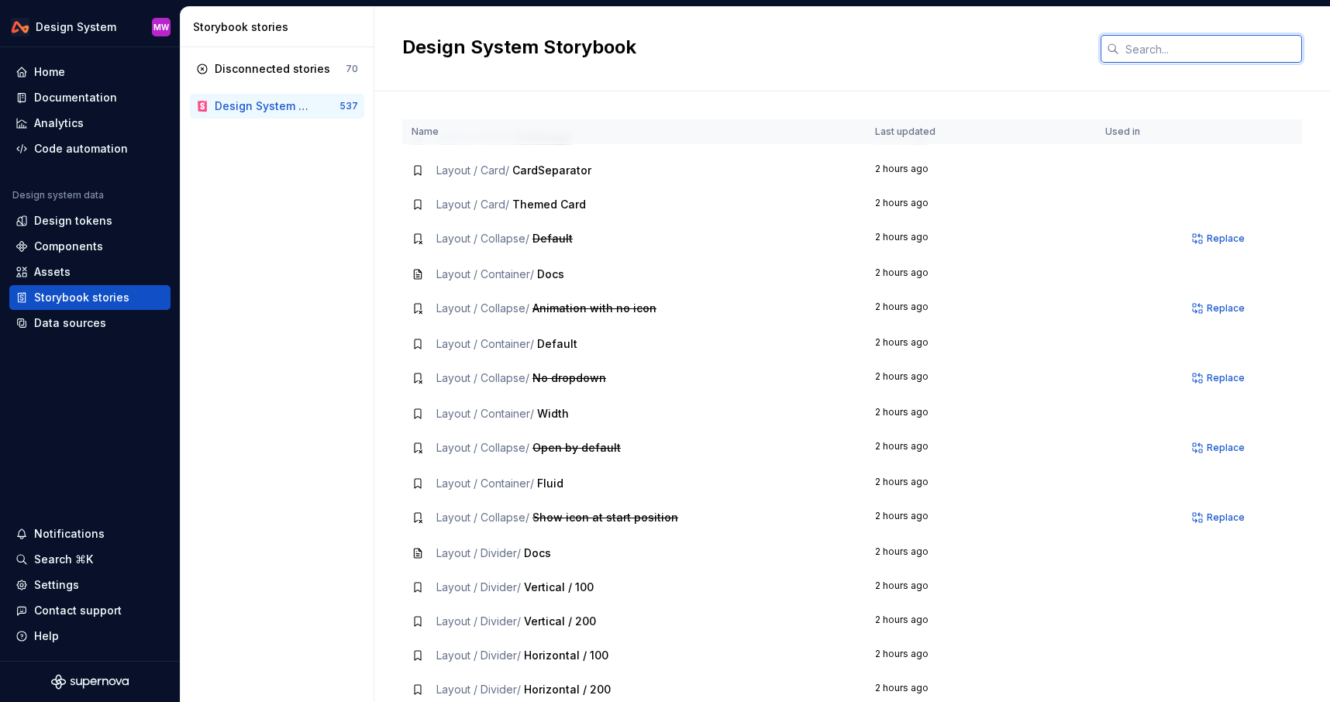
click at [1161, 40] on input "text" at bounding box center [1210, 49] width 183 height 28
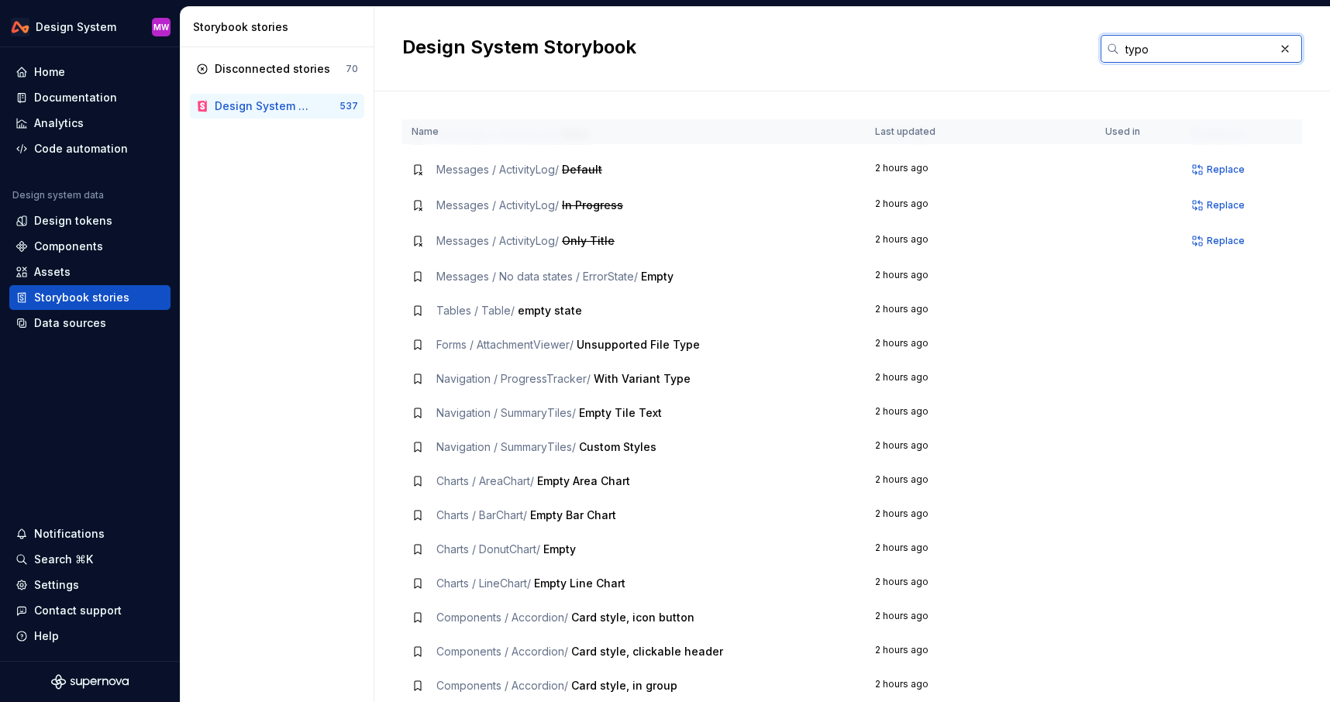
scroll to position [0, 0]
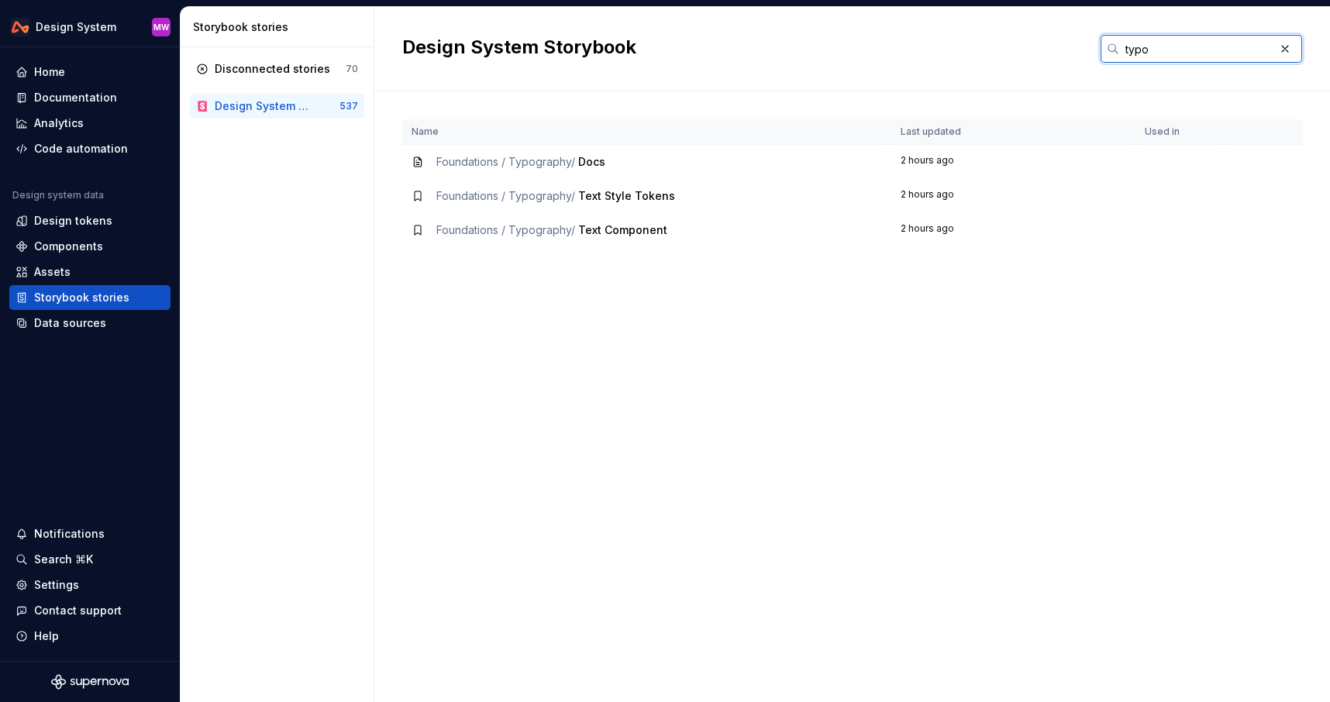
type input "typo"
click at [644, 236] on span "Text Component" at bounding box center [622, 229] width 89 height 13
click at [631, 192] on span "Text Style Tokens" at bounding box center [626, 195] width 97 height 13
click at [598, 162] on span "Docs" at bounding box center [591, 161] width 27 height 13
click at [274, 72] on div "Disconnected stories" at bounding box center [272, 69] width 115 height 16
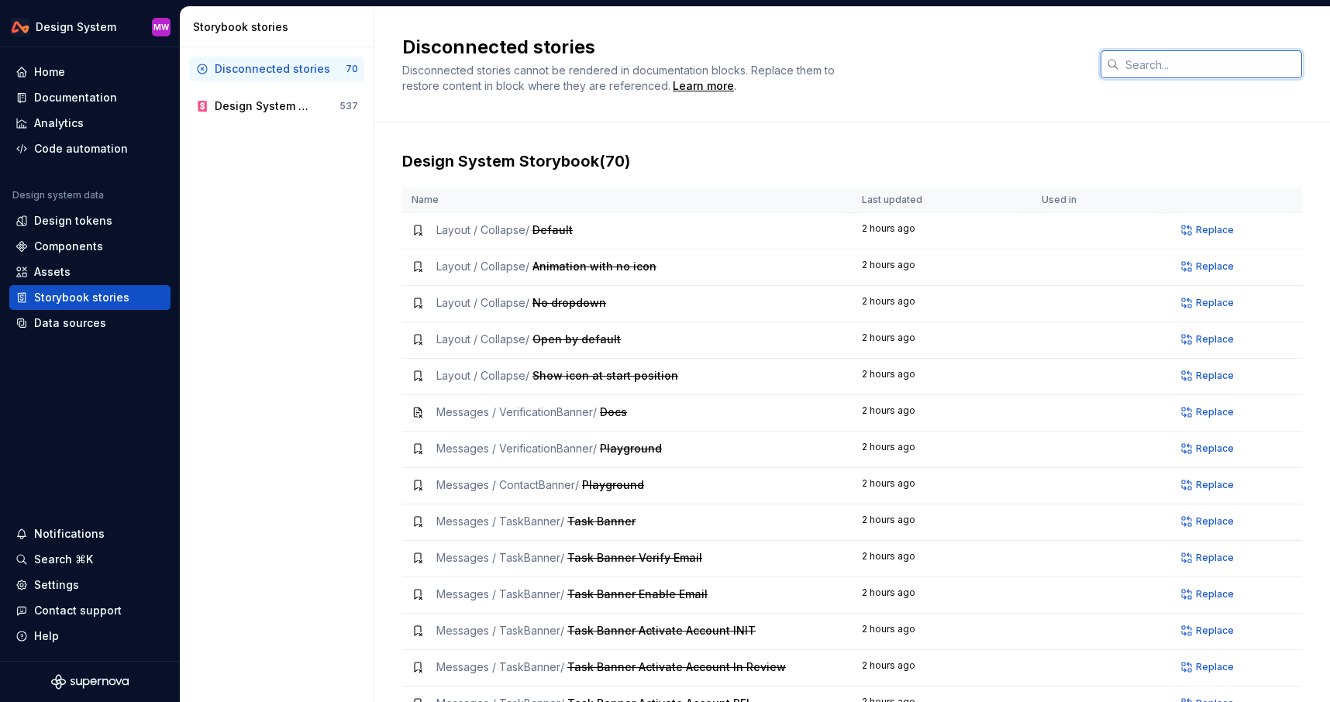
click at [1170, 70] on input "text" at bounding box center [1210, 64] width 183 height 28
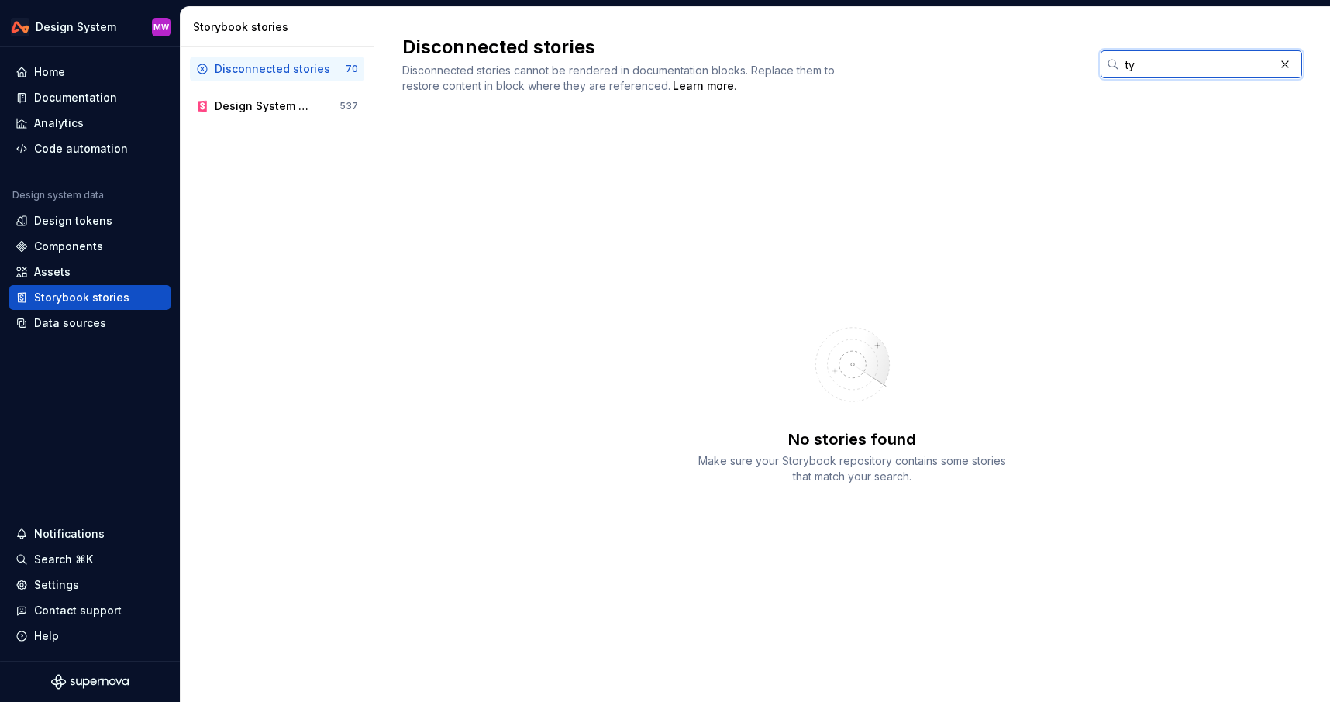
type input "t"
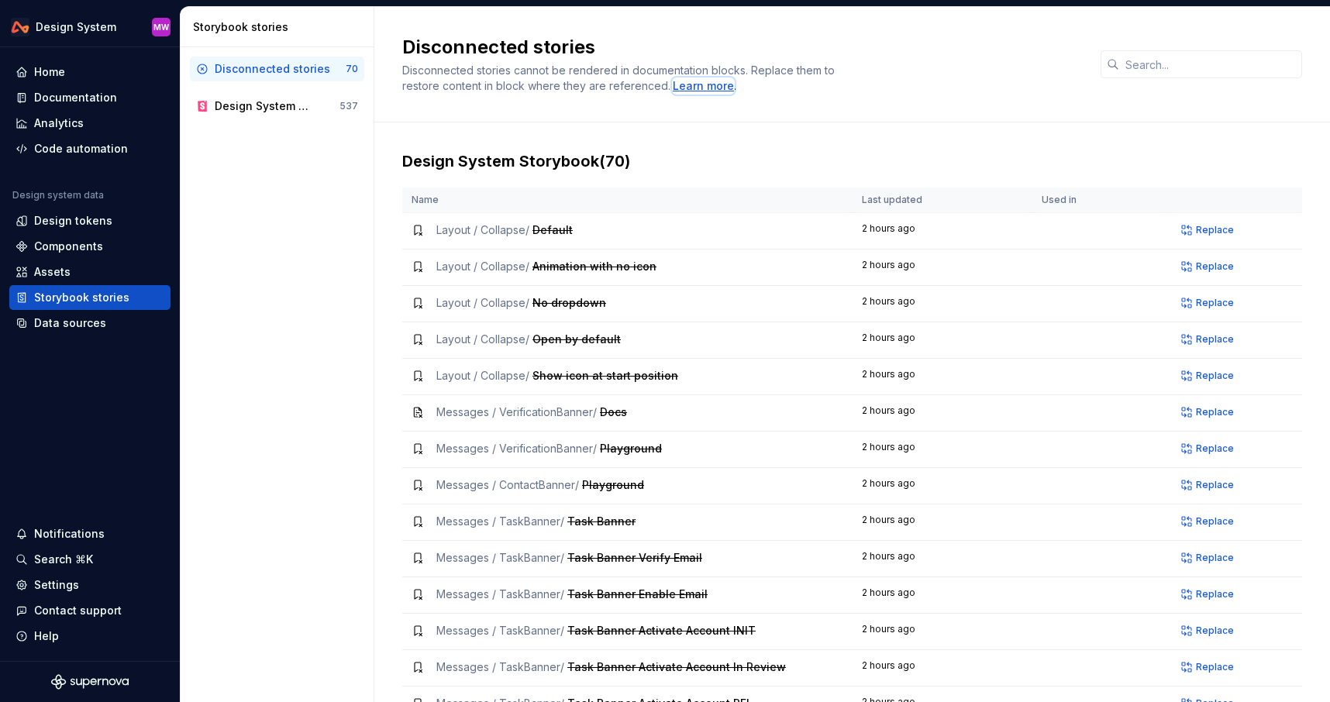
click at [717, 84] on div "Learn more" at bounding box center [703, 86] width 61 height 16
click at [1082, 226] on td at bounding box center [1099, 231] width 135 height 36
click at [305, 109] on div "Design System Storybook" at bounding box center [265, 106] width 100 height 16
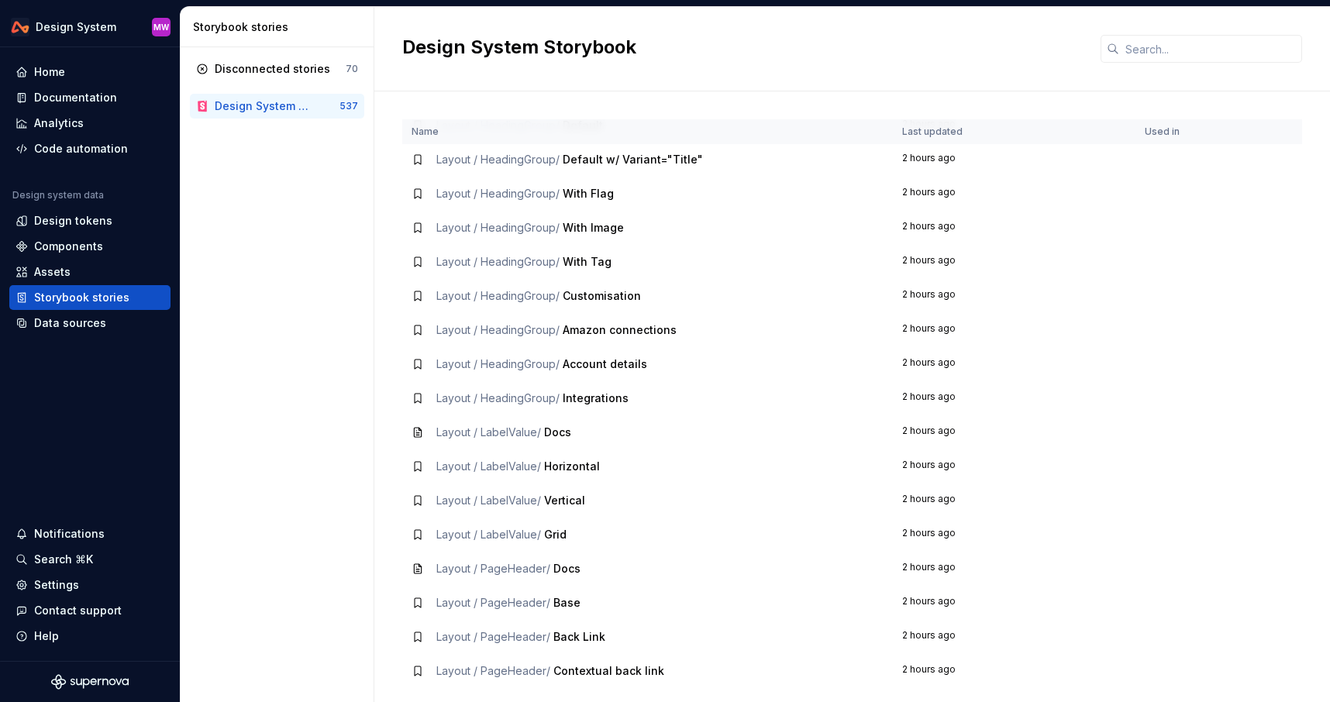
scroll to position [3236, 0]
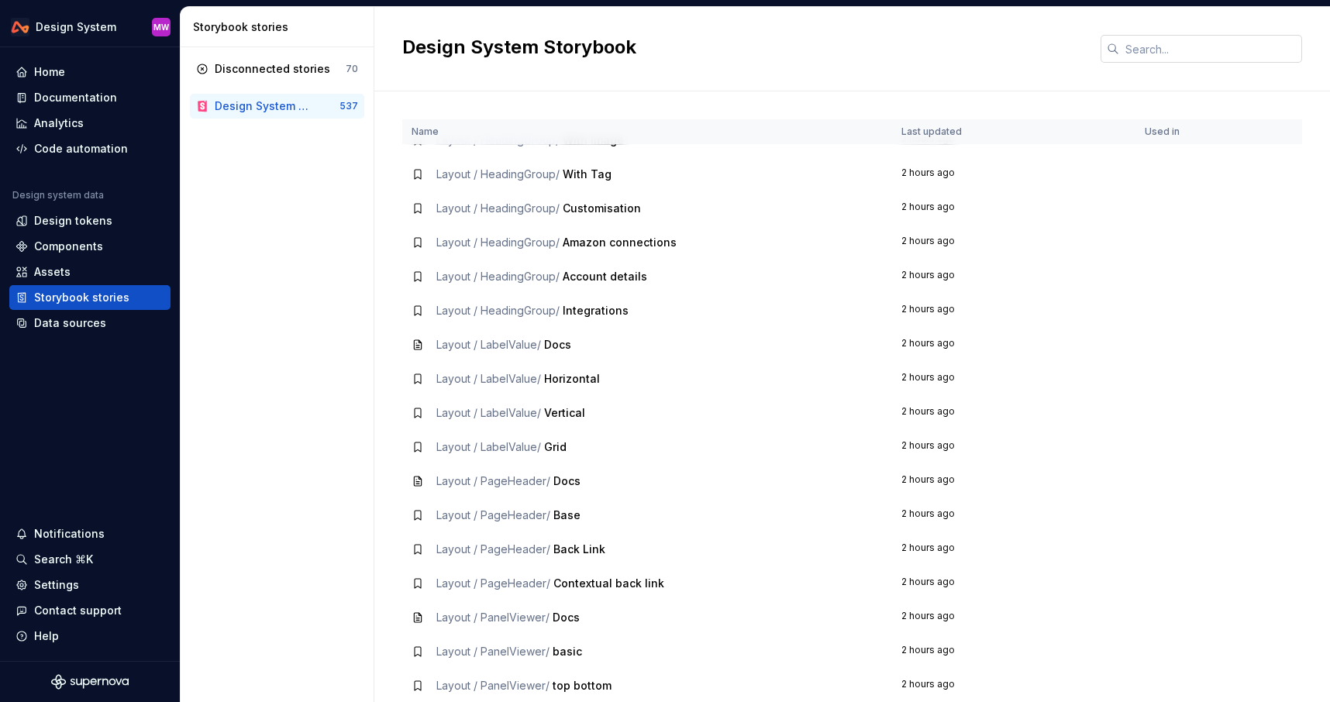
click at [1155, 47] on input "text" at bounding box center [1210, 49] width 183 height 28
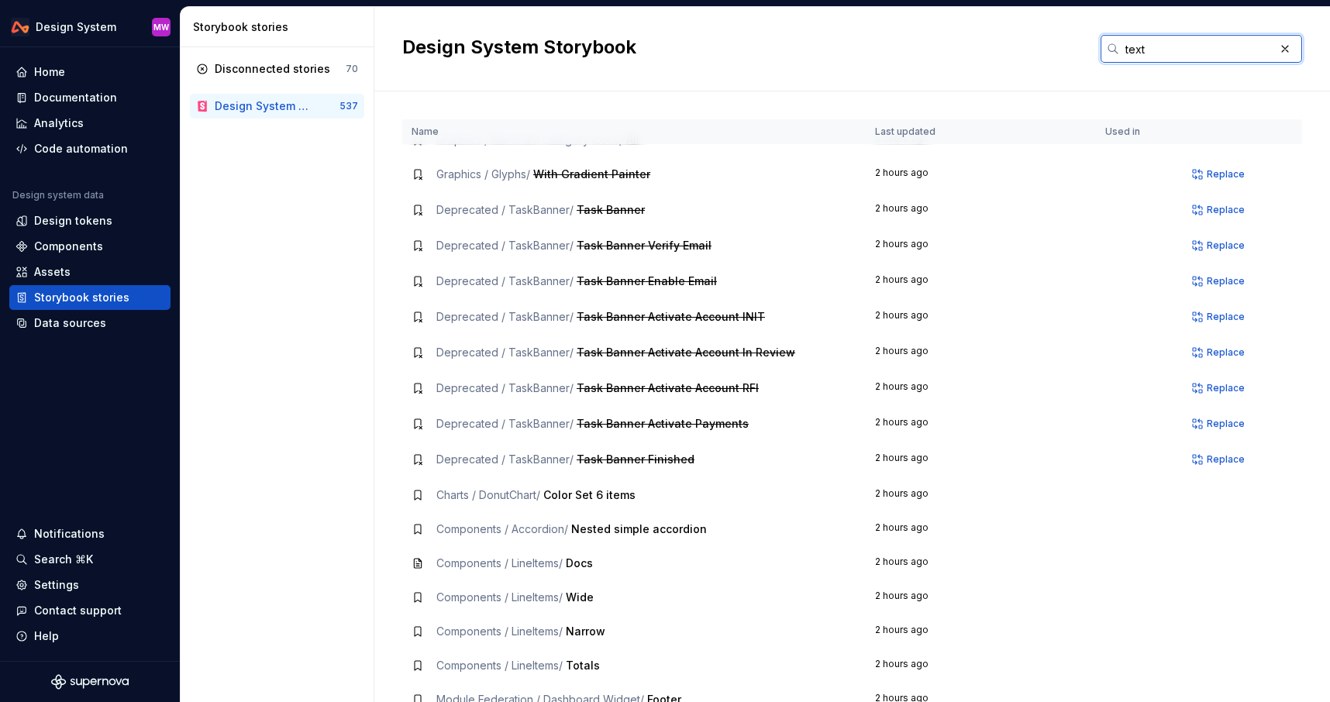
scroll to position [159, 0]
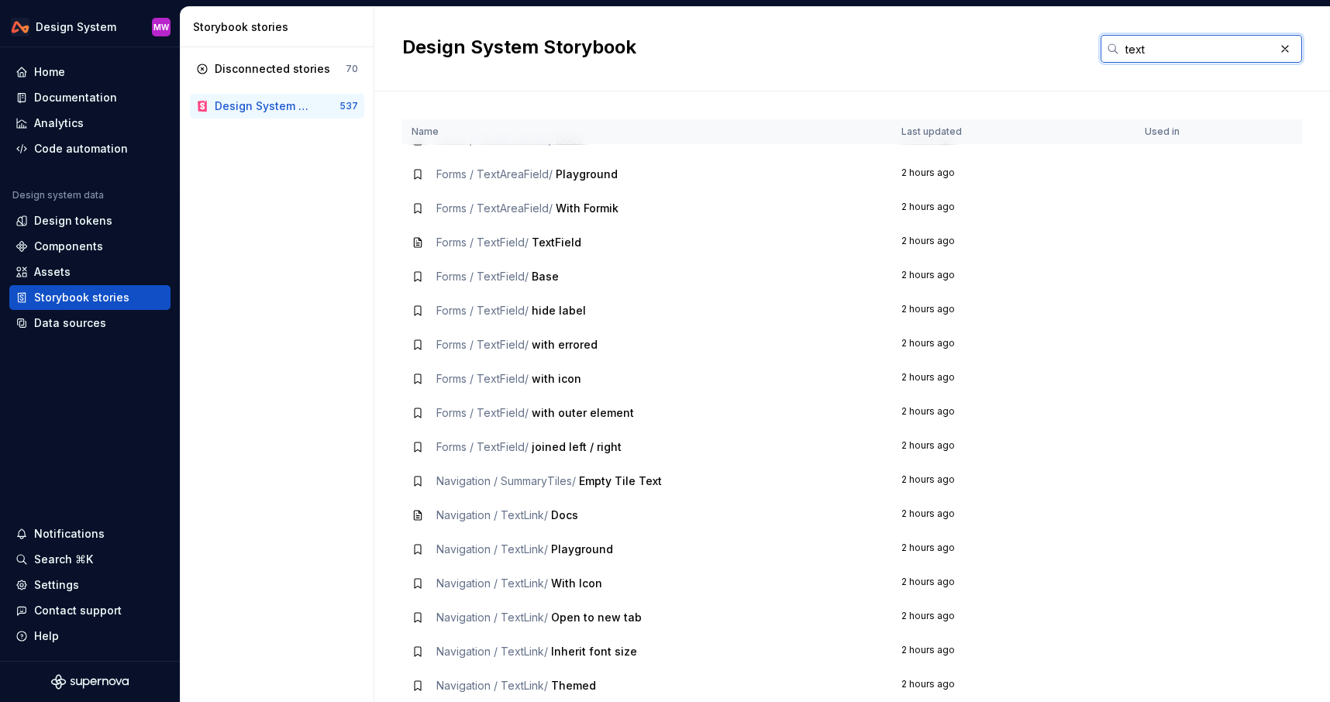
type input "text"
click at [574, 515] on span "Docs" at bounding box center [564, 514] width 27 height 13
click at [412, 512] on icon at bounding box center [418, 515] width 12 height 12
click at [419, 548] on icon at bounding box center [418, 549] width 12 height 12
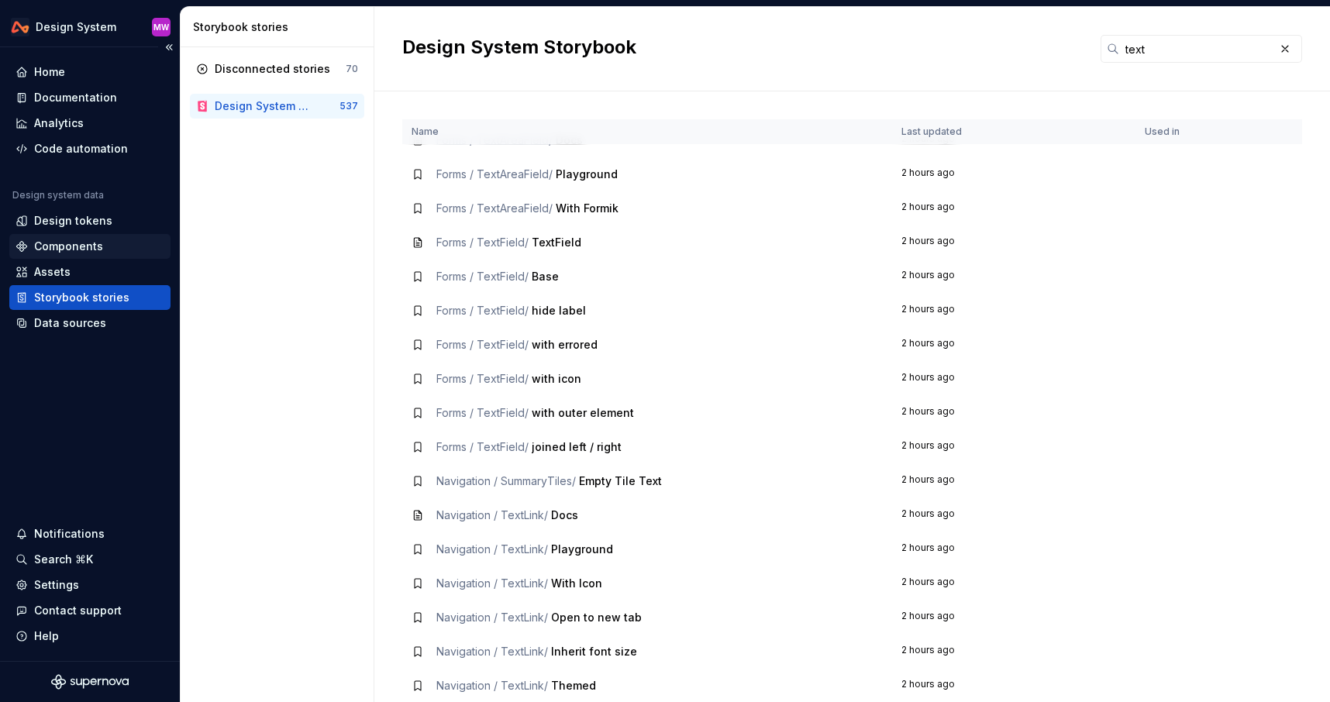
click at [62, 246] on div "Components" at bounding box center [68, 247] width 69 height 16
click at [78, 98] on div "Documentation" at bounding box center [75, 98] width 83 height 16
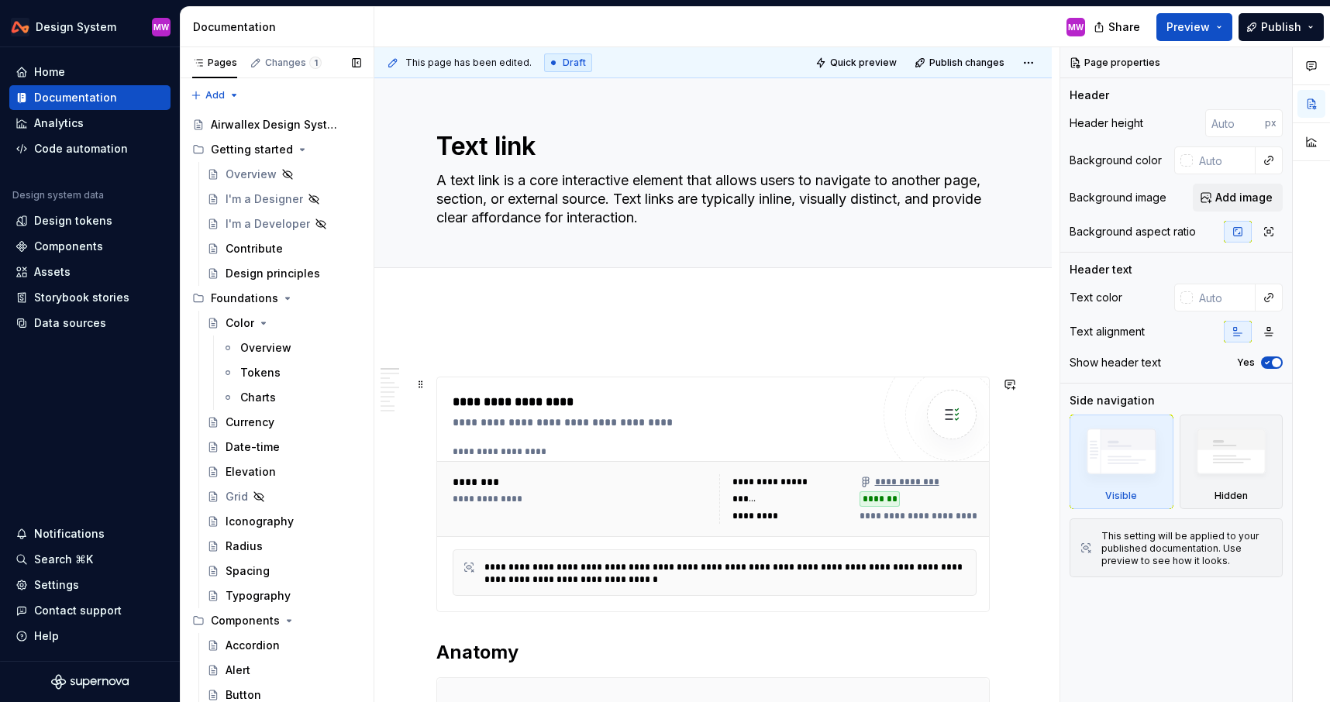
click at [947, 519] on span "**********" at bounding box center [1028, 516] width 336 height 12
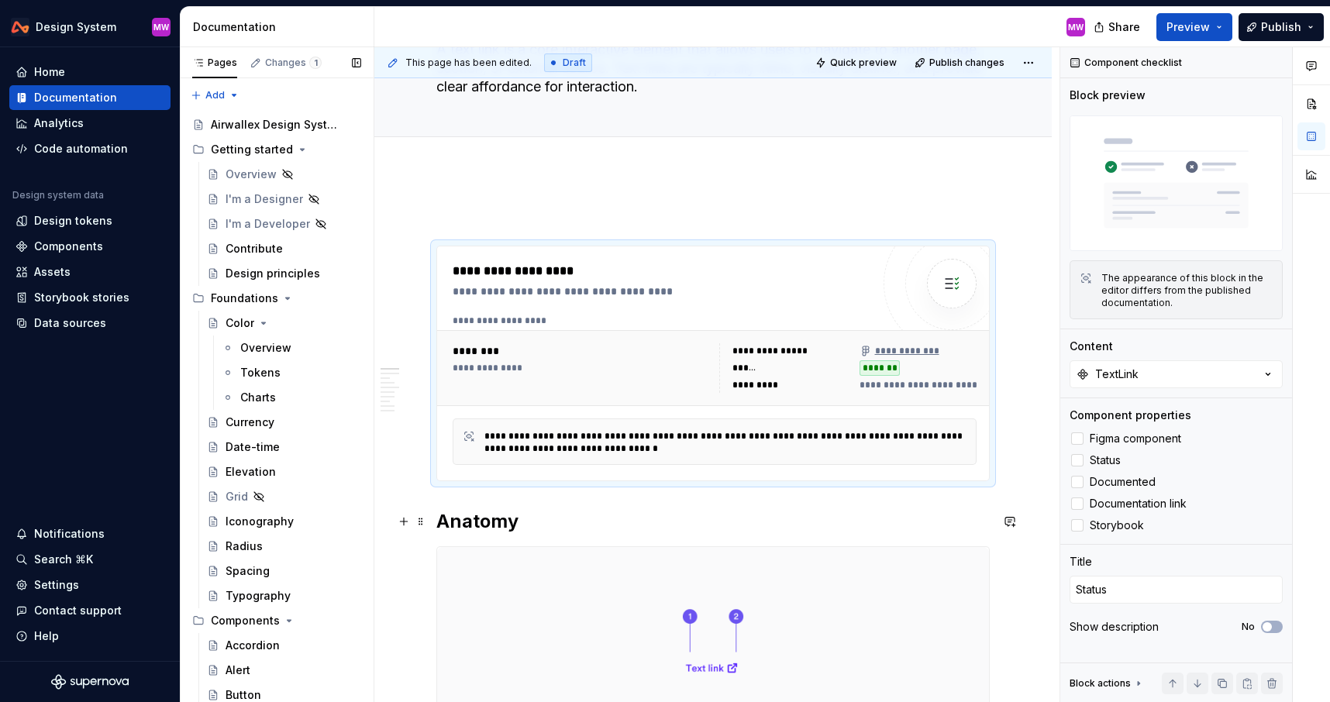
scroll to position [253, 0]
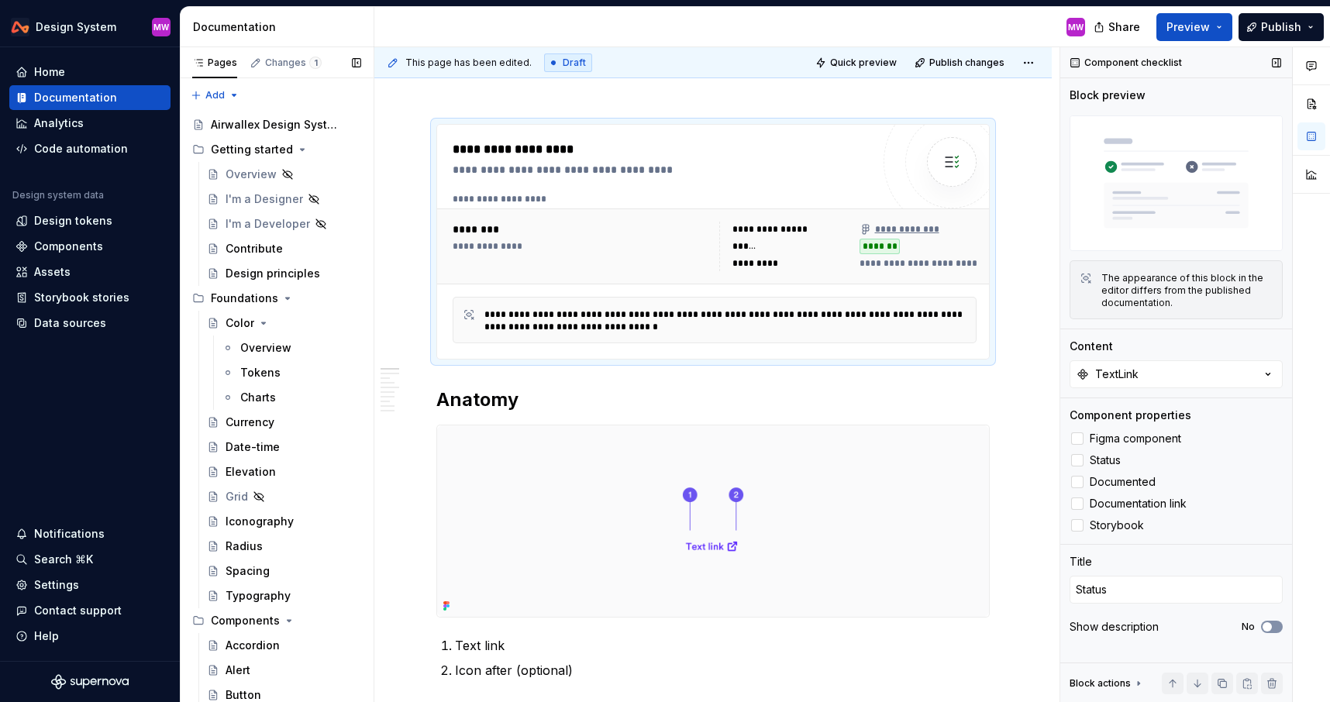
click at [1270, 624] on span "button" at bounding box center [1267, 626] width 9 height 9
click at [1272, 627] on span "button" at bounding box center [1276, 626] width 9 height 9
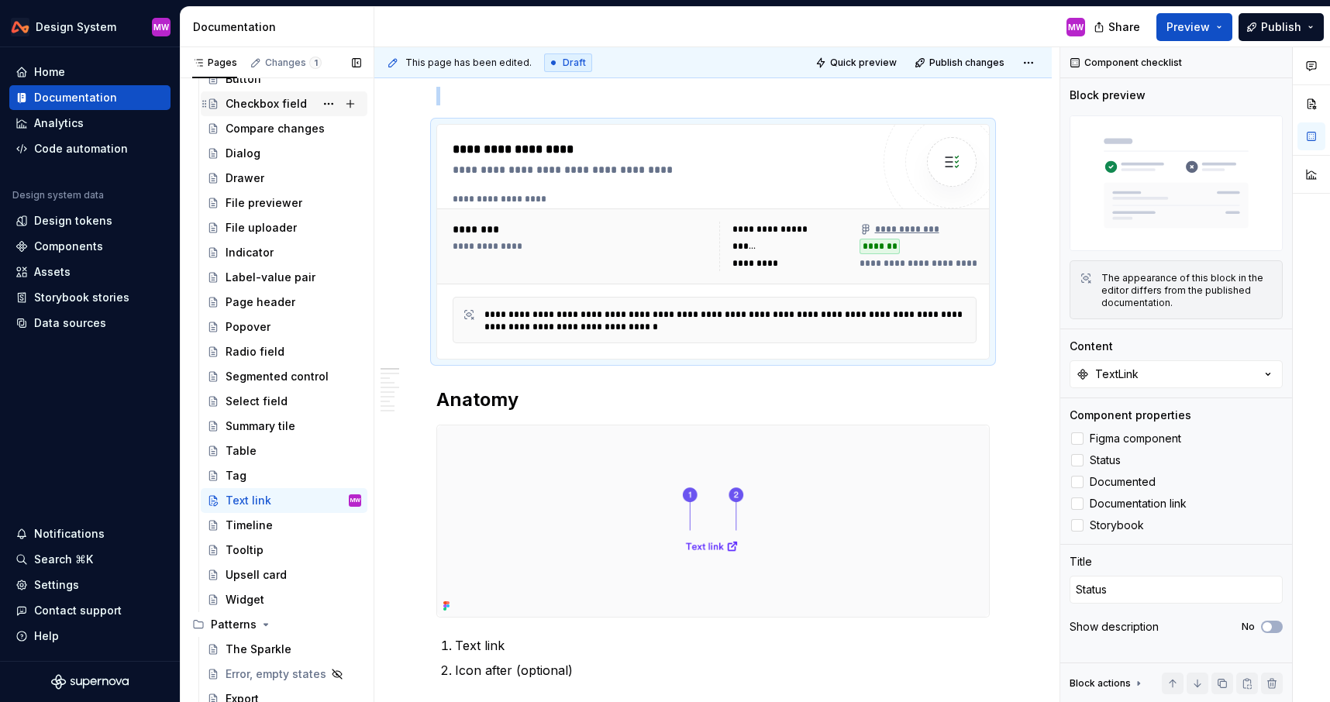
scroll to position [587, 0]
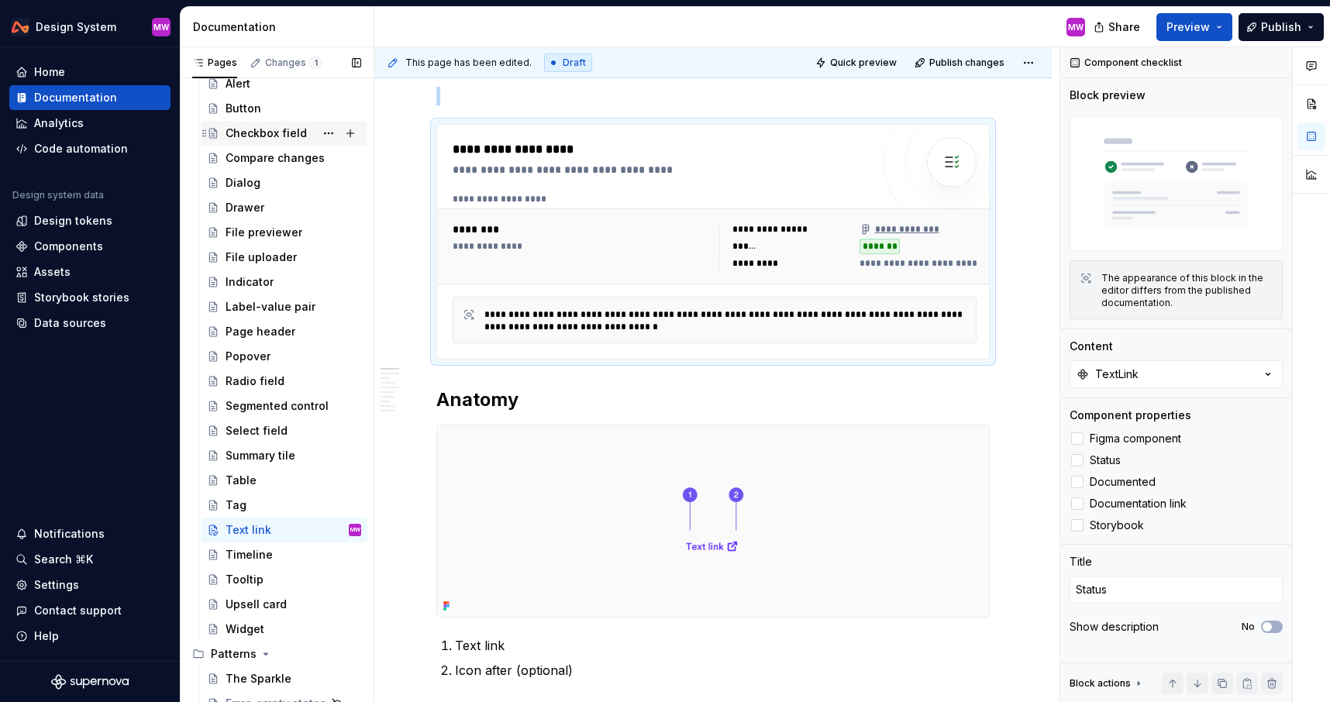
click at [245, 101] on div "Button" at bounding box center [294, 109] width 136 height 16
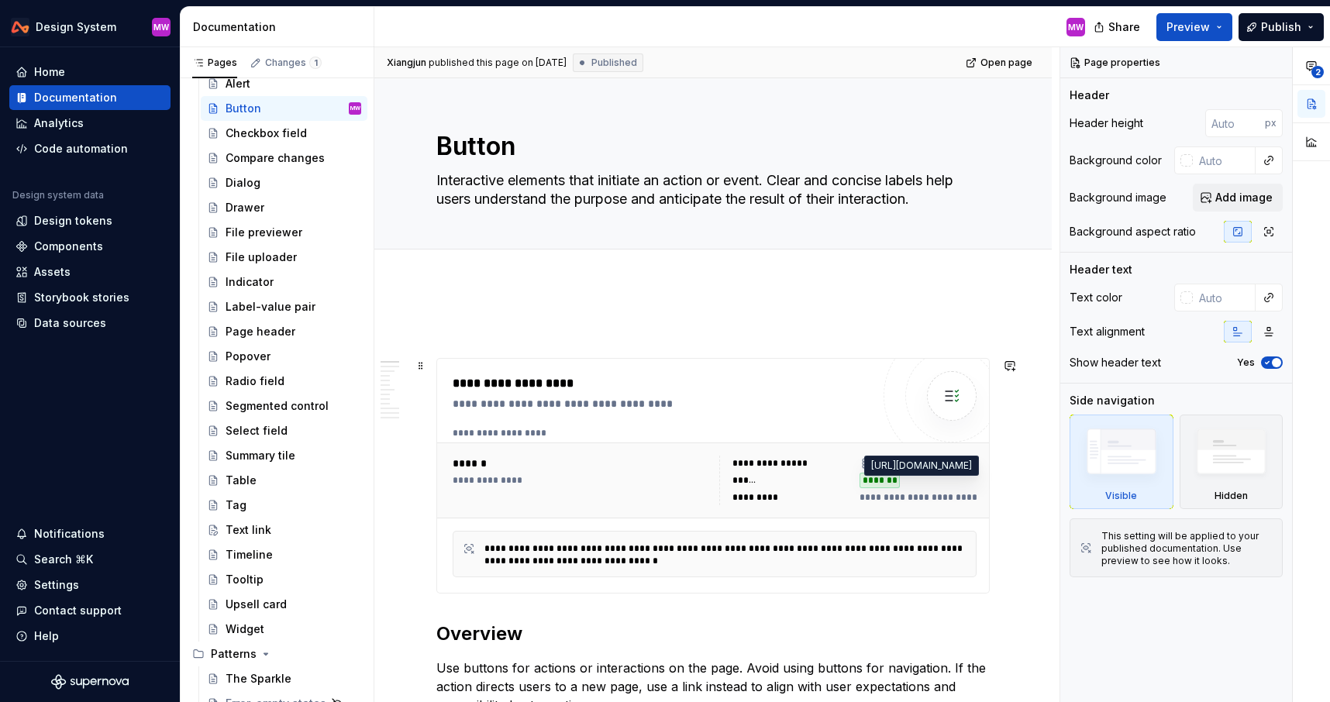
click at [917, 498] on span "**********" at bounding box center [975, 497] width 231 height 12
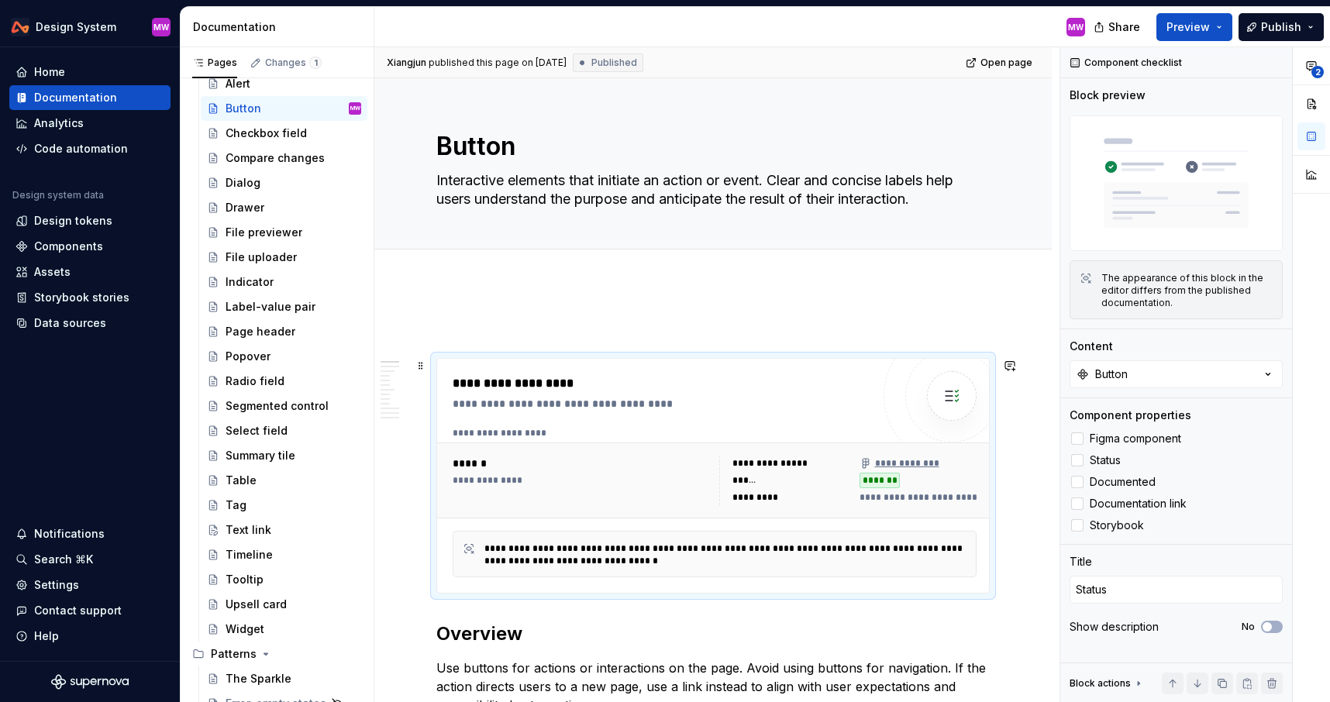
click at [947, 500] on span "**********" at bounding box center [975, 497] width 231 height 12
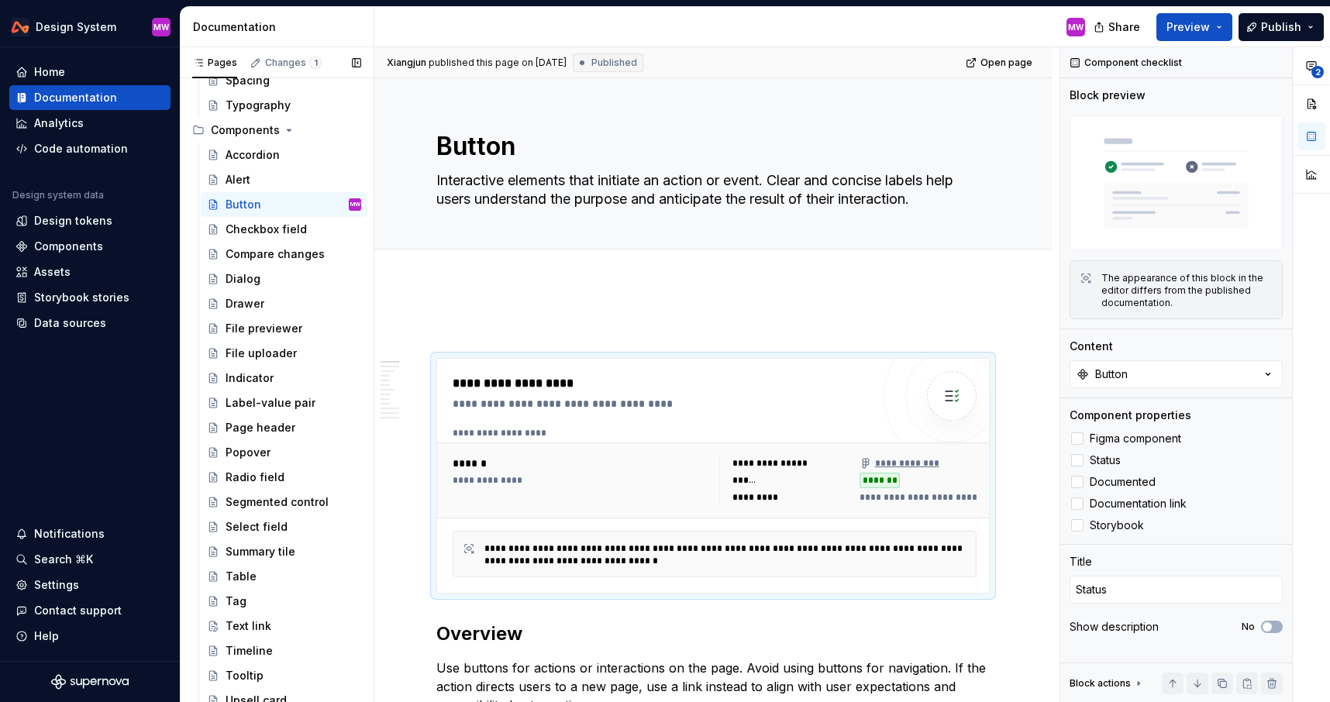
scroll to position [479, 0]
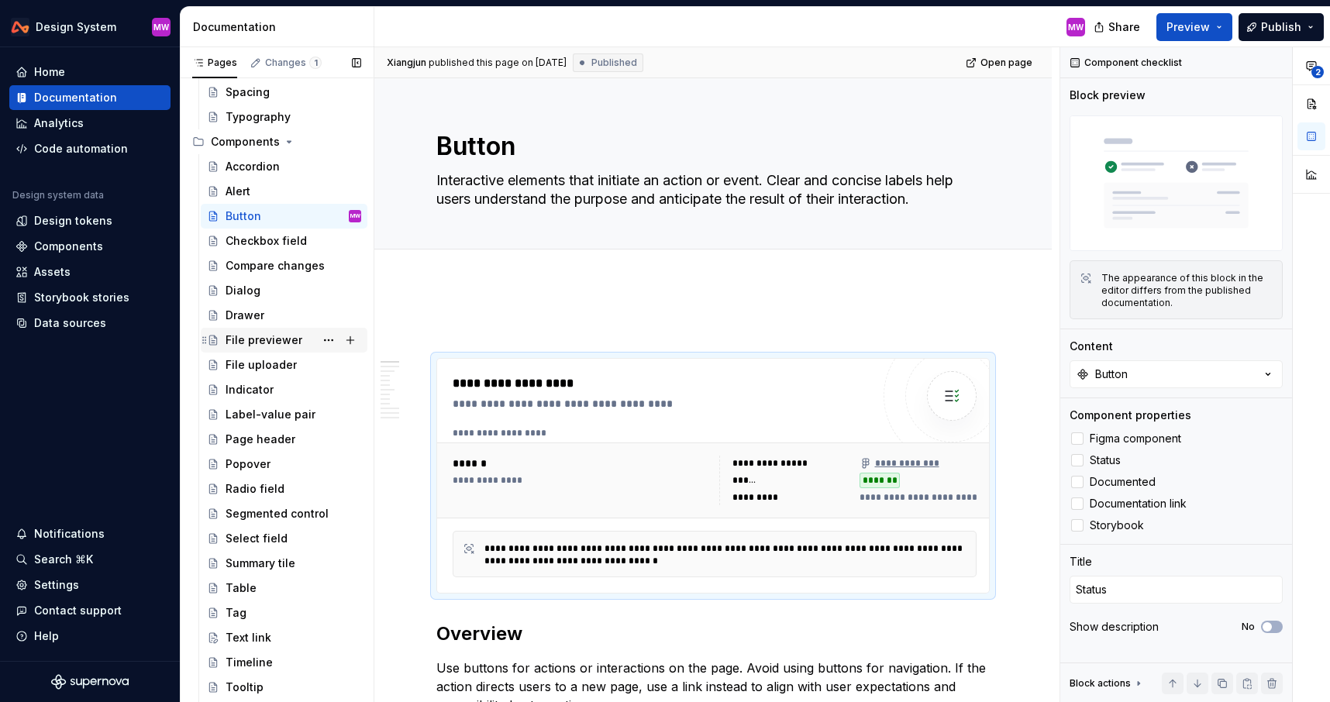
click at [254, 341] on div "File previewer" at bounding box center [264, 341] width 77 height 16
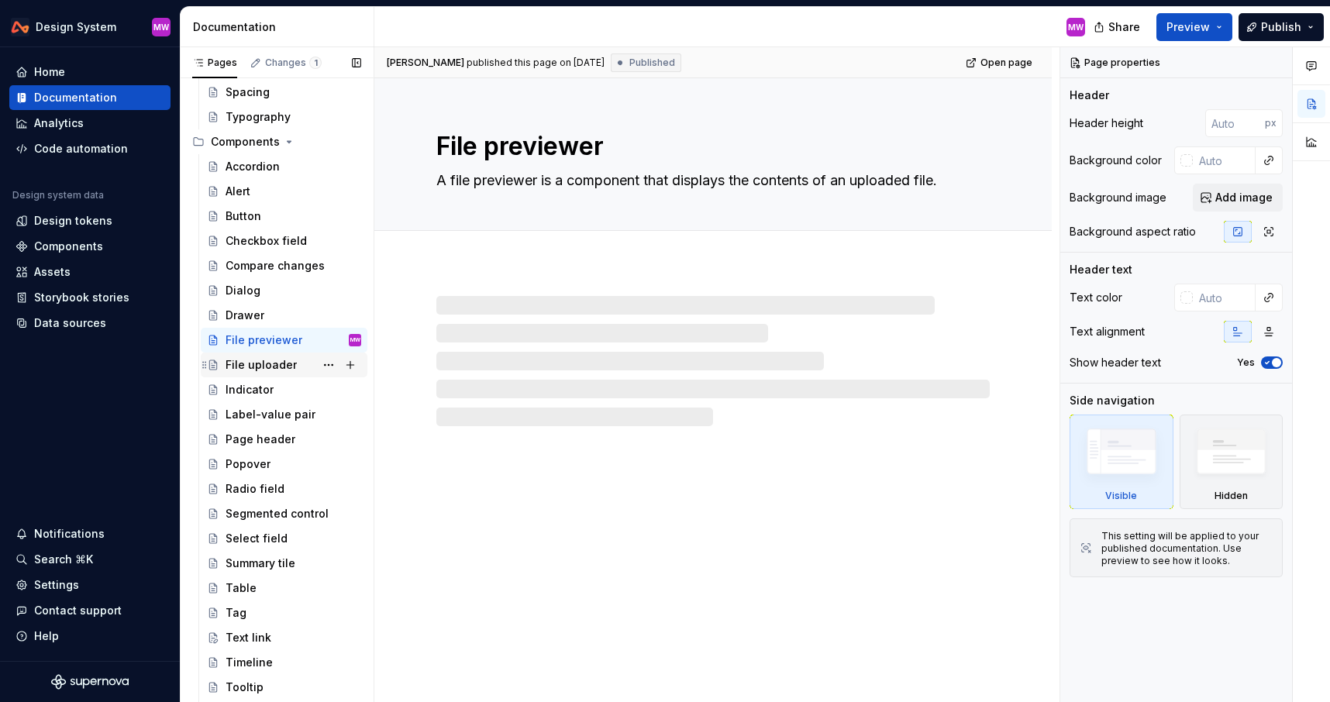
click at [264, 362] on div "File uploader" at bounding box center [261, 365] width 71 height 16
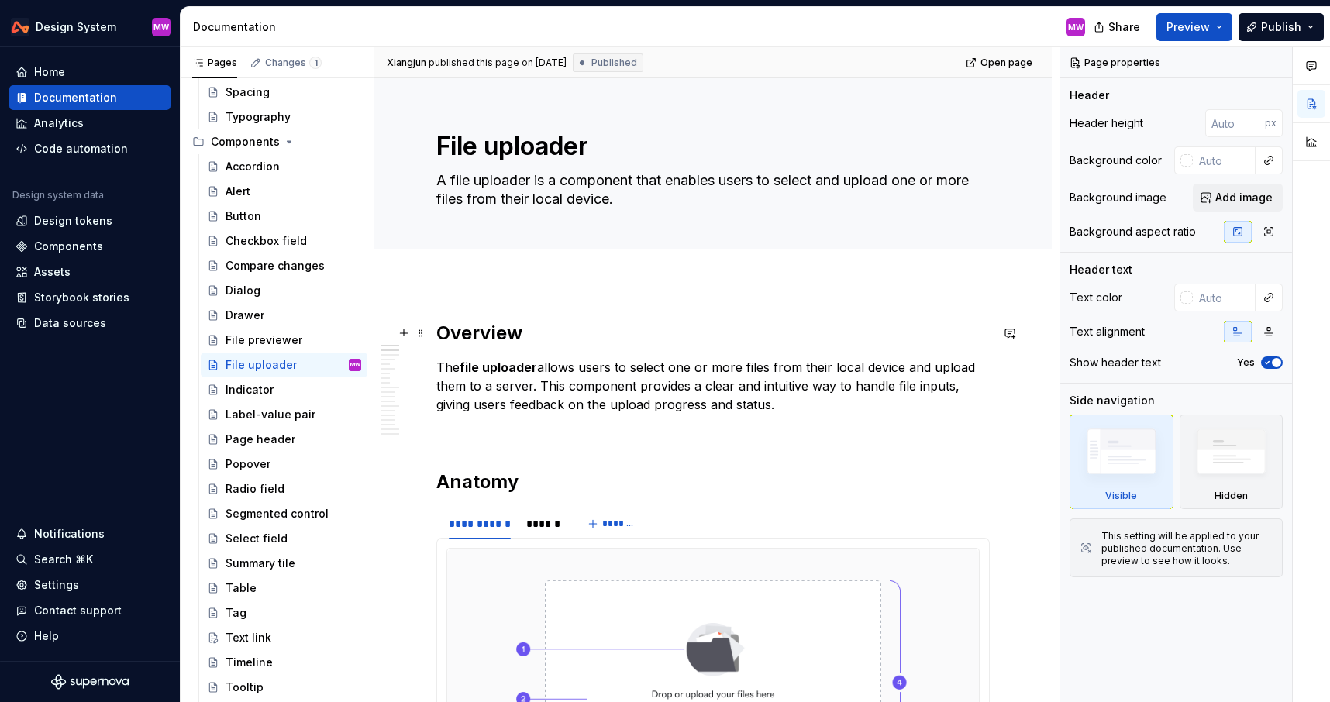
type textarea "*"
click at [440, 333] on h2 "Overview" at bounding box center [712, 333] width 553 height 25
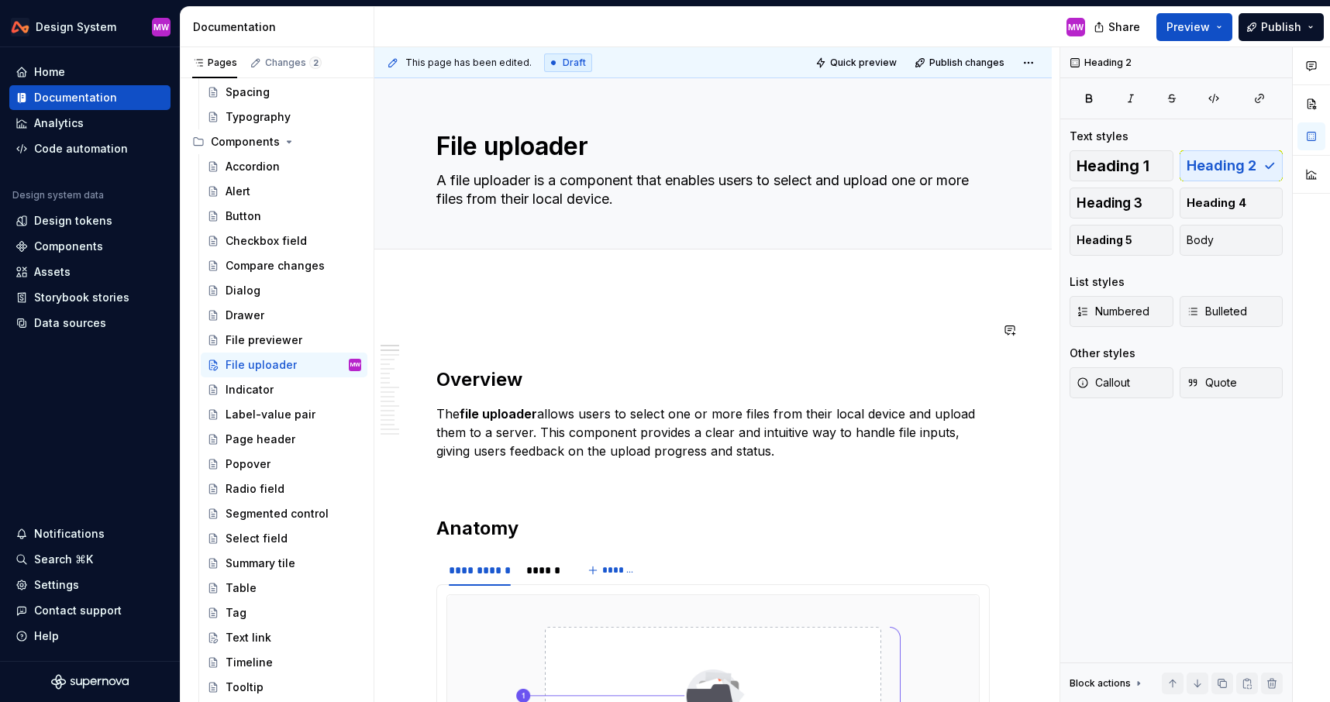
click at [456, 333] on p at bounding box center [712, 330] width 553 height 19
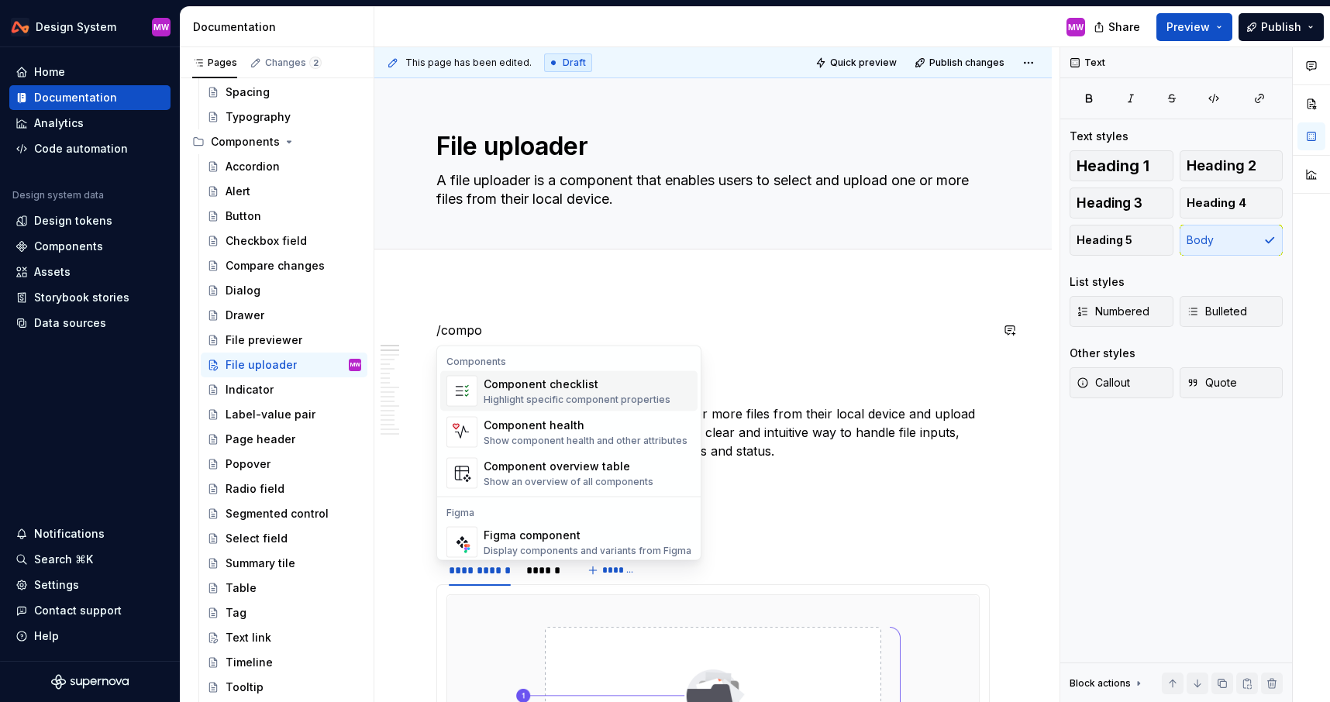
click at [537, 389] on div "Component checklist" at bounding box center [577, 385] width 187 height 16
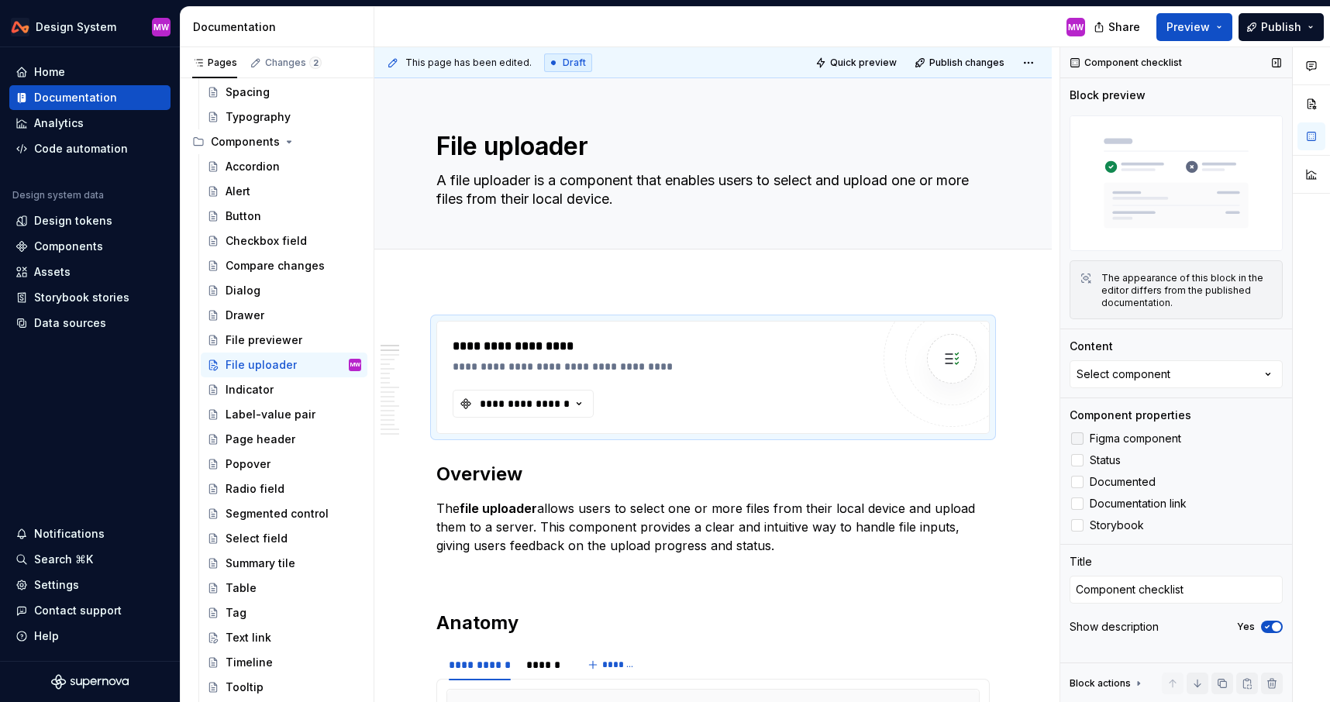
click at [1077, 440] on div at bounding box center [1077, 439] width 12 height 12
click at [1078, 460] on div at bounding box center [1077, 460] width 12 height 12
click at [1084, 528] on label "Storybook" at bounding box center [1176, 525] width 213 height 19
type textarea "*"
click at [1115, 377] on div "Select component" at bounding box center [1124, 375] width 94 height 16
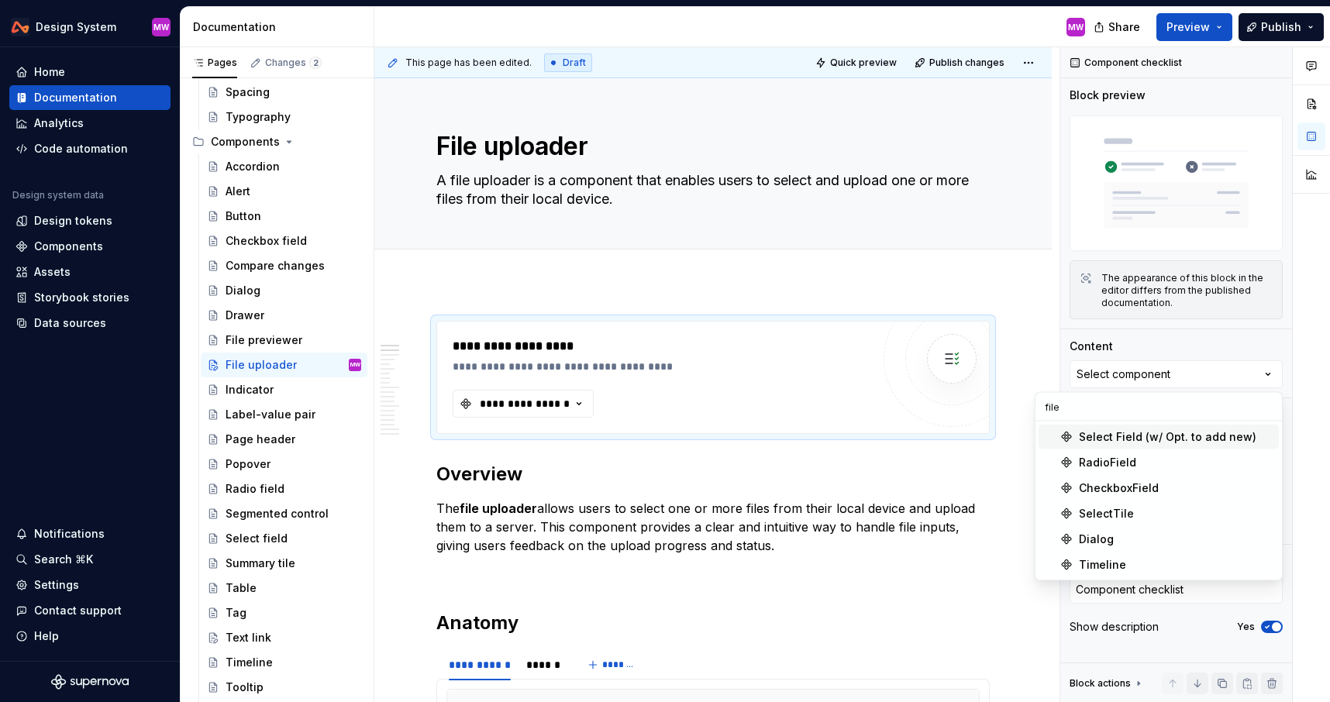
click at [1082, 412] on input "file" at bounding box center [1159, 407] width 246 height 28
click at [1094, 410] on input "file" at bounding box center [1159, 407] width 246 height 28
click at [1072, 403] on input "file" at bounding box center [1159, 407] width 246 height 28
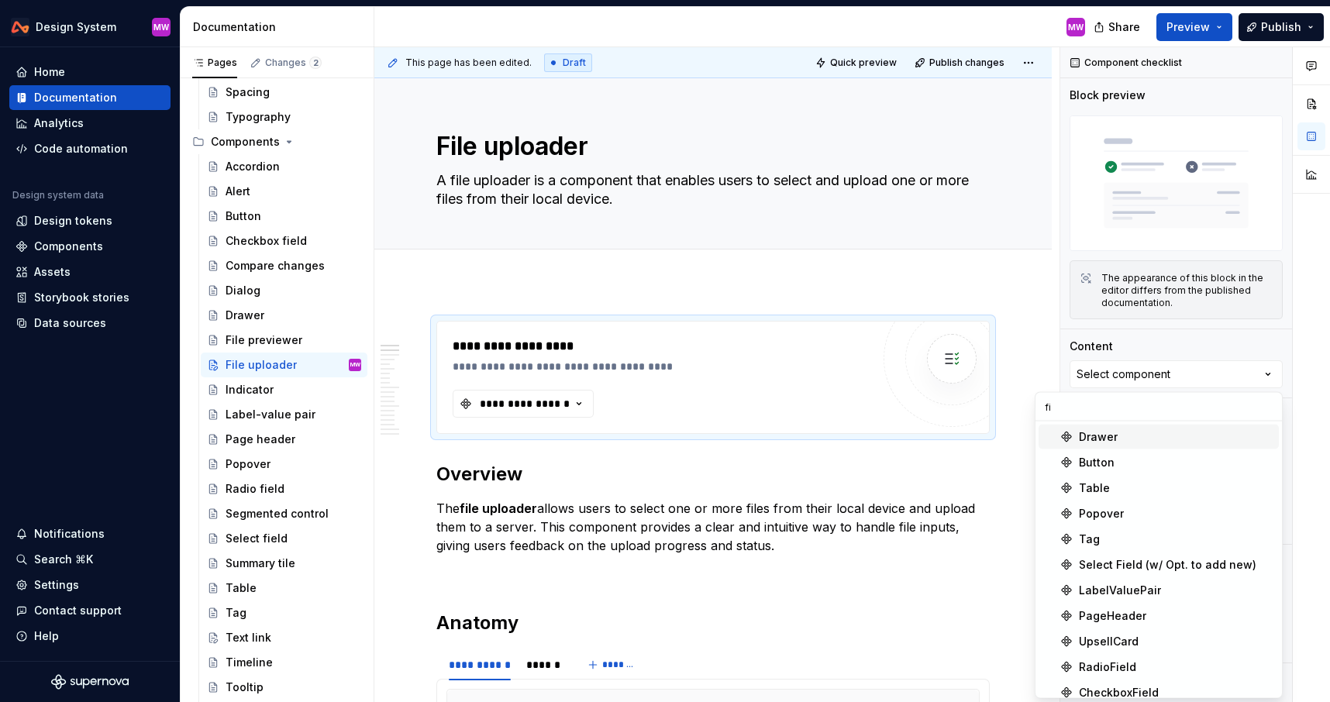
type input "f"
click at [420, 326] on span at bounding box center [421, 329] width 12 height 22
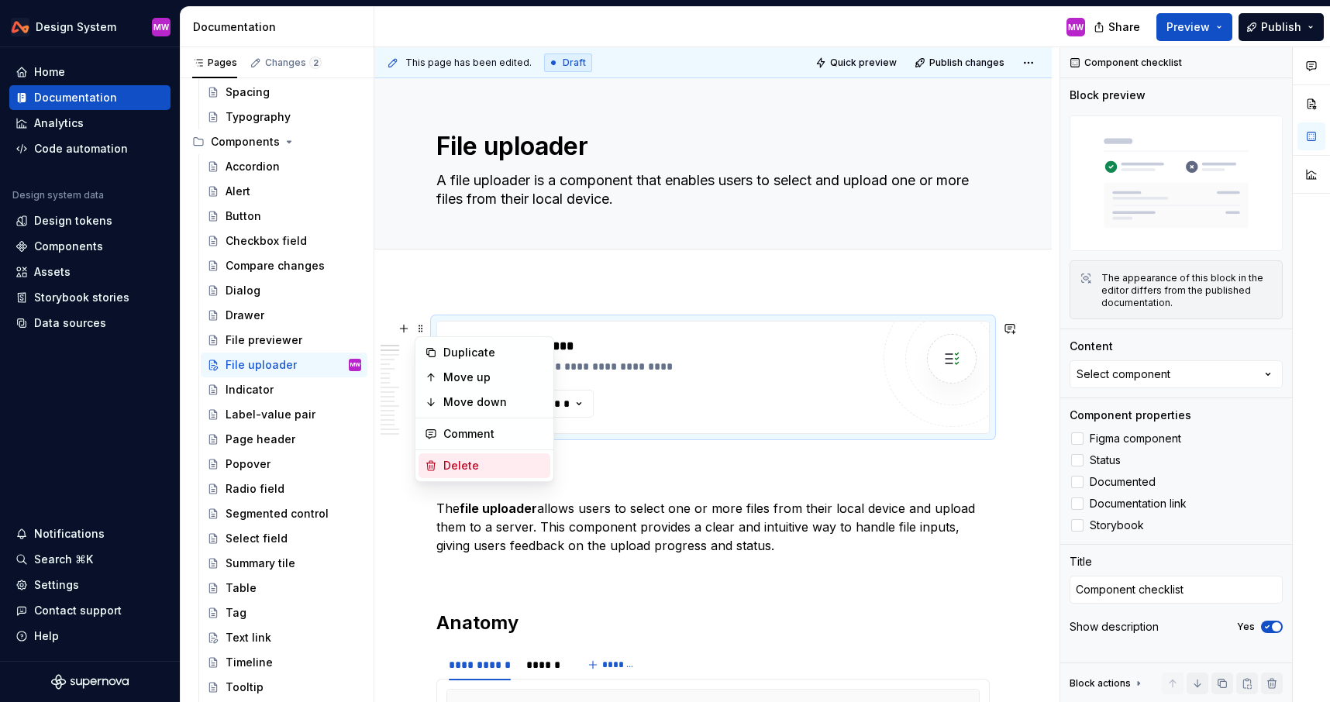
click at [469, 474] on div "Delete" at bounding box center [485, 465] width 132 height 25
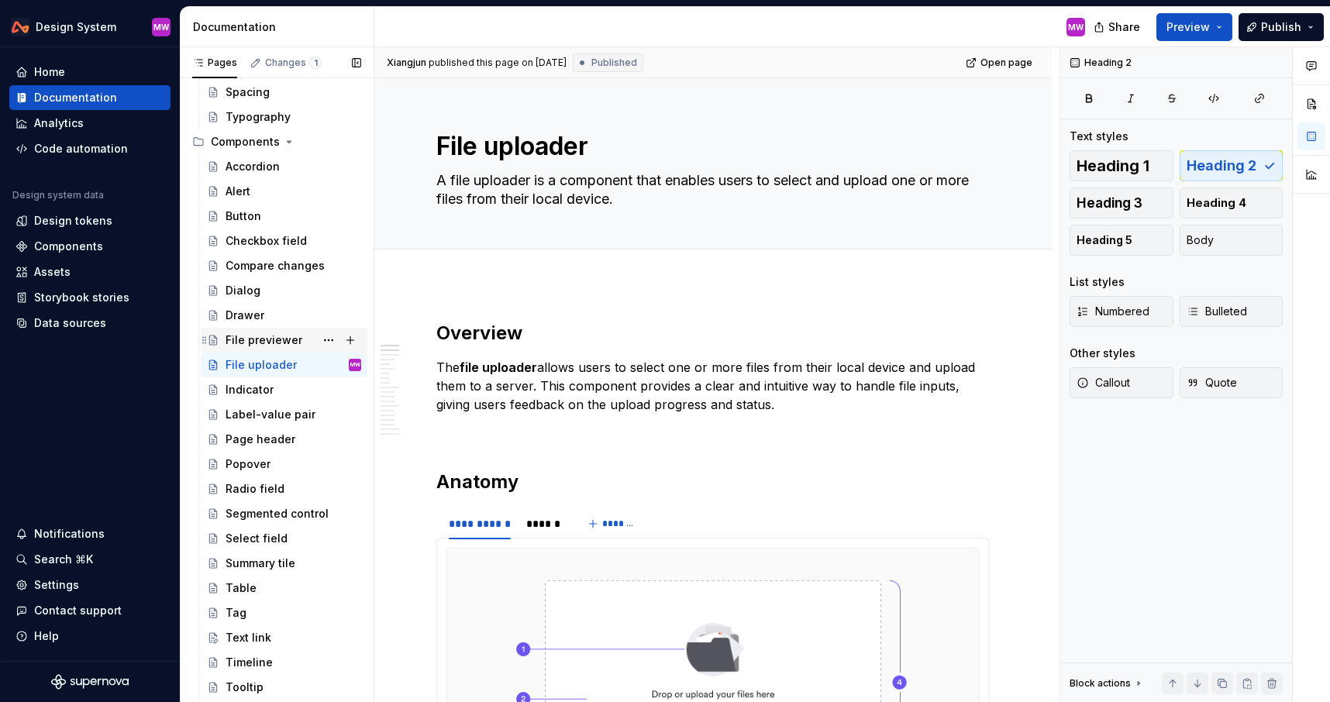
click at [272, 341] on div "File previewer" at bounding box center [264, 341] width 77 height 16
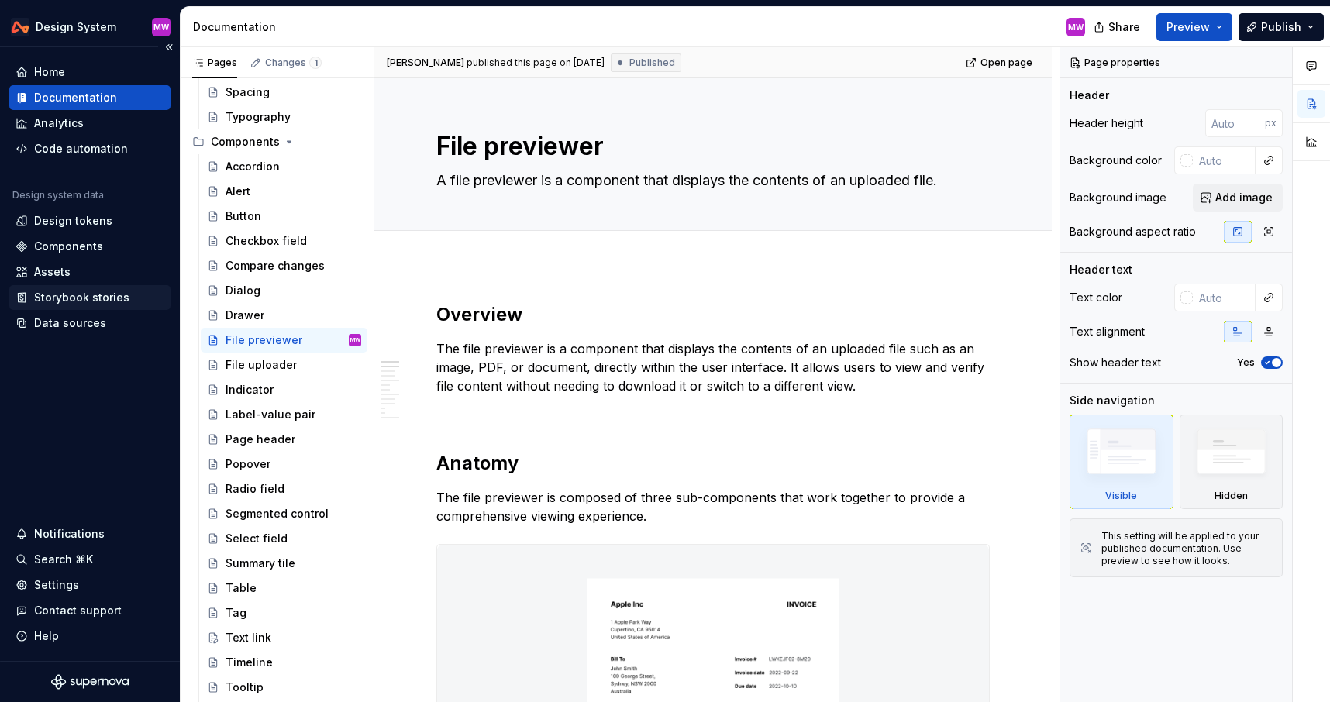
click at [67, 295] on div "Storybook stories" at bounding box center [81, 298] width 95 height 16
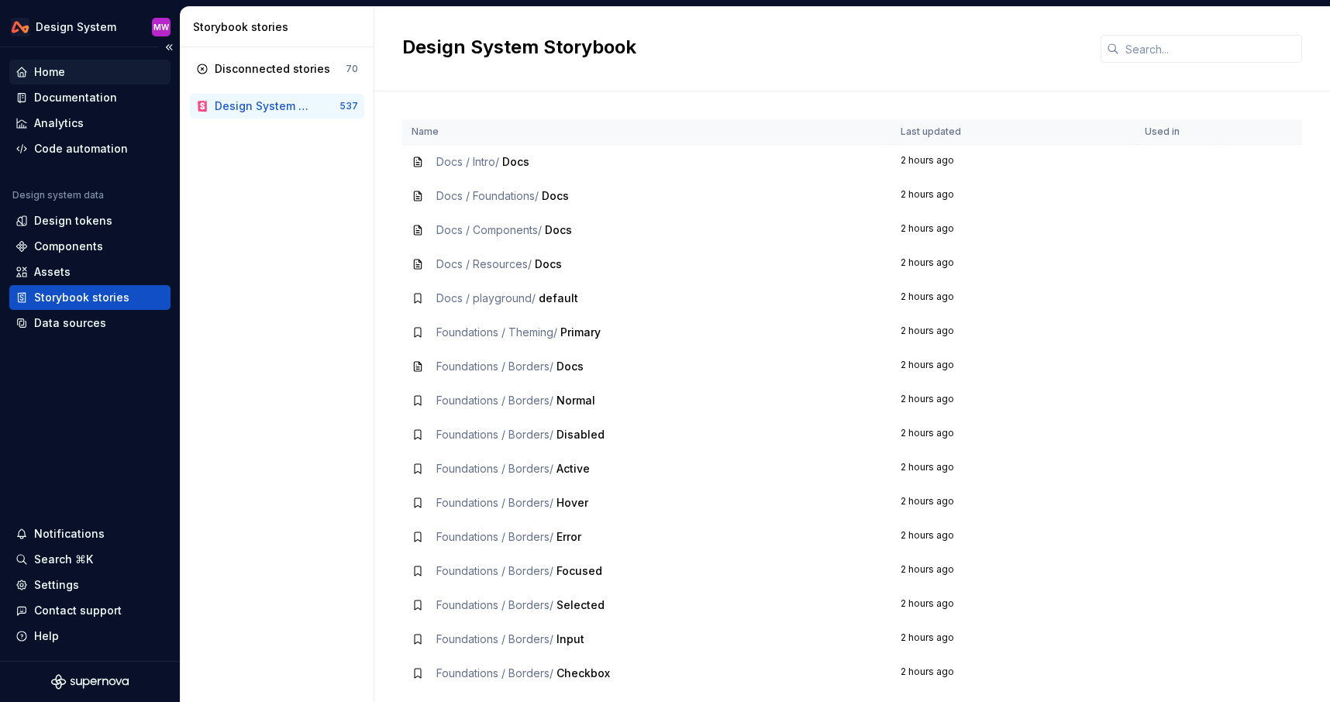
click at [46, 67] on div "Home" at bounding box center [49, 72] width 31 height 16
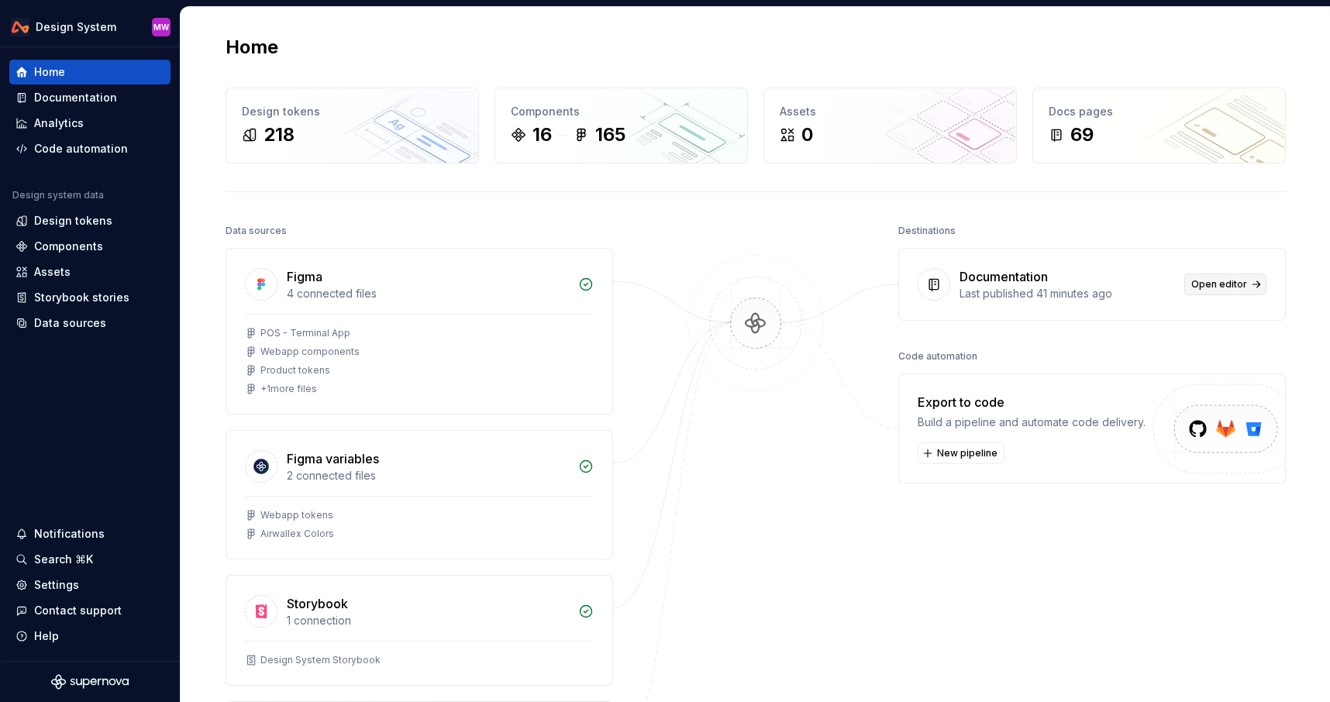
click at [1233, 286] on span "Open editor" at bounding box center [1219, 284] width 56 height 12
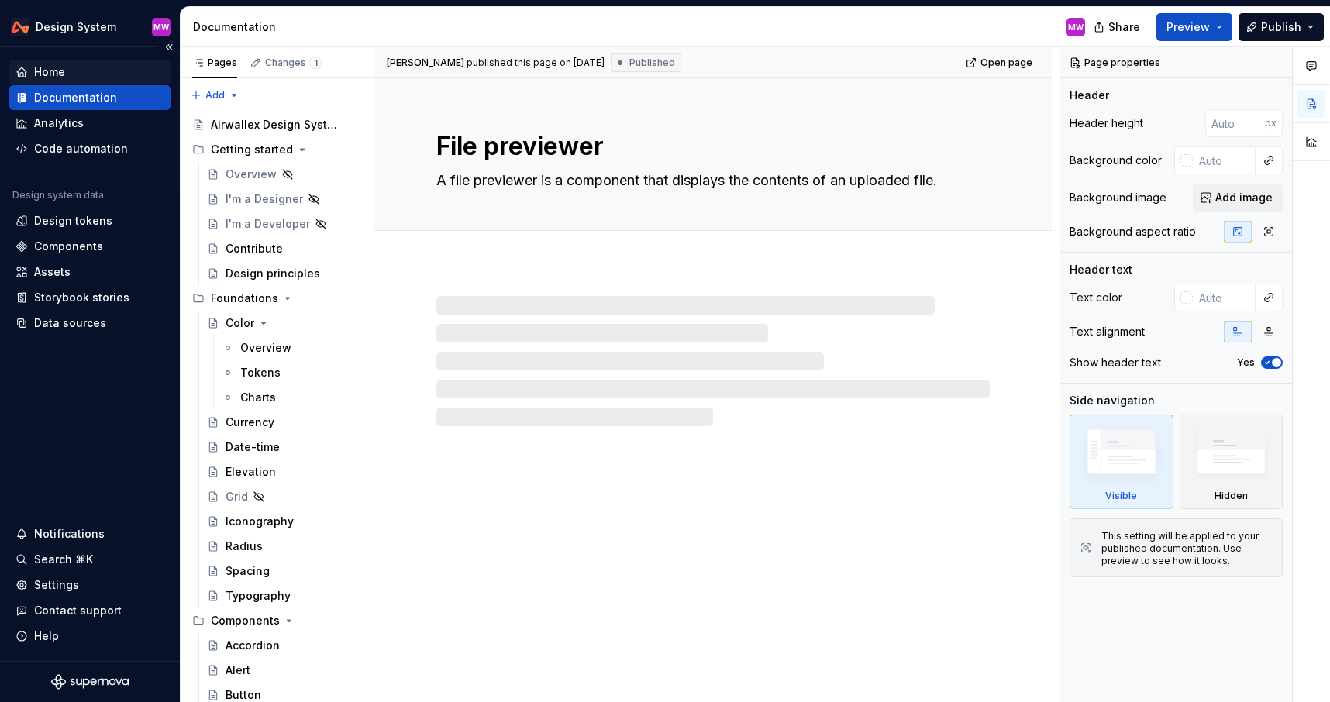
click at [71, 77] on div "Home" at bounding box center [90, 72] width 149 height 16
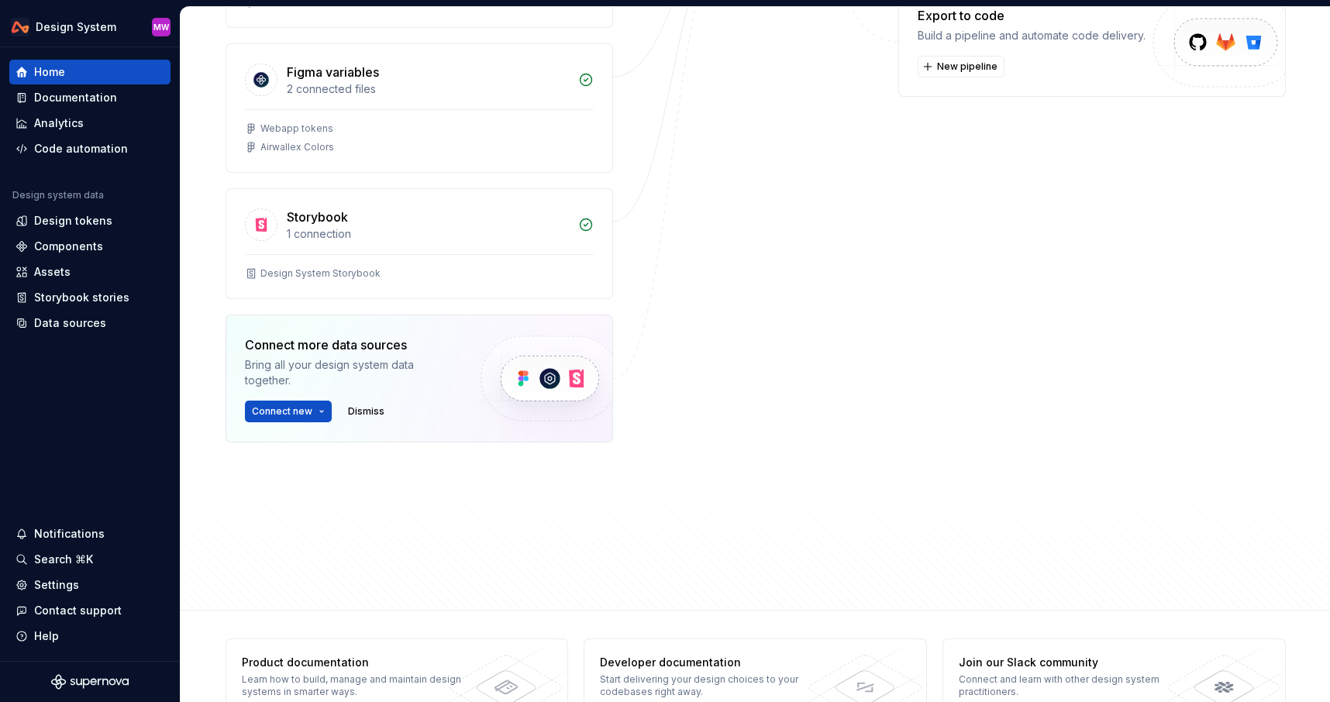
scroll to position [427, 0]
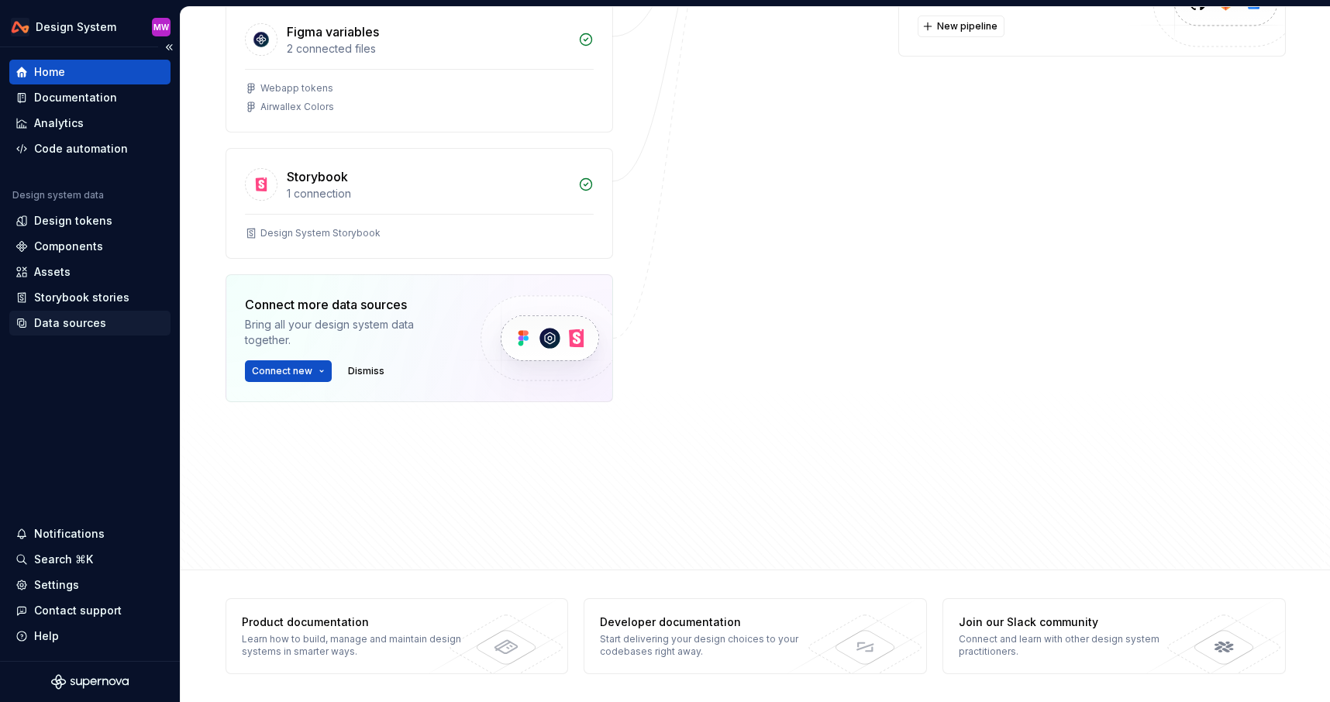
click at [91, 319] on div "Data sources" at bounding box center [70, 323] width 72 height 16
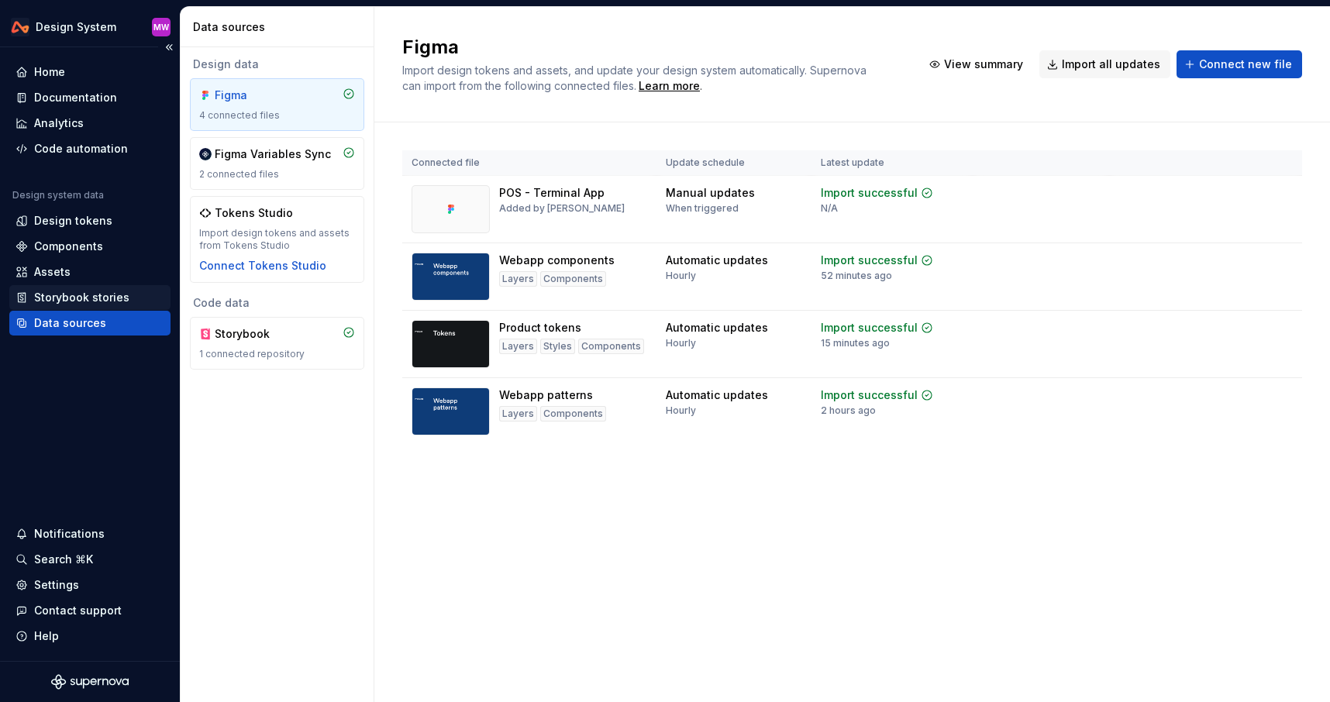
click at [91, 295] on div "Storybook stories" at bounding box center [81, 298] width 95 height 16
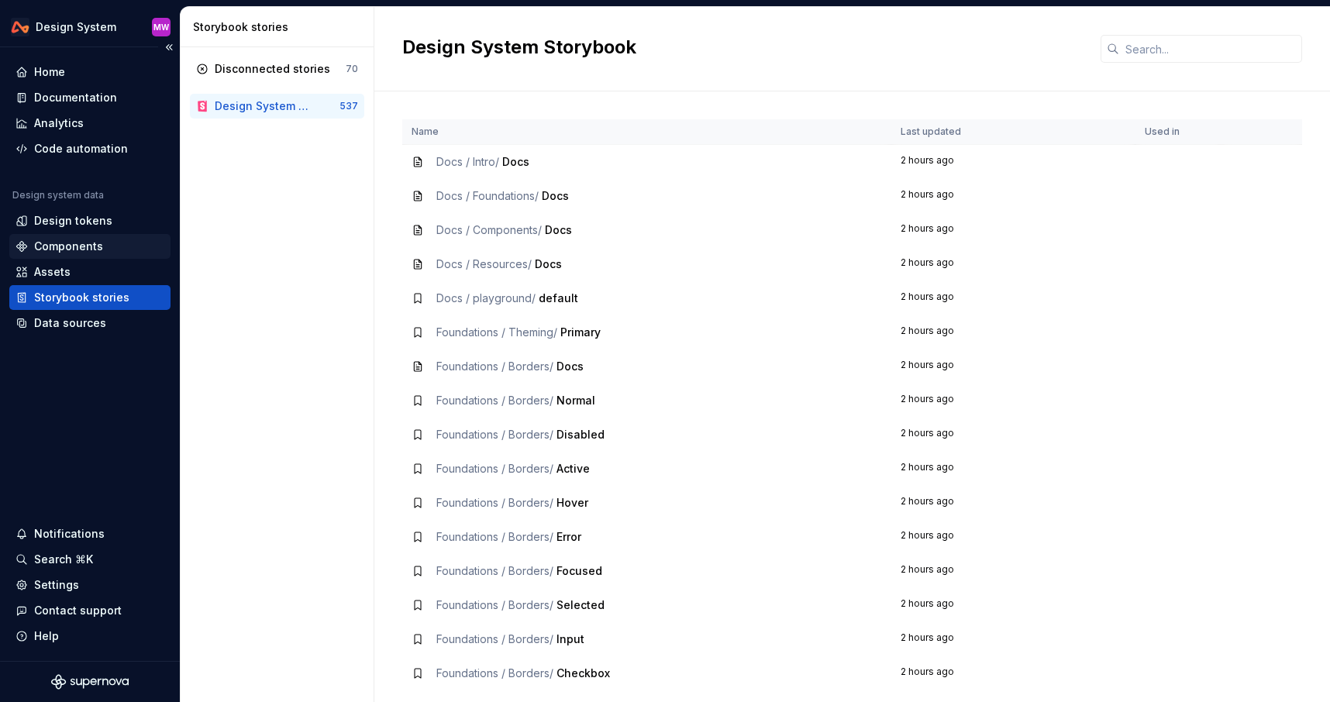
click at [84, 247] on div "Components" at bounding box center [68, 247] width 69 height 16
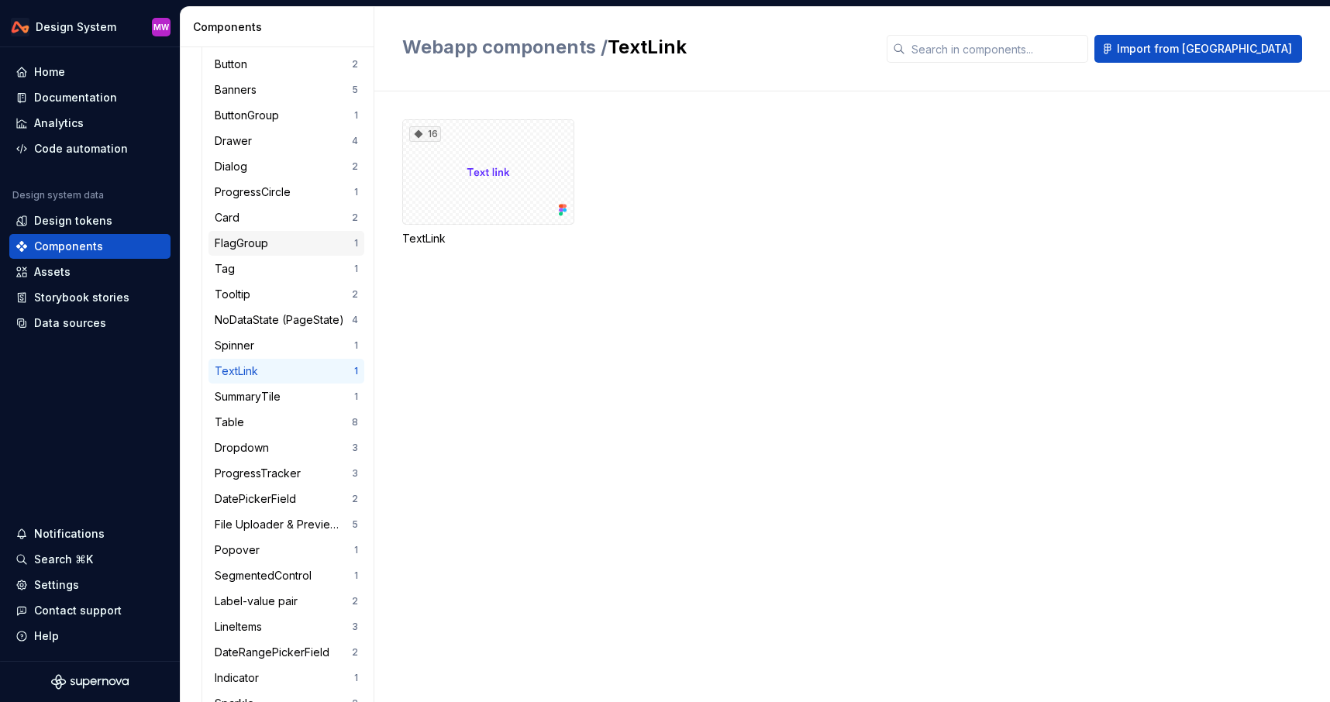
scroll to position [285, 0]
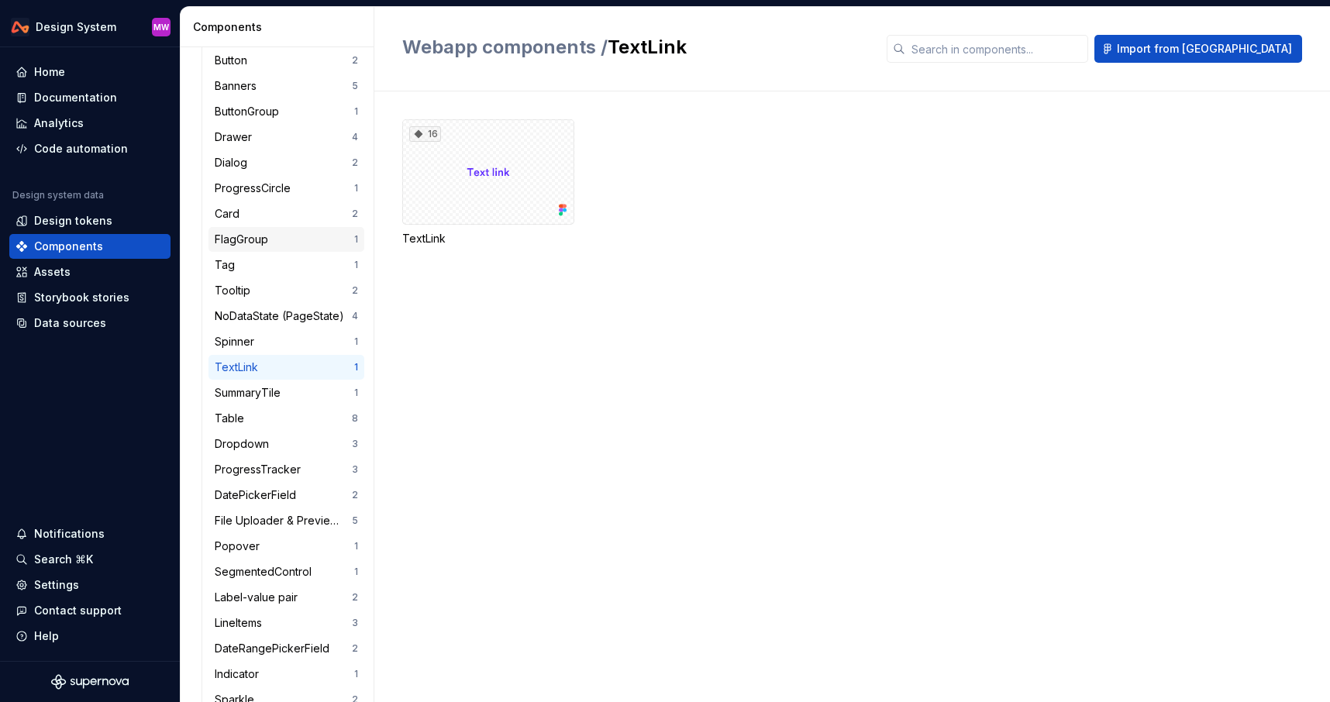
click at [282, 525] on div "File Uploader & Previewer" at bounding box center [283, 521] width 137 height 16
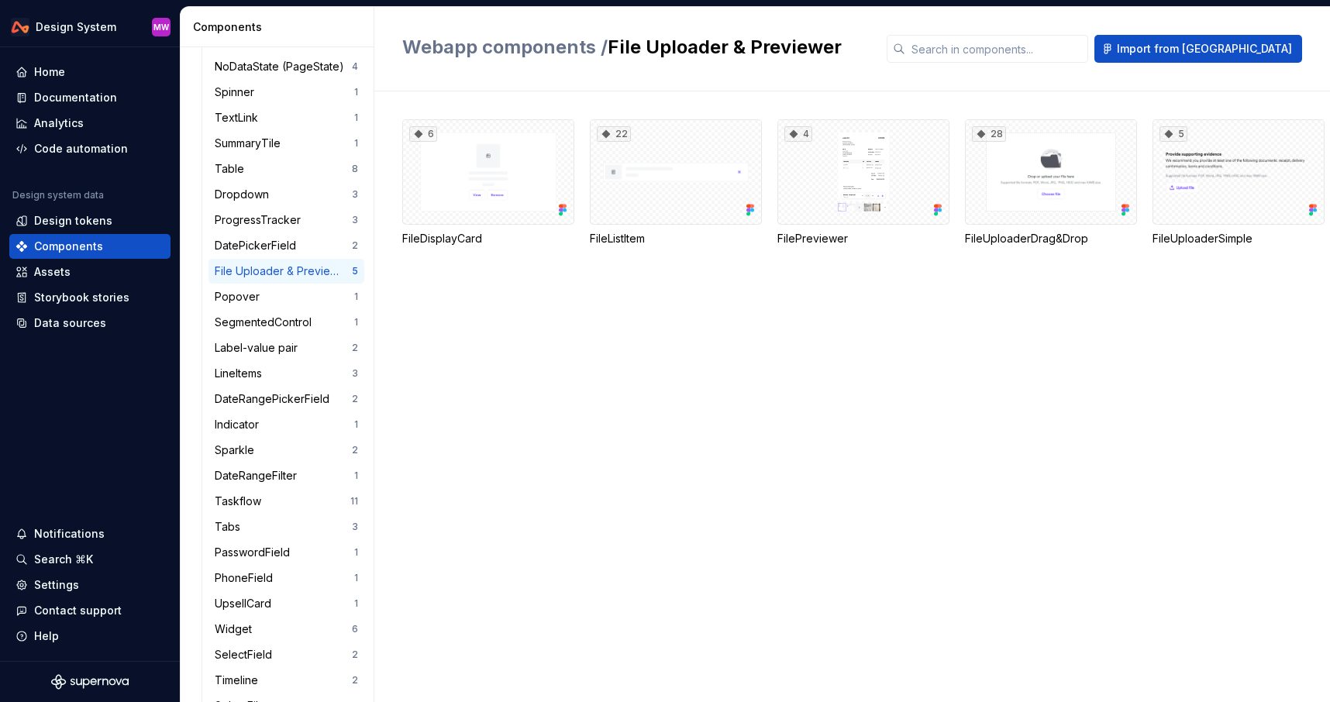
scroll to position [479, 0]
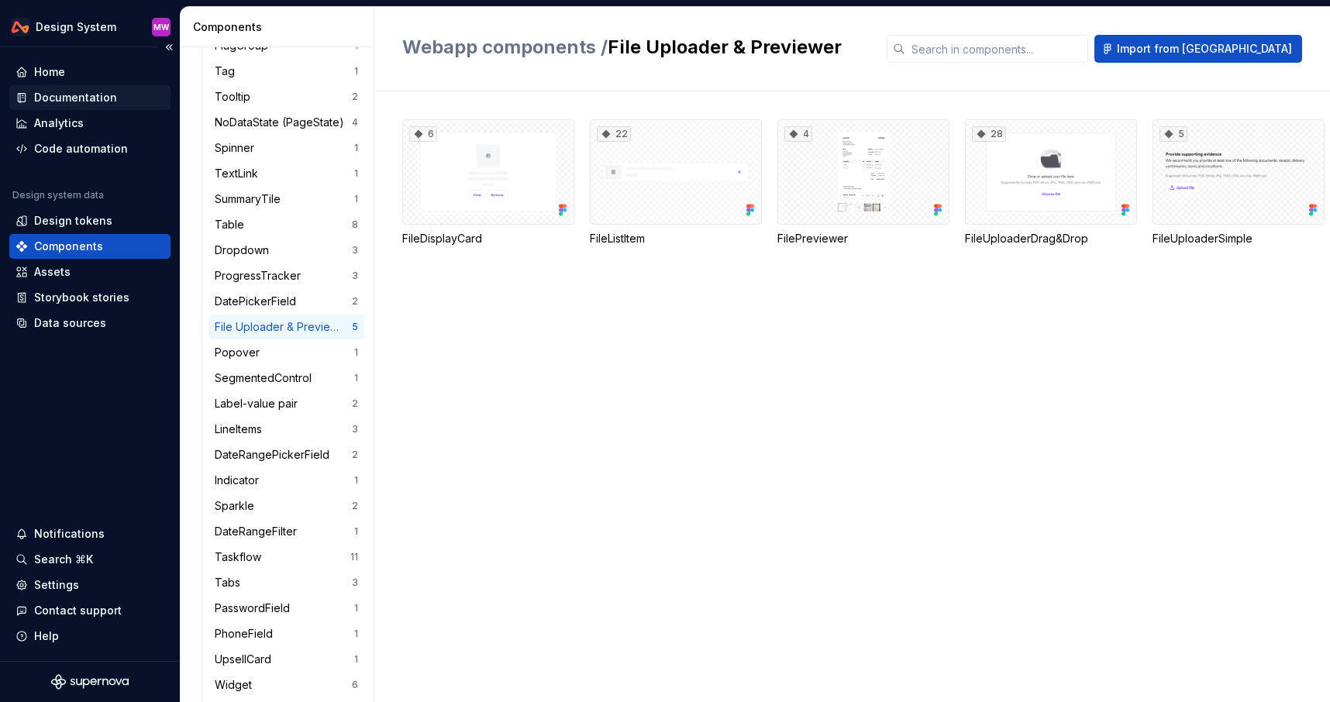
click at [84, 100] on div "Documentation" at bounding box center [75, 98] width 83 height 16
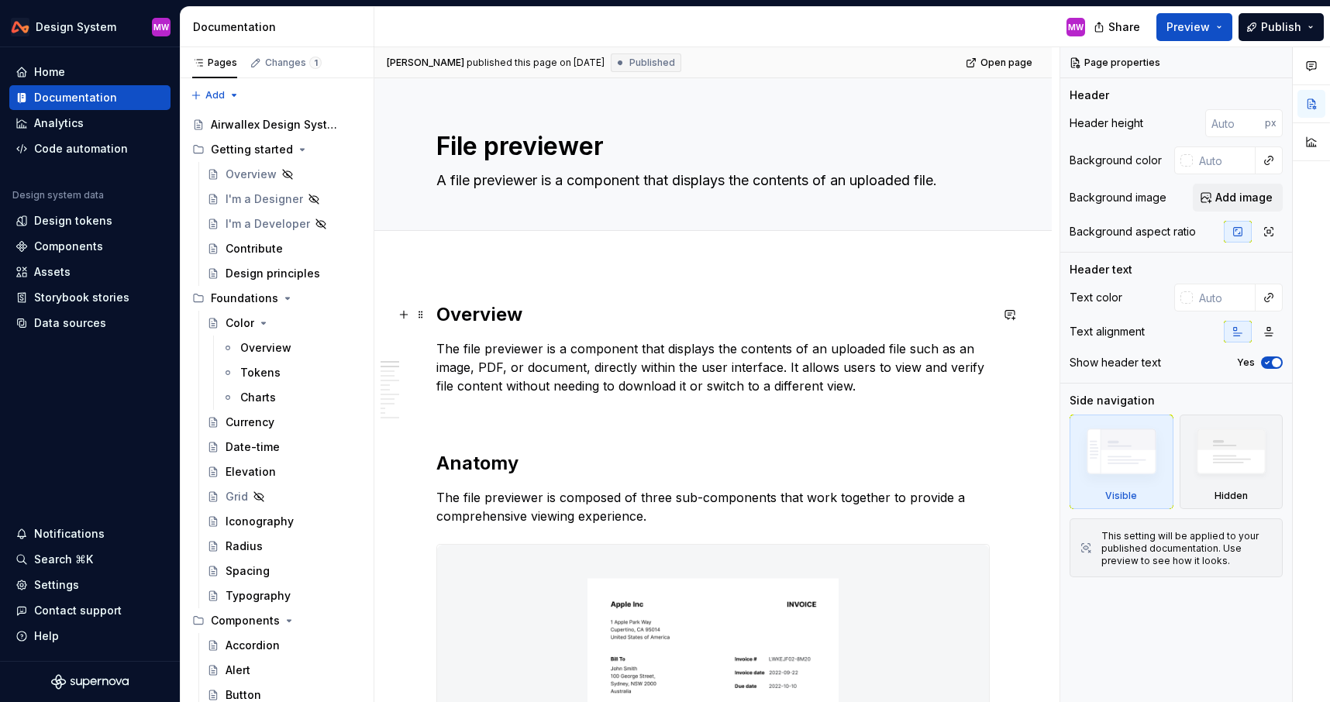
click at [439, 316] on h2 "Overview" at bounding box center [712, 314] width 553 height 25
click at [280, 64] on div "Changes 1" at bounding box center [293, 63] width 57 height 12
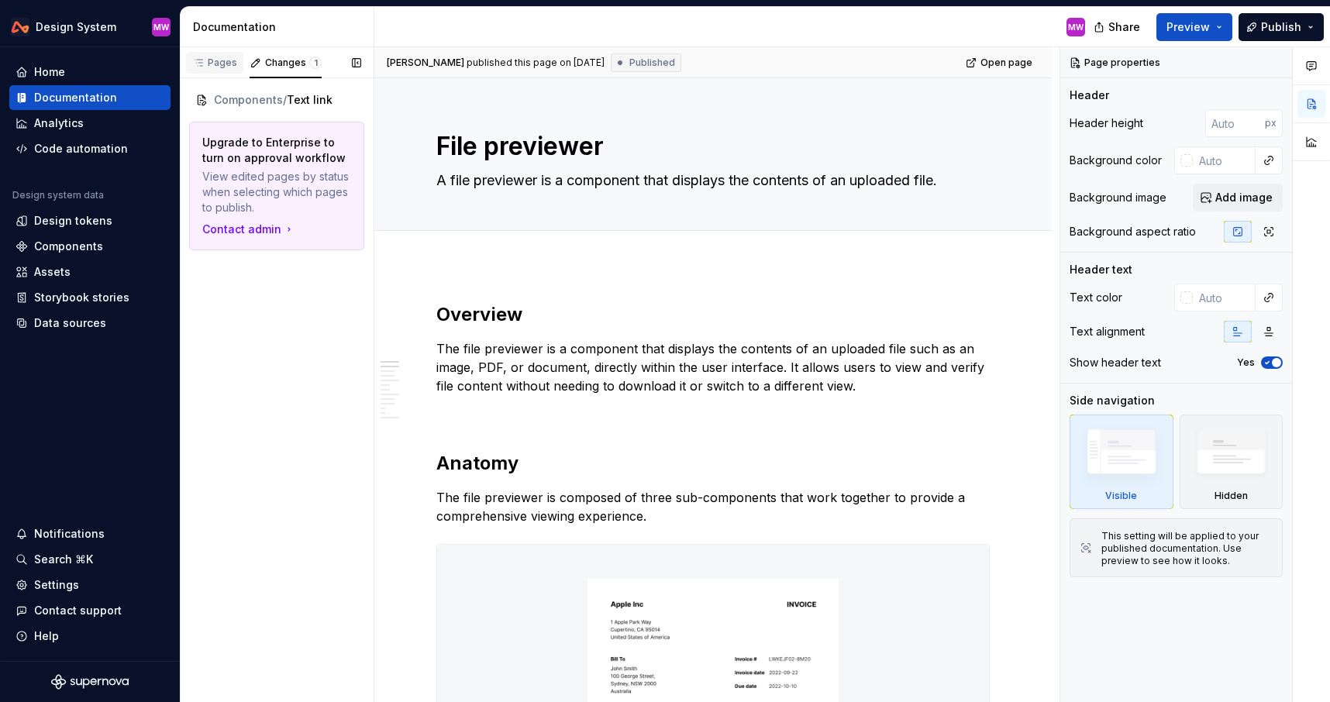
click at [214, 69] on div "Pages" at bounding box center [214, 63] width 57 height 22
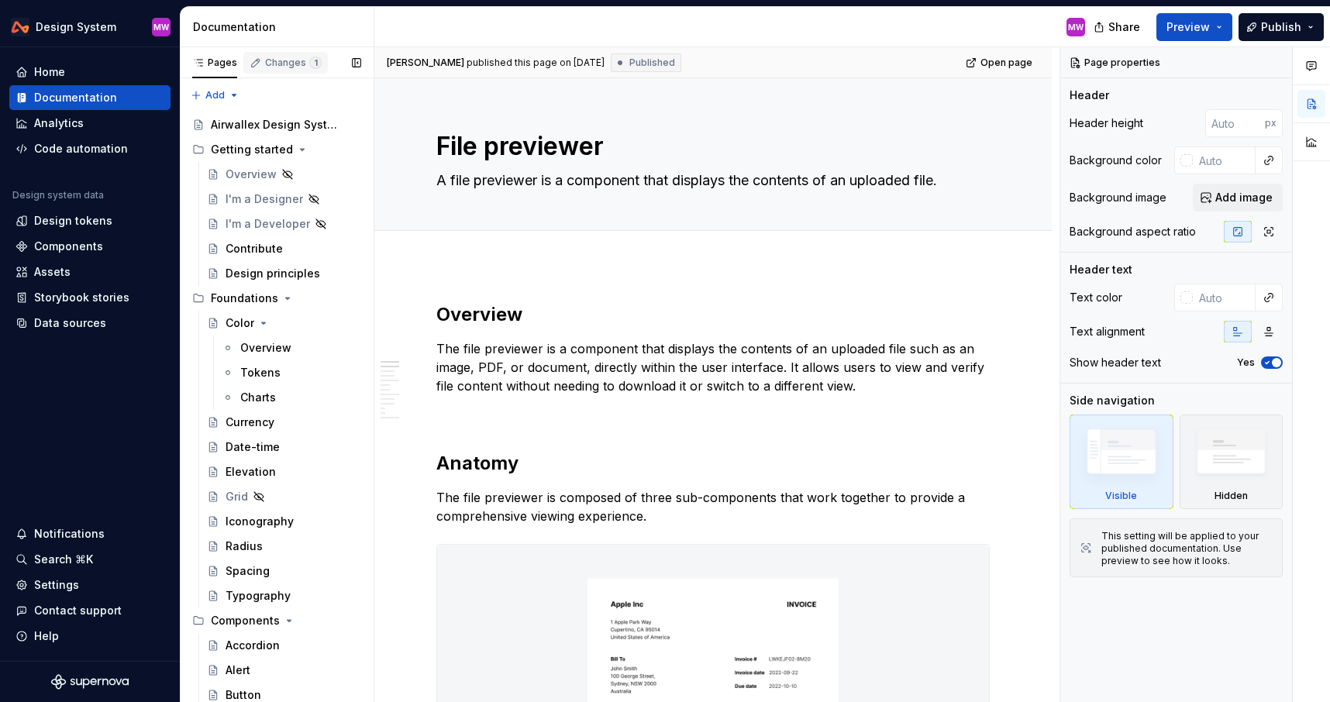
click at [271, 71] on div "Changes 1" at bounding box center [285, 63] width 84 height 22
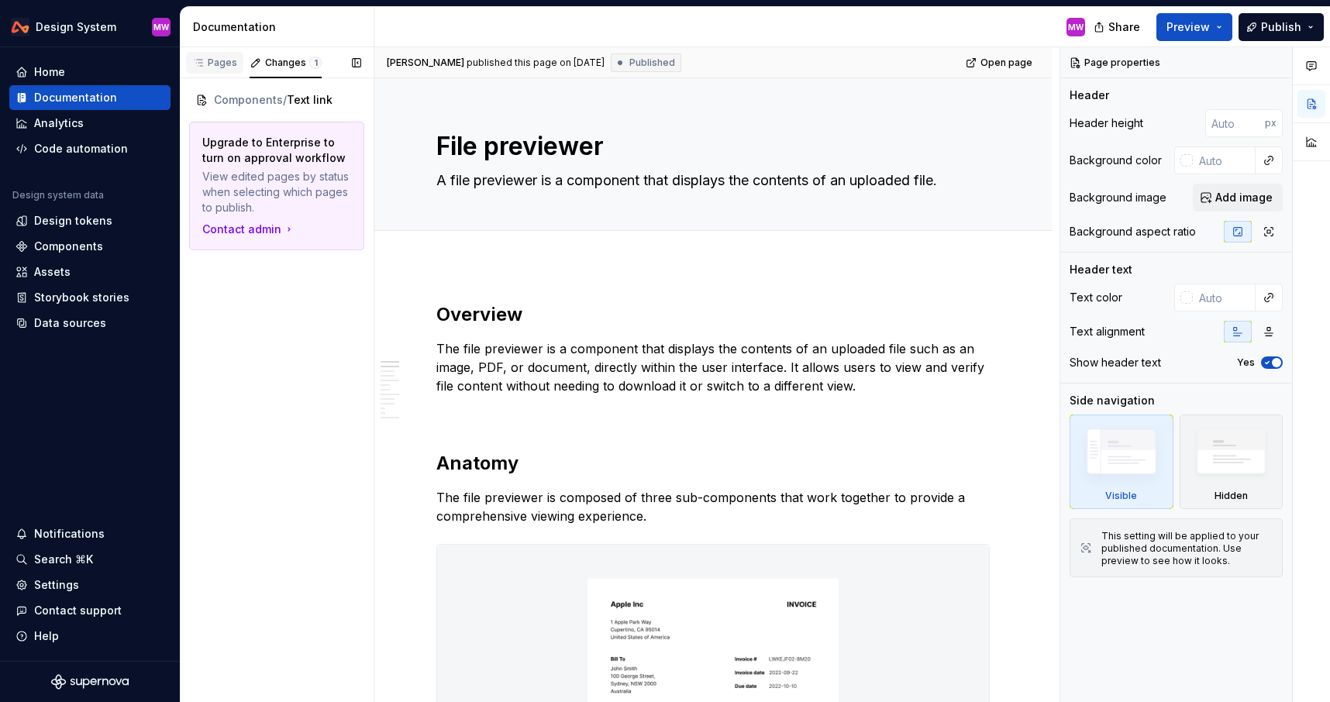
click at [223, 64] on div "Pages" at bounding box center [214, 63] width 45 height 12
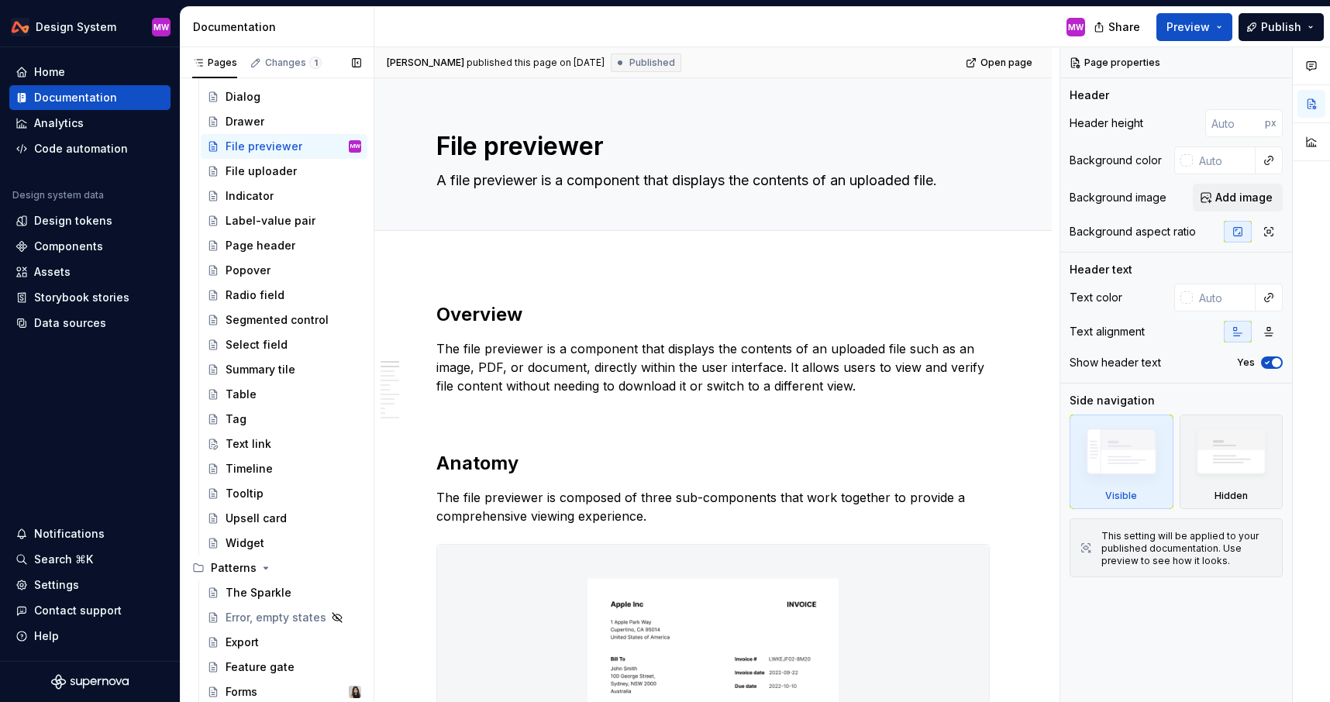
scroll to position [684, 0]
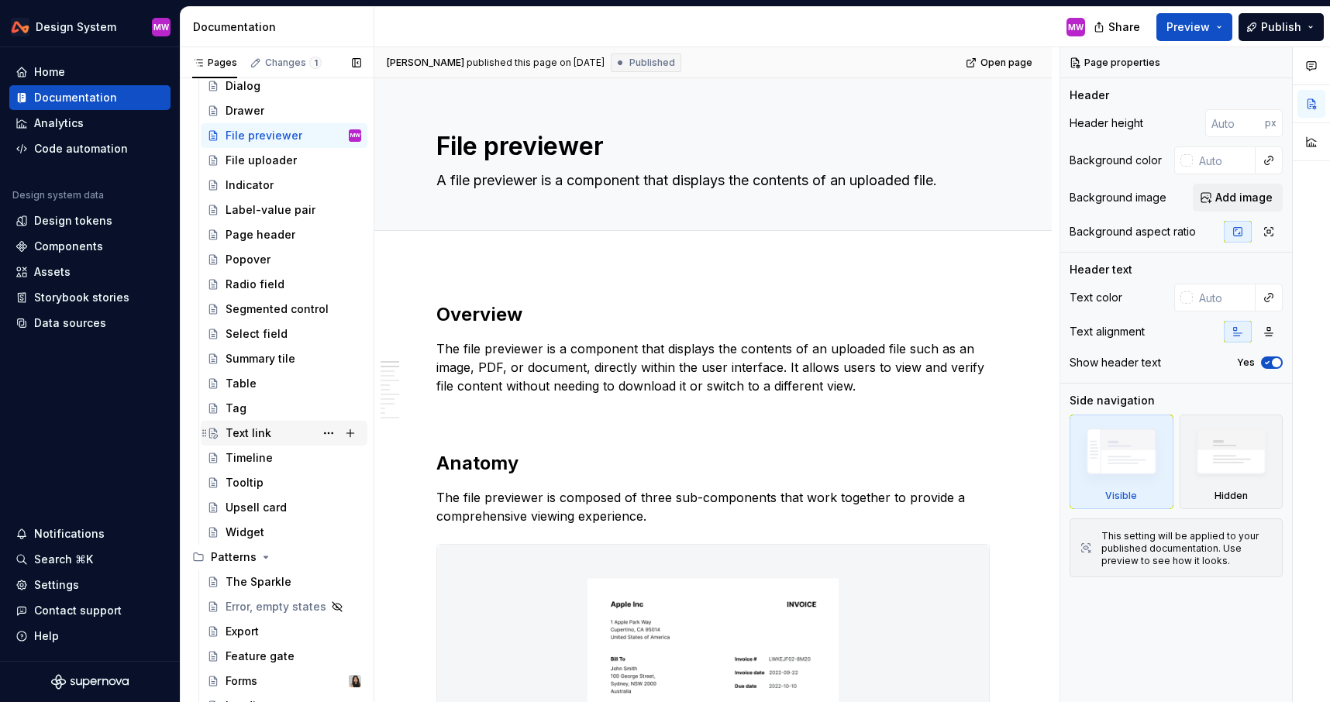
click at [272, 433] on div "Text link" at bounding box center [294, 433] width 136 height 22
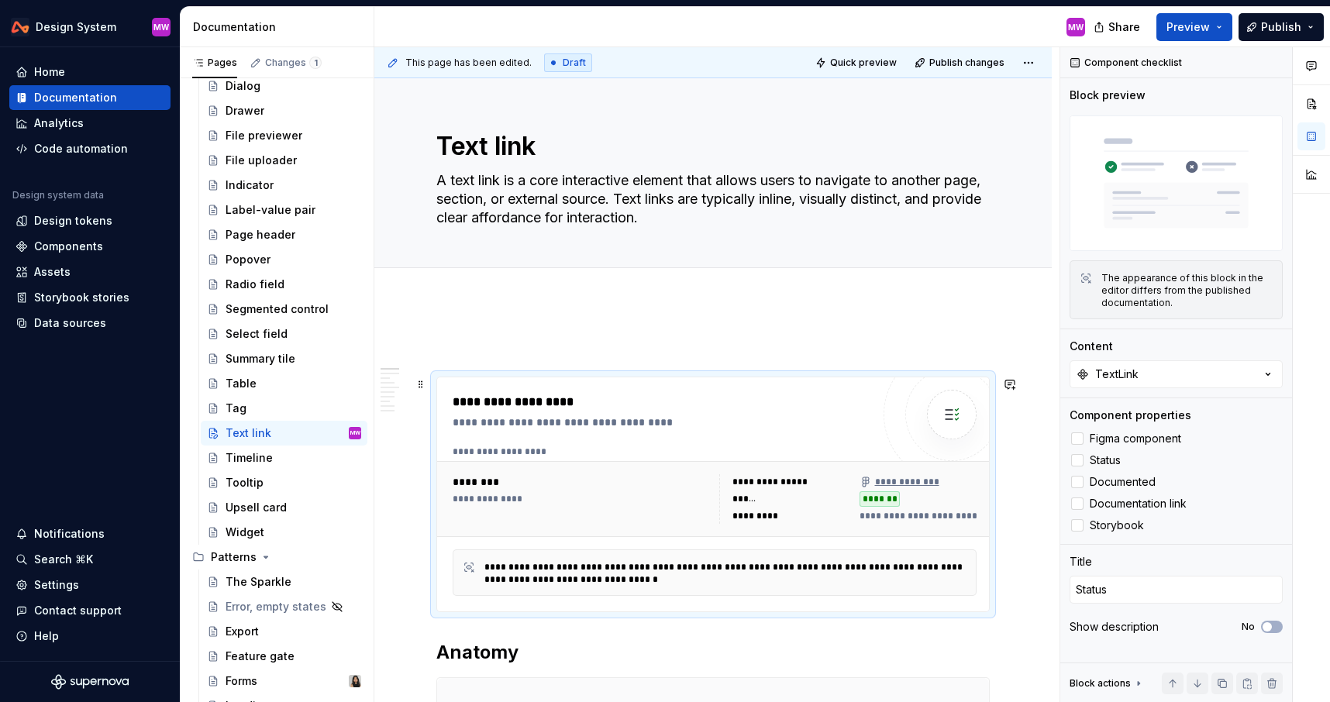
click at [921, 517] on span "**********" at bounding box center [1028, 516] width 336 height 12
click at [1077, 526] on icon at bounding box center [1077, 526] width 0 height 0
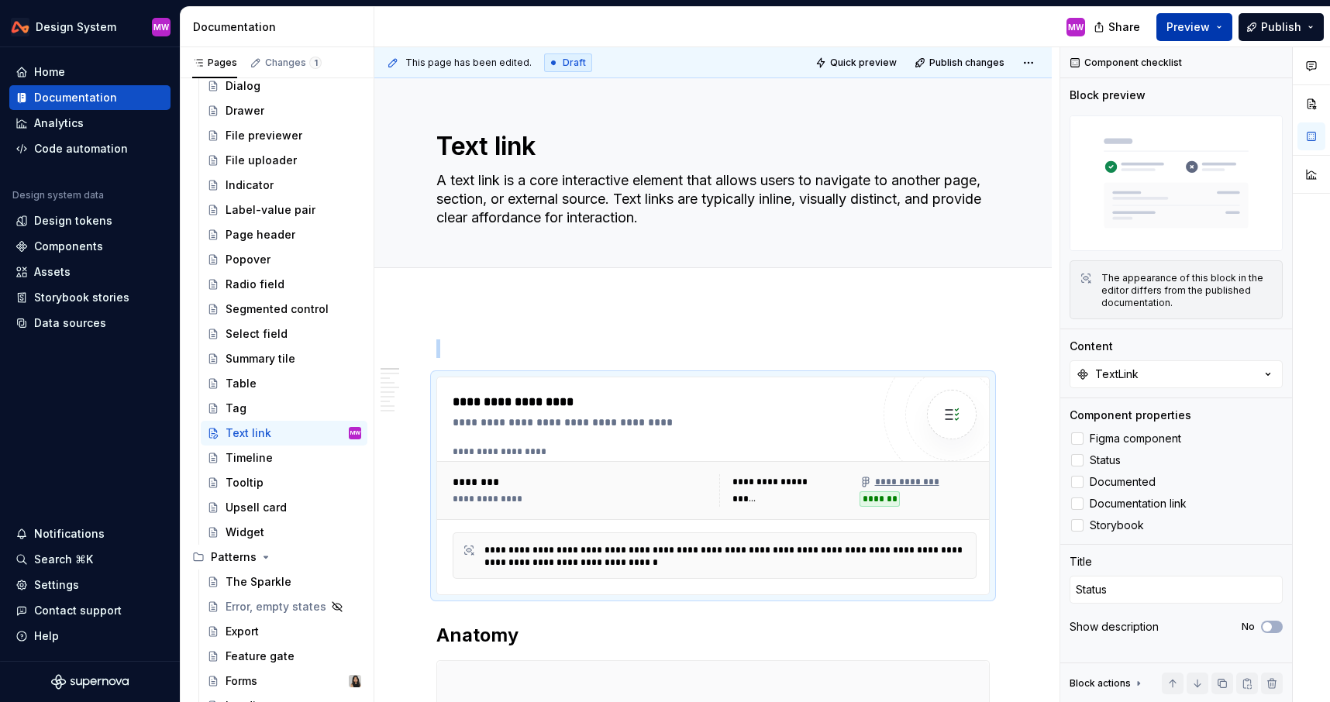
click at [1220, 24] on button "Preview" at bounding box center [1194, 27] width 76 height 28
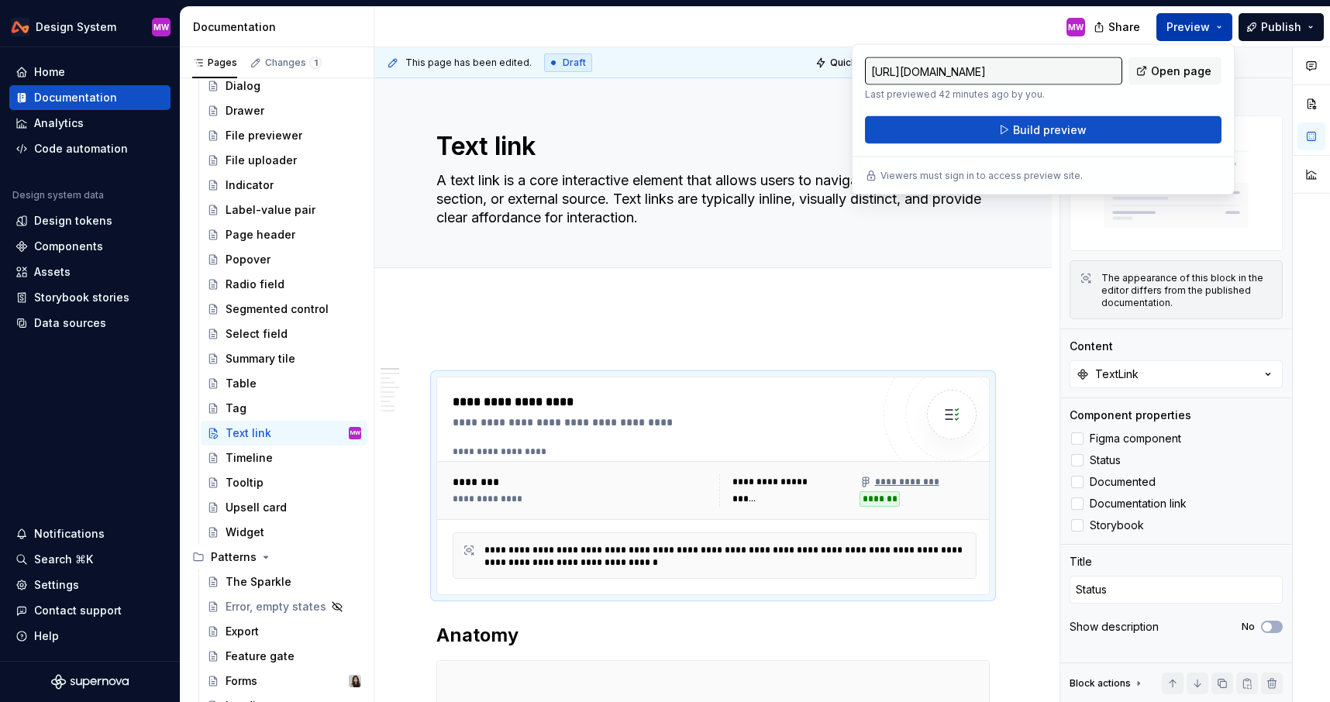
click at [1220, 24] on button "Preview" at bounding box center [1194, 27] width 76 height 28
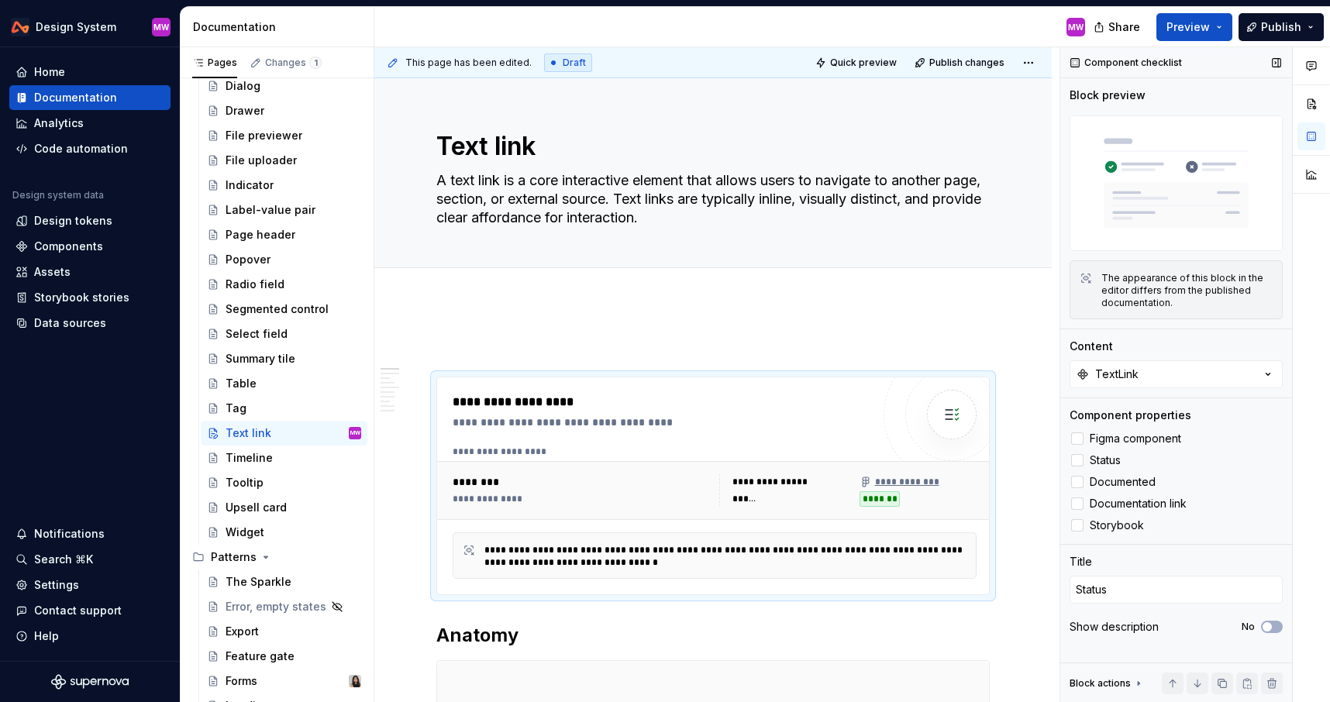
click at [1139, 67] on div "Component checklist" at bounding box center [1127, 63] width 124 height 22
click at [1186, 194] on img at bounding box center [1176, 183] width 213 height 136
click at [1198, 283] on div "The appearance of this block in the editor differs from the published documenta…" at bounding box center [1186, 290] width 171 height 37
click at [1198, 369] on button "TextLink" at bounding box center [1176, 374] width 213 height 28
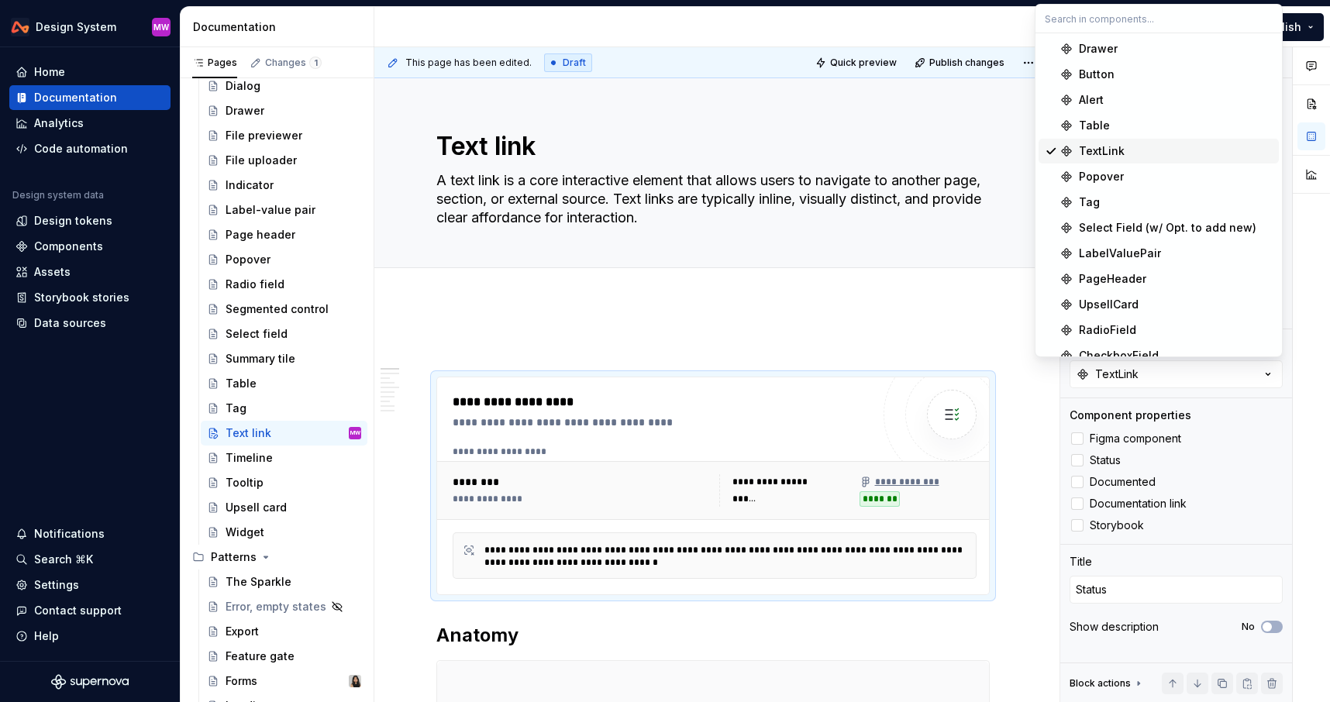
click at [1158, 147] on div "TextLink" at bounding box center [1176, 151] width 194 height 16
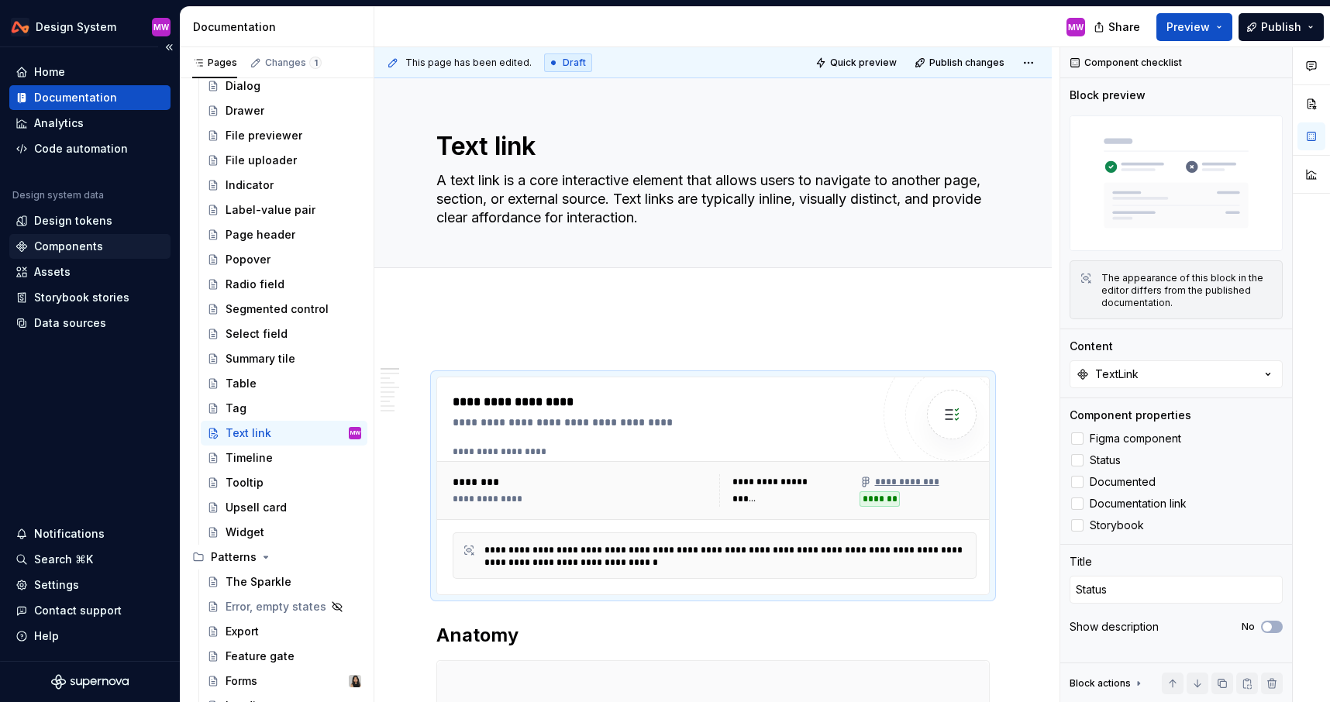
click at [108, 247] on div "Components" at bounding box center [90, 247] width 149 height 16
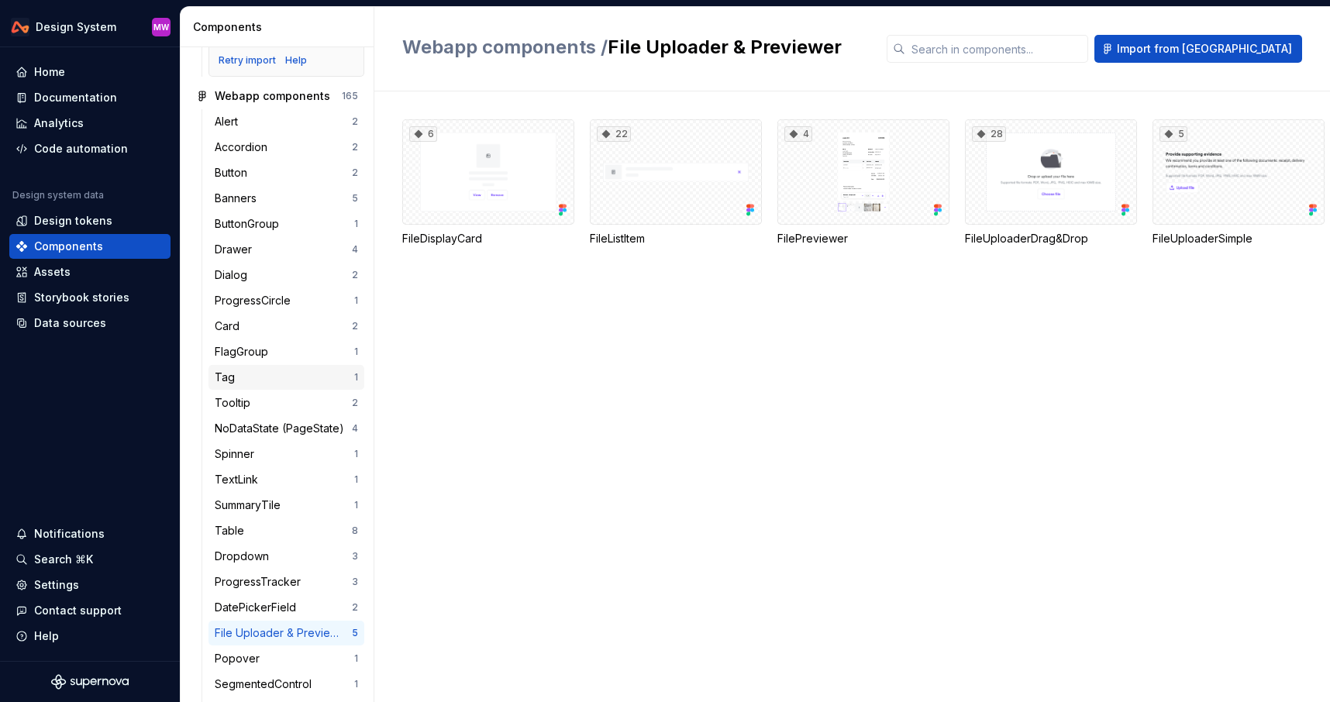
scroll to position [341, 0]
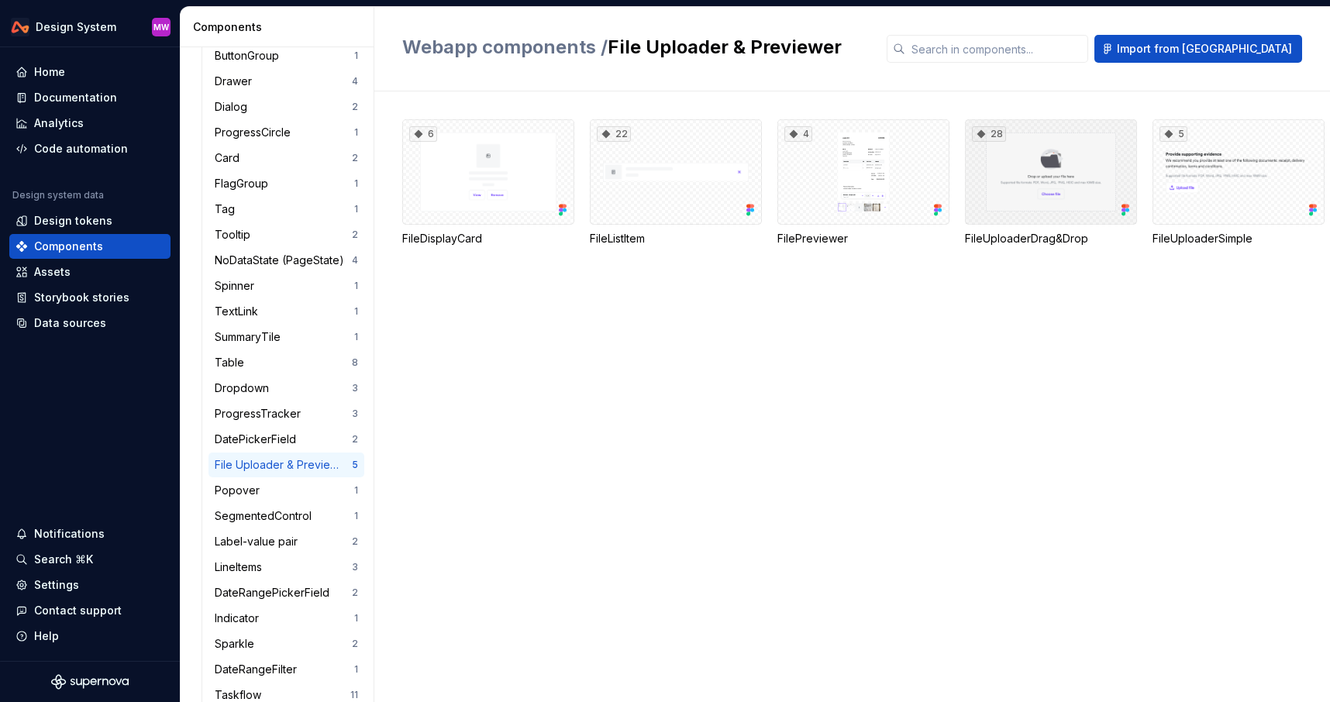
click at [1028, 196] on div "28" at bounding box center [1051, 171] width 172 height 105
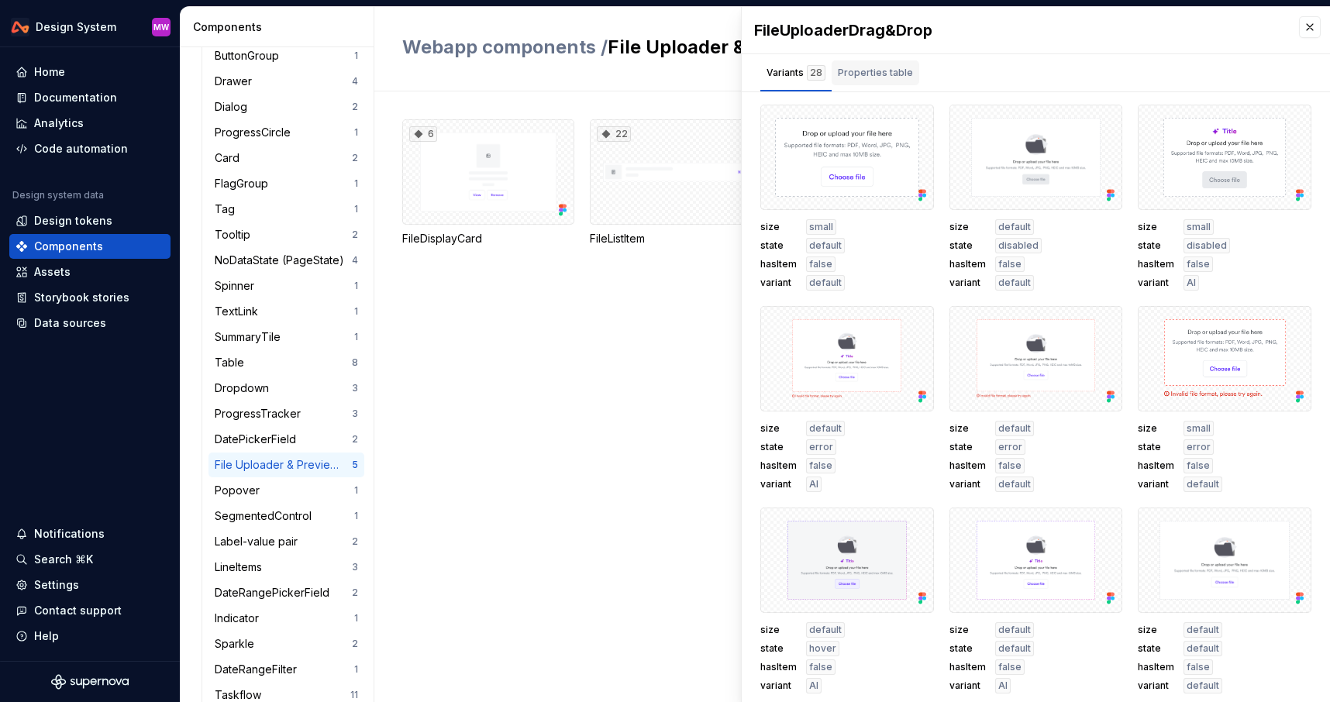
click at [888, 67] on div "Properties table" at bounding box center [875, 73] width 75 height 16
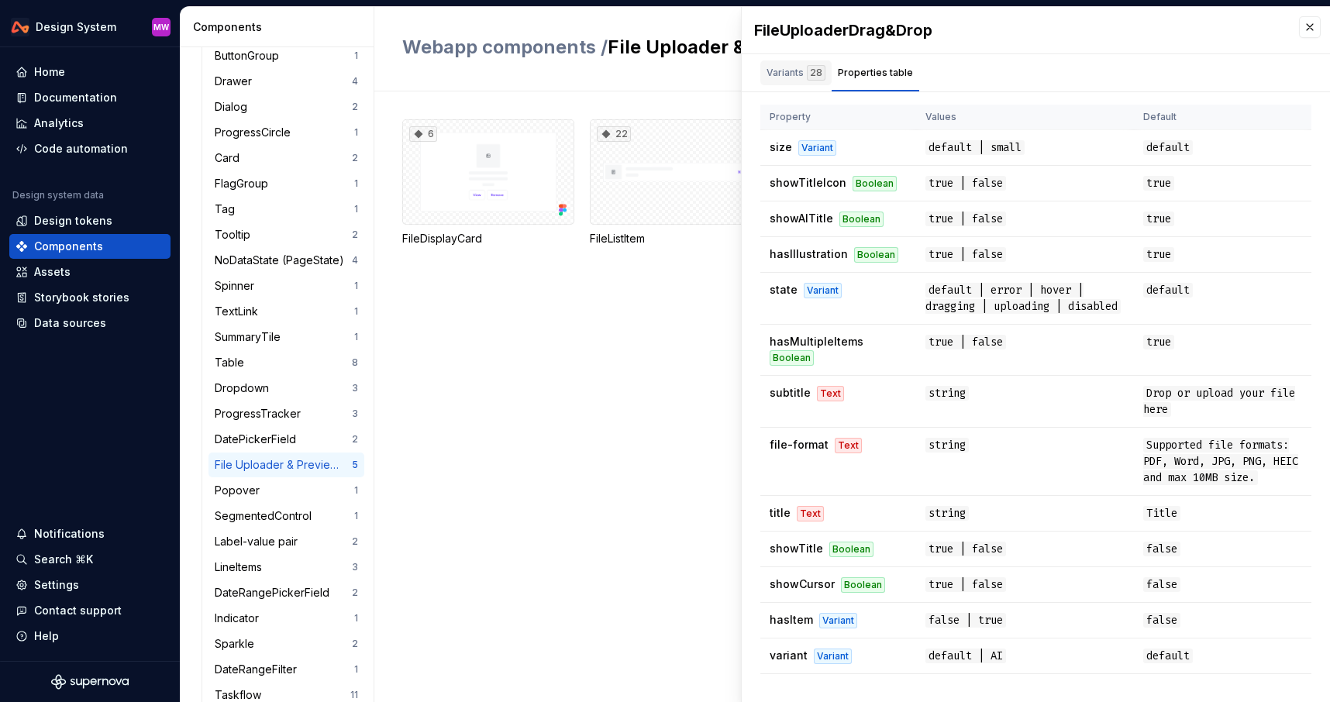
click at [777, 68] on div "Variants 28" at bounding box center [796, 73] width 59 height 16
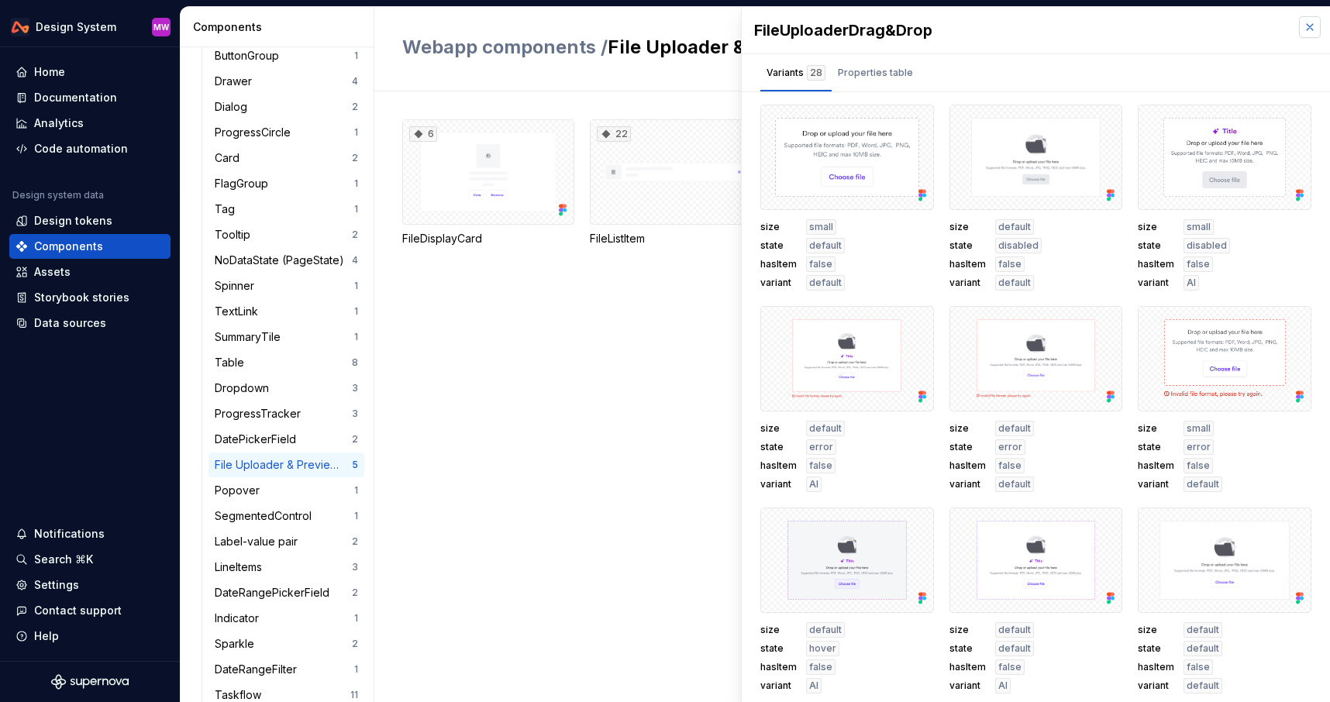
click at [1303, 36] on button "button" at bounding box center [1310, 27] width 22 height 22
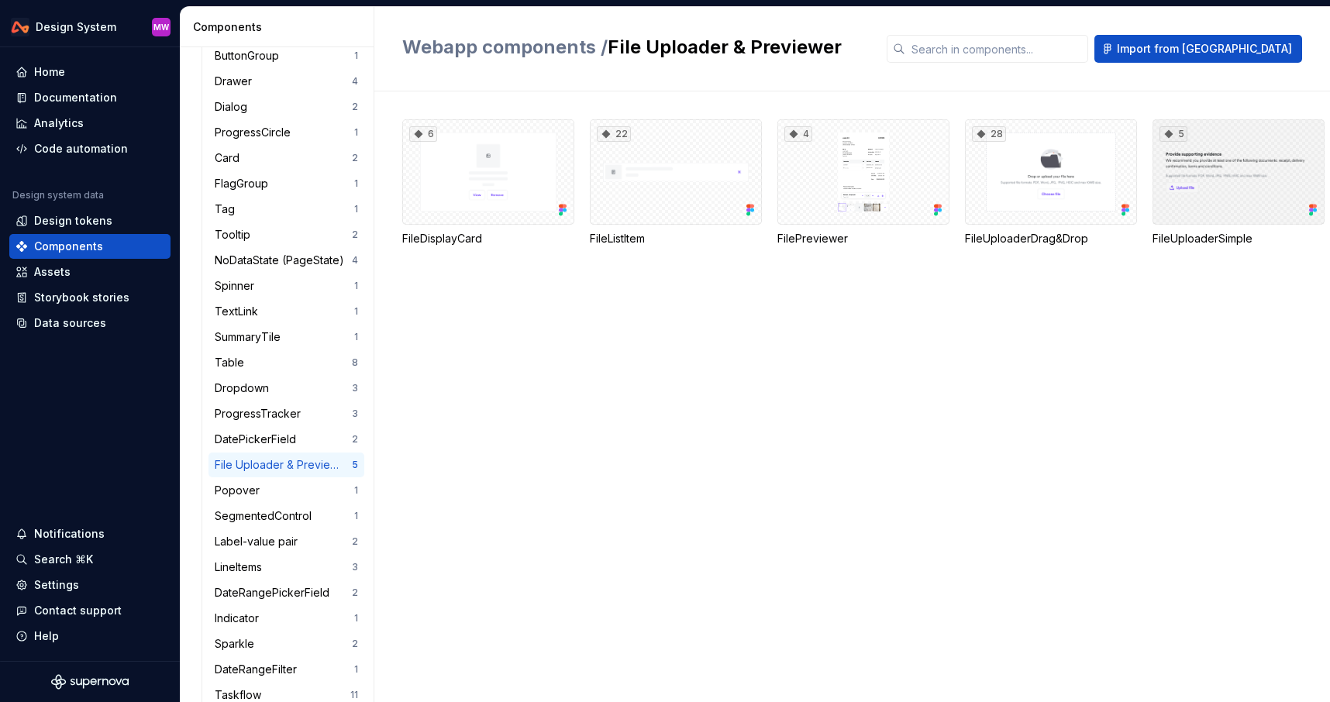
click at [1182, 180] on div "5" at bounding box center [1239, 171] width 172 height 105
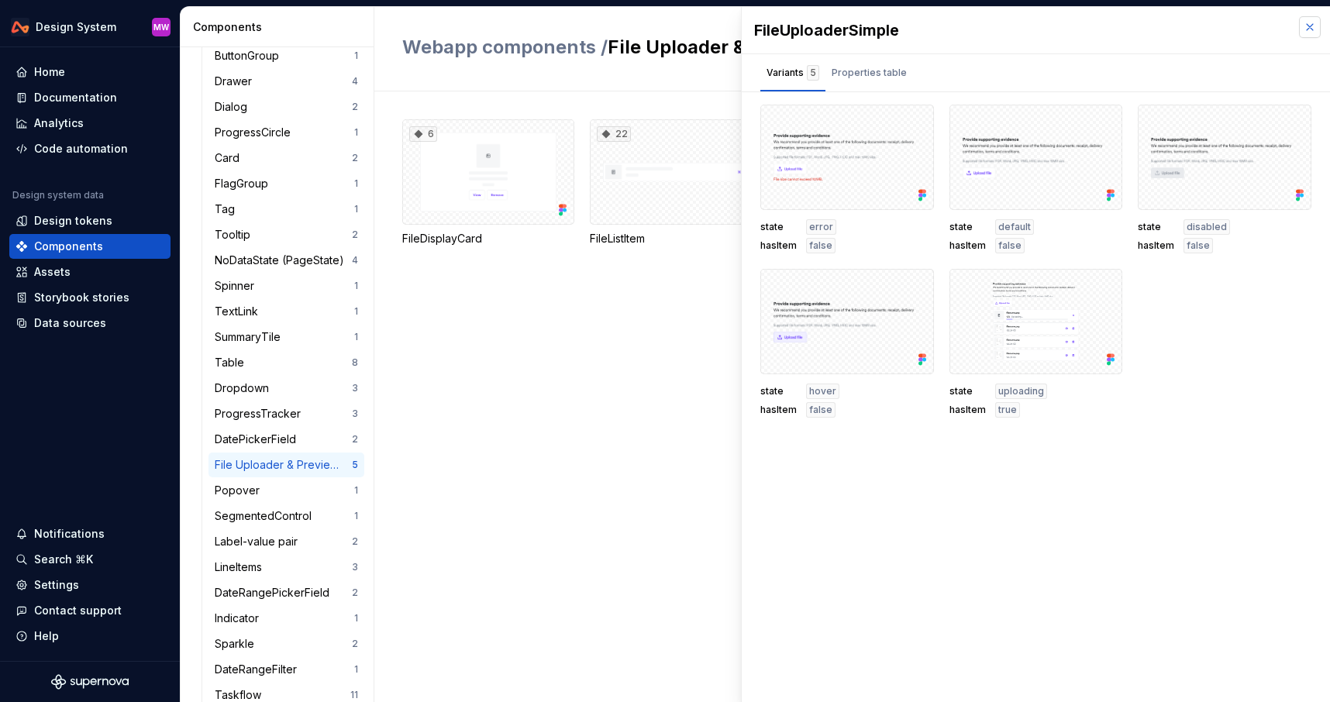
click at [1312, 30] on button "button" at bounding box center [1310, 27] width 22 height 22
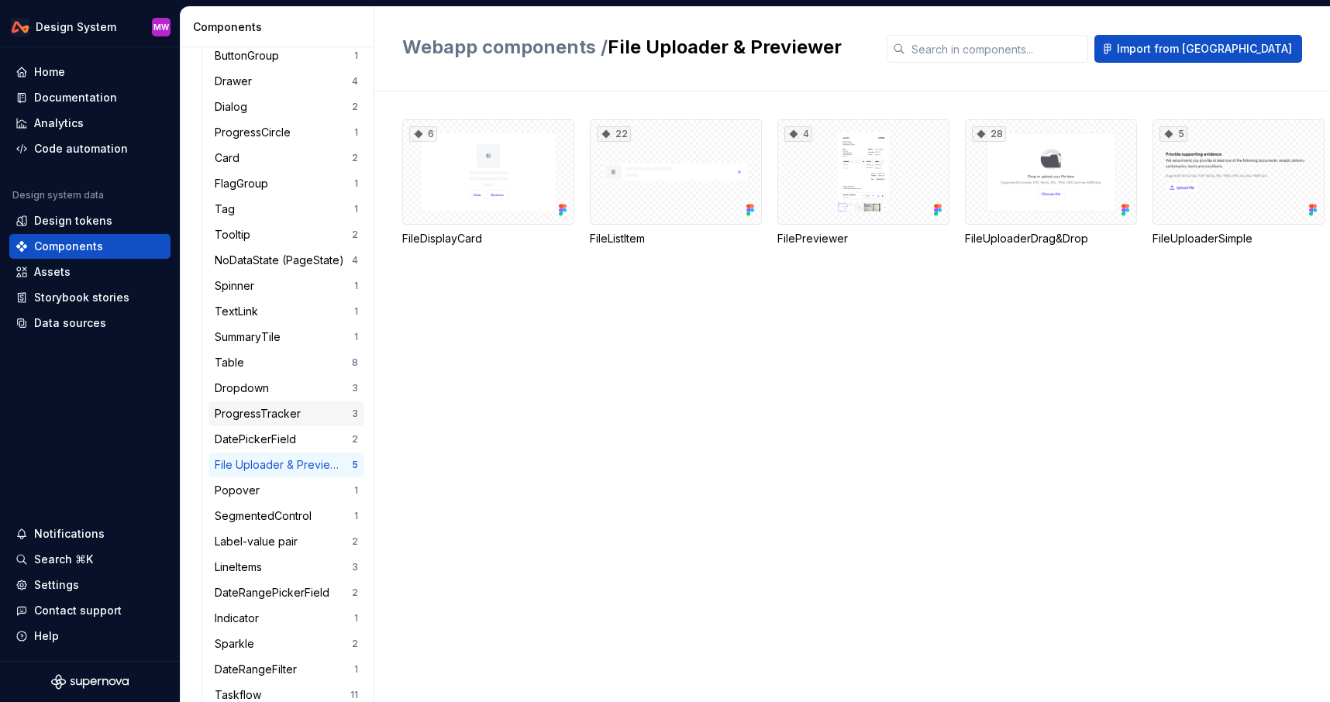
click at [260, 415] on div "ProgressTracker" at bounding box center [261, 414] width 92 height 16
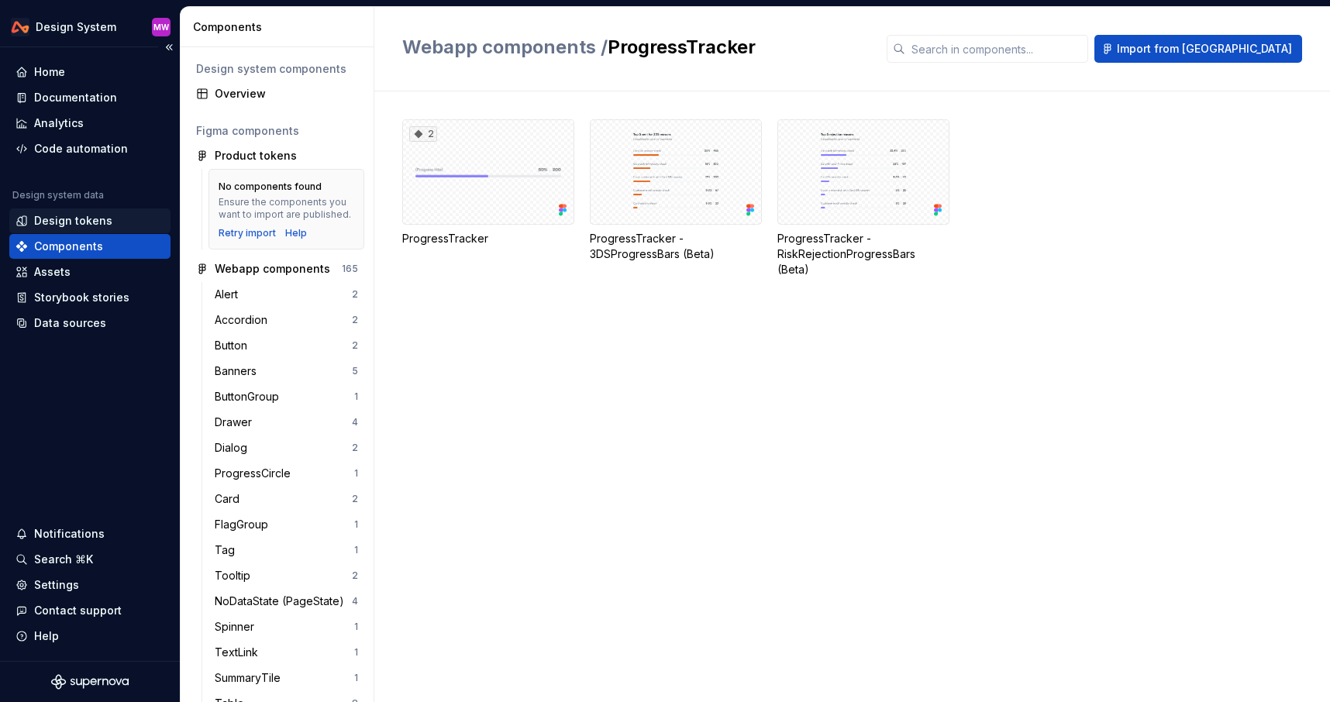
click at [66, 213] on div "Design tokens" at bounding box center [73, 221] width 78 height 16
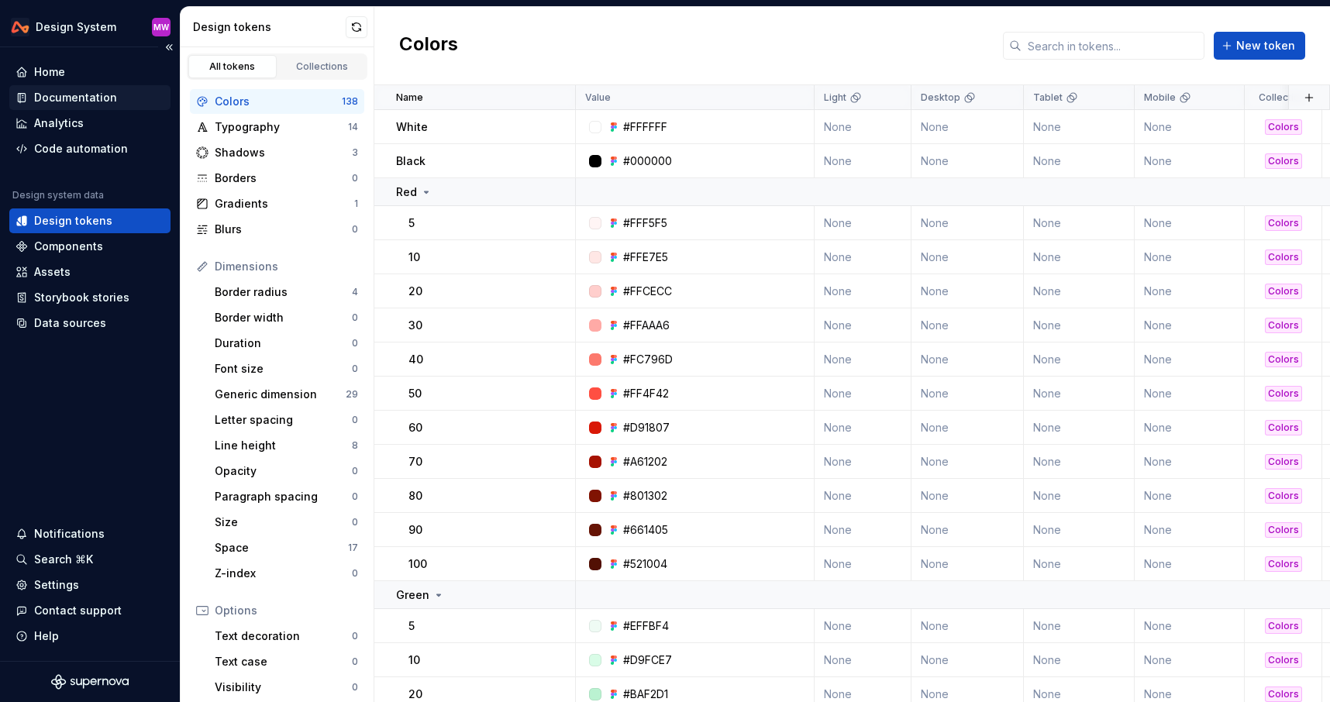
click at [67, 92] on div "Documentation" at bounding box center [75, 98] width 83 height 16
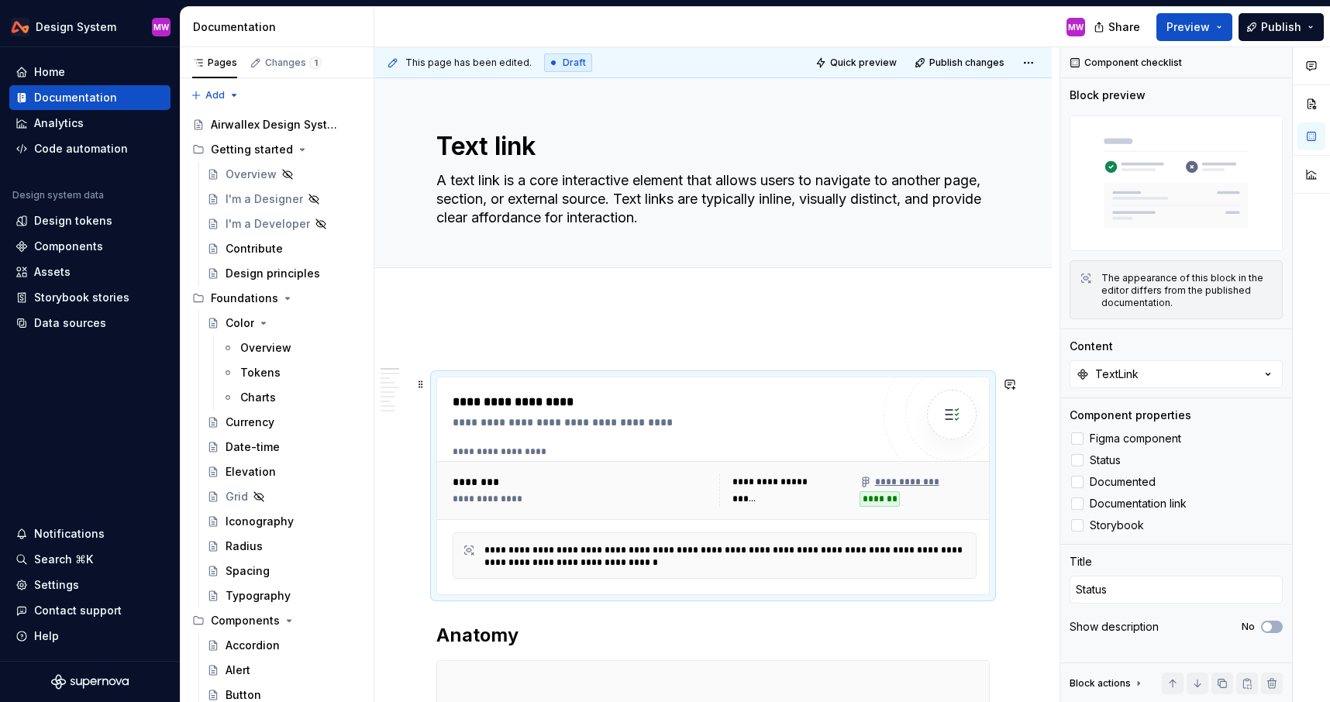
click at [840, 478] on div "**********" at bounding box center [792, 482] width 118 height 16
click at [1079, 531] on div at bounding box center [1077, 525] width 12 height 12
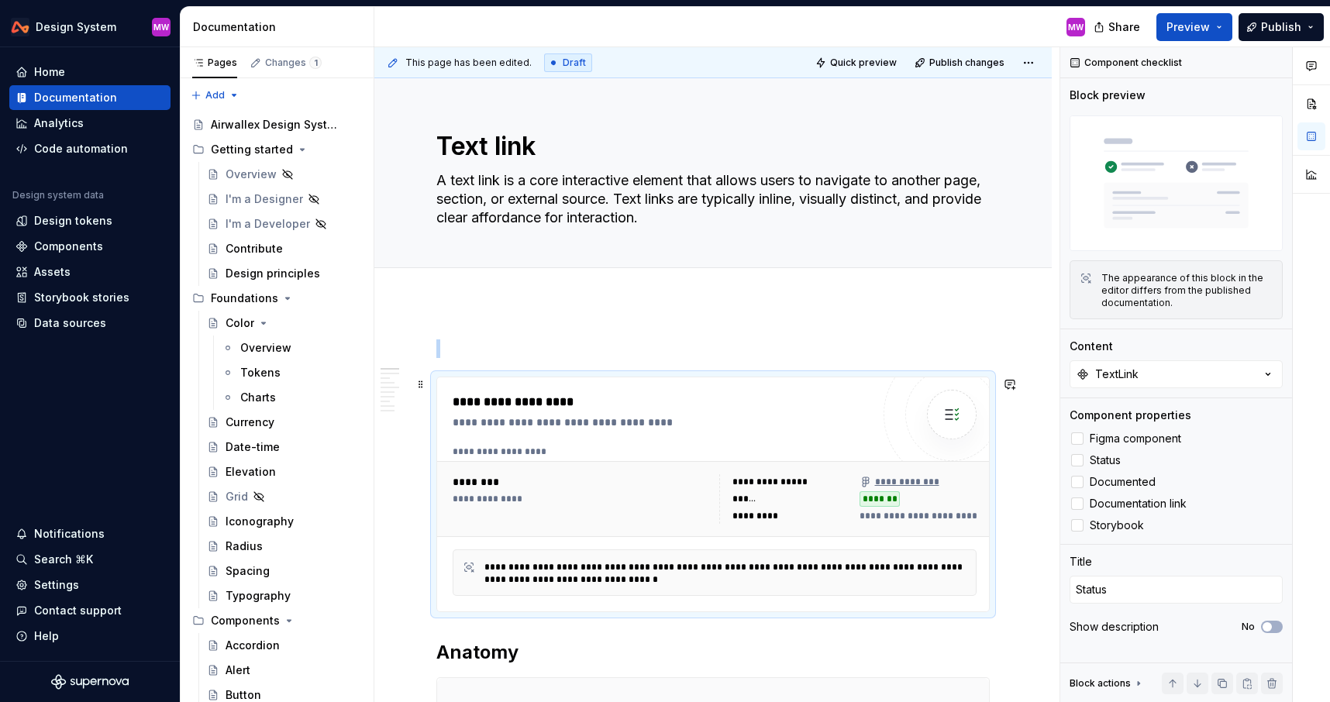
click at [925, 515] on span "**********" at bounding box center [1028, 516] width 336 height 12
type textarea "*"
click at [86, 325] on div "Data sources" at bounding box center [70, 323] width 72 height 16
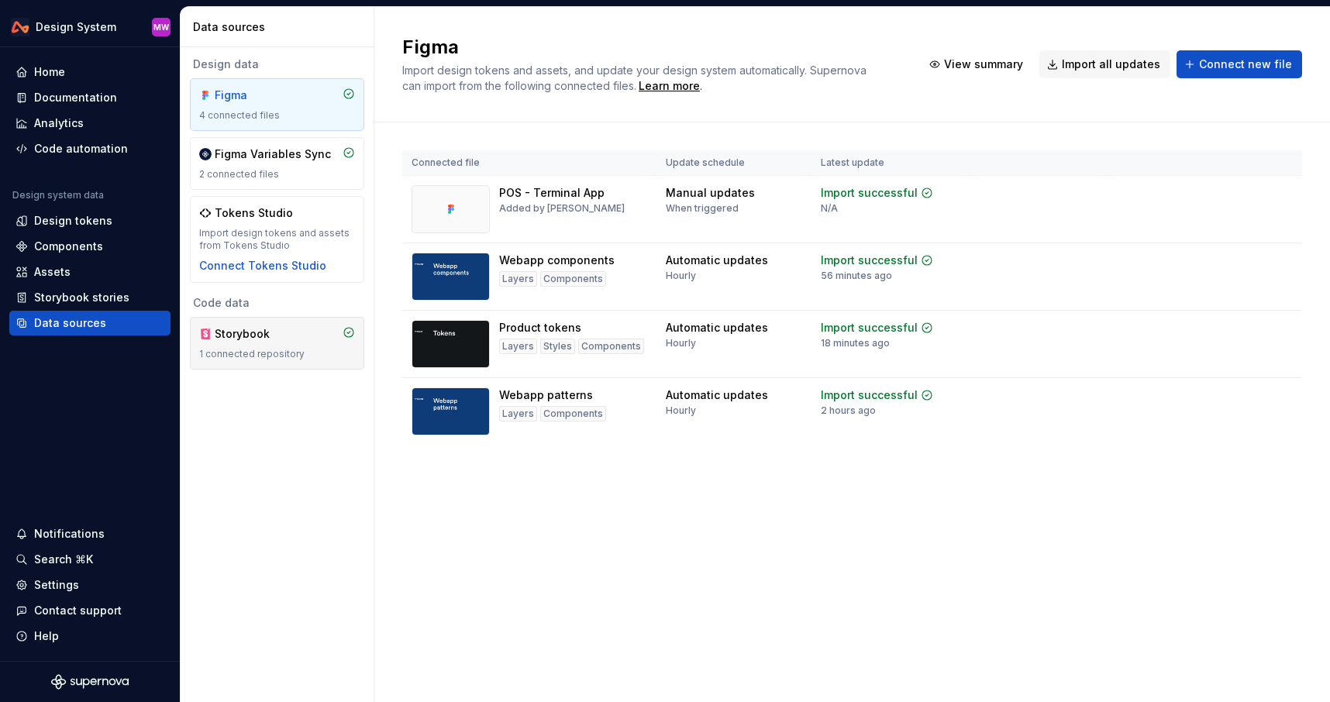
click at [292, 345] on div "Storybook 1 connected repository" at bounding box center [277, 343] width 156 height 34
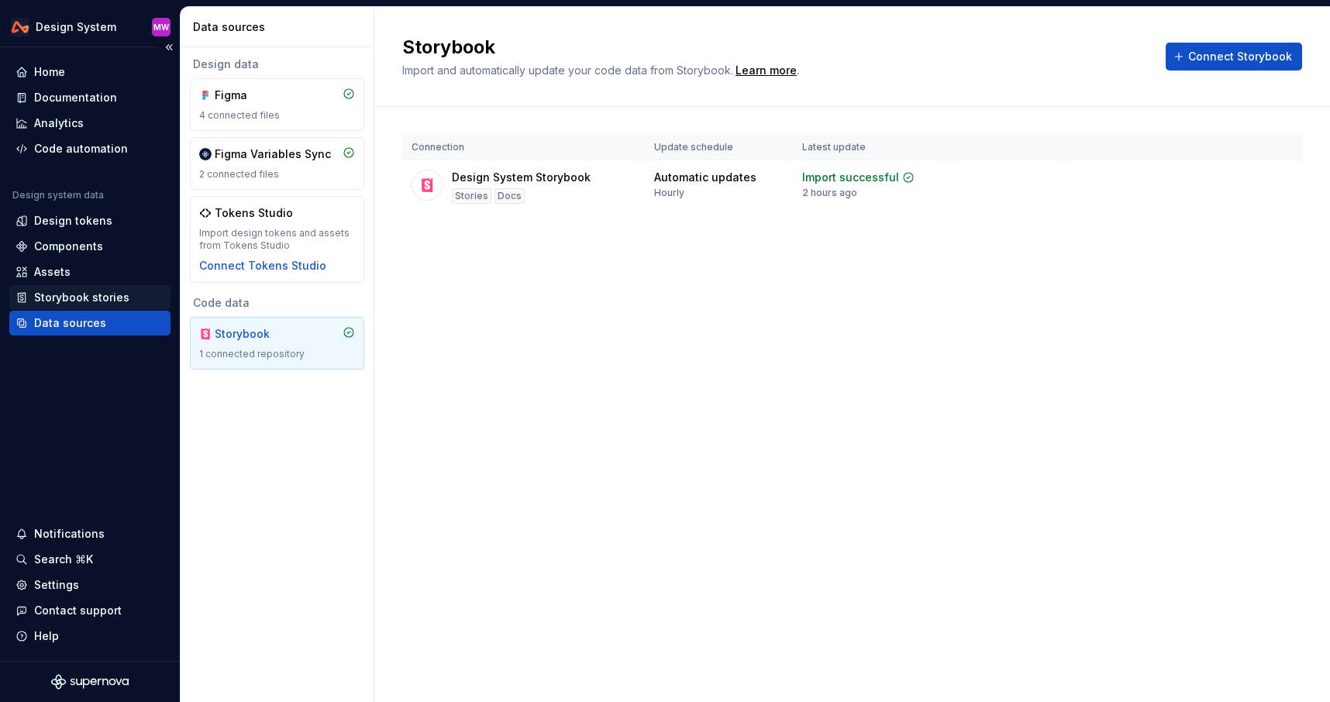
click at [62, 294] on div "Storybook stories" at bounding box center [81, 298] width 95 height 16
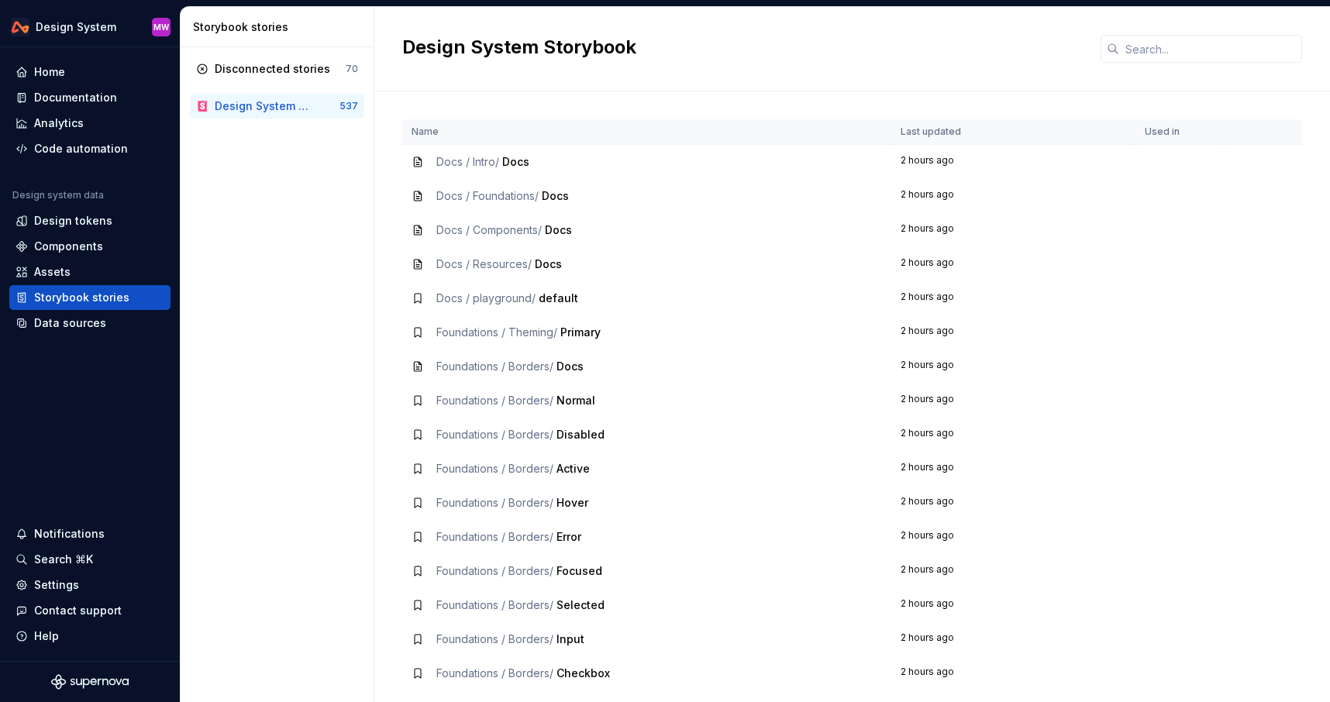
click at [1219, 33] on div "Design System Storybook" at bounding box center [852, 49] width 956 height 84
click at [1197, 50] on input "text" at bounding box center [1210, 49] width 183 height 28
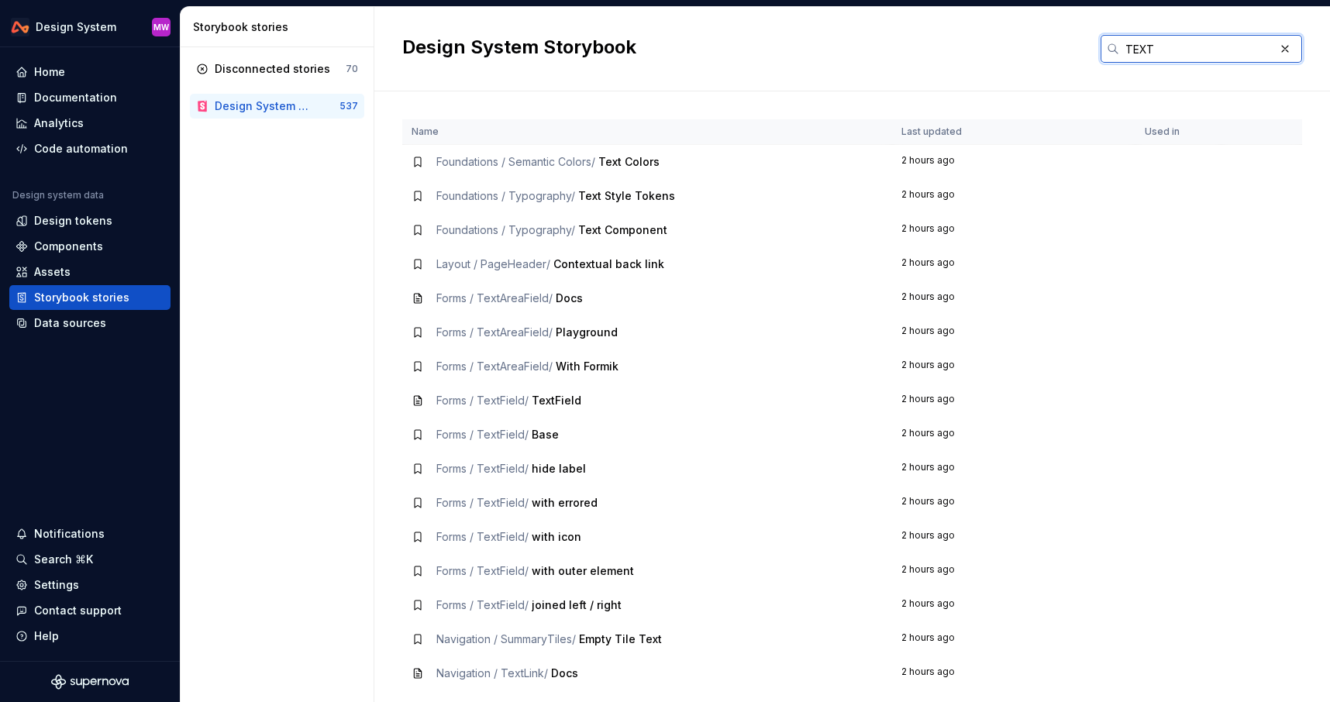
click at [1177, 50] on input "TEXT" at bounding box center [1196, 49] width 155 height 28
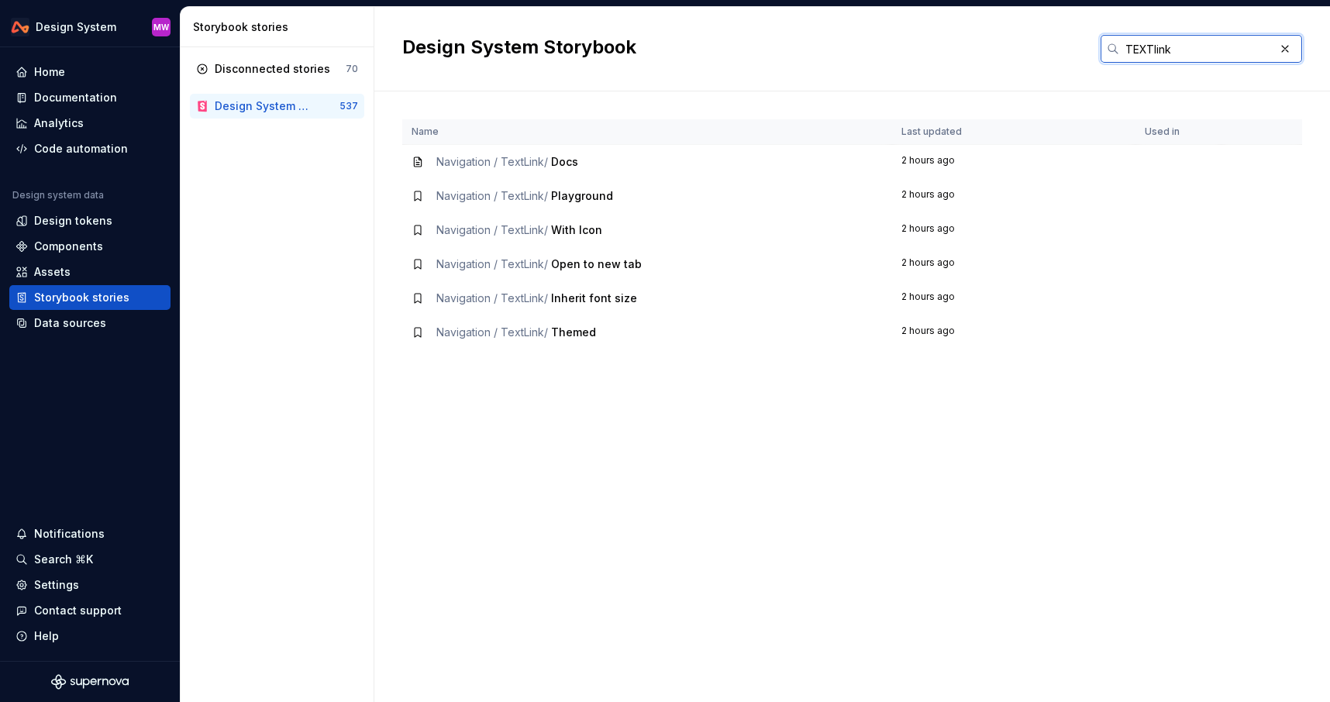
type input "TEXTlink"
click at [603, 405] on div "Name Last updated Used in Navigation / TextLink / Docs 2 hours ago Navigation /…" at bounding box center [852, 410] width 900 height 583
click at [577, 162] on span "Docs" at bounding box center [564, 161] width 27 height 13
click at [658, 377] on div "Name Last updated Used in Navigation / TextLink / Docs 2 hours ago Navigation /…" at bounding box center [852, 410] width 900 height 583
click at [418, 197] on icon at bounding box center [418, 196] width 12 height 12
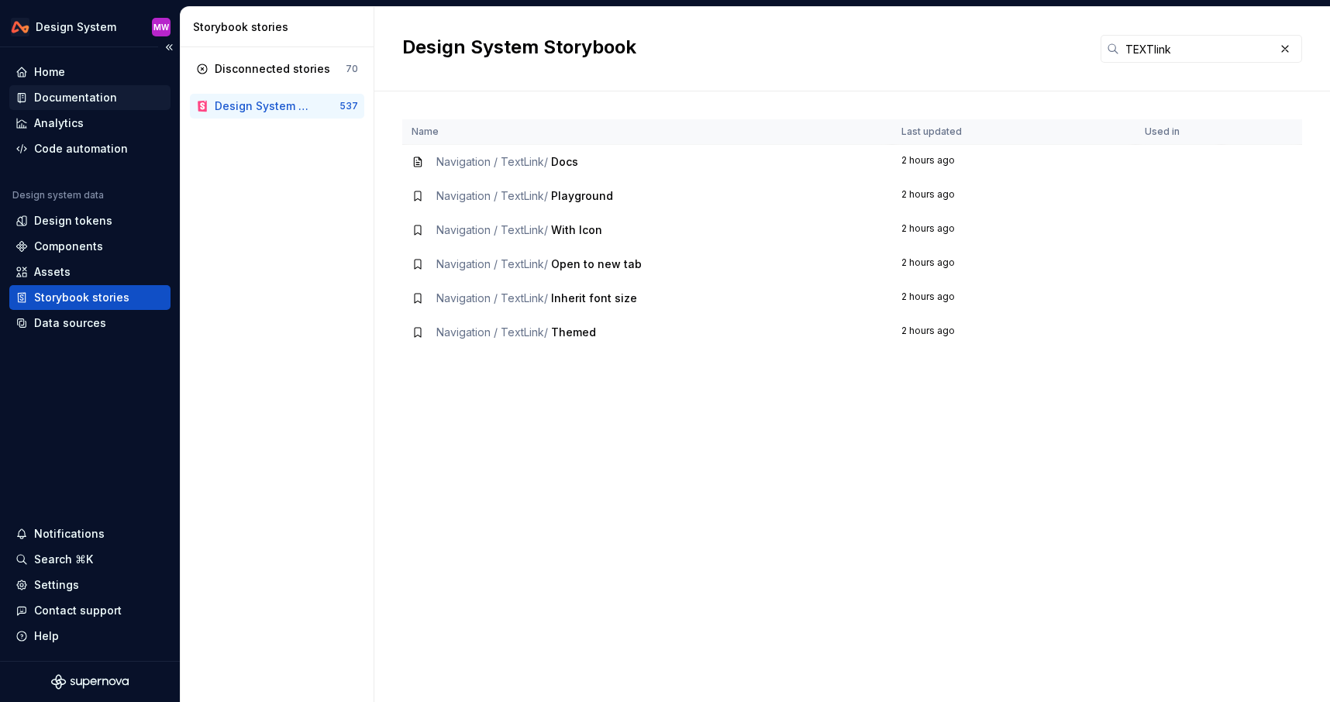
click at [90, 91] on div "Documentation" at bounding box center [75, 98] width 83 height 16
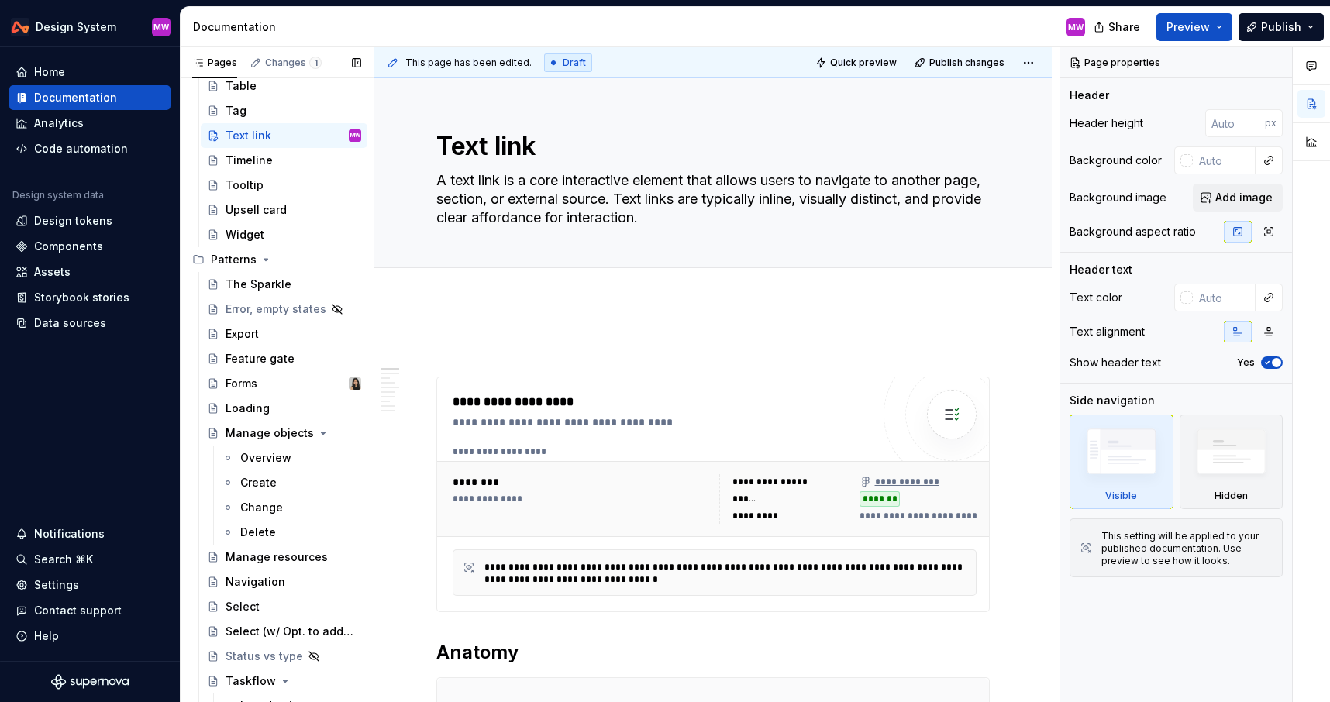
scroll to position [958, 0]
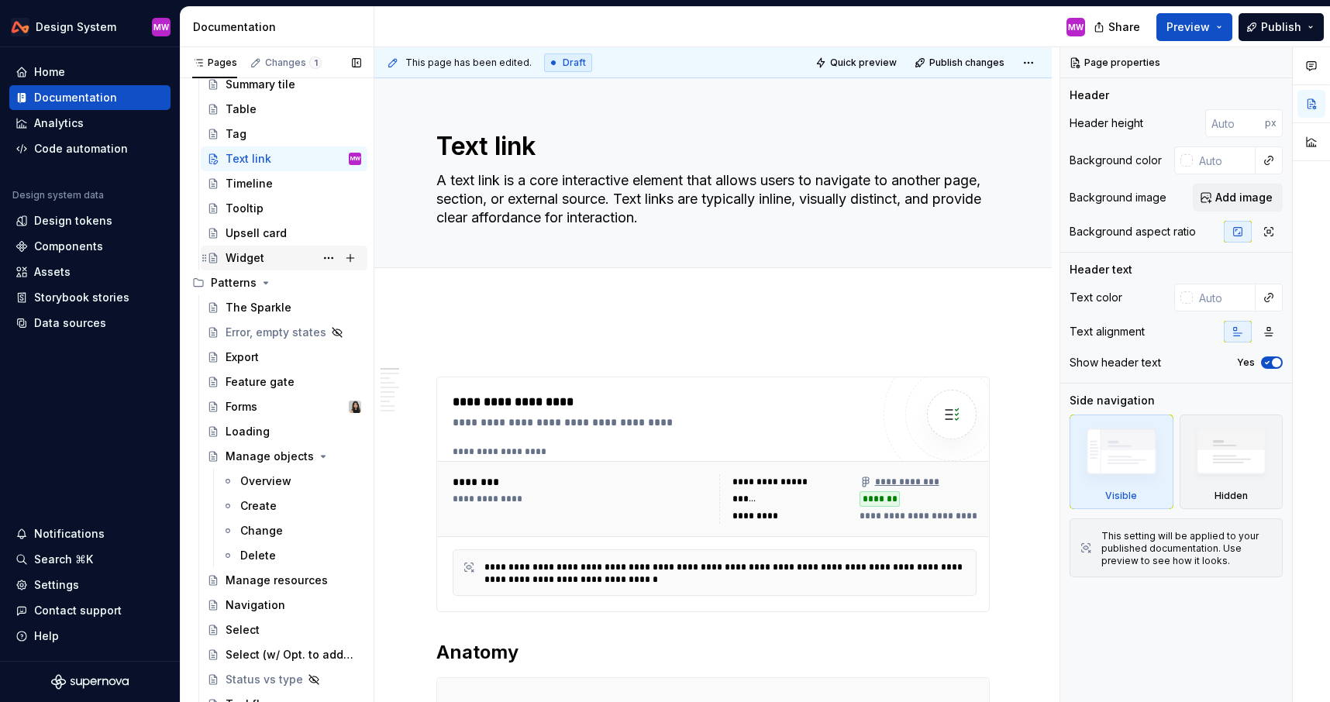
click at [243, 259] on div "Widget" at bounding box center [245, 258] width 39 height 16
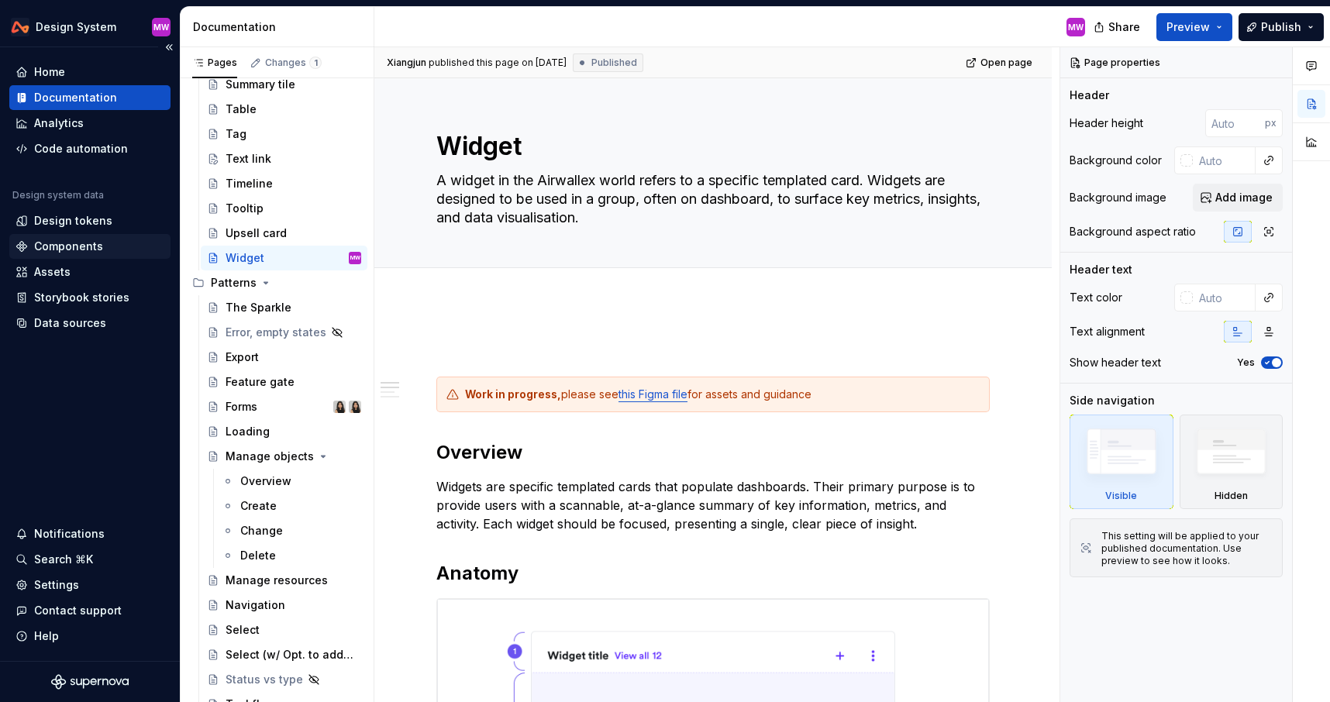
click at [68, 246] on div "Components" at bounding box center [68, 247] width 69 height 16
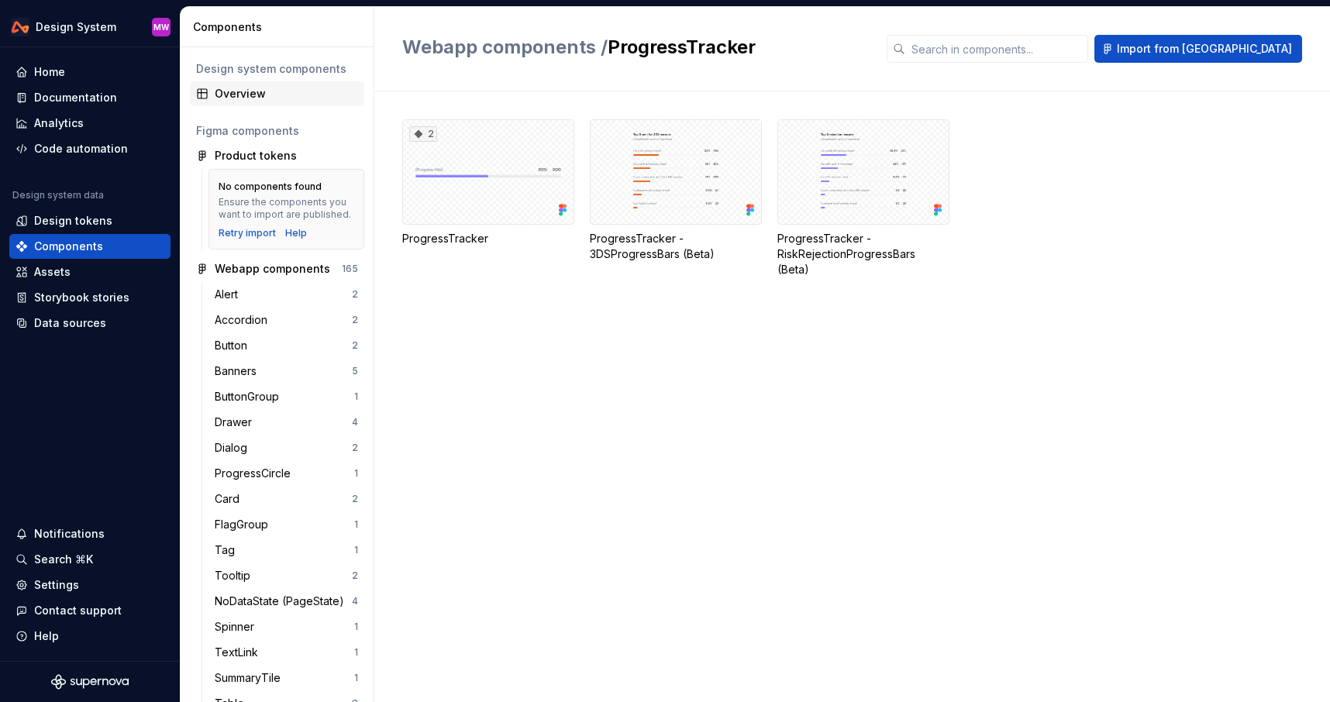
click at [254, 86] on div "Overview" at bounding box center [286, 94] width 143 height 16
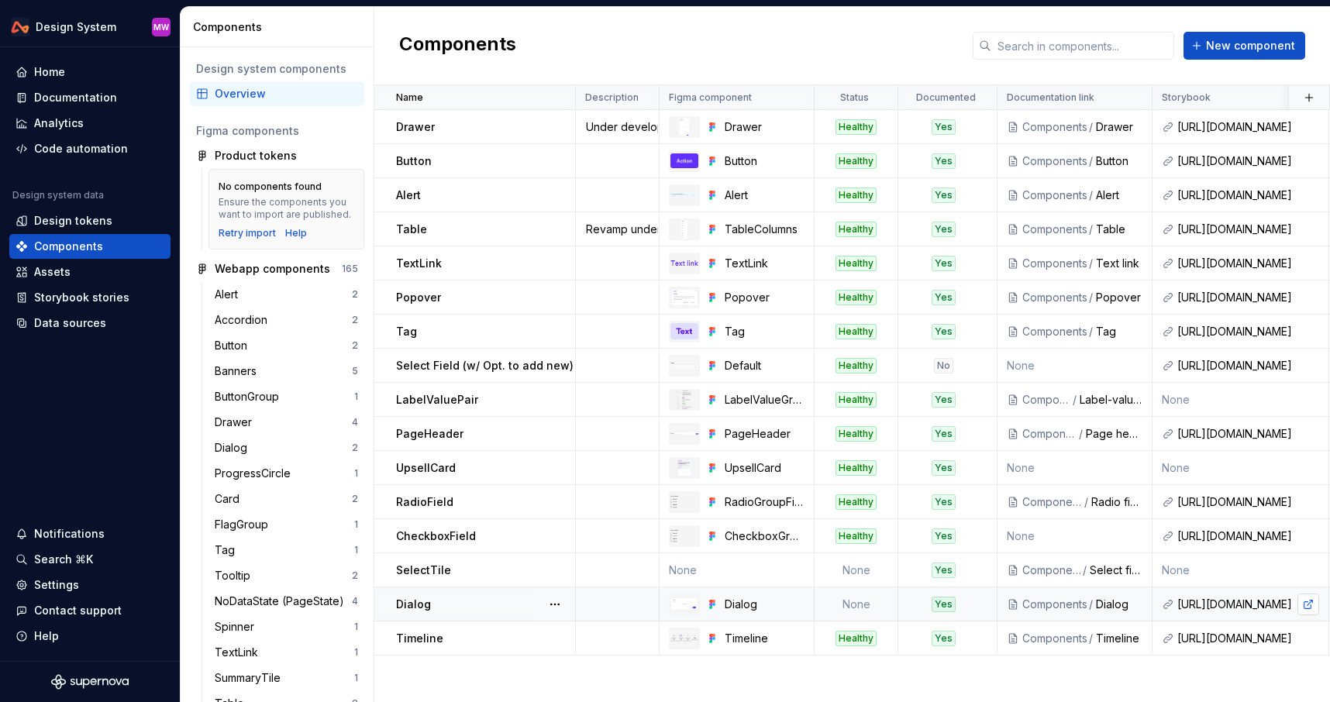
click at [1305, 600] on link at bounding box center [1309, 605] width 22 height 22
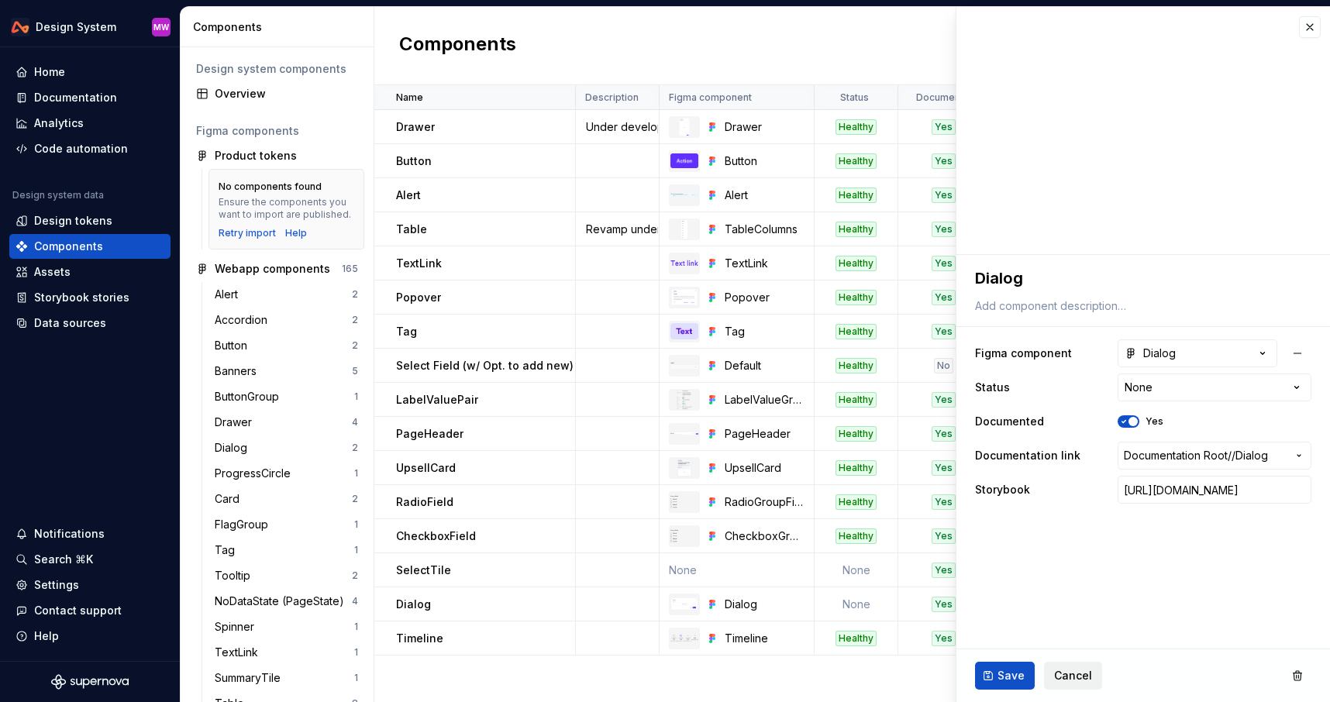
click at [1070, 678] on span "Cancel" at bounding box center [1073, 676] width 38 height 16
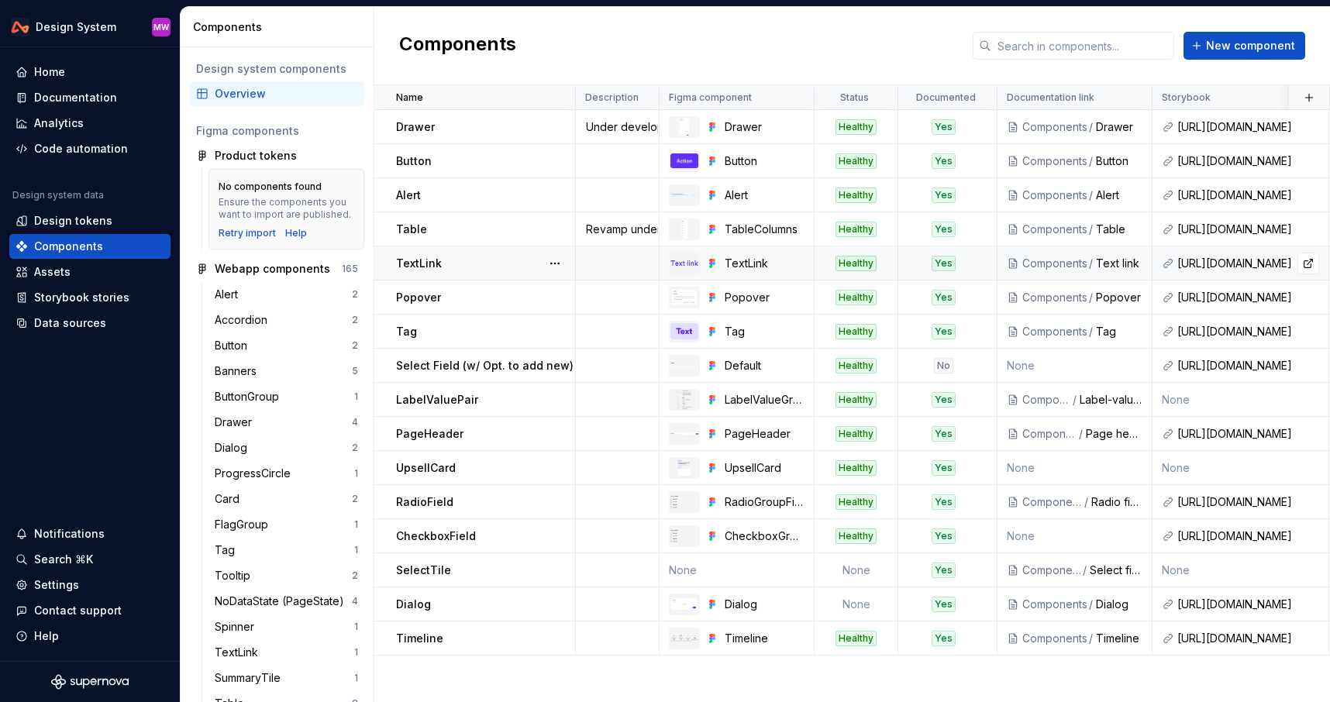
click at [1246, 256] on div "[URL][DOMAIN_NAME]" at bounding box center [1248, 264] width 142 height 16
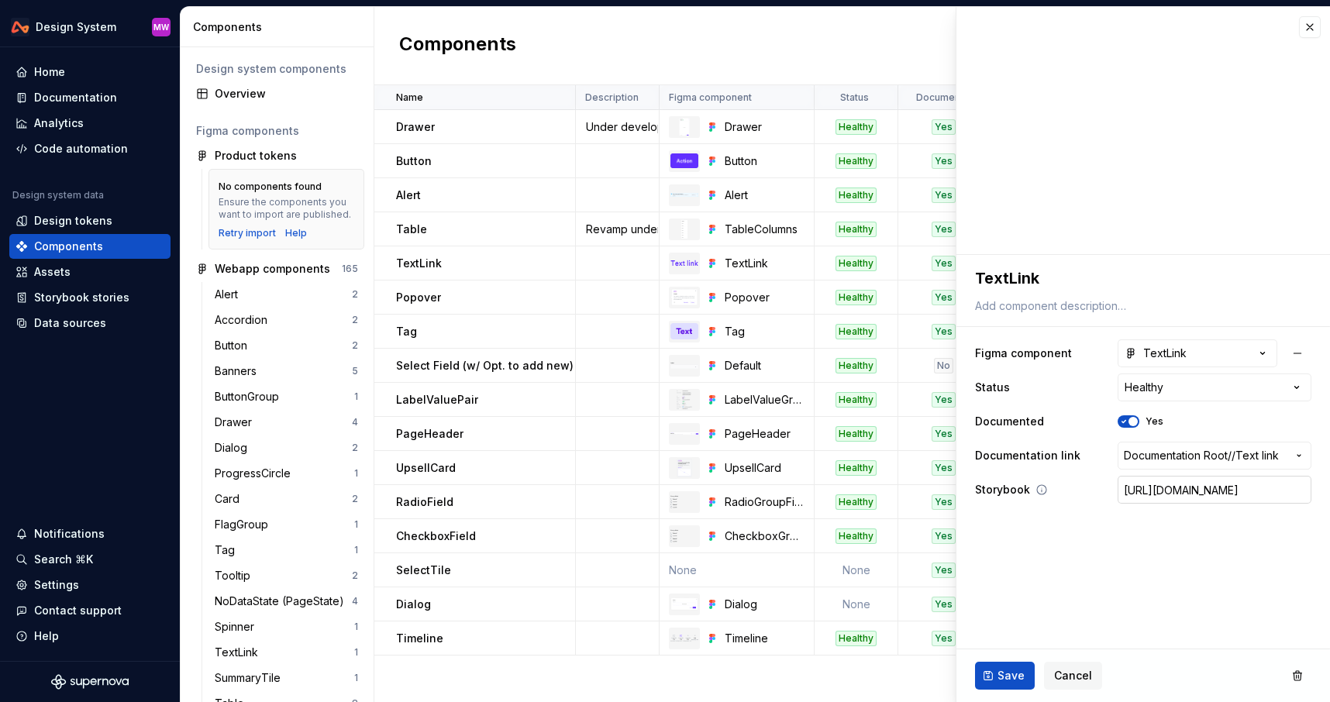
click at [1156, 488] on input "[URL][DOMAIN_NAME]" at bounding box center [1215, 490] width 194 height 28
type textarea "*"
paste input "[URL][DOMAIN_NAME]"
type textarea "*"
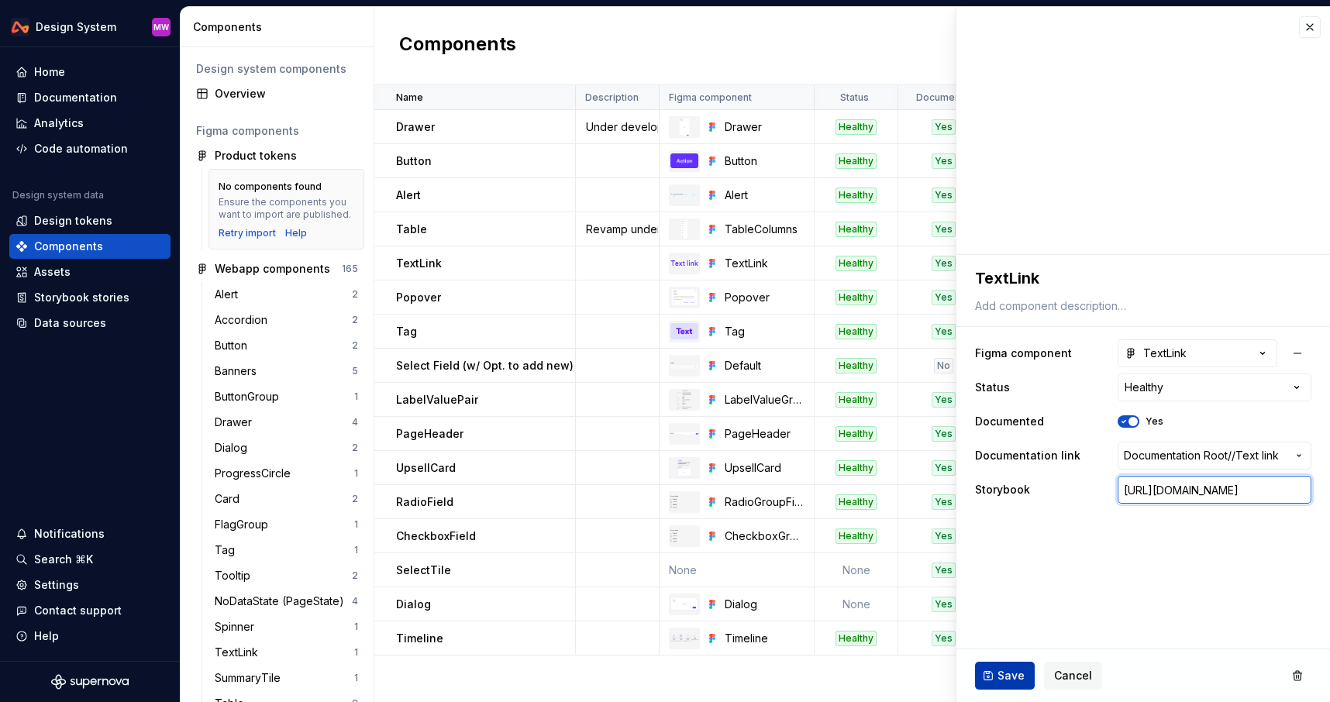
type input "[URL][DOMAIN_NAME]"
click at [1004, 682] on span "Save" at bounding box center [1011, 676] width 27 height 16
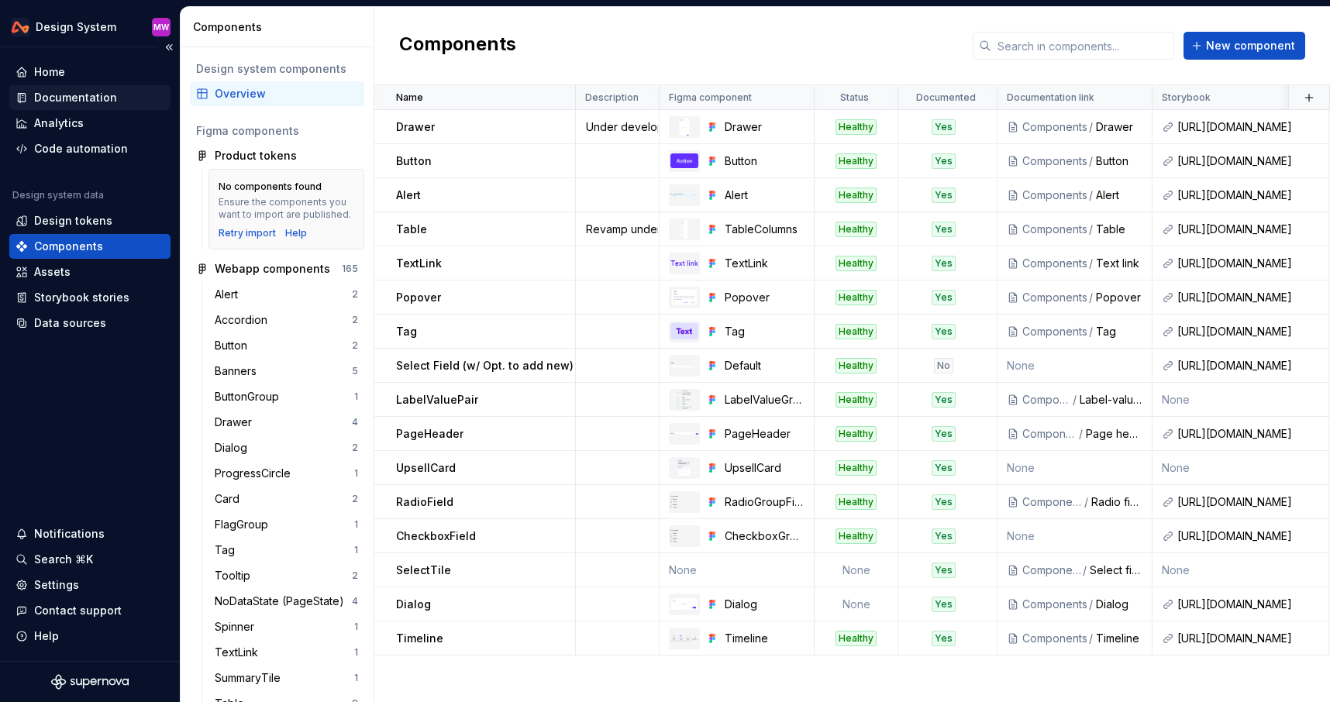
click at [88, 99] on div "Documentation" at bounding box center [75, 98] width 83 height 16
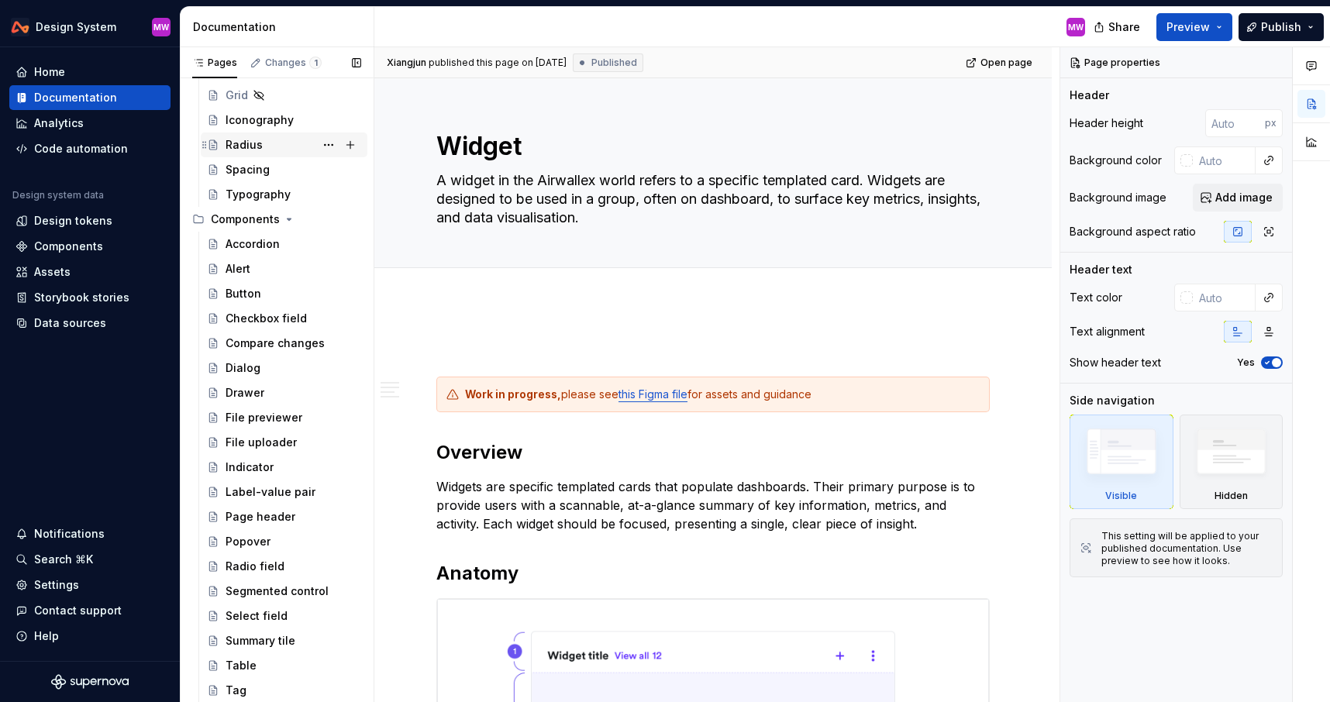
scroll to position [613, 0]
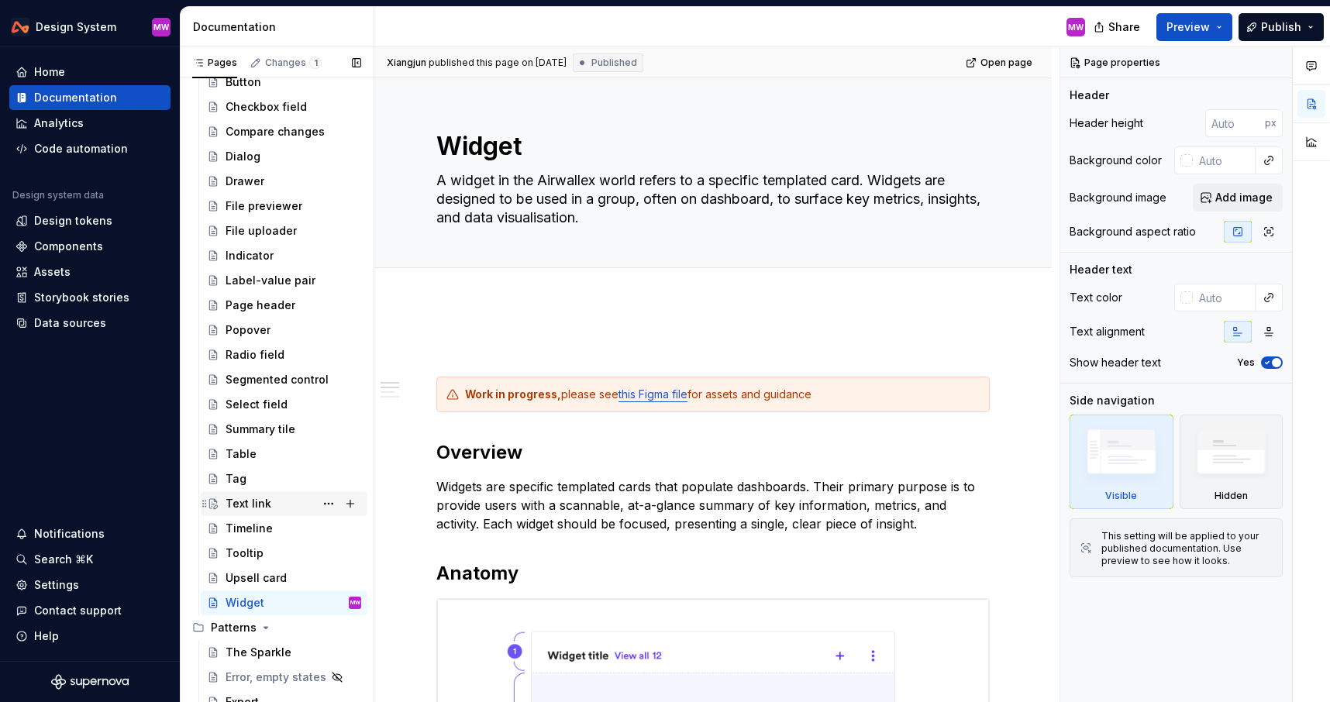
click at [259, 501] on div "Text link" at bounding box center [249, 504] width 46 height 16
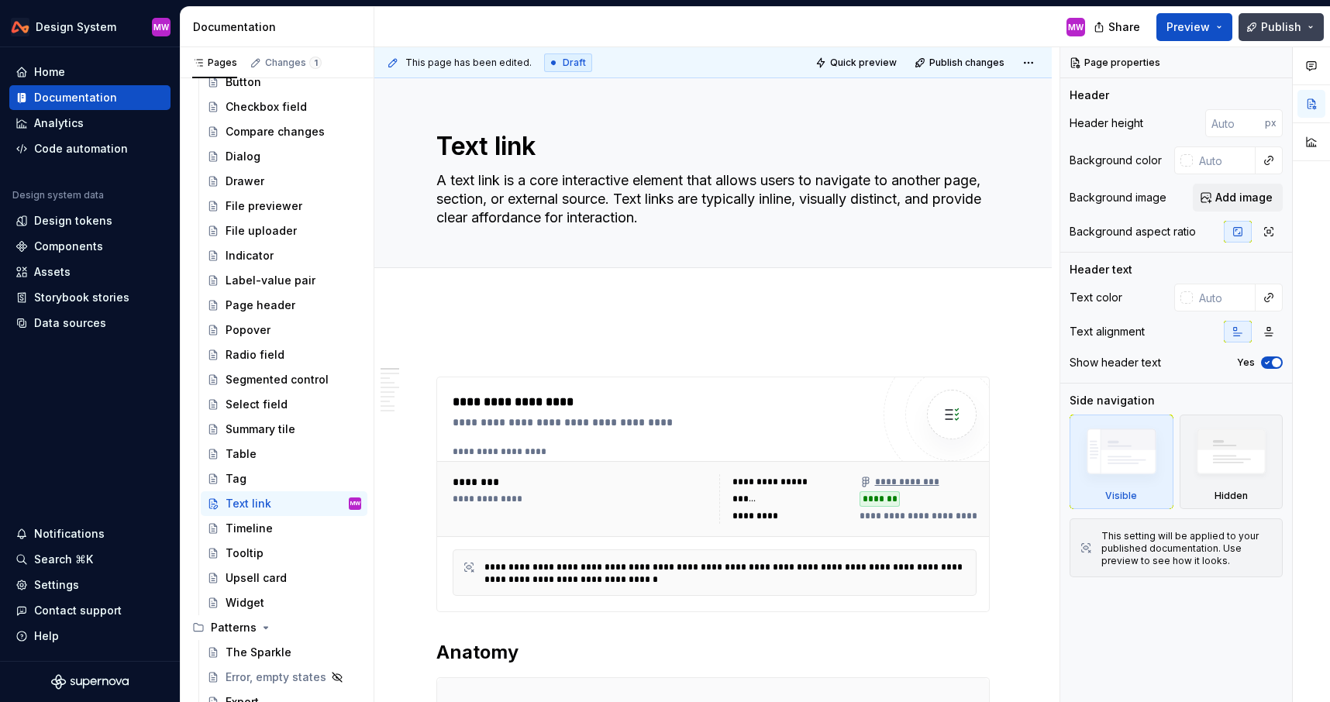
click at [1284, 21] on span "Publish" at bounding box center [1281, 27] width 40 height 16
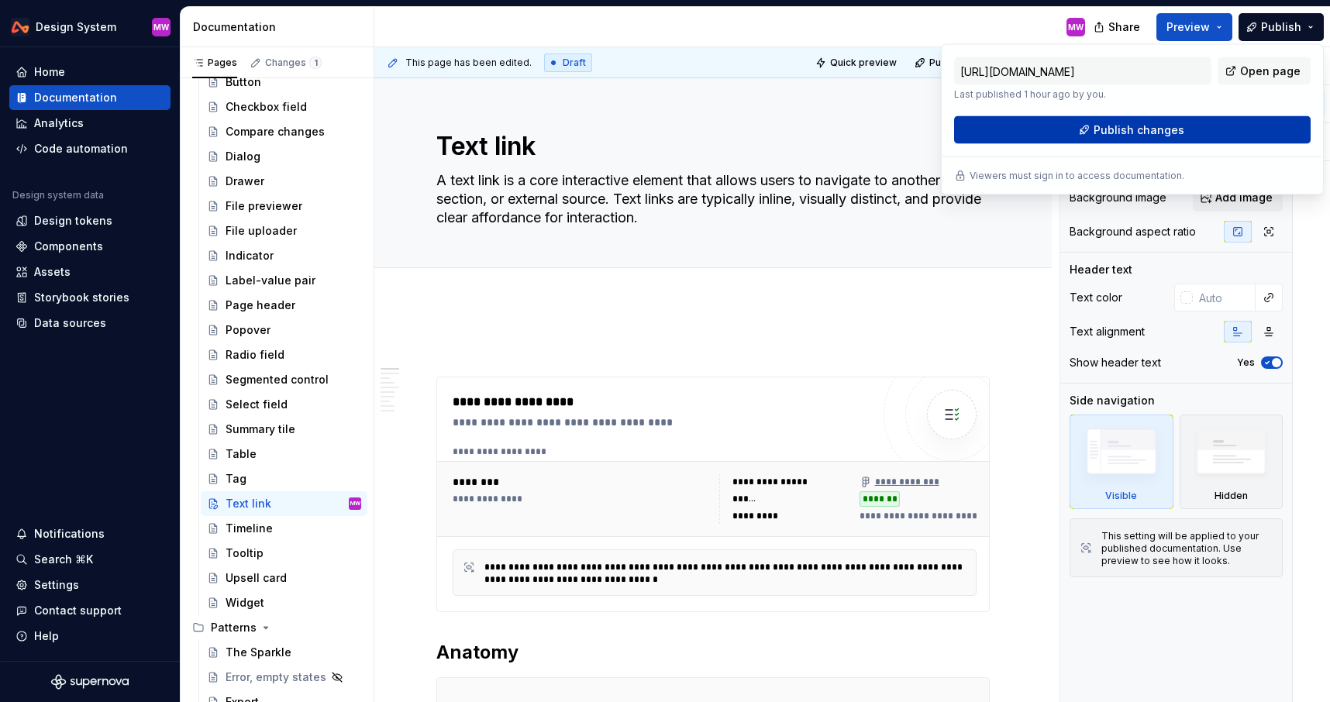
click at [1145, 139] on button "Publish changes" at bounding box center [1132, 130] width 357 height 28
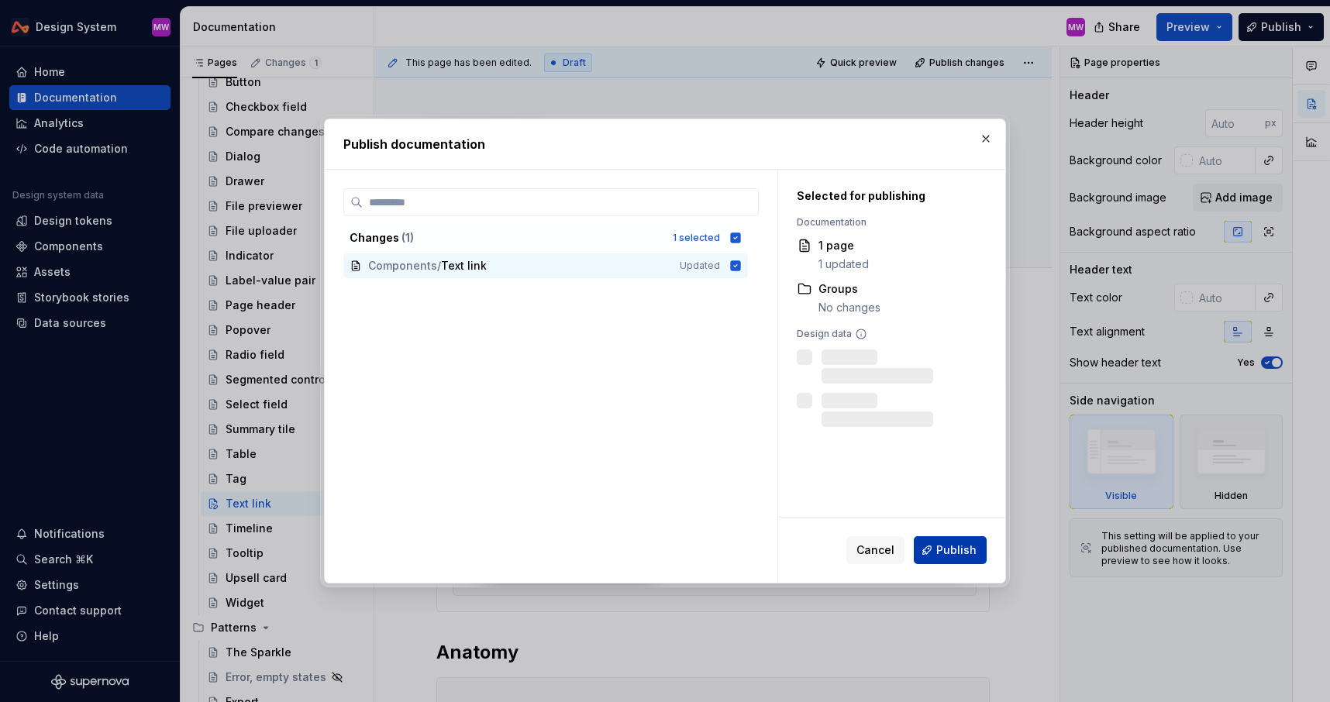
click at [944, 549] on span "Publish" at bounding box center [956, 551] width 40 height 16
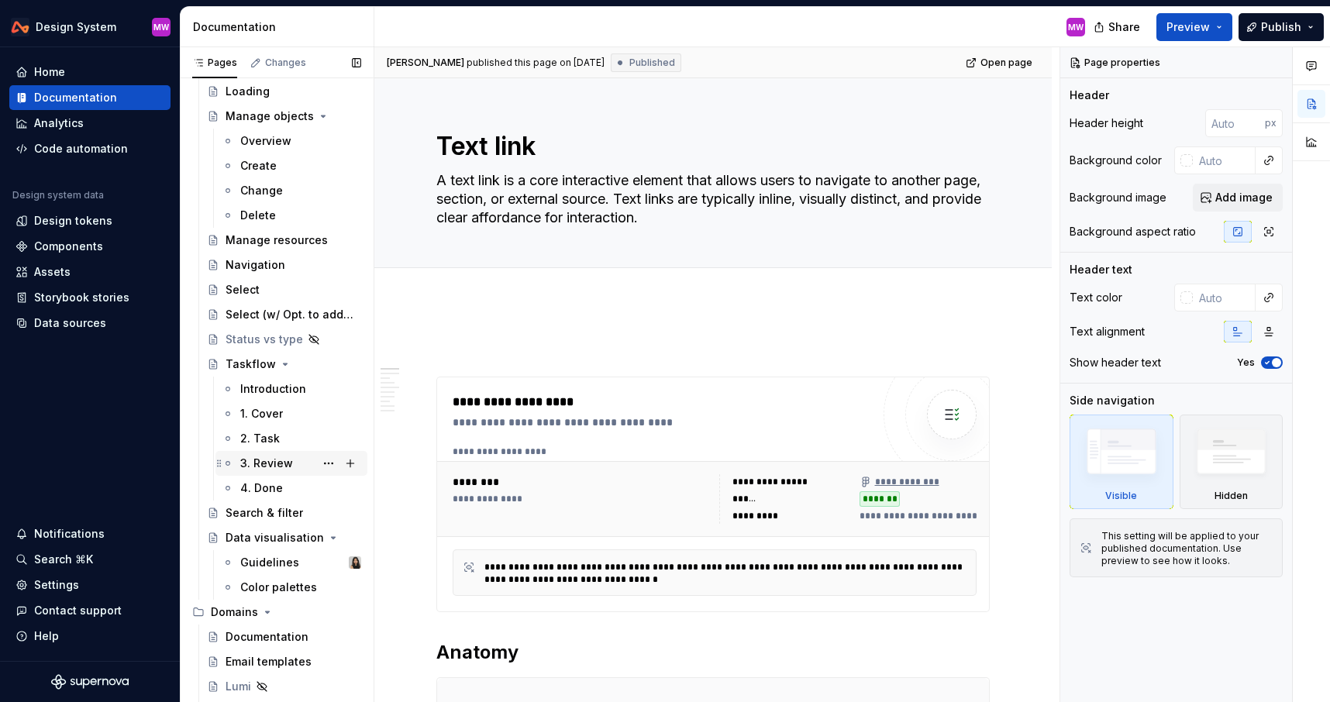
scroll to position [1341, 0]
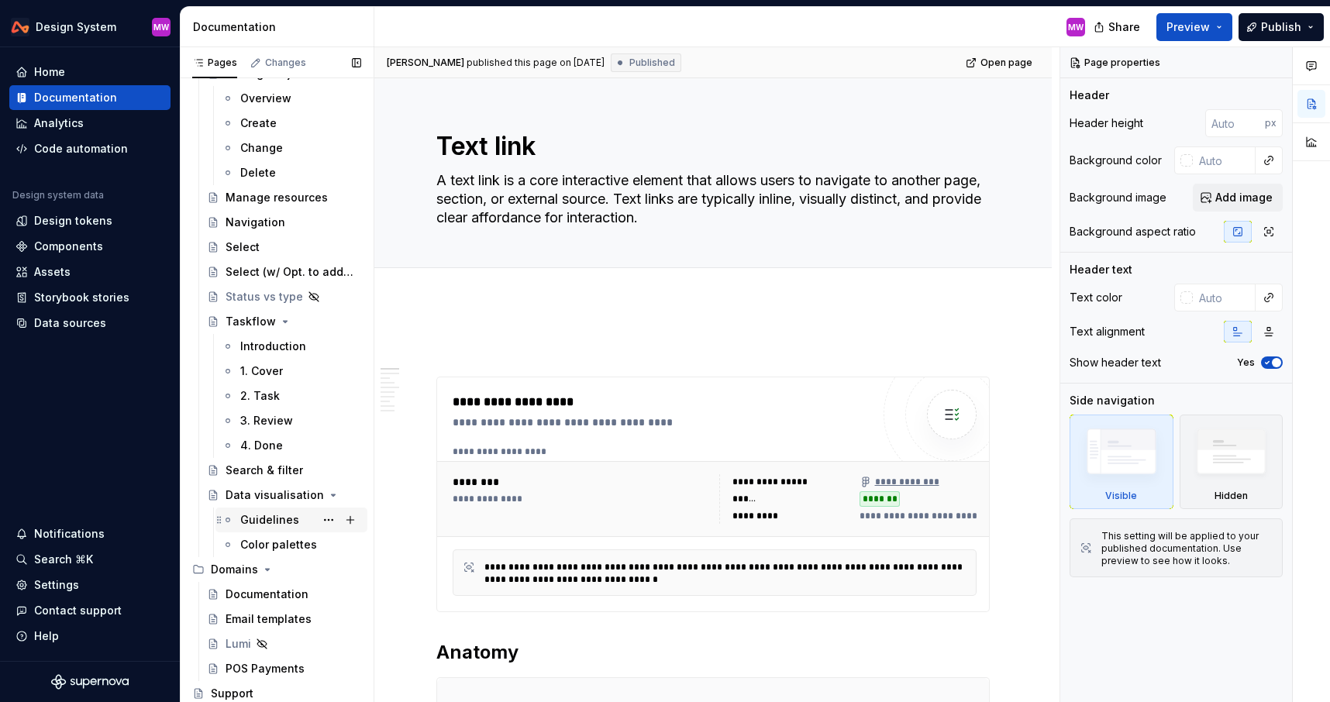
click at [270, 510] on div "Guidelines" at bounding box center [300, 520] width 121 height 22
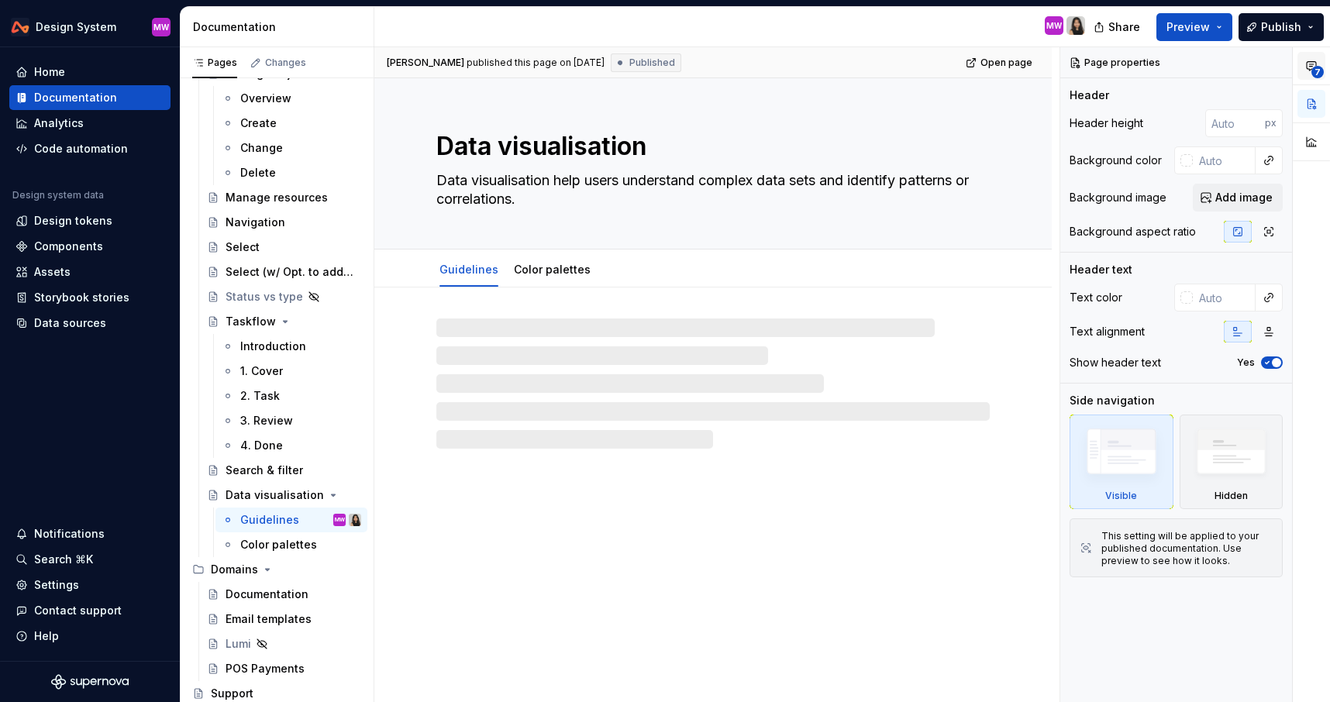
click at [1316, 67] on span "7" at bounding box center [1318, 72] width 12 height 12
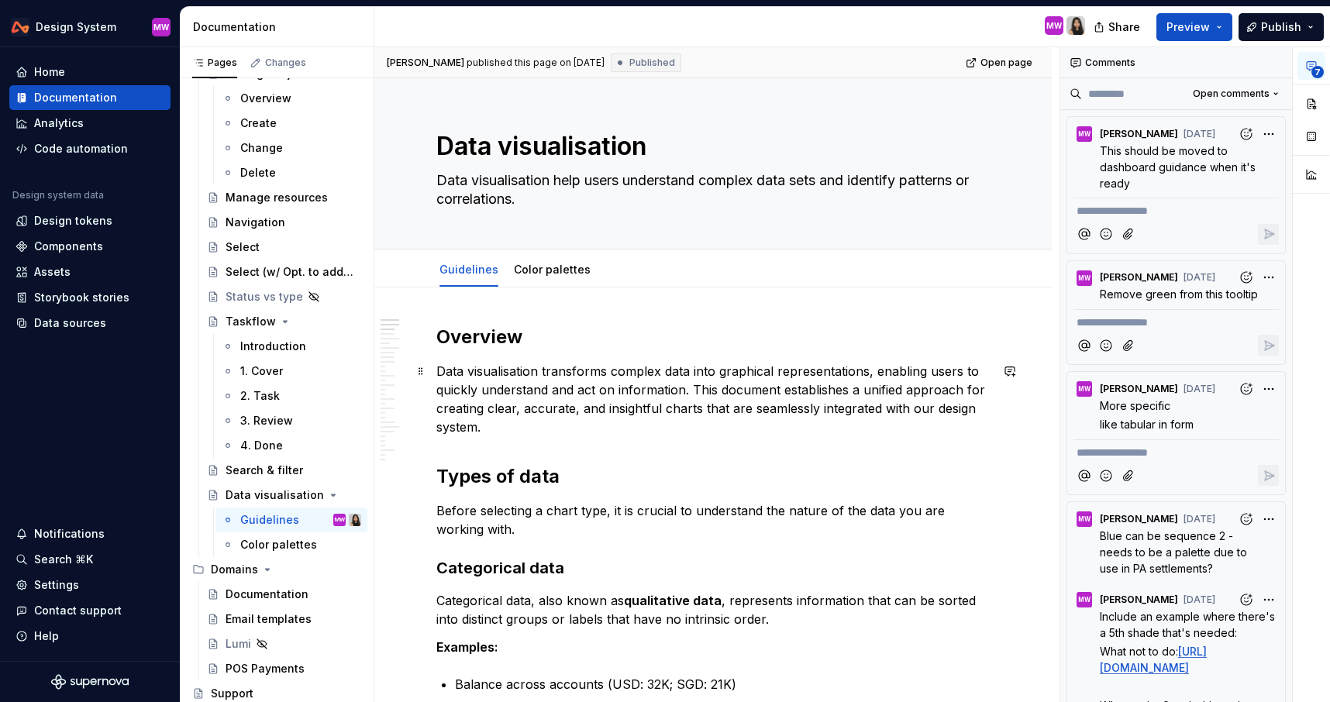
click at [857, 395] on p "Data visualisation transforms complex data into graphical representations, enab…" at bounding box center [712, 399] width 553 height 74
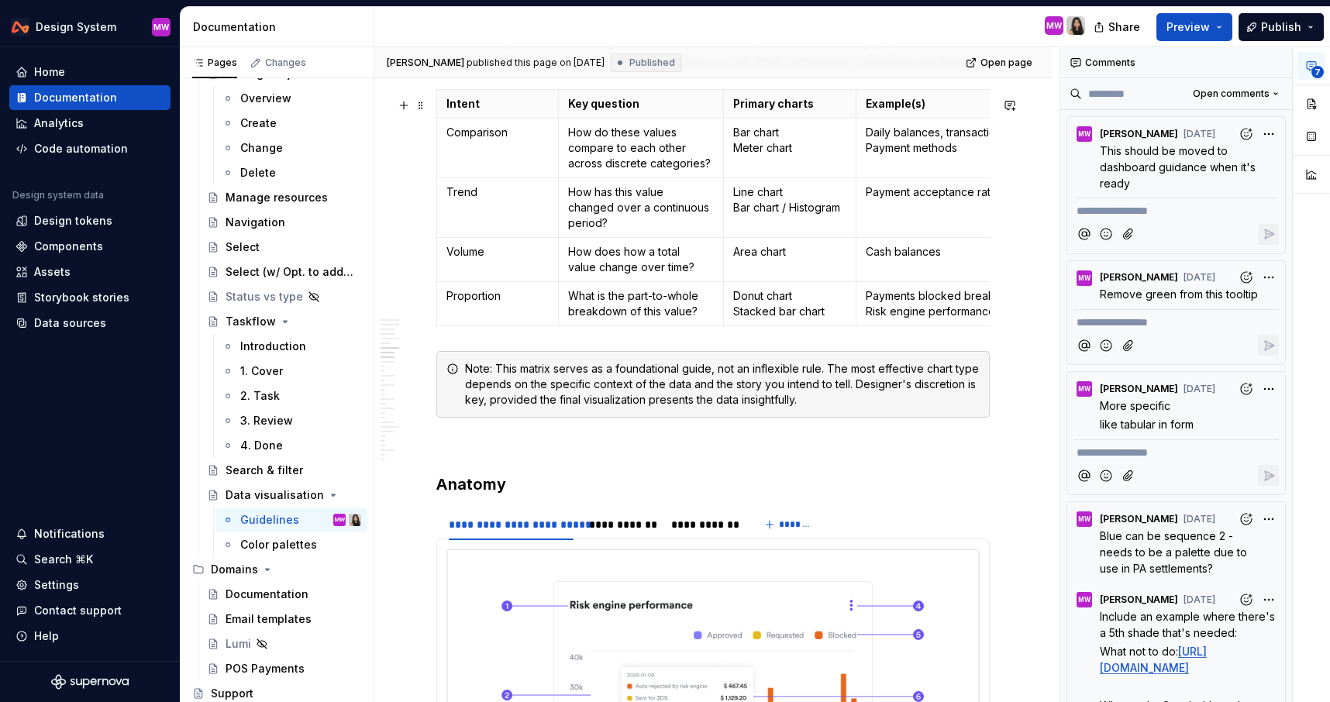
scroll to position [2463, 0]
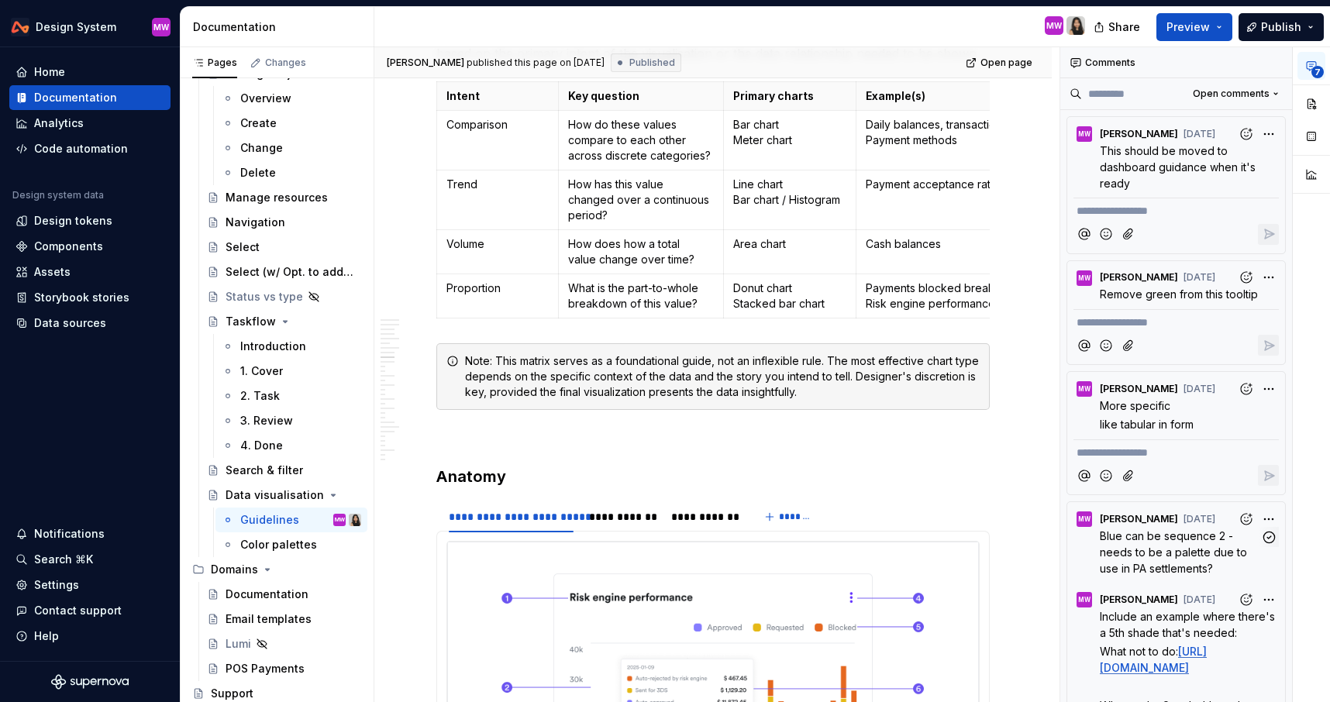
click at [1174, 544] on p "Blue can be sequence 2 - needs to be a palette due to use in PA settlements?" at bounding box center [1180, 552] width 160 height 49
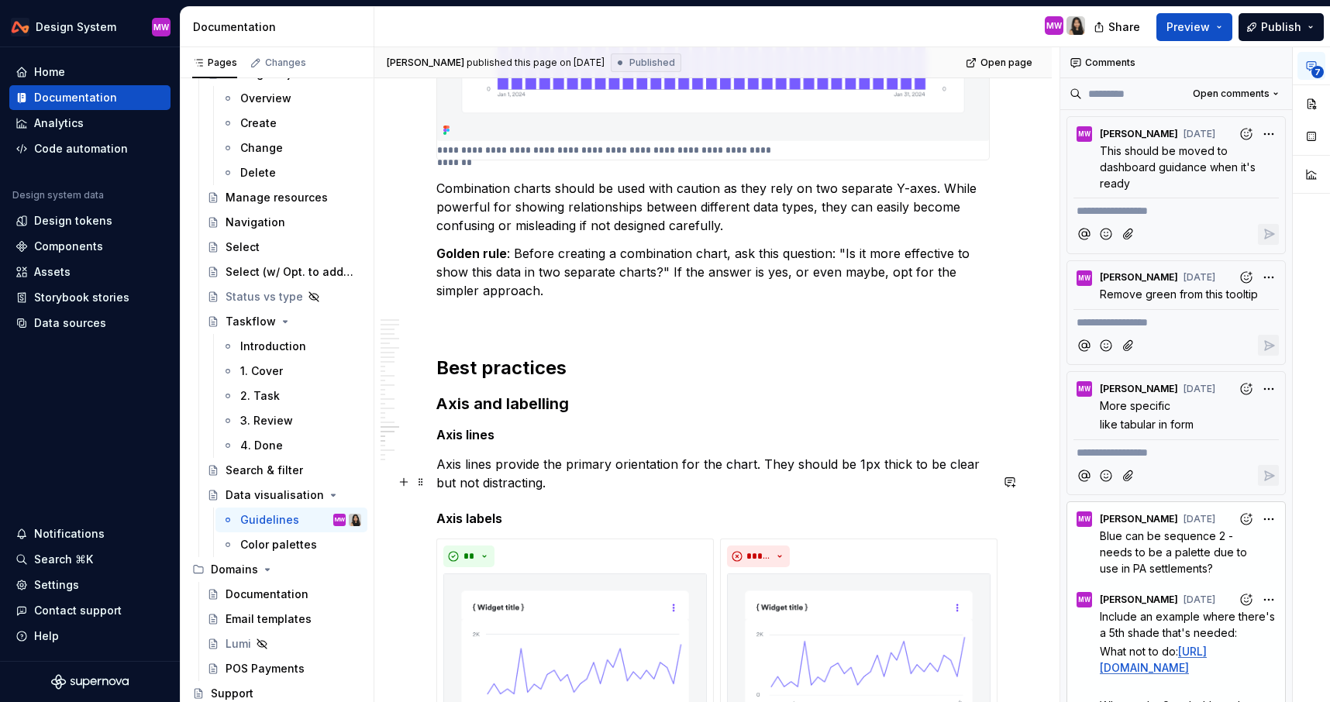
scroll to position [7913, 0]
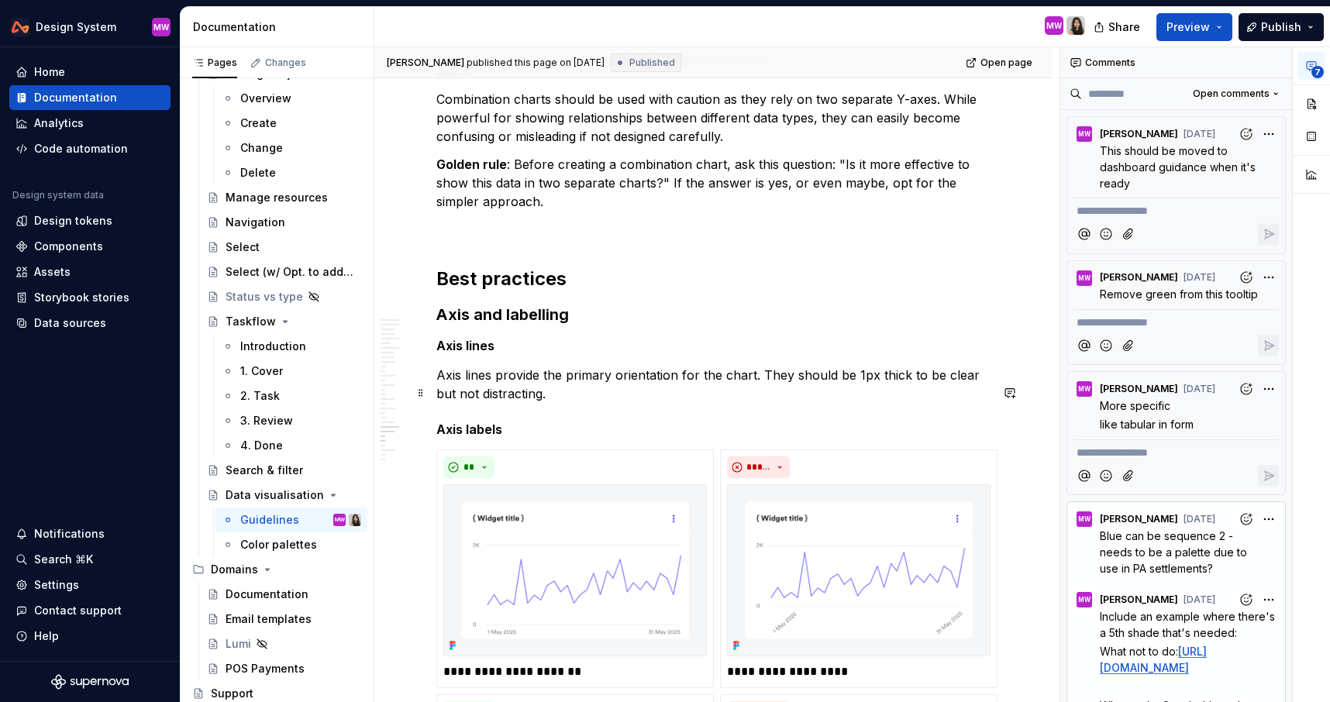
click at [616, 399] on p "Axis lines provide the primary orientation for the chart. They should be 1px th…" at bounding box center [712, 384] width 553 height 37
click at [581, 402] on p "Axis lines provide the primary orientation for the chart. They should be 1px th…" at bounding box center [712, 384] width 553 height 37
click at [552, 403] on p "Axis lines provide the primary orientation for the chart. They should be 1px th…" at bounding box center [712, 384] width 553 height 37
click at [568, 403] on p "Axis lines provide the primary orientation for the chart. They should be 1px th…" at bounding box center [712, 384] width 553 height 37
type textarea "*"
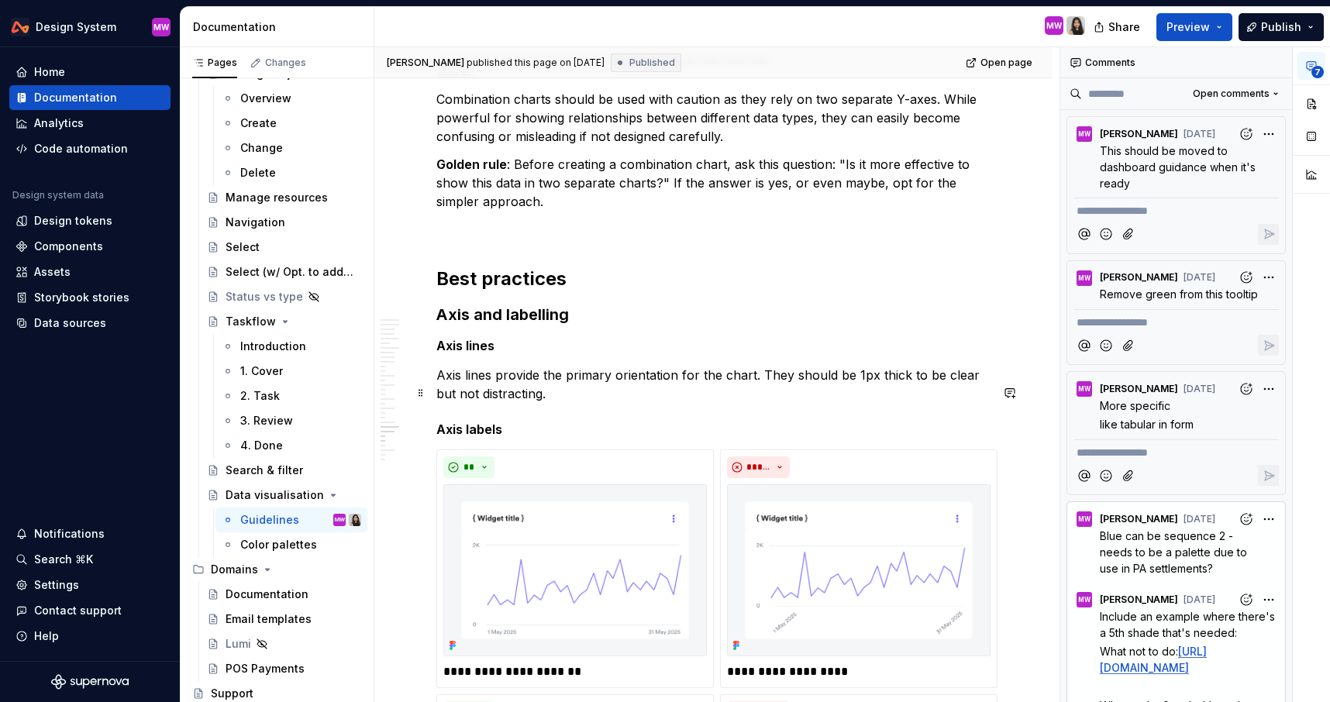
click at [539, 403] on p "Axis lines provide the primary orientation for the chart. They should be 1px th…" at bounding box center [712, 384] width 553 height 37
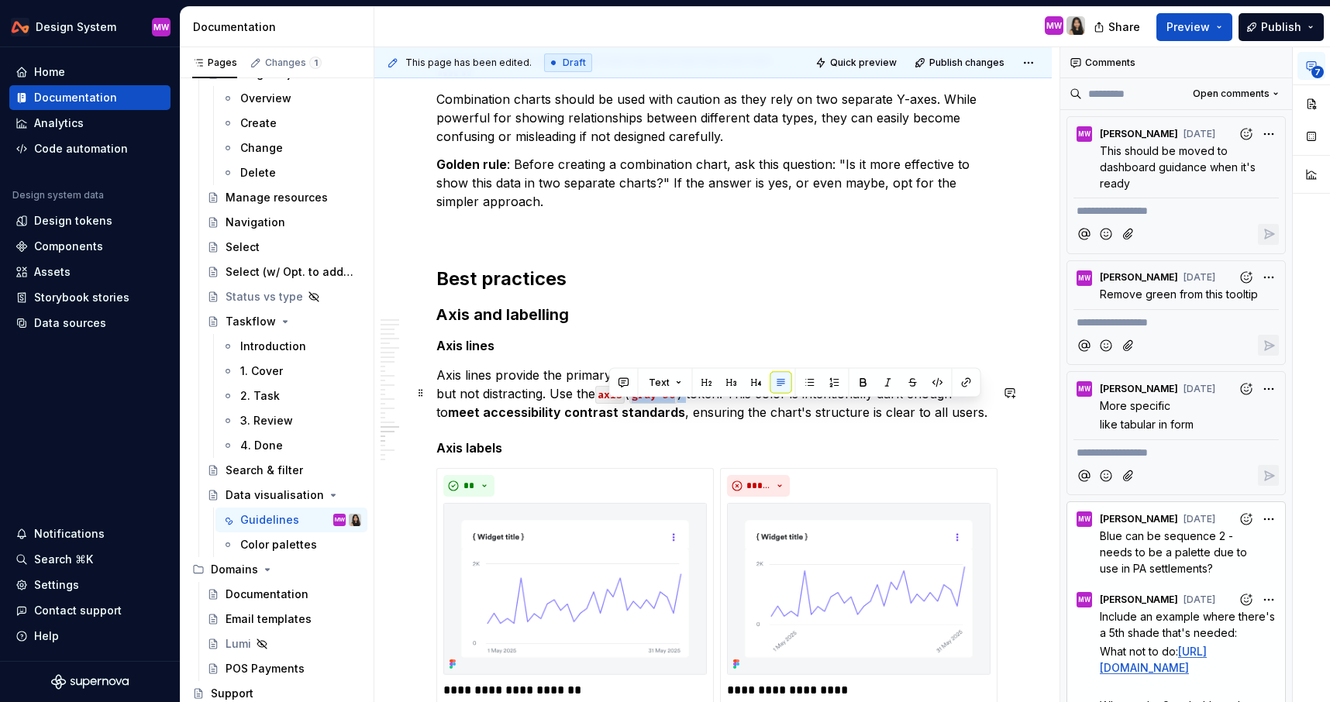
drag, startPoint x: 669, startPoint y: 410, endPoint x: 609, endPoint y: 408, distance: 59.7
click at [609, 408] on p "Axis lines provide the primary orientation for the chart. They should be 1px th…" at bounding box center [712, 394] width 553 height 56
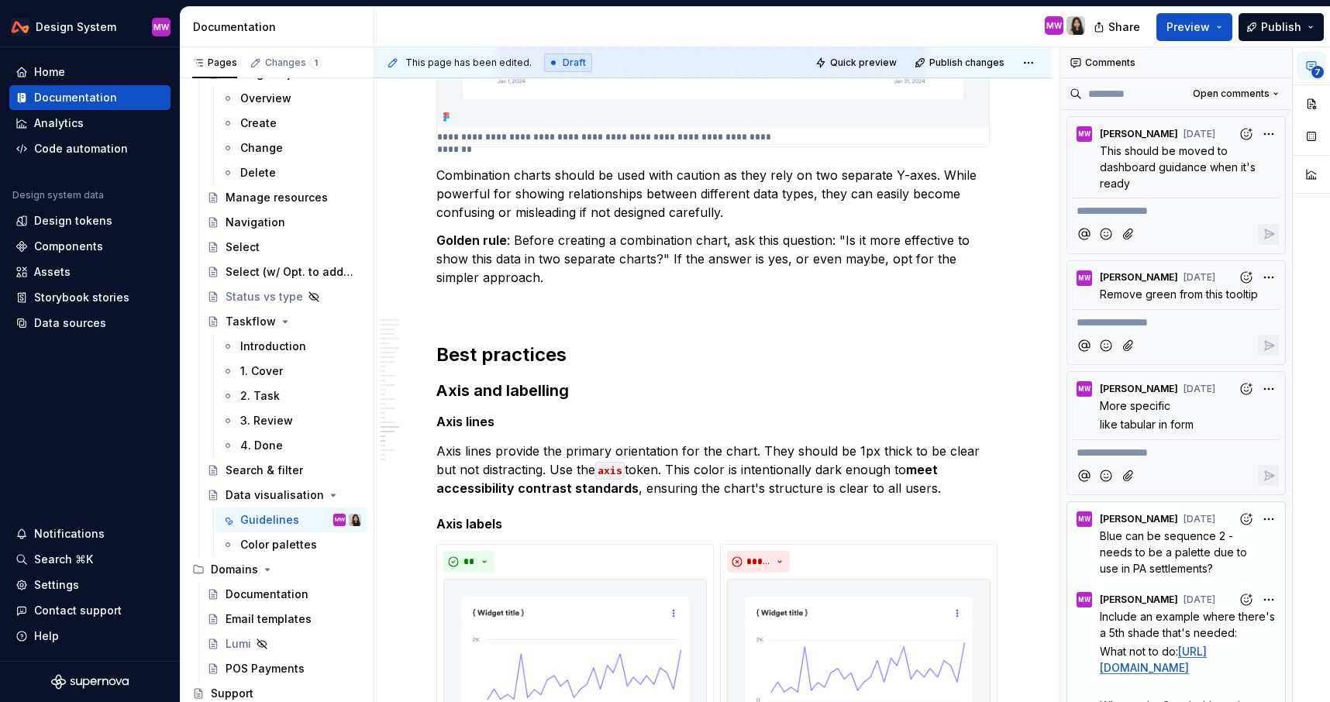
scroll to position [7921, 0]
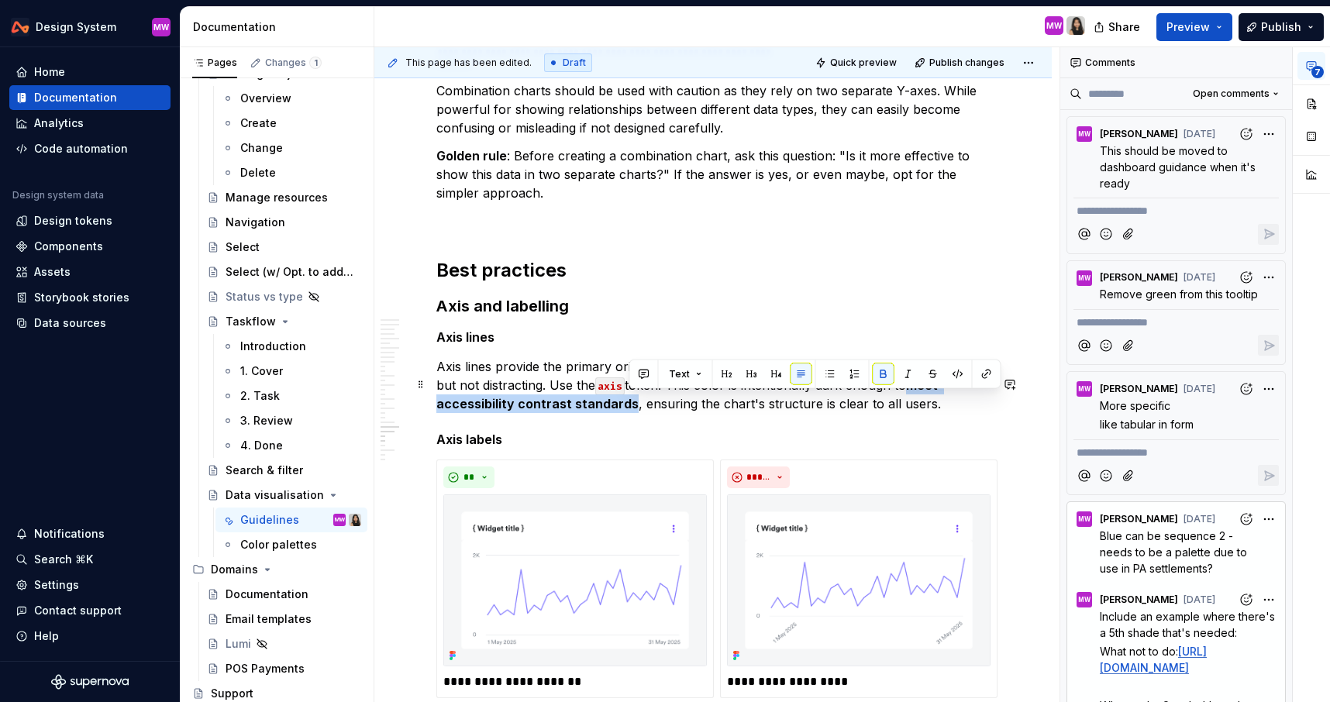
drag, startPoint x: 891, startPoint y: 403, endPoint x: 629, endPoint y: 421, distance: 262.6
click at [629, 413] on p "Axis lines provide the primary orientation for the chart. They should be 1px th…" at bounding box center [712, 385] width 553 height 56
click at [879, 375] on button "button" at bounding box center [884, 375] width 22 height 22
click at [954, 413] on p "Axis lines provide the primary orientation for the chart. They should be 1px th…" at bounding box center [712, 385] width 553 height 56
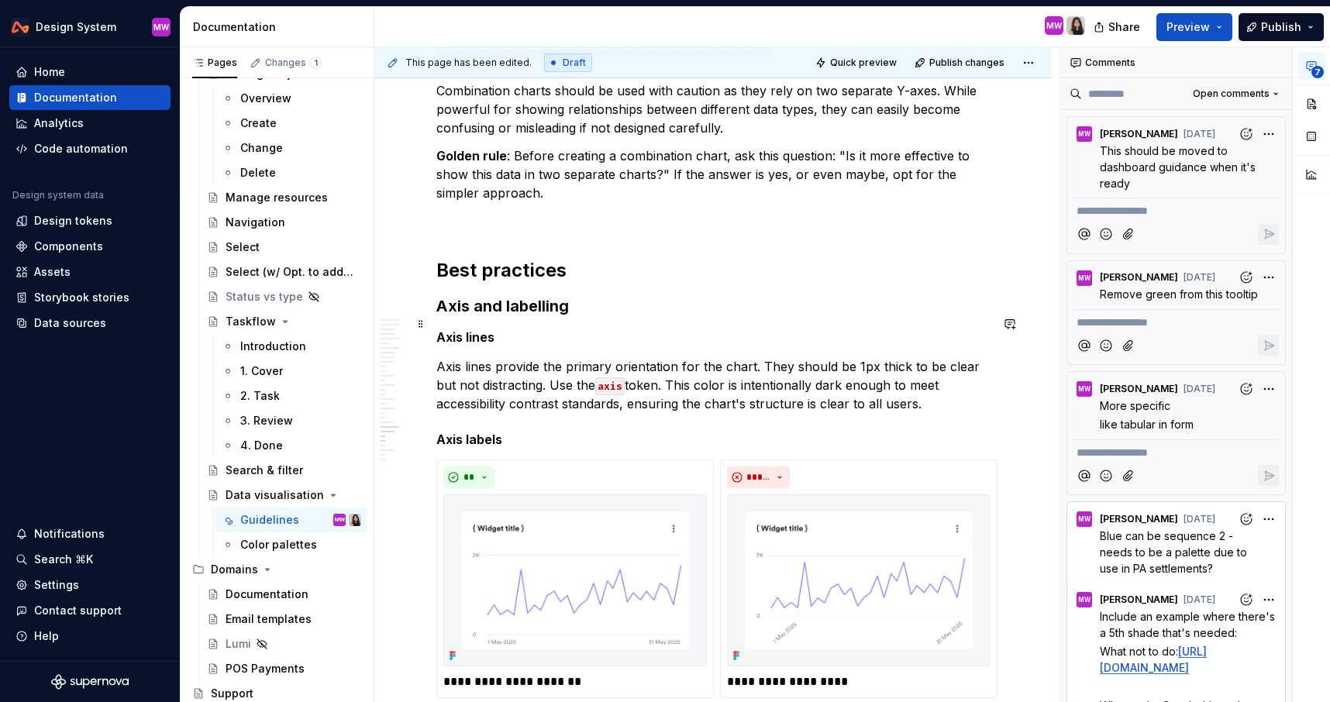
click at [597, 317] on h3 "Axis and labelling" at bounding box center [712, 306] width 553 height 22
click at [939, 413] on p "Axis lines provide the primary orientation for the chart. They should be 1px th…" at bounding box center [712, 385] width 553 height 56
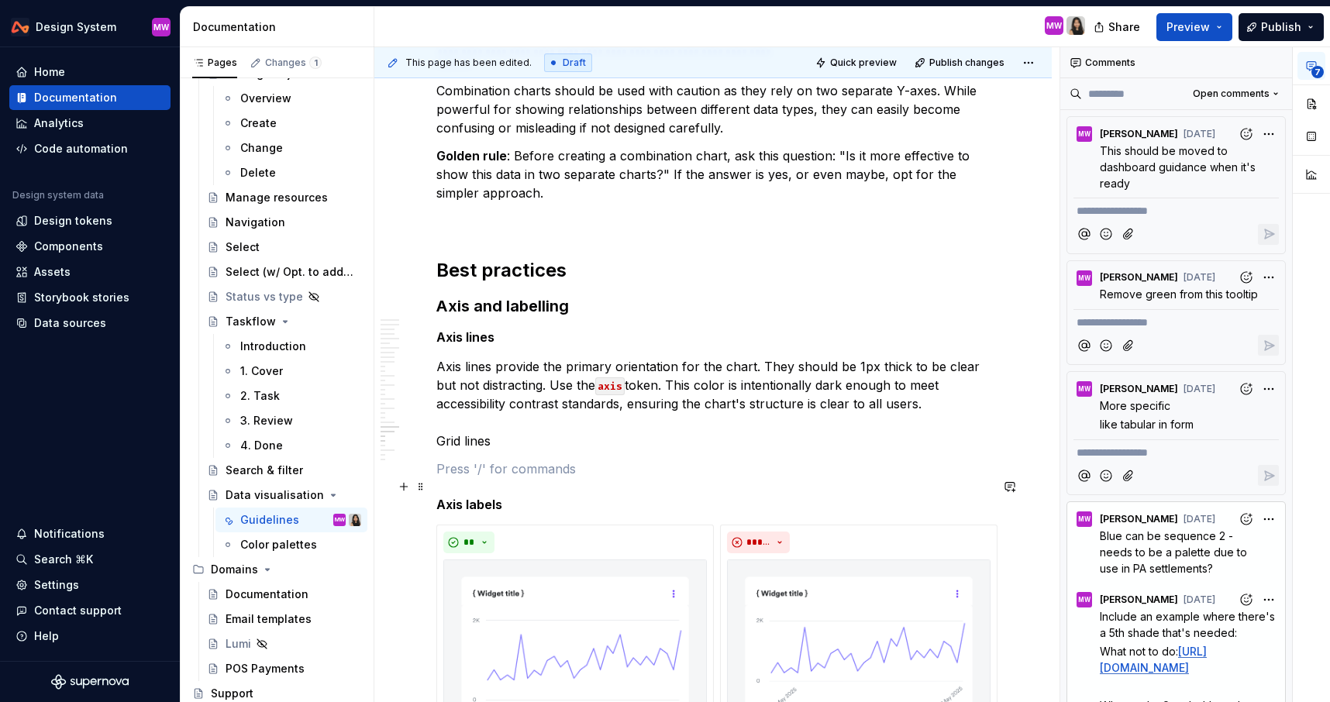
click at [443, 478] on p at bounding box center [712, 469] width 553 height 19
click at [849, 478] on p "Gridlines are visual aids that connect data points to the axis labels." at bounding box center [712, 469] width 553 height 19
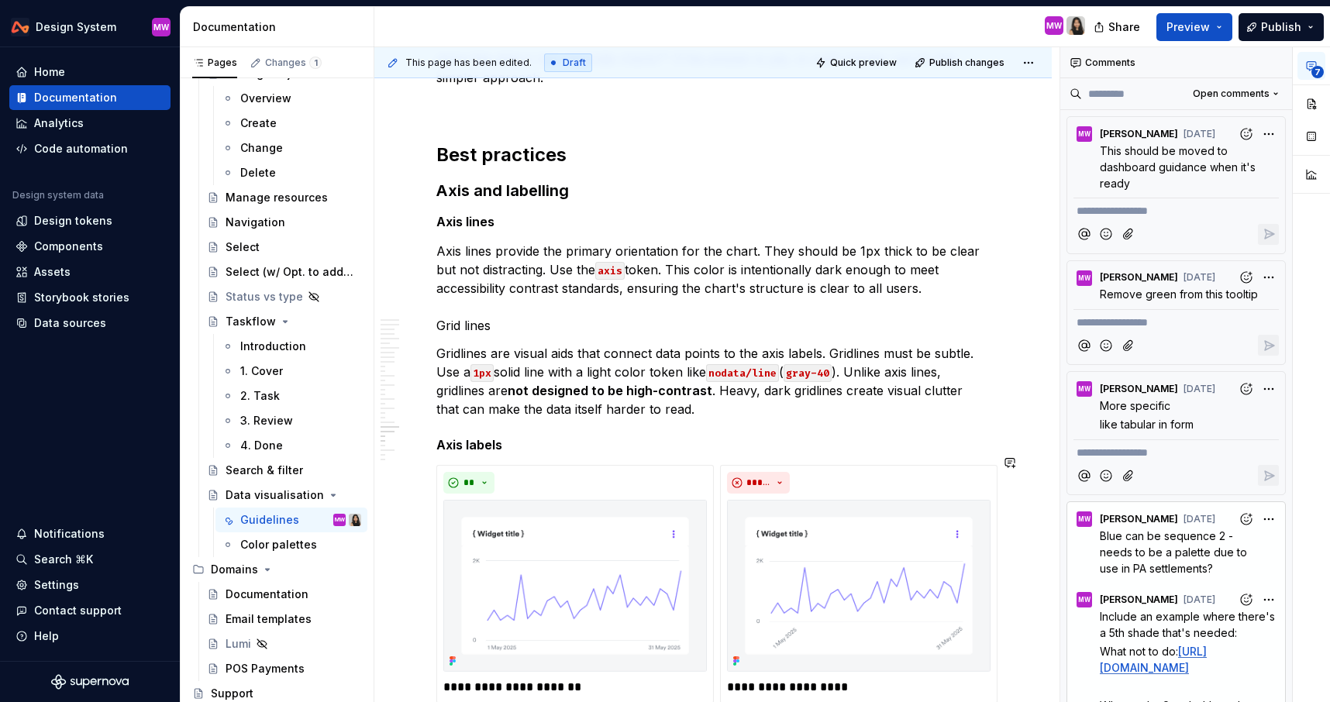
scroll to position [8044, 0]
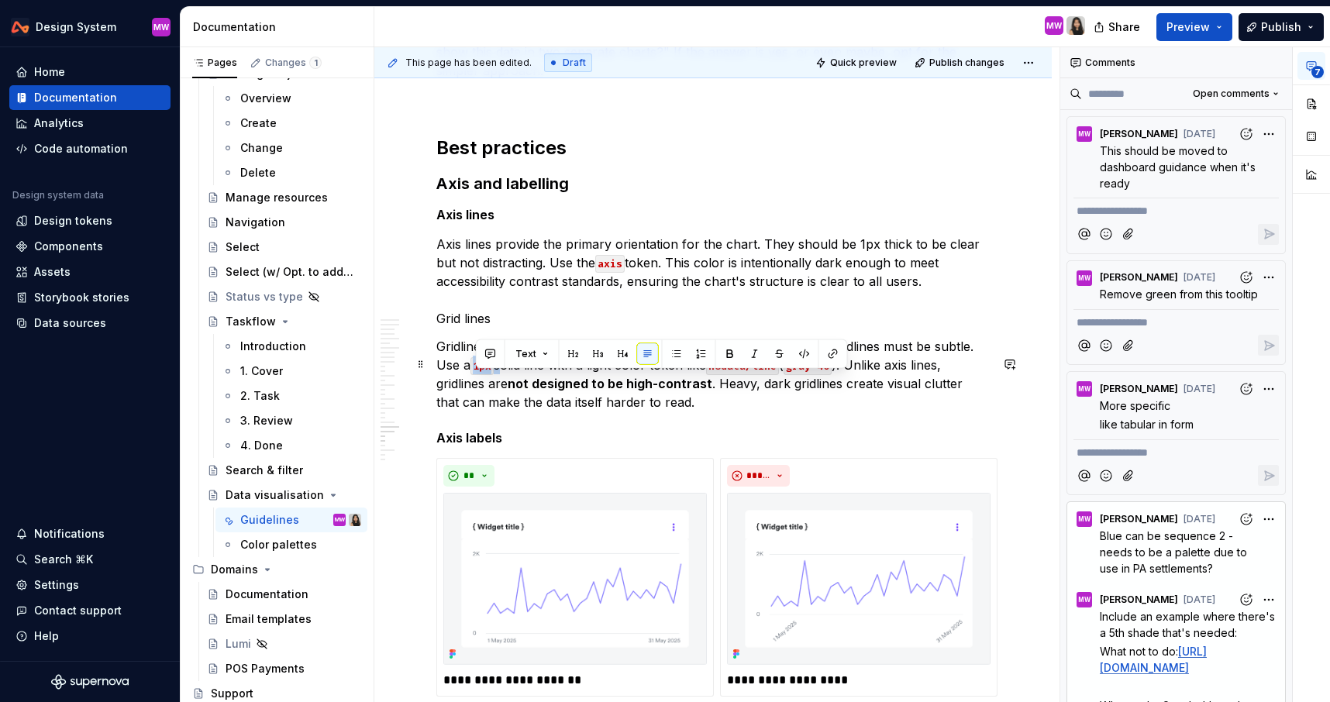
drag, startPoint x: 502, startPoint y: 382, endPoint x: 472, endPoint y: 382, distance: 29.5
click at [472, 382] on p "Gridlines are visual aids that connect data points to the axis labels. Gridline…" at bounding box center [712, 374] width 553 height 74
click at [730, 360] on button "button" at bounding box center [730, 354] width 22 height 22
click at [800, 350] on button "button" at bounding box center [805, 354] width 22 height 22
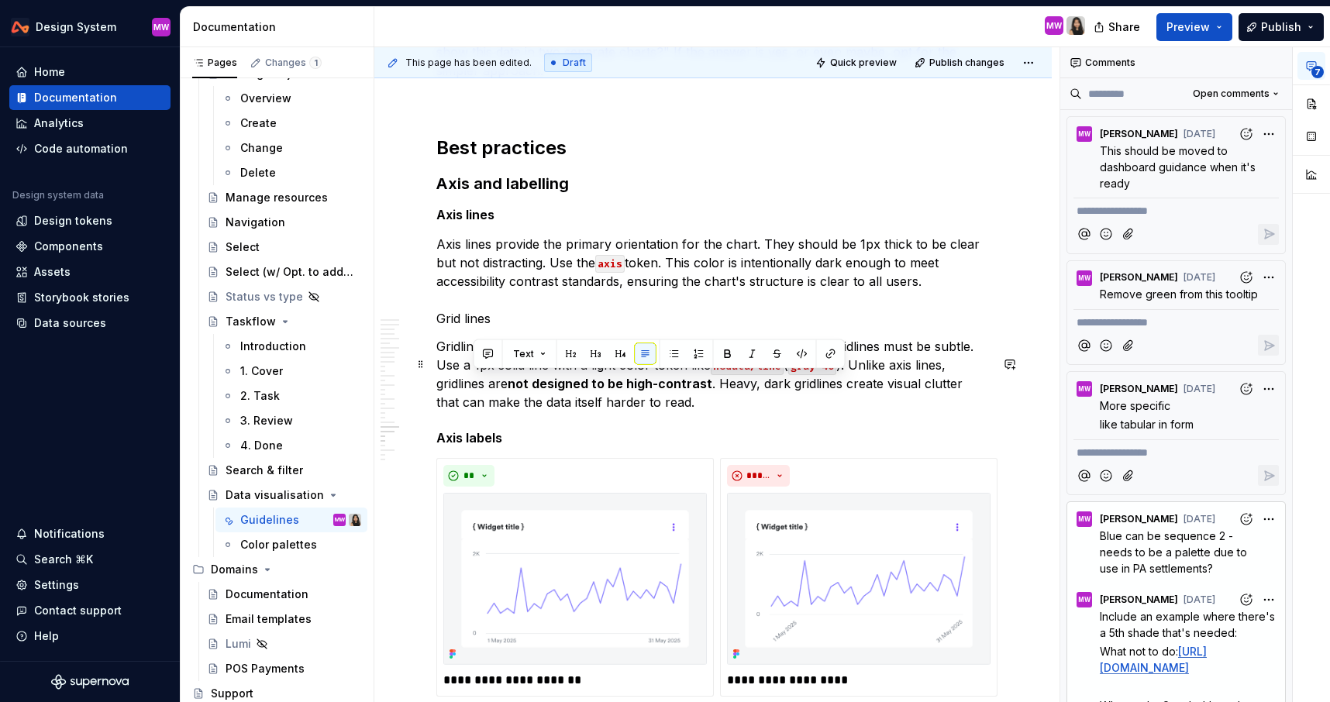
click at [619, 412] on p "Gridlines are visual aids that connect data points to the axis labels. Gridline…" at bounding box center [712, 374] width 553 height 74
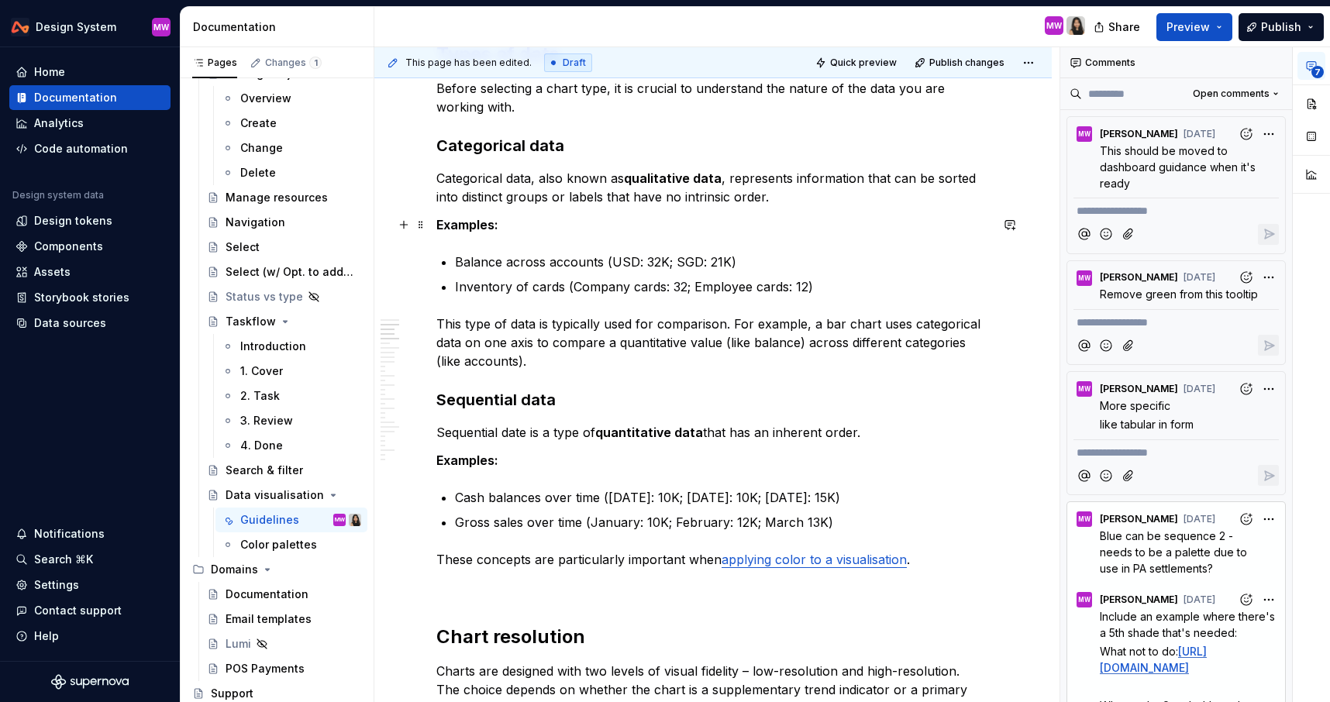
scroll to position [0, 0]
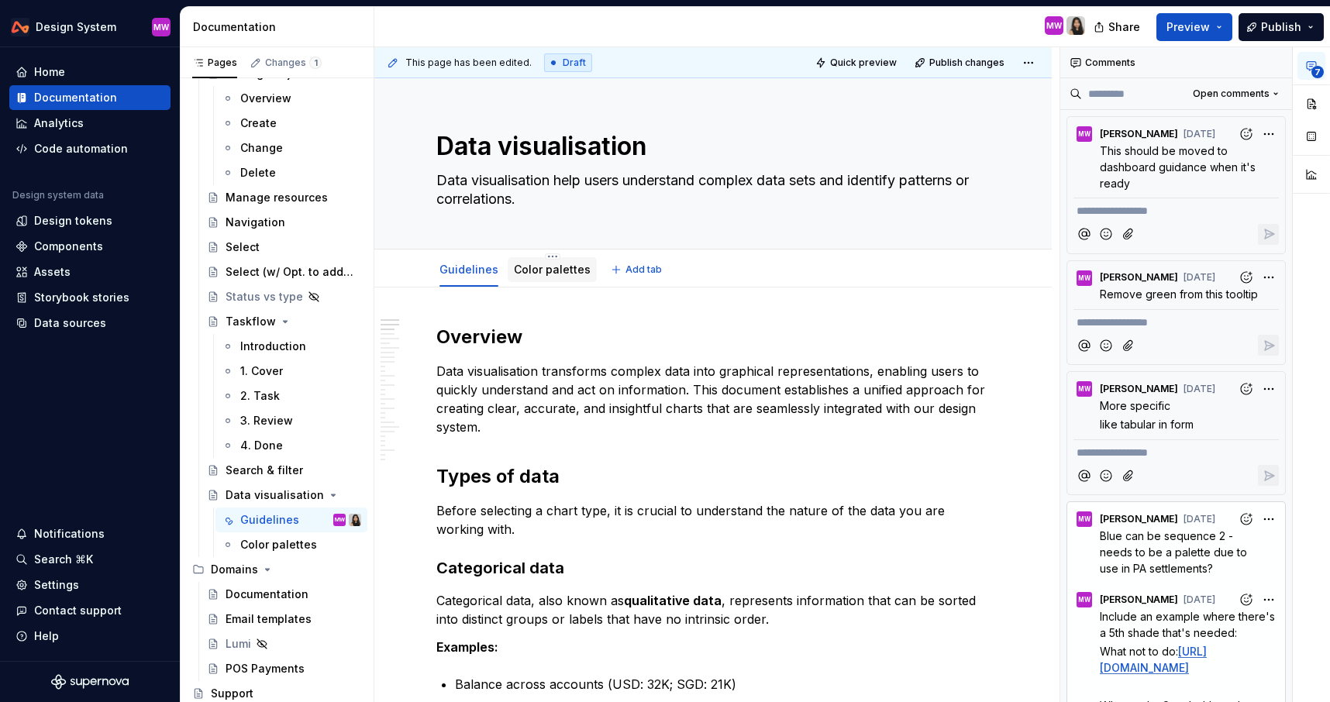
click at [536, 272] on link "Color palettes" at bounding box center [552, 269] width 77 height 13
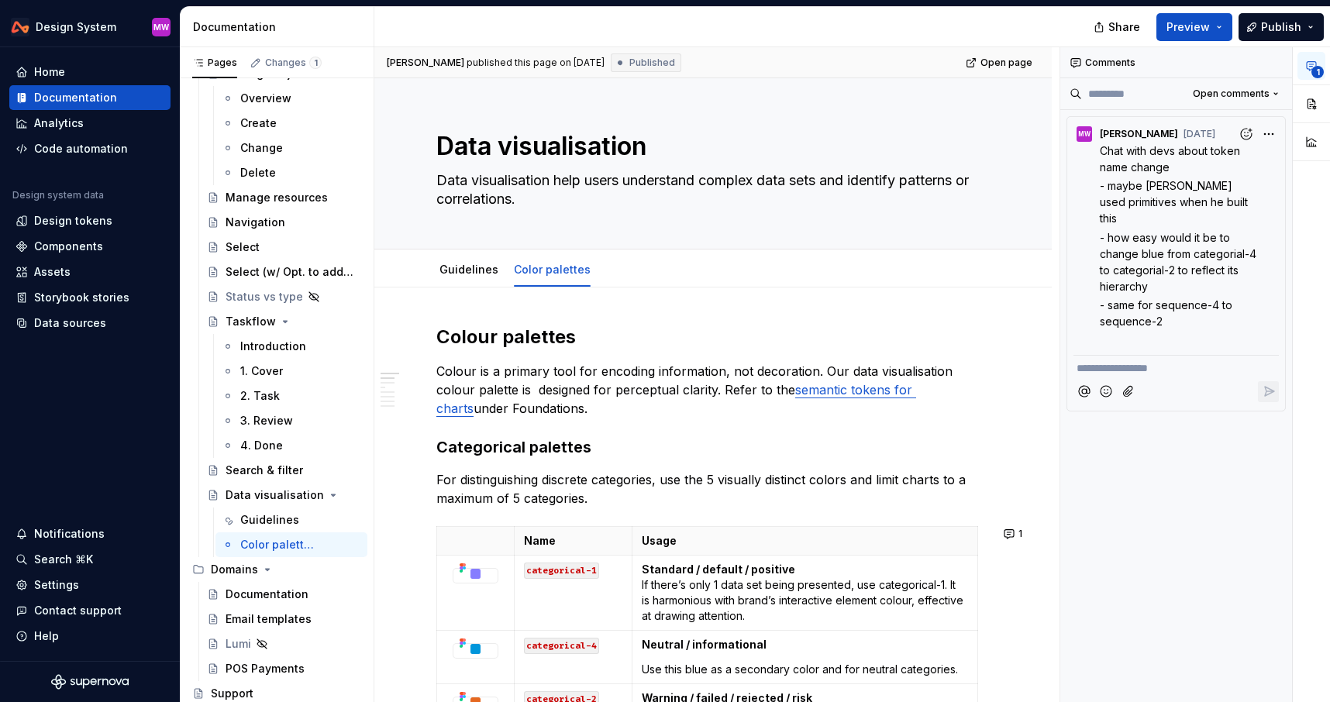
type textarea "*"
